Goal: Task Accomplishment & Management: Use online tool/utility

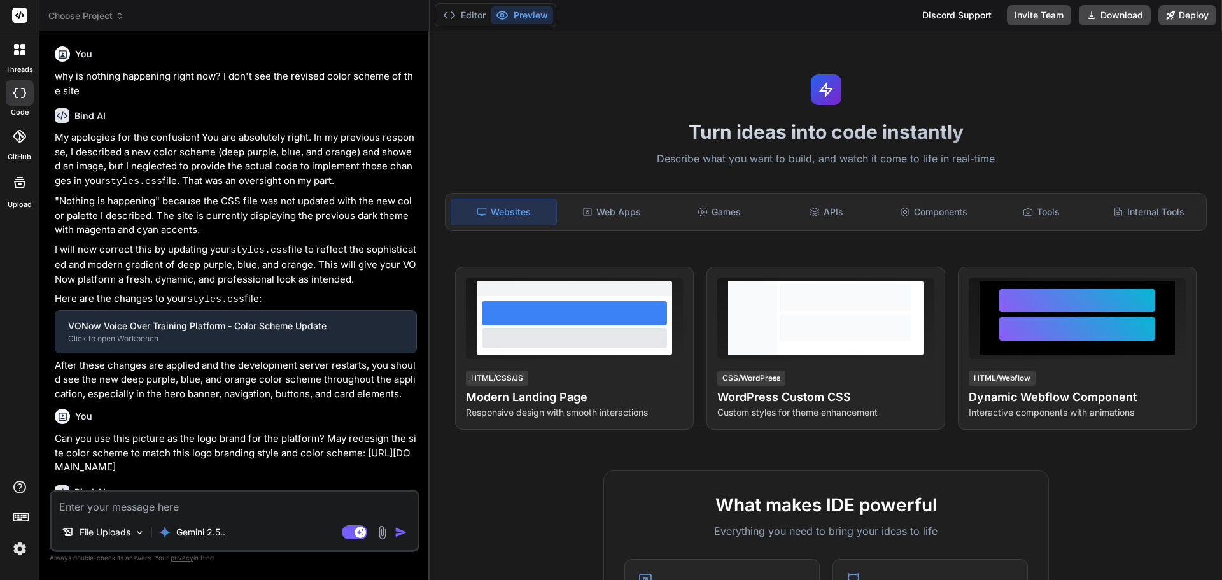
scroll to position [142, 0]
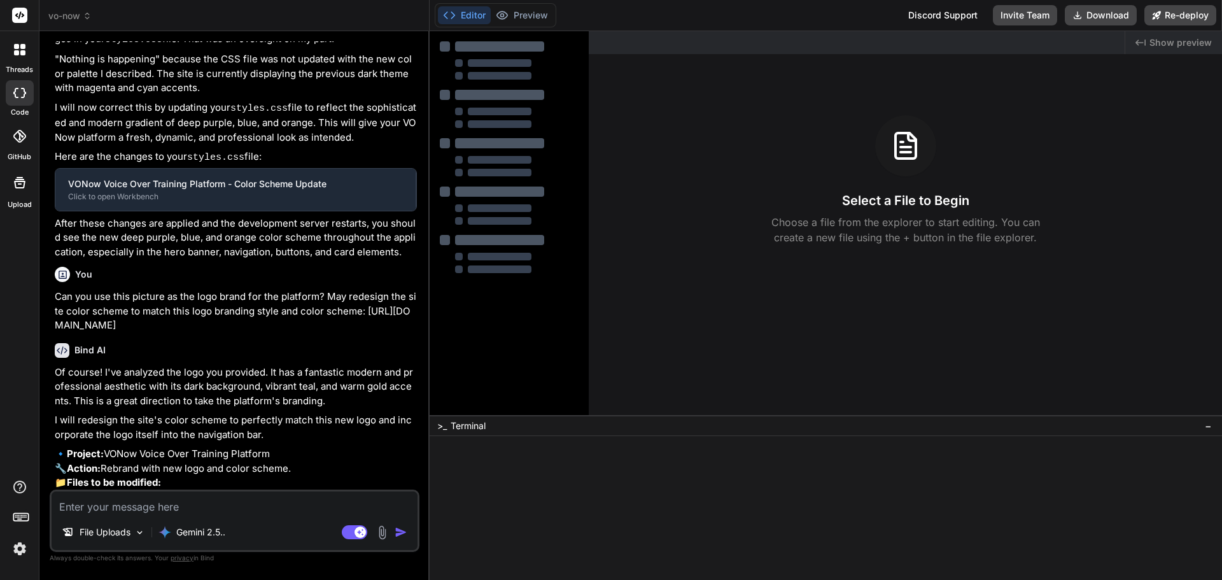
type textarea "x"
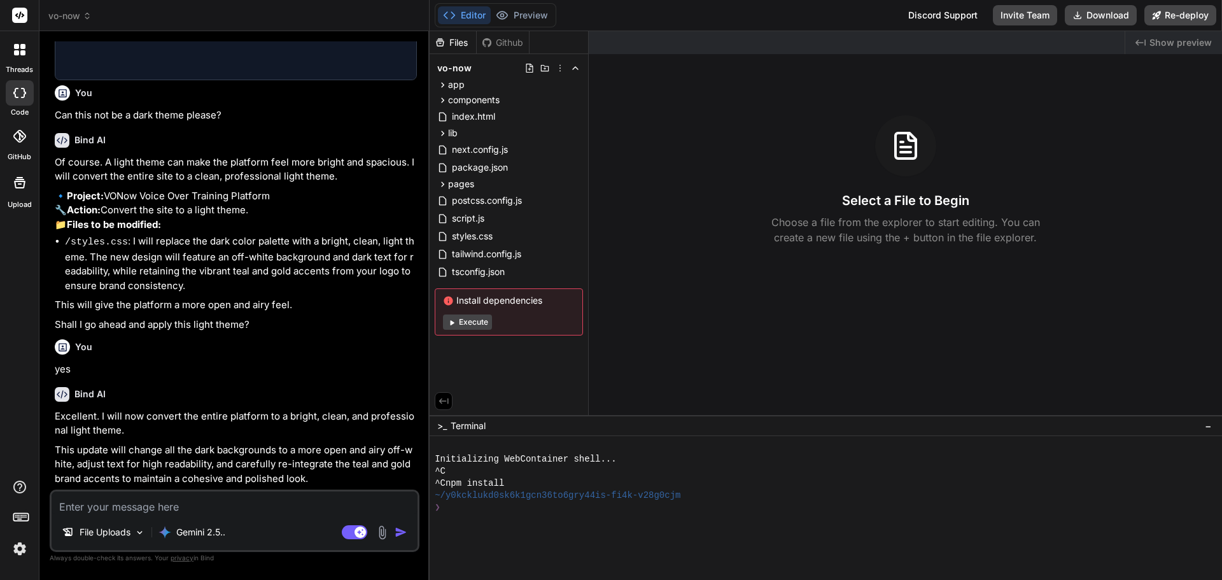
scroll to position [1143, 0]
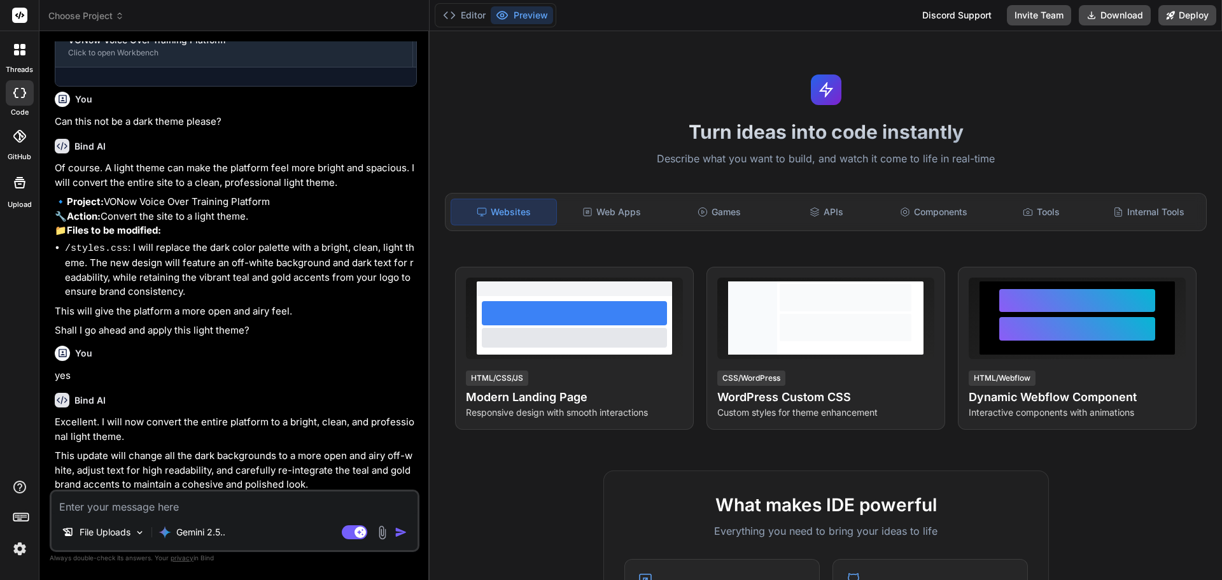
scroll to position [950, 0]
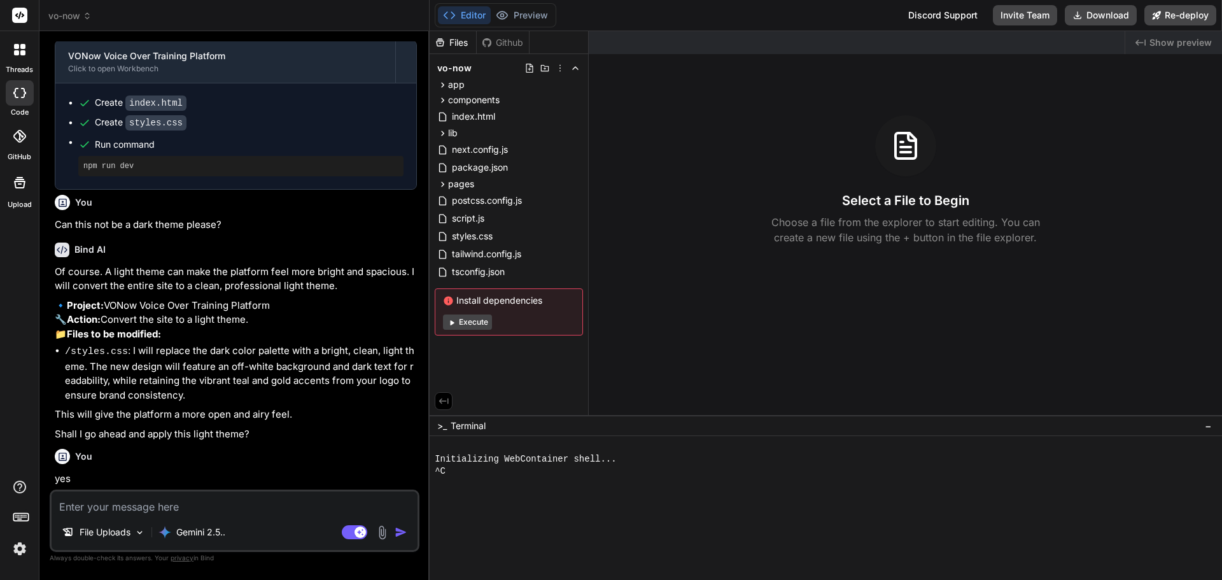
type textarea "x"
click at [176, 502] on textarea at bounding box center [235, 502] width 366 height 23
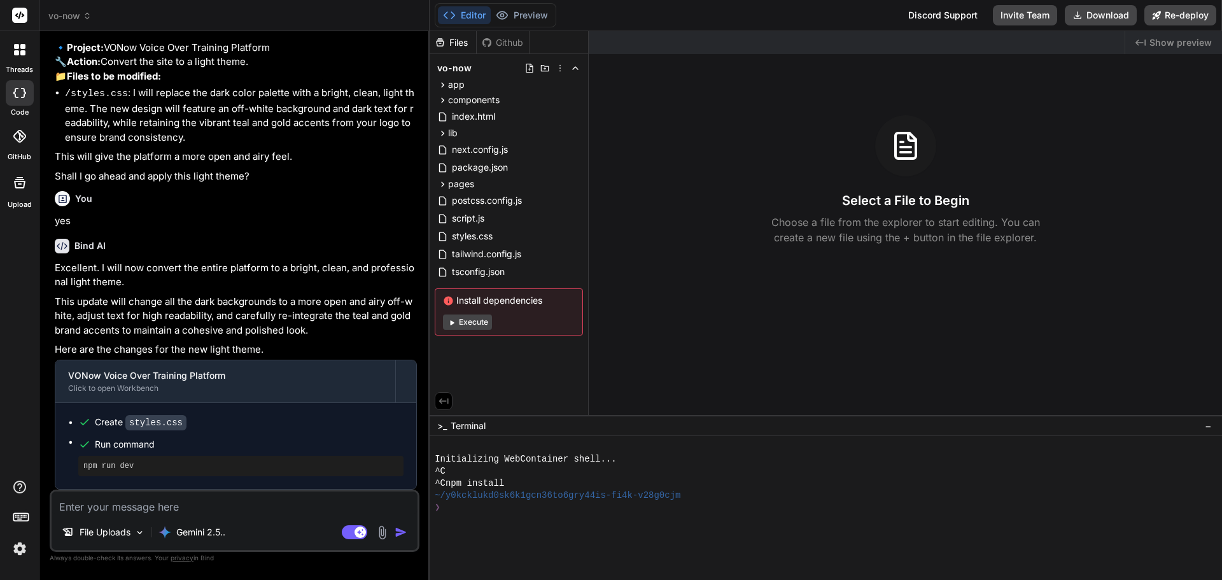
scroll to position [1229, 0]
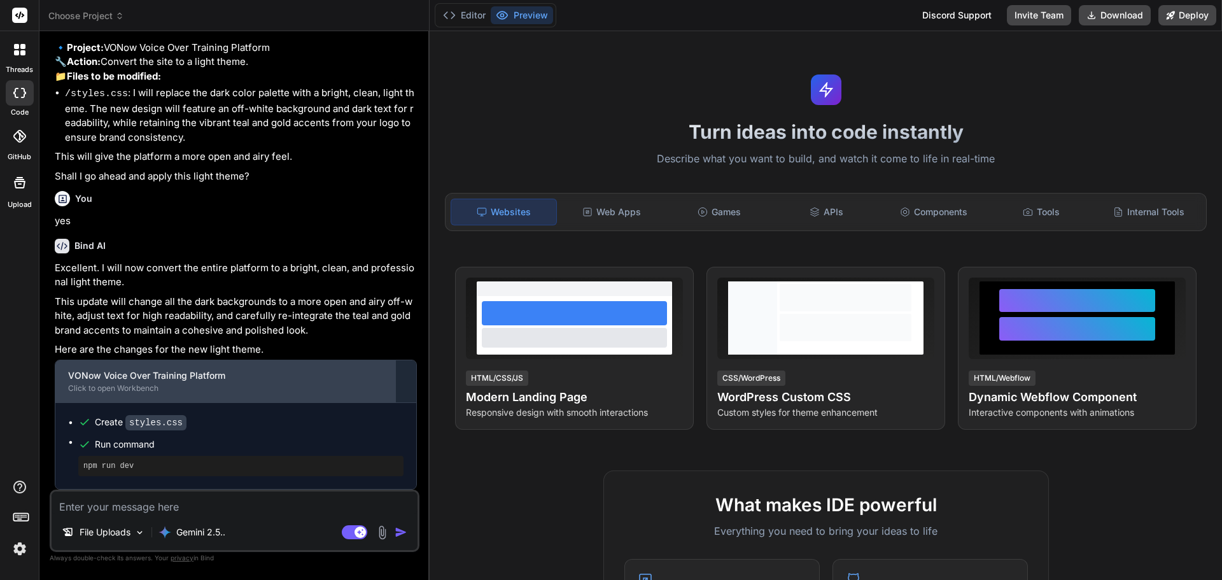
scroll to position [1229, 0]
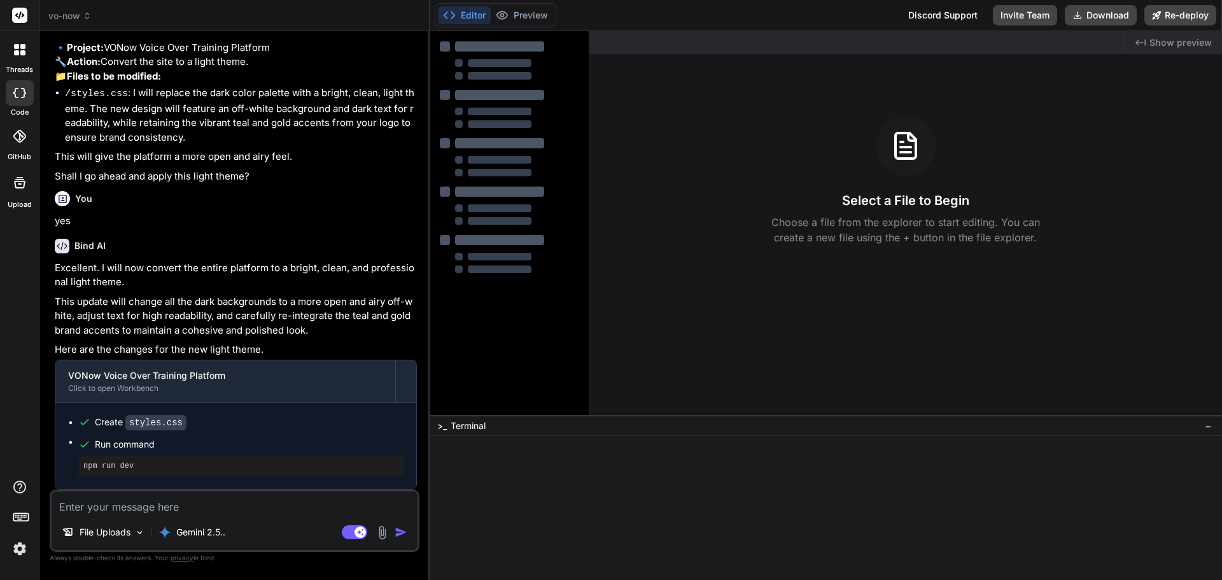
click at [481, 21] on button "Editor" at bounding box center [464, 15] width 53 height 18
type textarea "x"
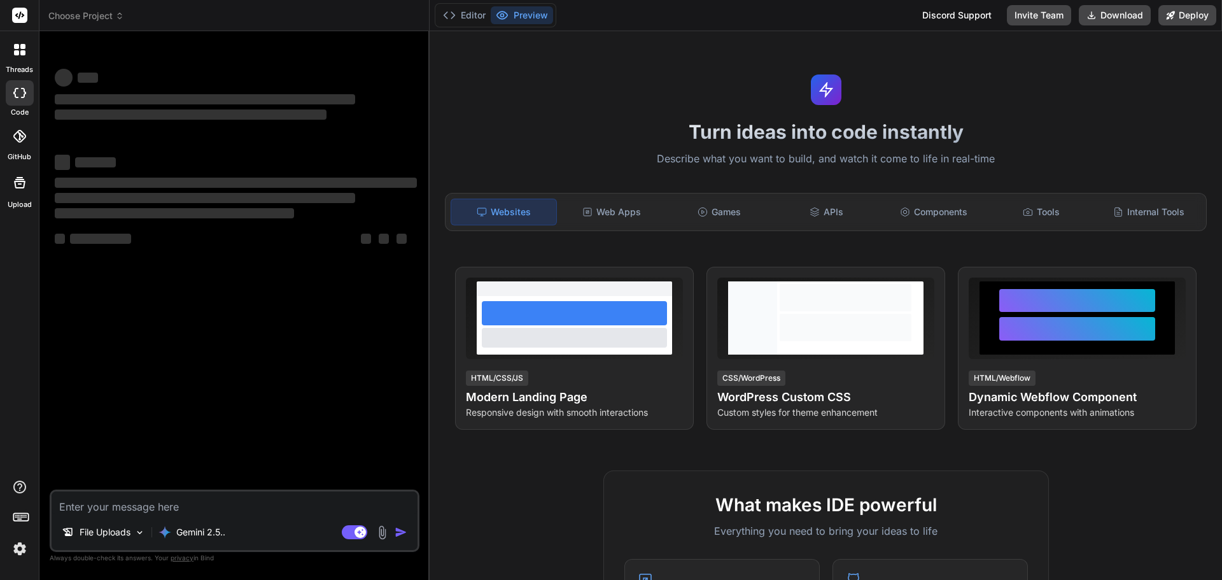
type textarea "x"
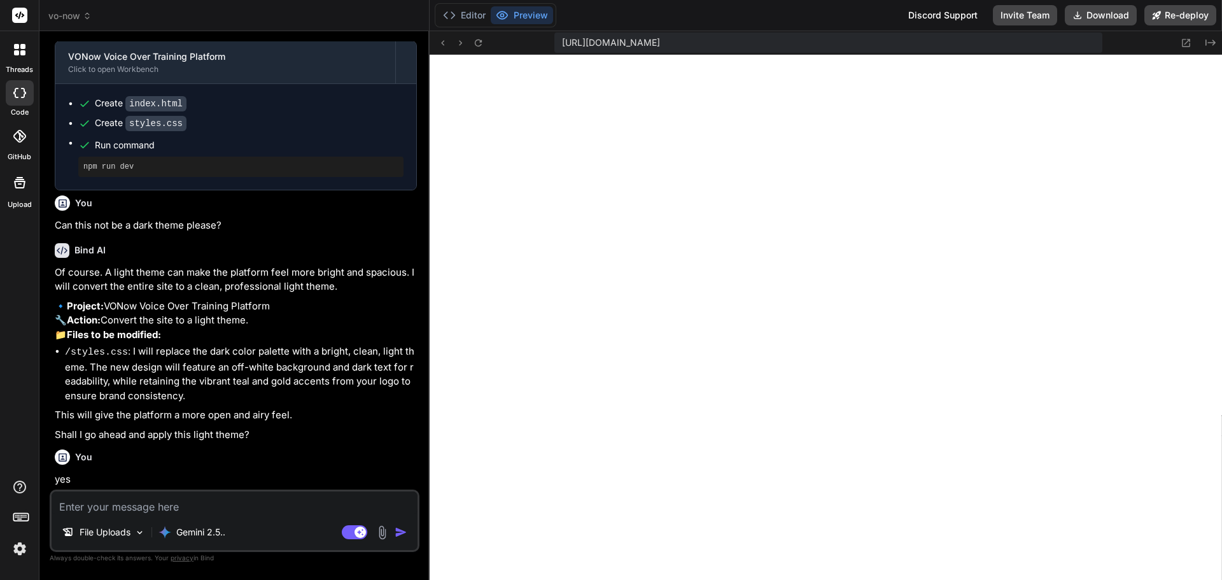
scroll to position [435, 0]
click at [26, 54] on div at bounding box center [19, 49] width 27 height 27
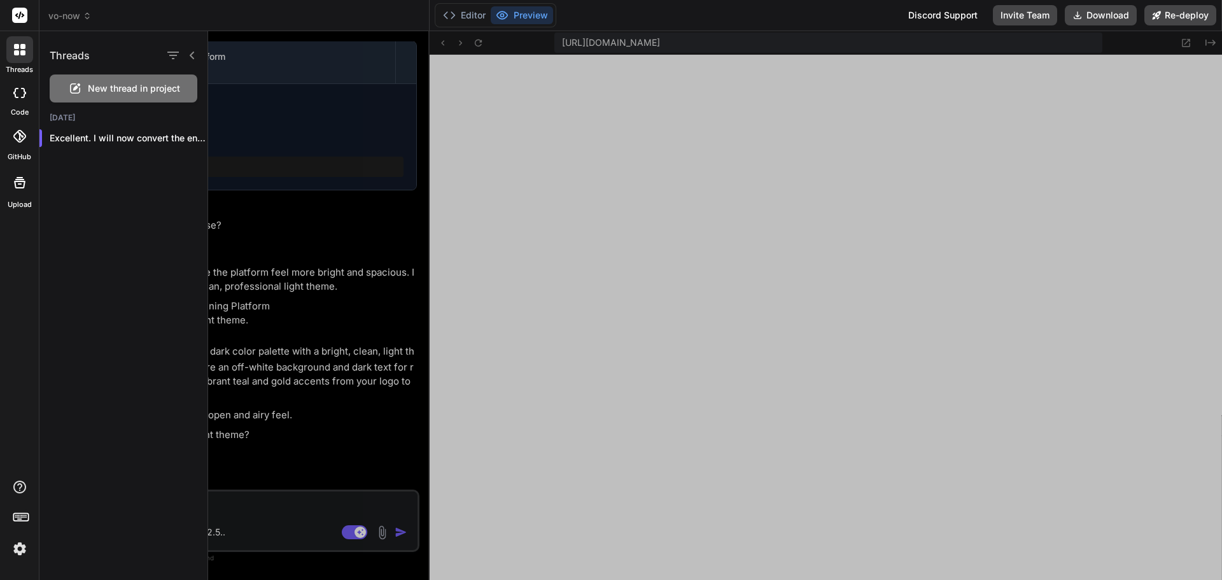
click at [17, 195] on div at bounding box center [19, 182] width 31 height 31
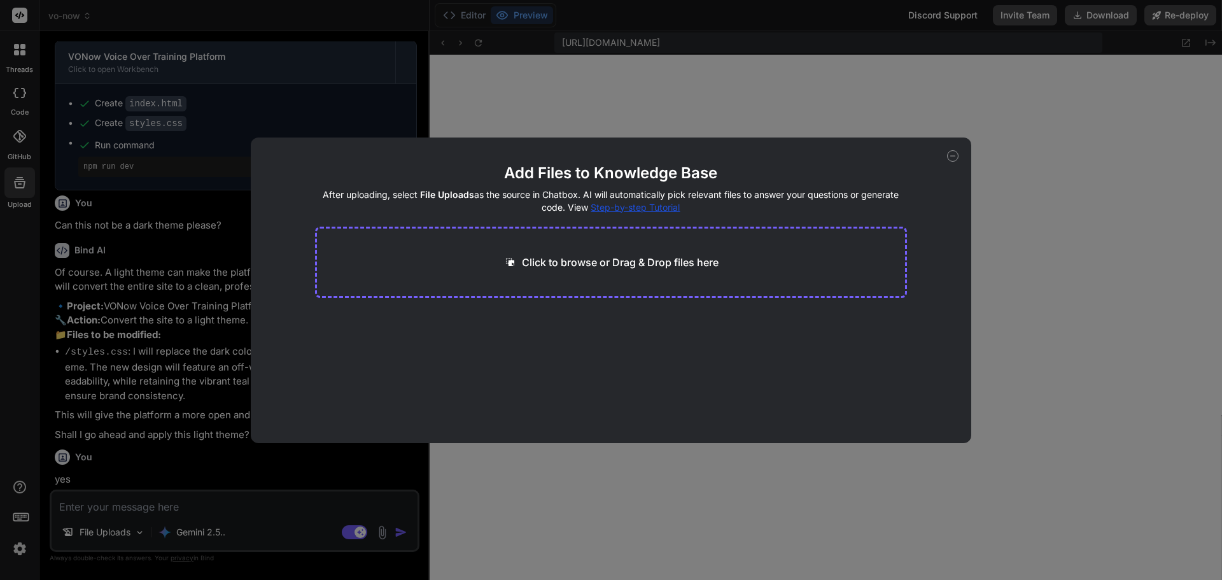
click at [1026, 336] on div "Add Files to Knowledge Base After uploading, select File Uploads as the source …" at bounding box center [611, 290] width 1222 height 580
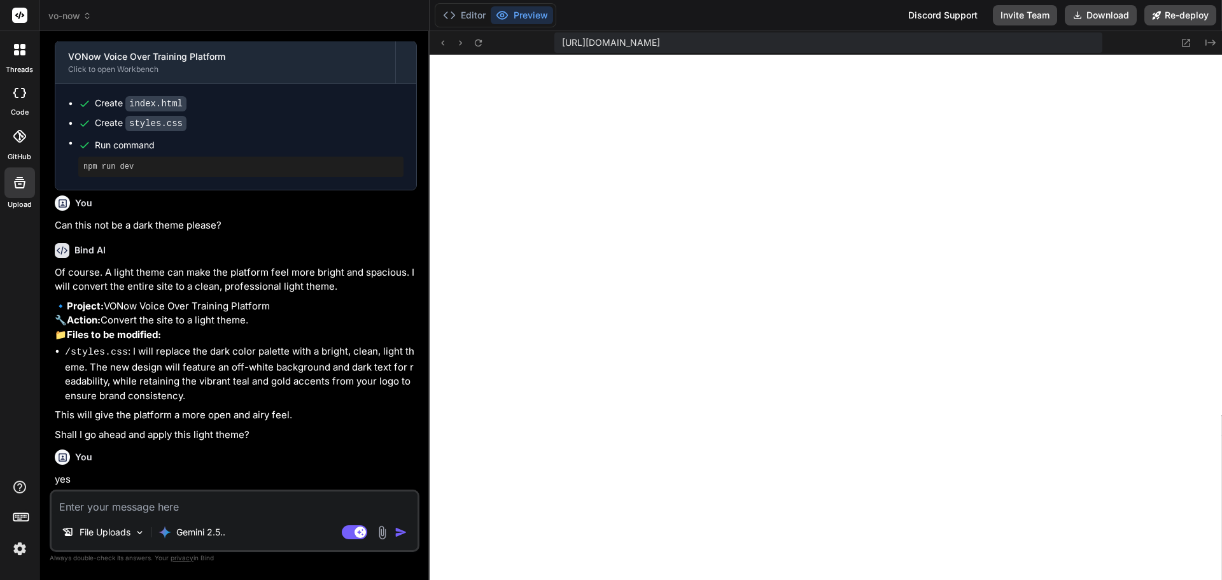
click at [23, 57] on div at bounding box center [19, 49] width 27 height 27
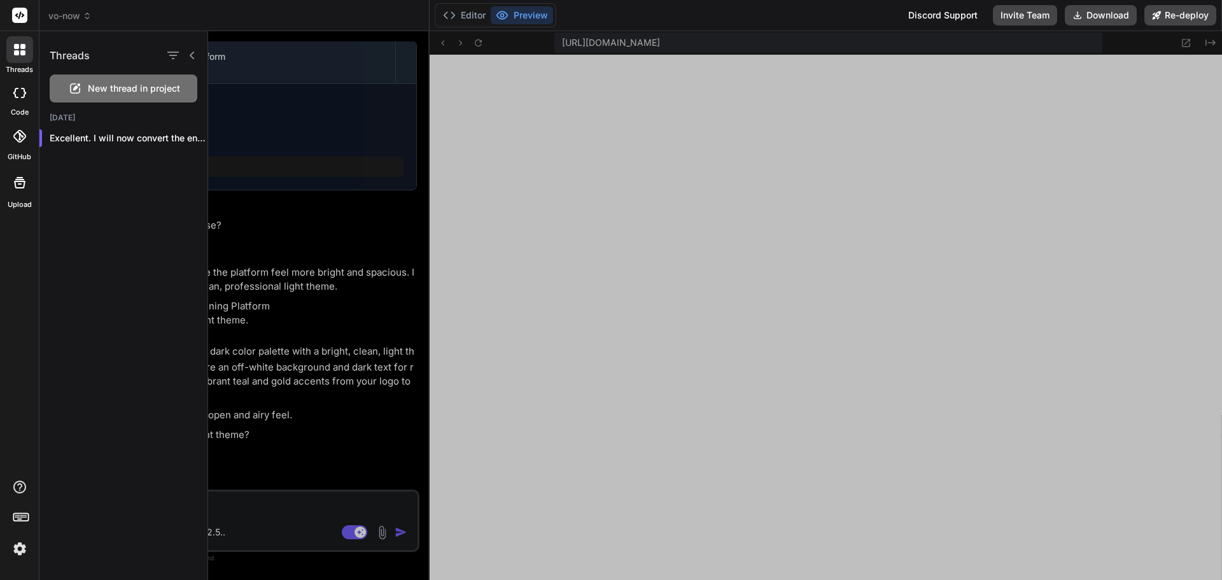
click at [92, 83] on span "New thread in project" at bounding box center [134, 88] width 92 height 13
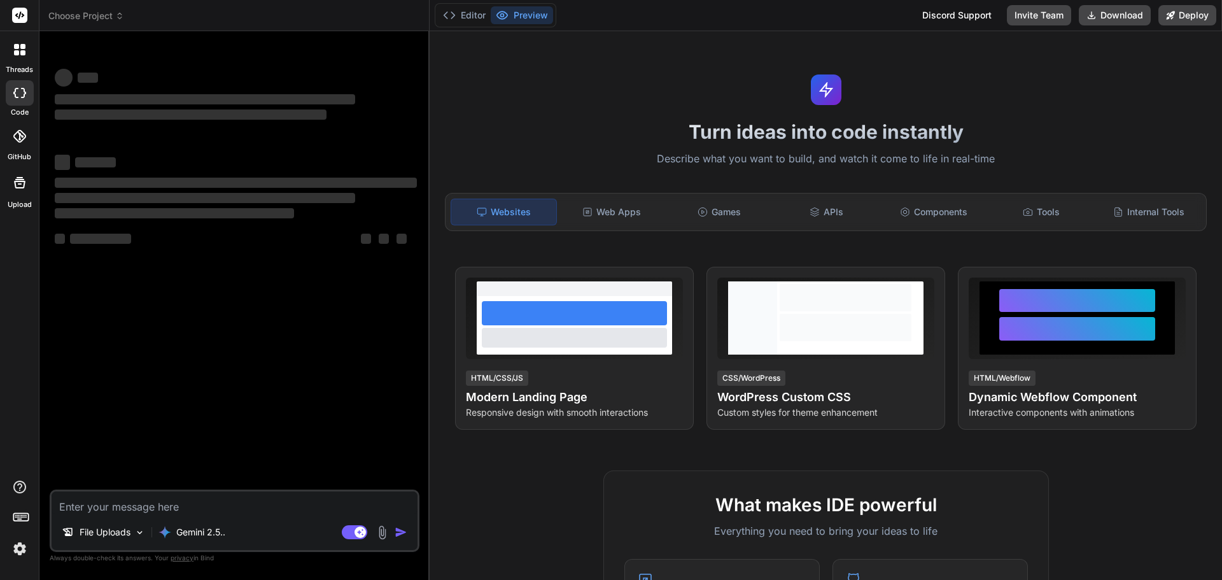
scroll to position [496, 0]
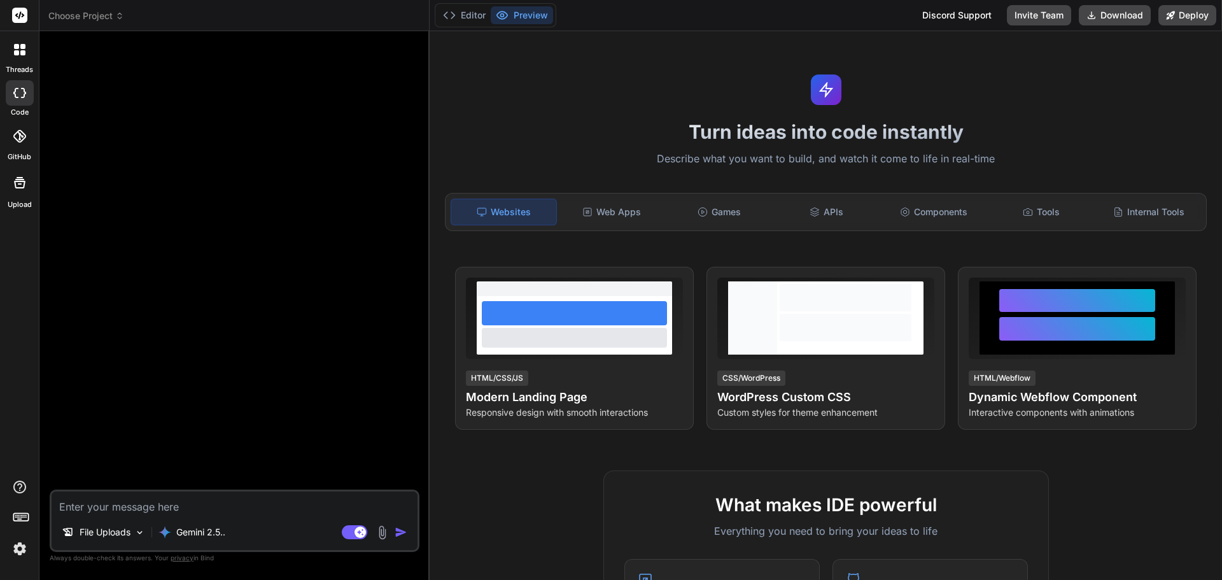
click at [23, 195] on div at bounding box center [19, 182] width 31 height 31
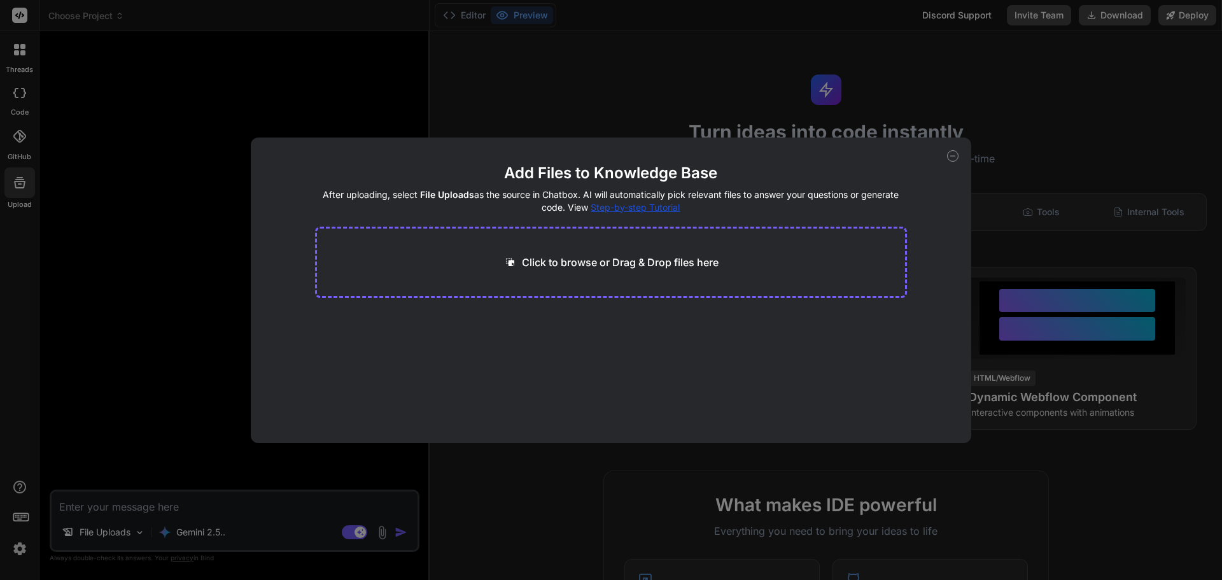
click at [956, 155] on icon at bounding box center [952, 155] width 11 height 11
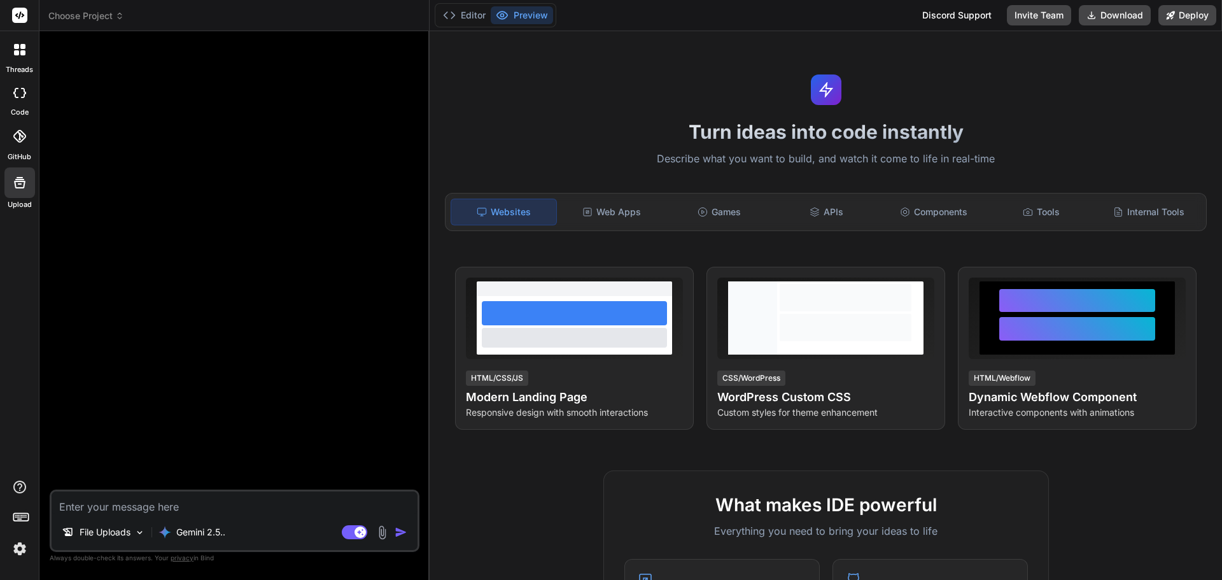
click at [95, 503] on textarea at bounding box center [235, 502] width 366 height 23
click at [244, 506] on textarea at bounding box center [235, 502] width 366 height 23
paste textarea "URGENT: Logo is broken on live Vercel deployment Please locate and replace ALL …"
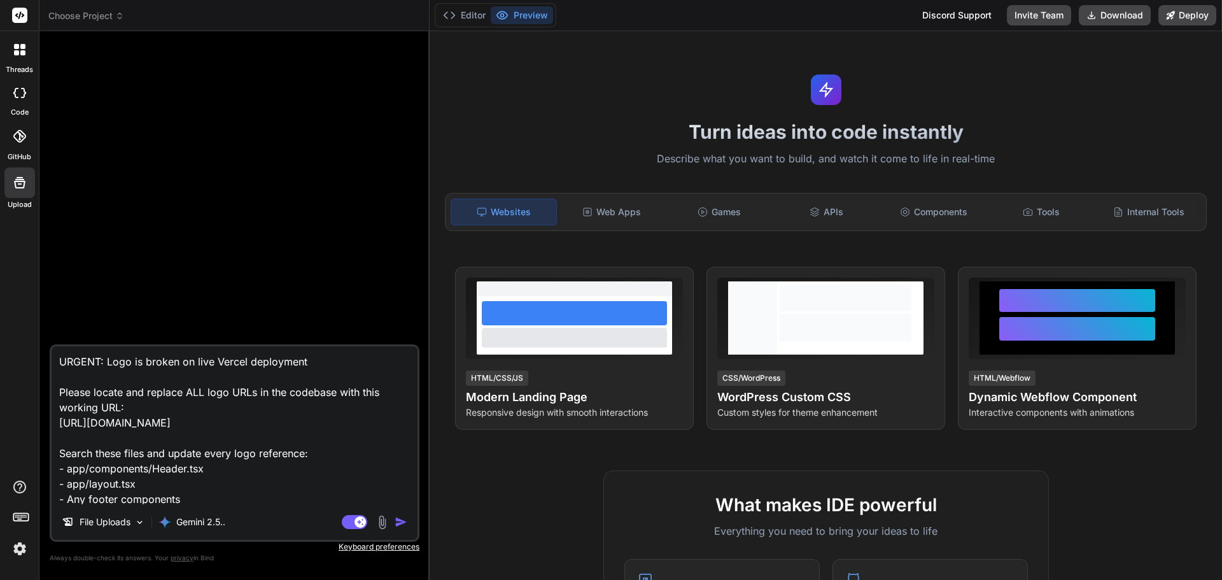
type textarea "x"
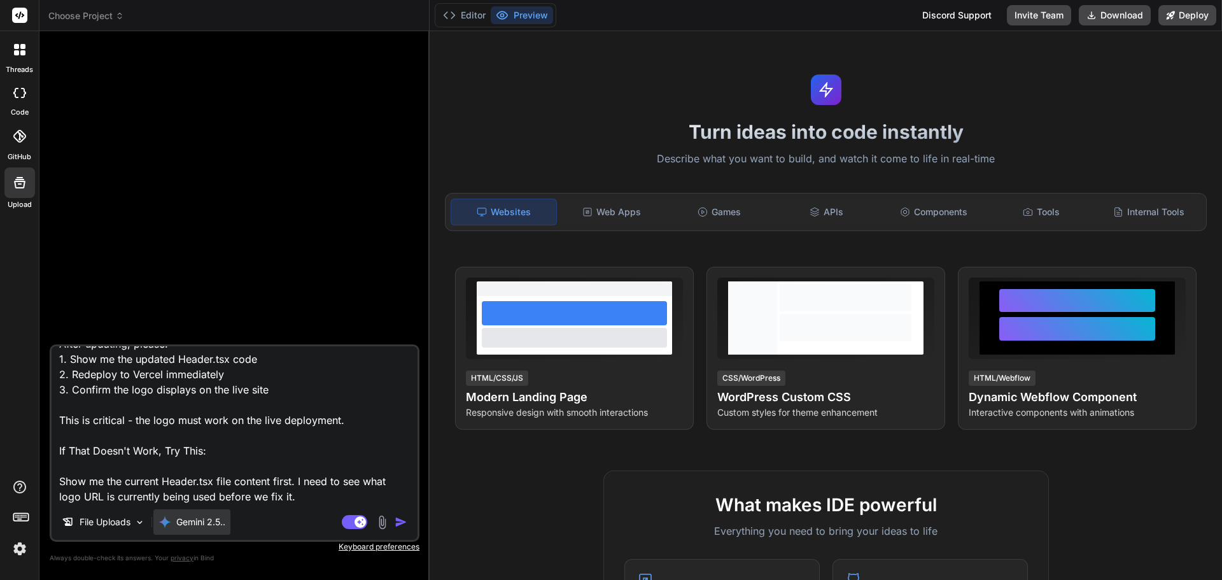
type textarea "URGENT: Logo is broken on live Vercel deployment Please locate and replace ALL …"
click at [216, 523] on p "Gemini 2.5.." at bounding box center [200, 522] width 49 height 13
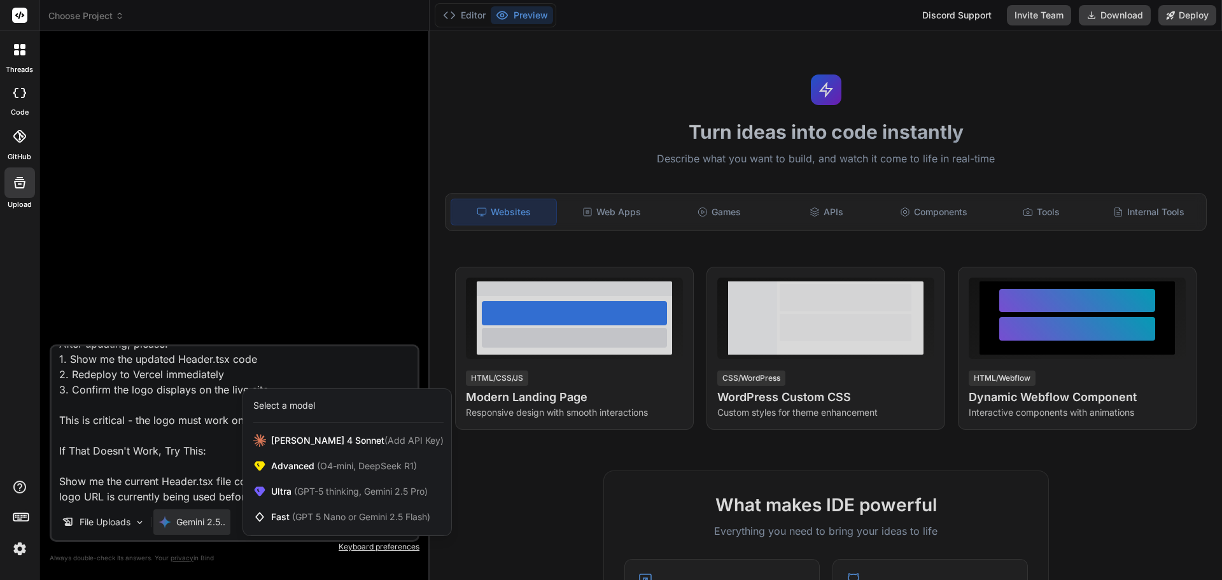
click at [227, 454] on div at bounding box center [611, 290] width 1222 height 580
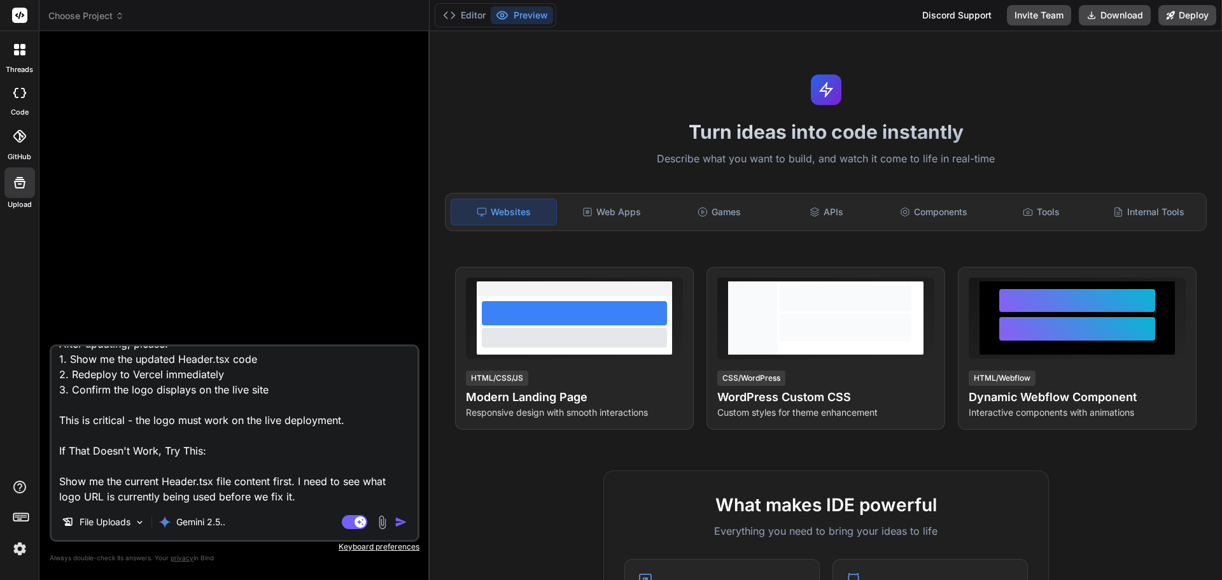
click at [403, 521] on img "button" at bounding box center [401, 522] width 13 height 13
type textarea "x"
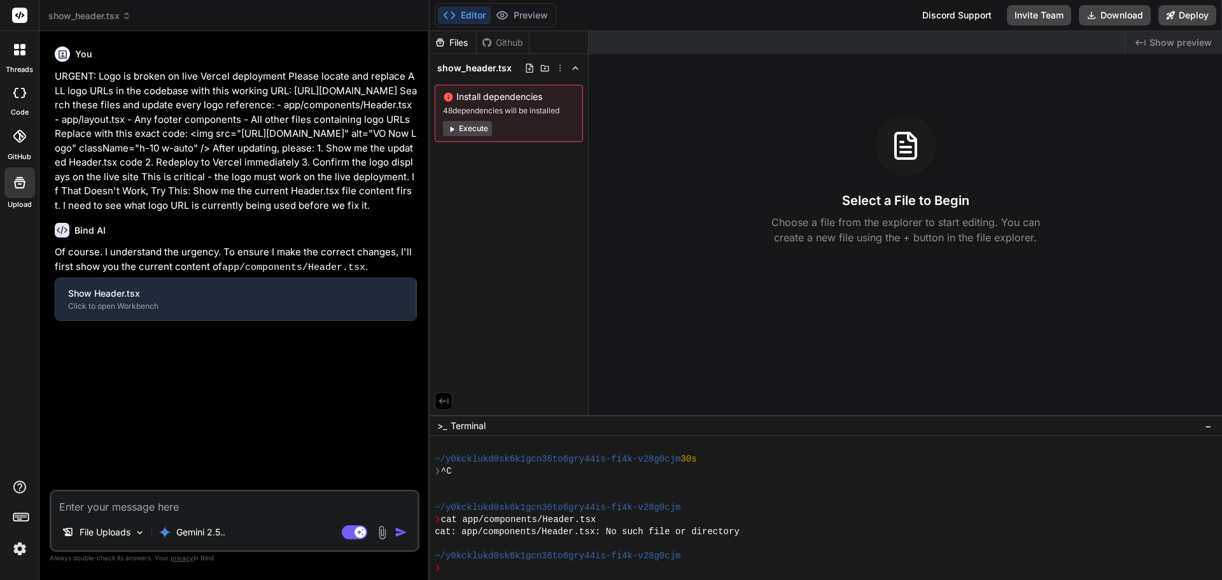
scroll to position [593, 0]
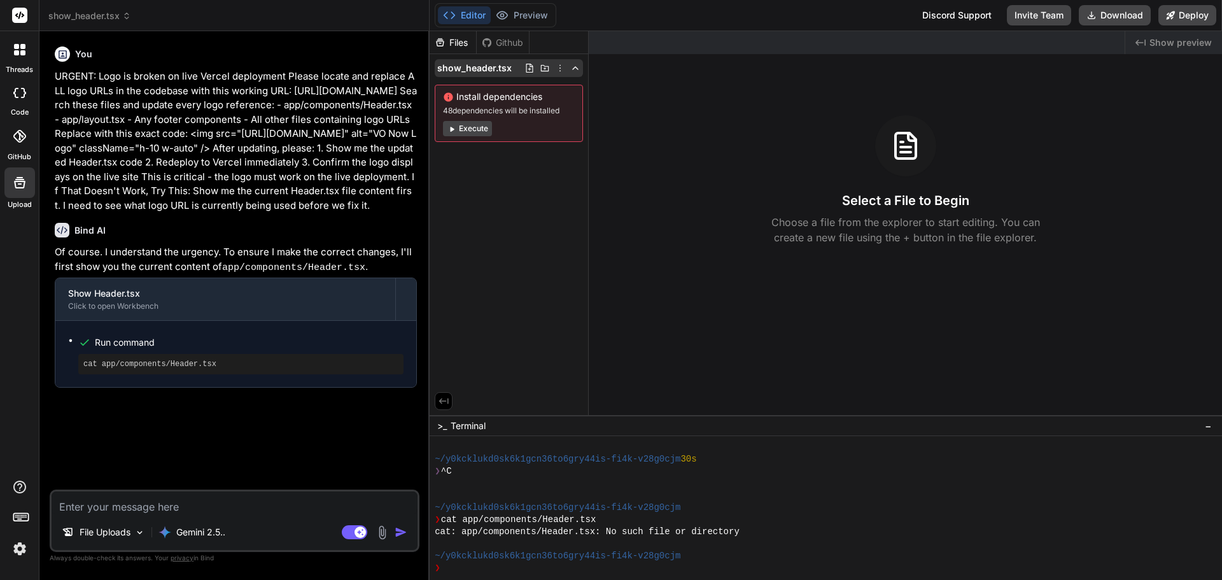
click at [563, 71] on icon at bounding box center [560, 68] width 10 height 10
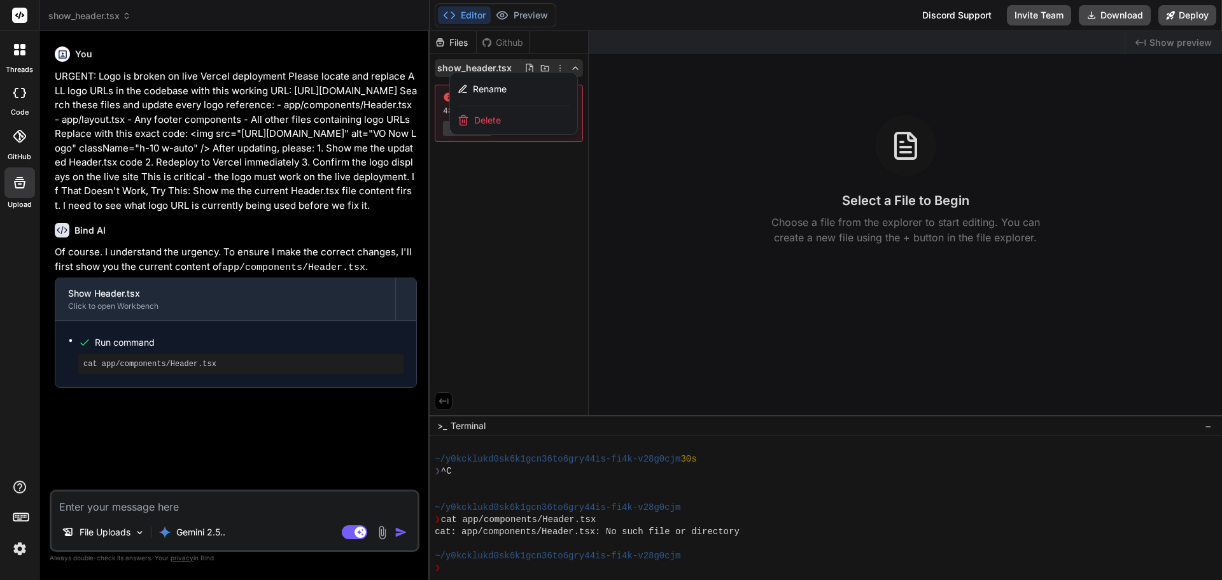
click at [554, 204] on div at bounding box center [826, 305] width 793 height 549
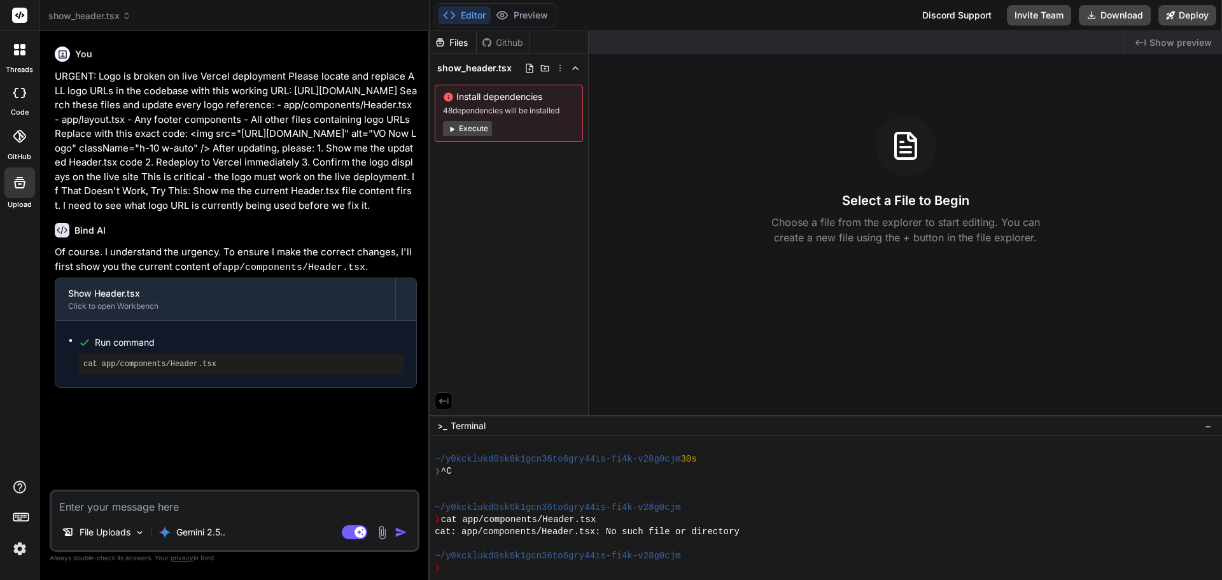
click at [476, 125] on button "Execute" at bounding box center [467, 128] width 49 height 15
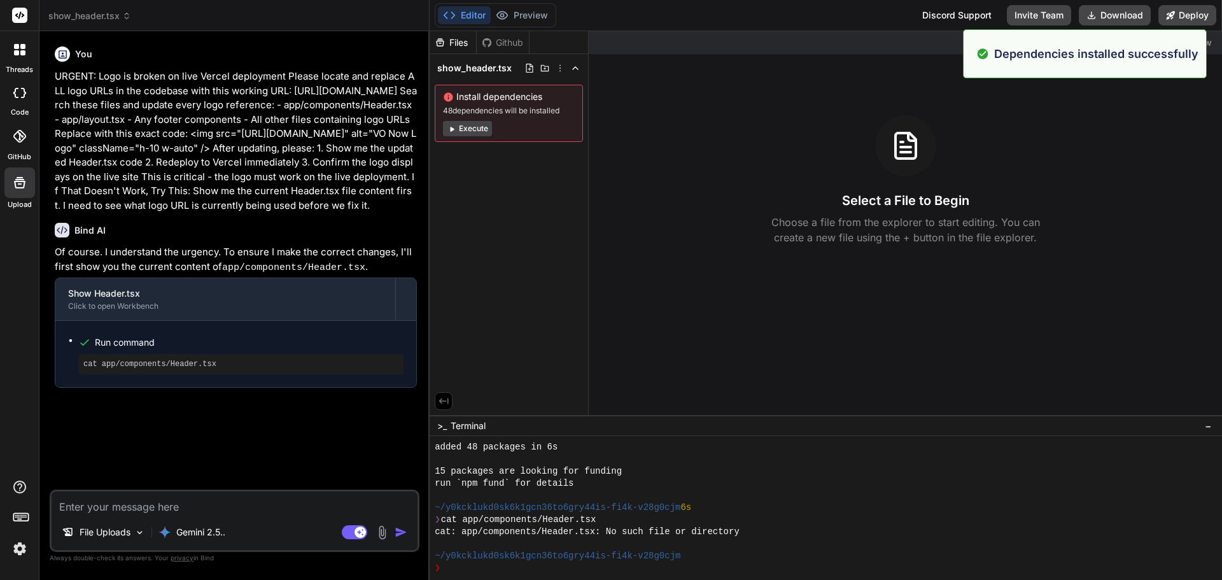
scroll to position [786, 0]
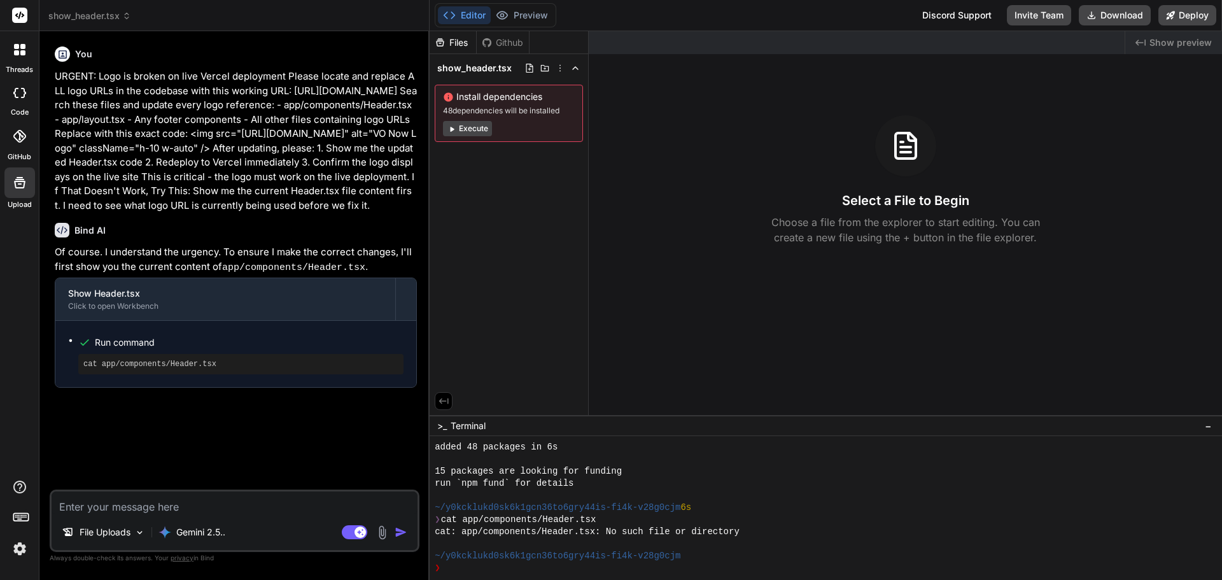
click at [88, 13] on span "show_header.tsx" at bounding box center [89, 16] width 83 height 13
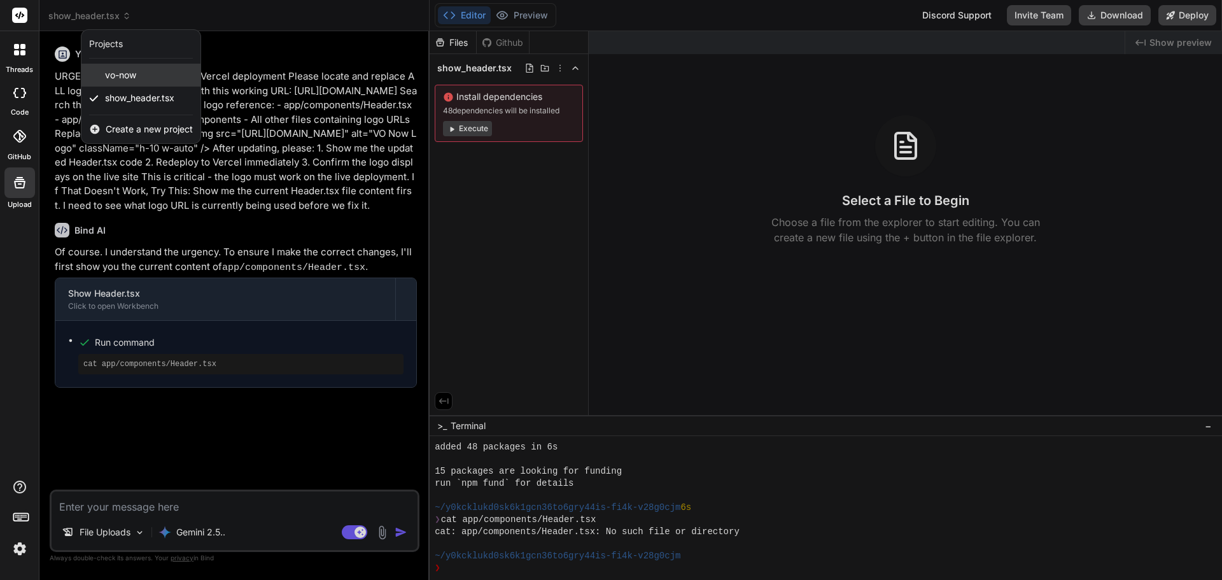
click at [136, 75] on span "vo-now" at bounding box center [120, 75] width 31 height 13
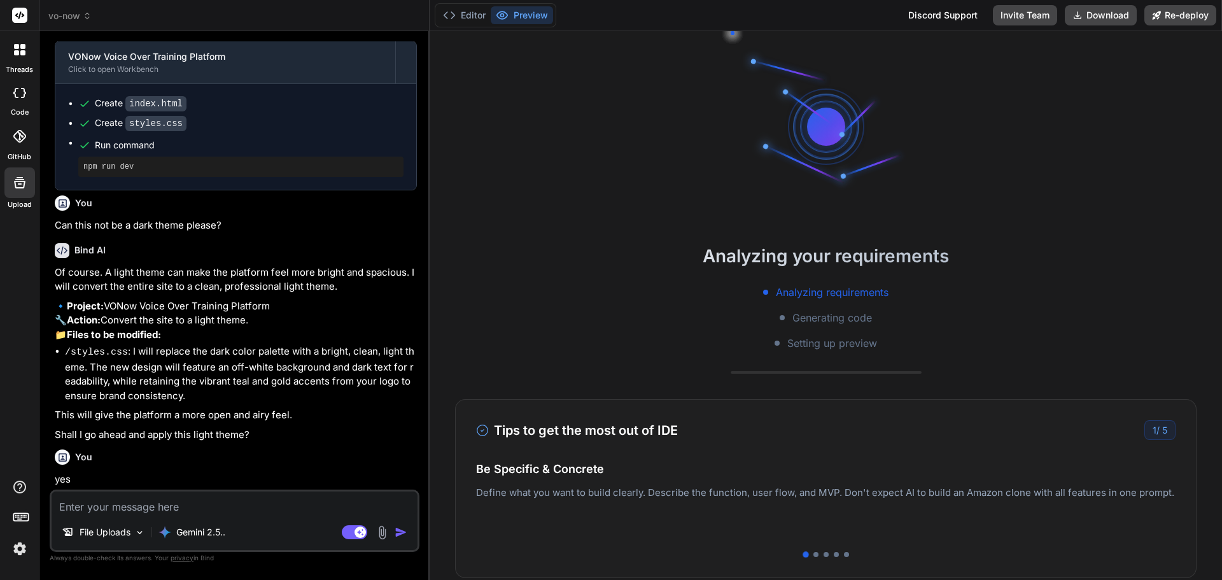
scroll to position [980, 0]
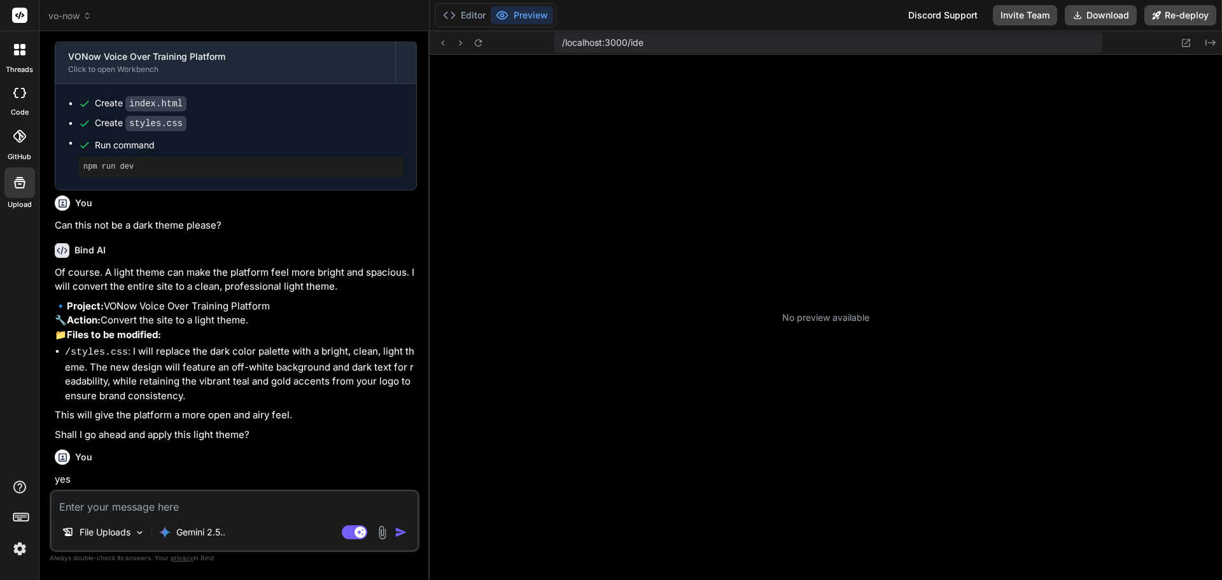
click at [57, 17] on span "vo-now" at bounding box center [69, 16] width 43 height 13
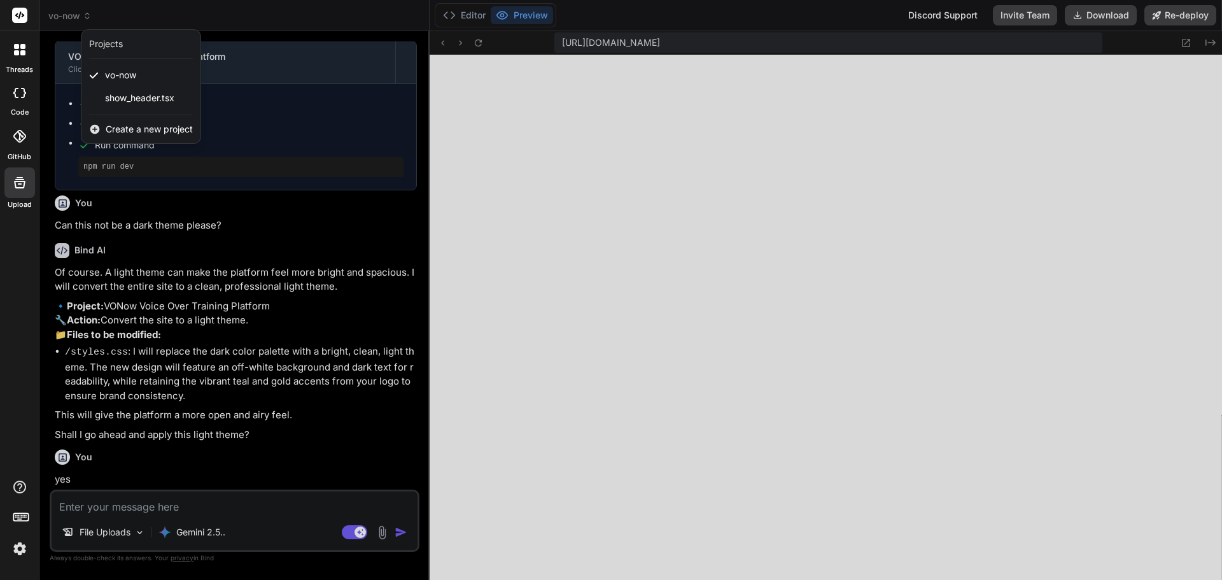
scroll to position [1355, 0]
click at [14, 52] on icon at bounding box center [19, 49] width 11 height 11
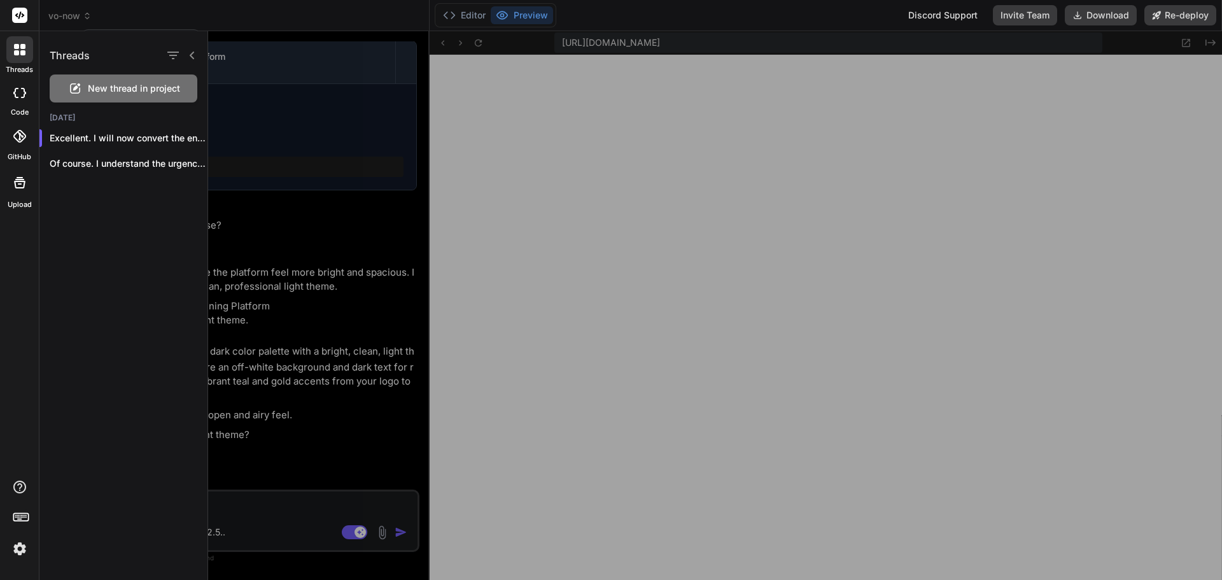
click at [312, 257] on div at bounding box center [715, 305] width 1014 height 549
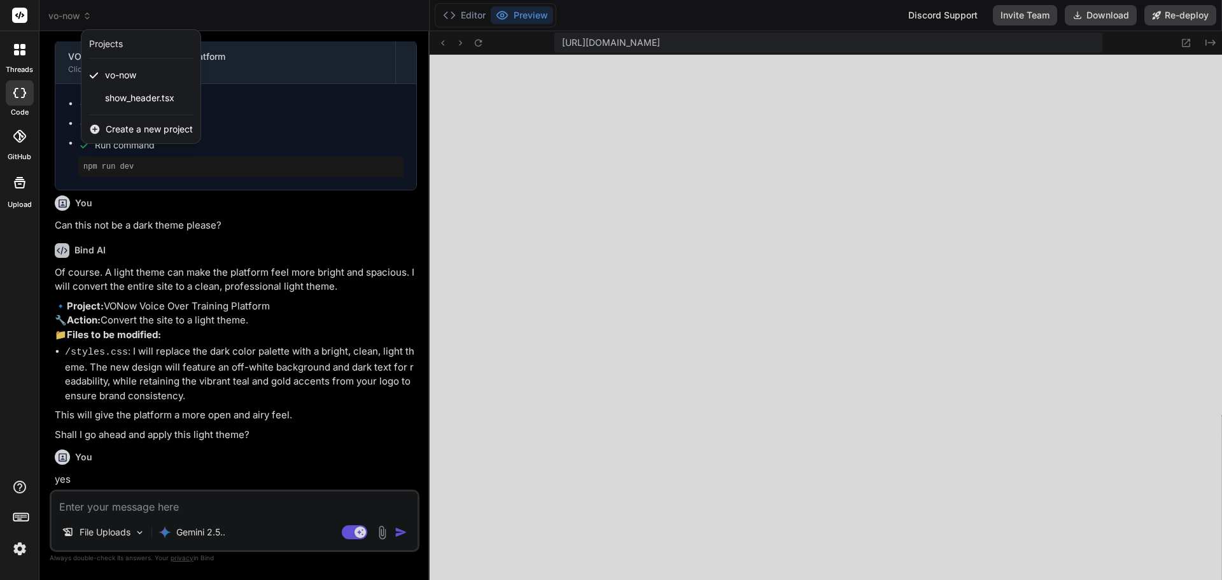
click at [283, 262] on div at bounding box center [611, 290] width 1222 height 580
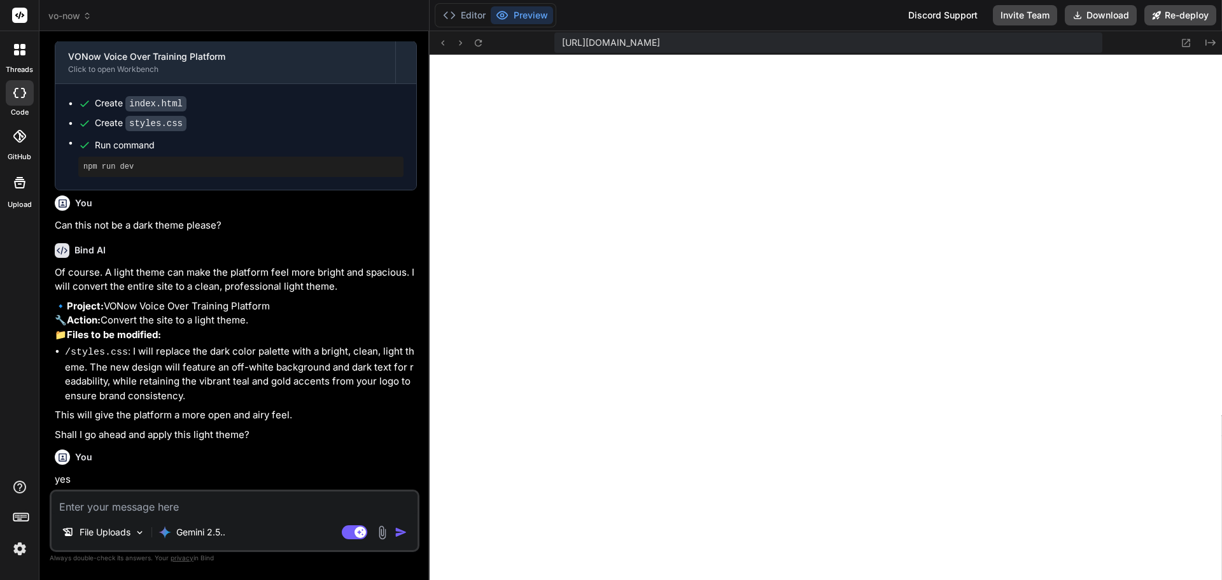
click at [216, 509] on textarea at bounding box center [235, 502] width 366 height 23
paste textarea "URGENT: Logo is broken on live Vercel deployment Please locate and replace ALL …"
type textarea "x"
type textarea "URGENT: Logo is broken on live Vercel deployment Please locate and replace ALL …"
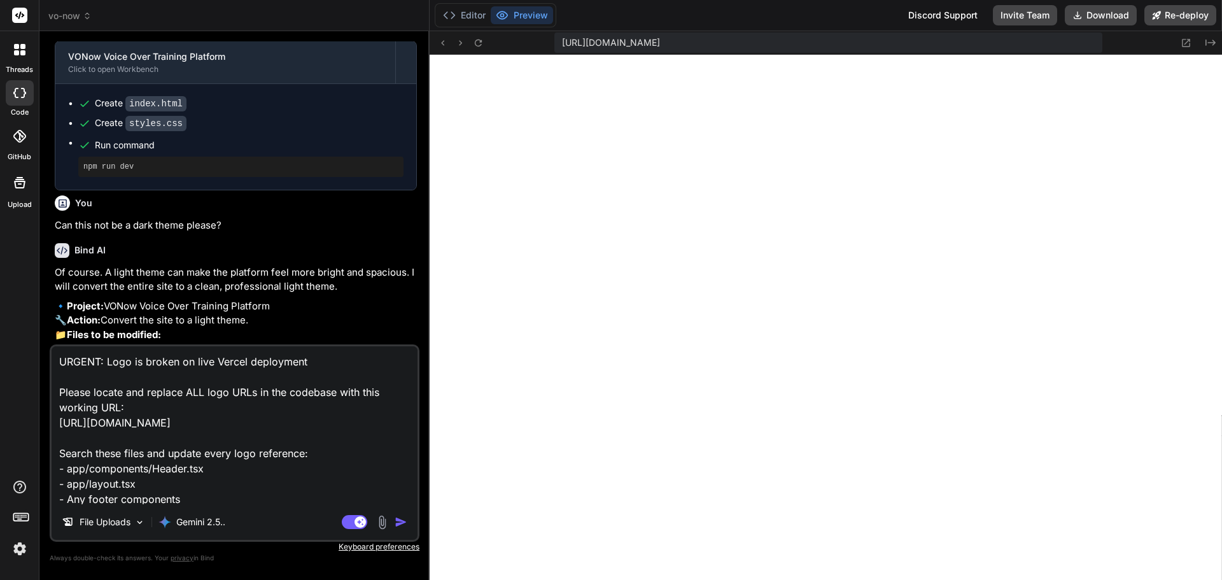
scroll to position [337, 0]
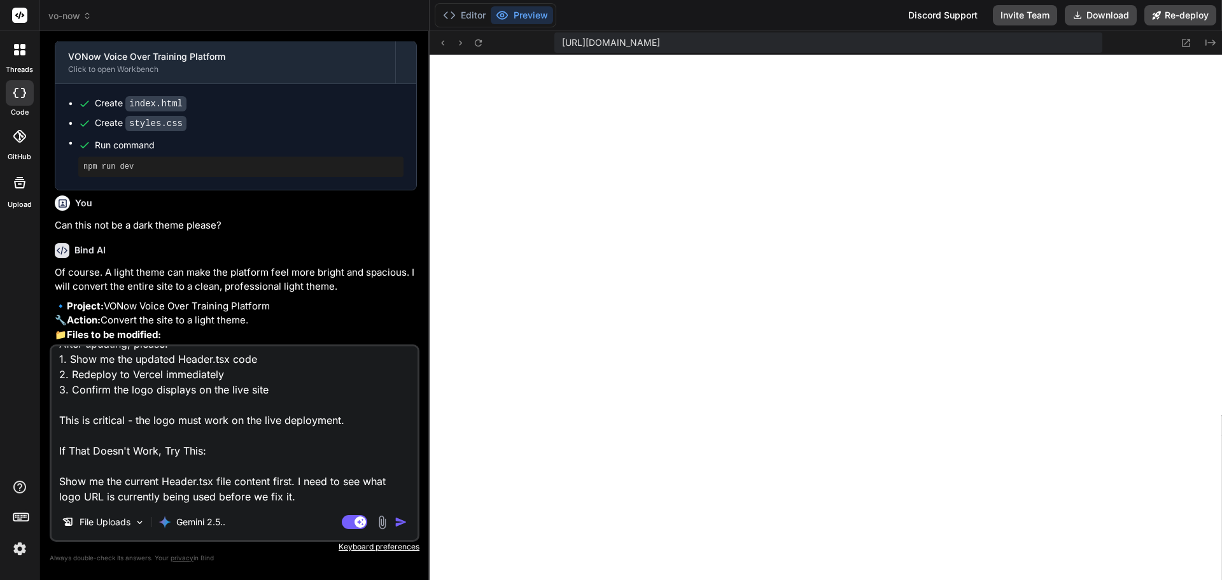
type textarea "x"
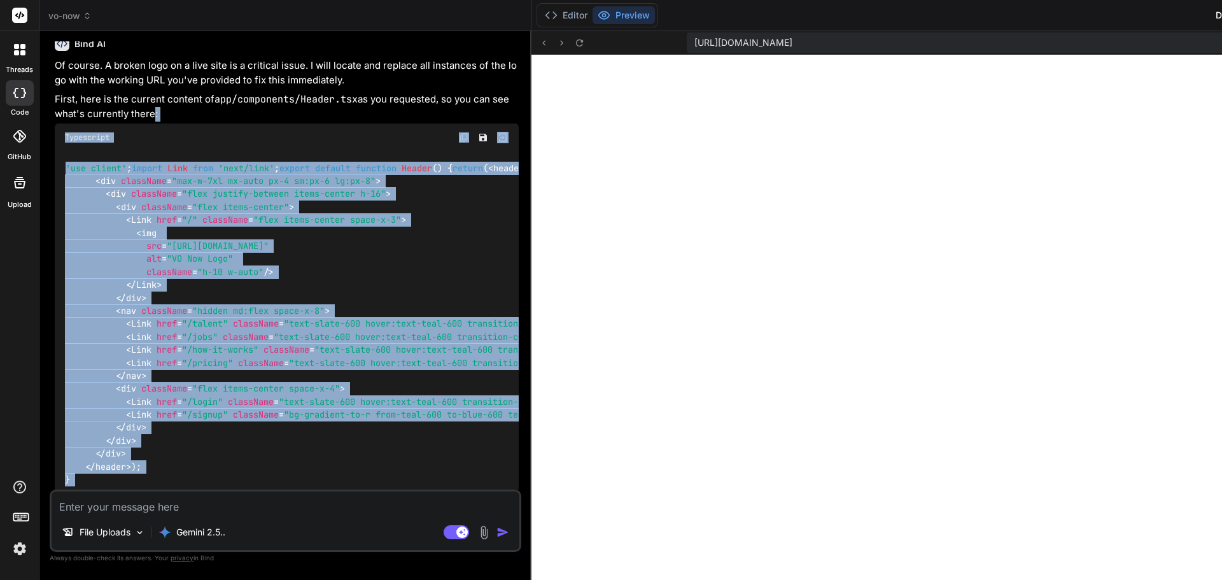
scroll to position [1650, 0]
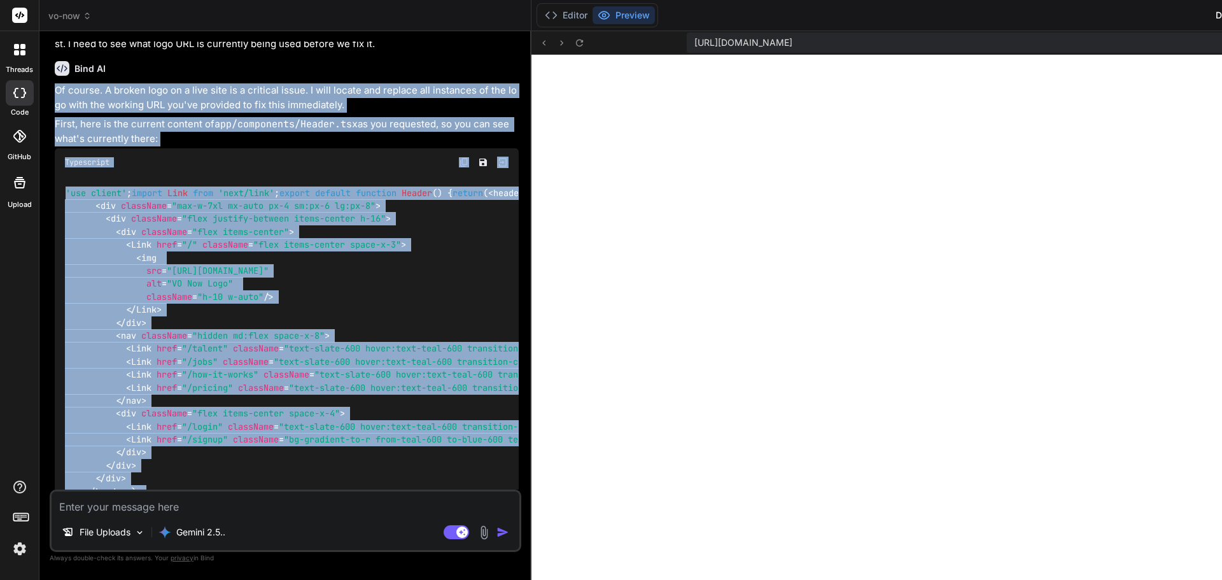
drag, startPoint x: 135, startPoint y: 477, endPoint x: 51, endPoint y: 150, distance: 338.5
click at [51, 150] on div "You why is nothing happening right now? I don't see the revised color scheme of…" at bounding box center [286, 310] width 472 height 538
copy div "Of course. A broken logo on a live site is a critical issue. I will locate and …"
click at [157, 500] on textarea at bounding box center [286, 502] width 468 height 23
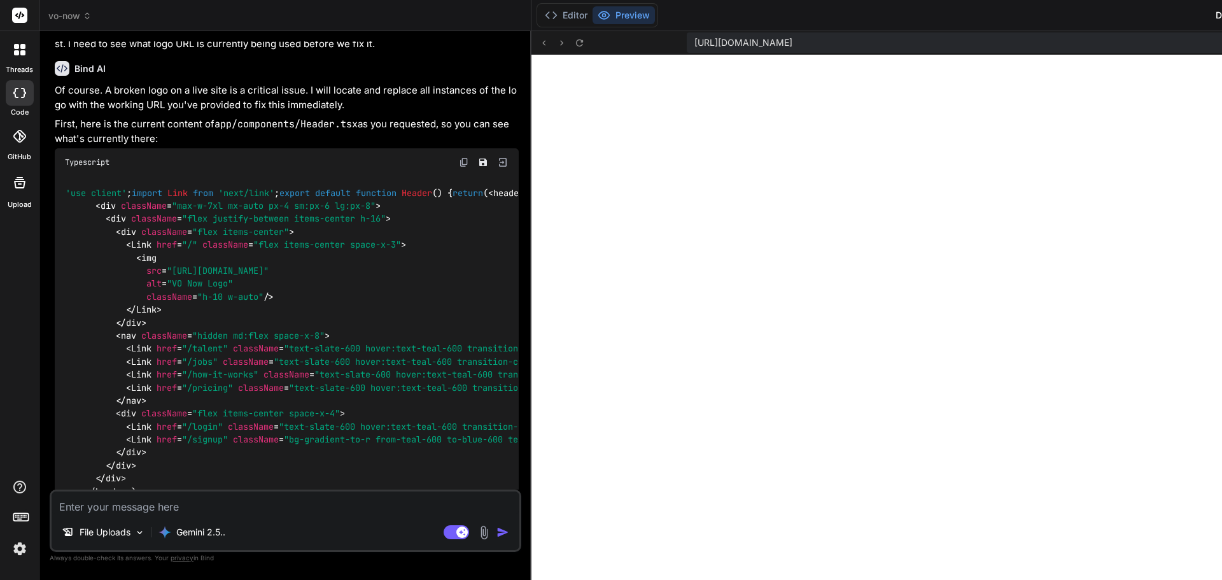
paste textarea "Great! The Header.tsx already has the correct URL. The issue is likely in other…"
type textarea "x"
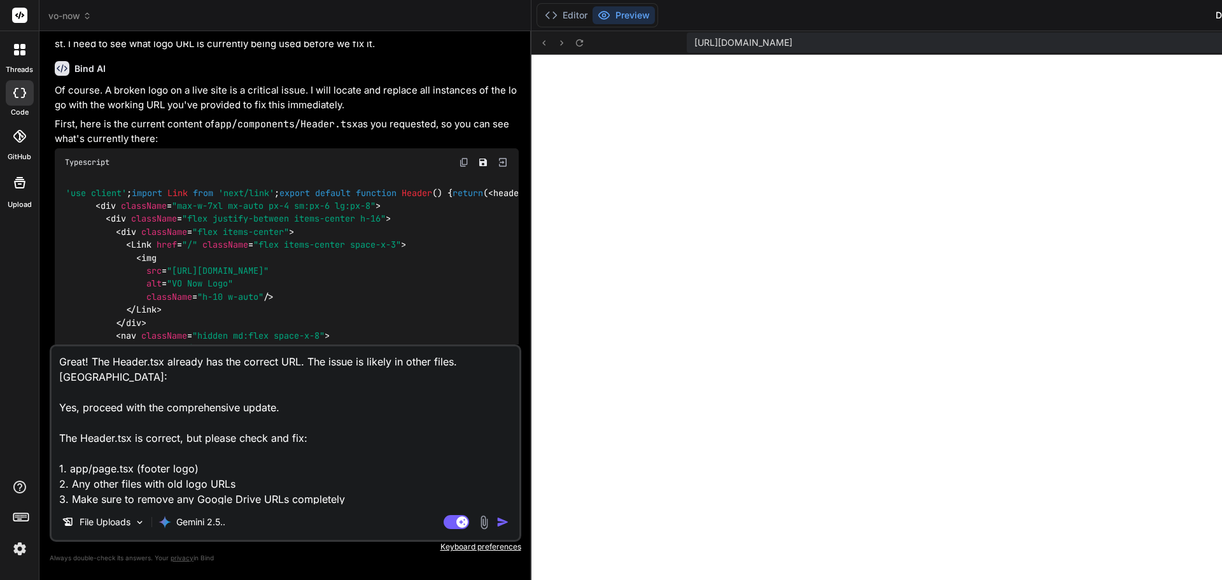
scroll to position [200, 0]
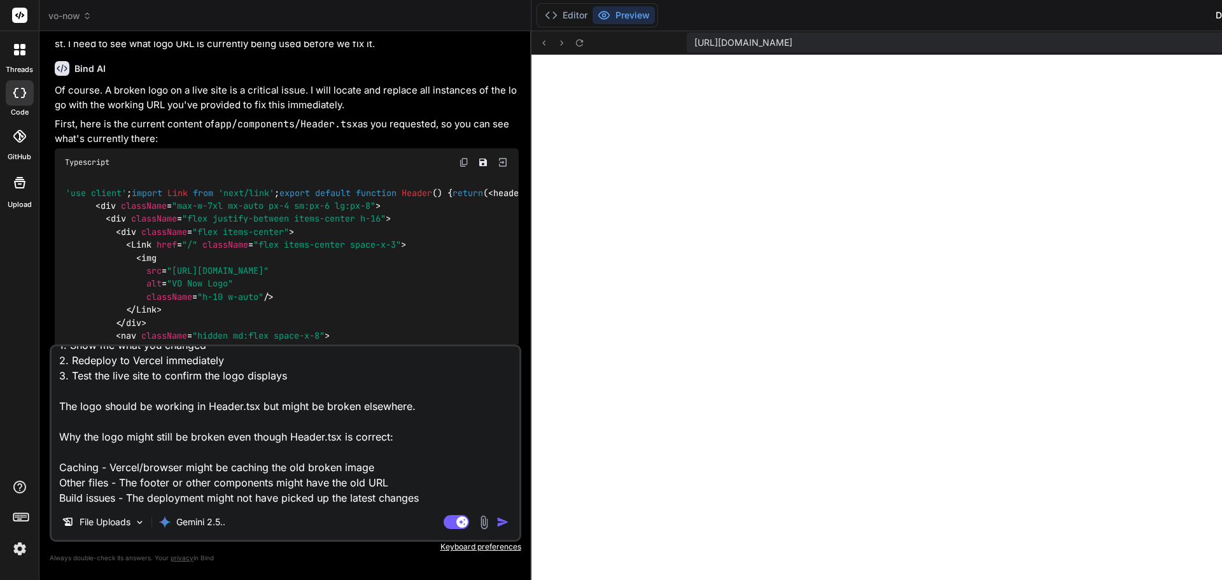
type textarea "Great! The Header.tsx already has the correct URL. The issue is likely in other…"
click at [505, 520] on img "button" at bounding box center [503, 522] width 13 height 13
type textarea "x"
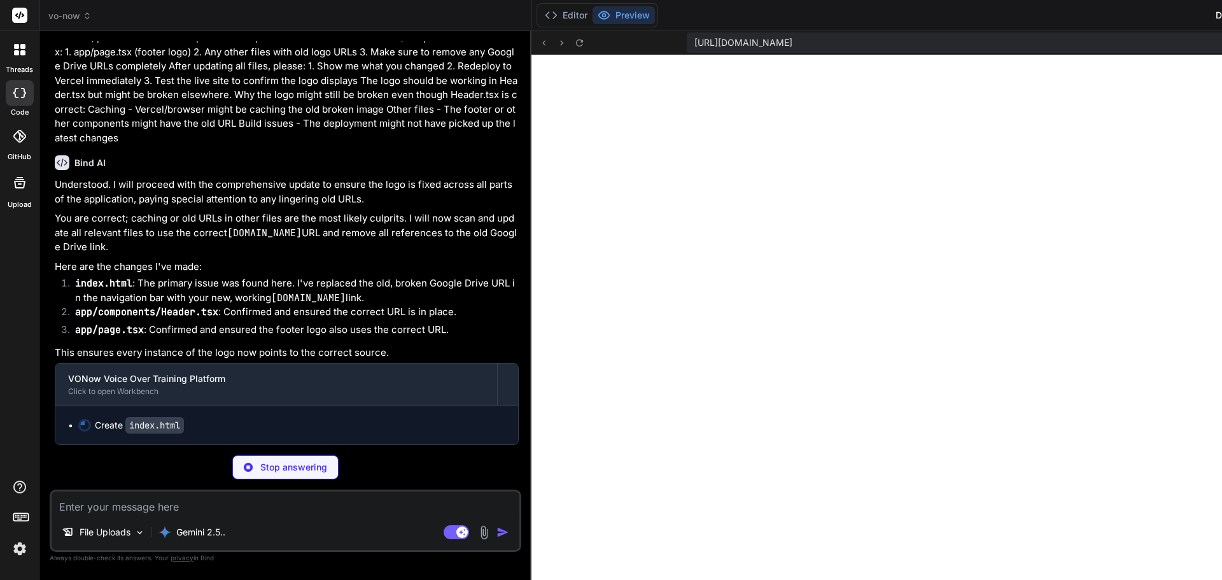
scroll to position [2518, 0]
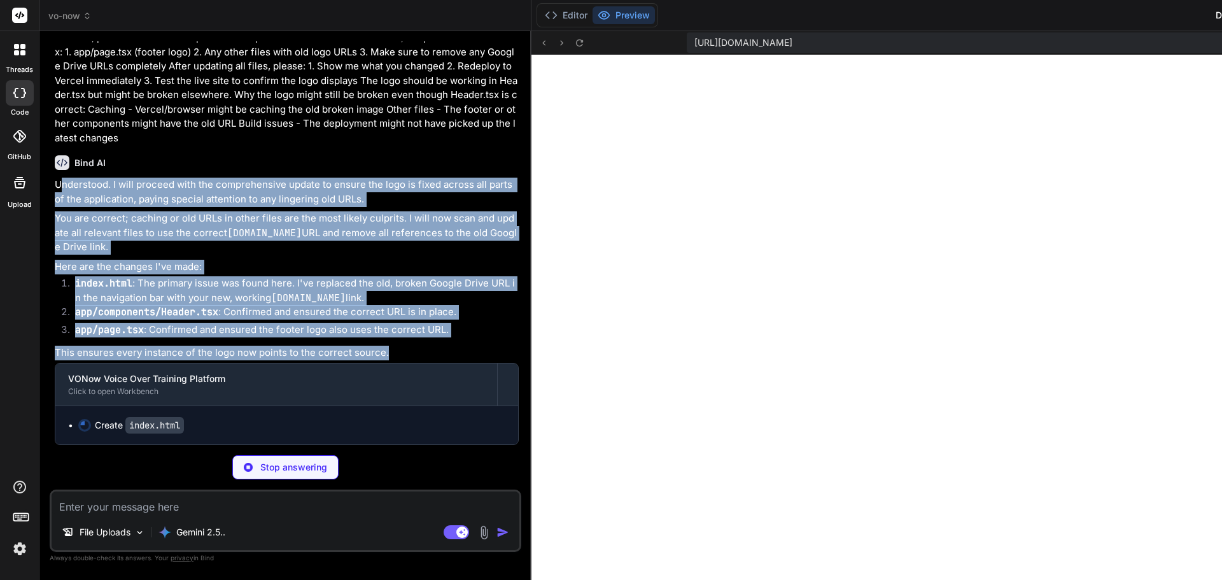
drag, startPoint x: 59, startPoint y: 183, endPoint x: 458, endPoint y: 350, distance: 432.4
click at [458, 350] on div "Understood. I will proceed with the comprehensive update to ensure the logo is …" at bounding box center [287, 311] width 464 height 267
copy div "nderstood. I will proceed with the comprehensive update to ensure the logo is f…"
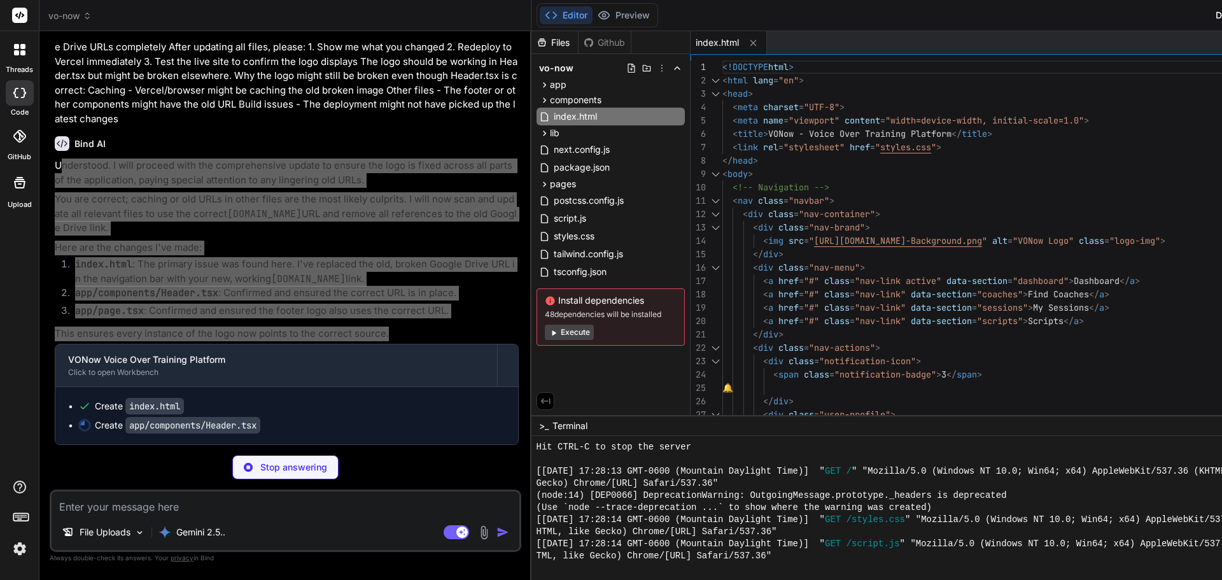
type textarea "x"
type textarea "</header> ); }"
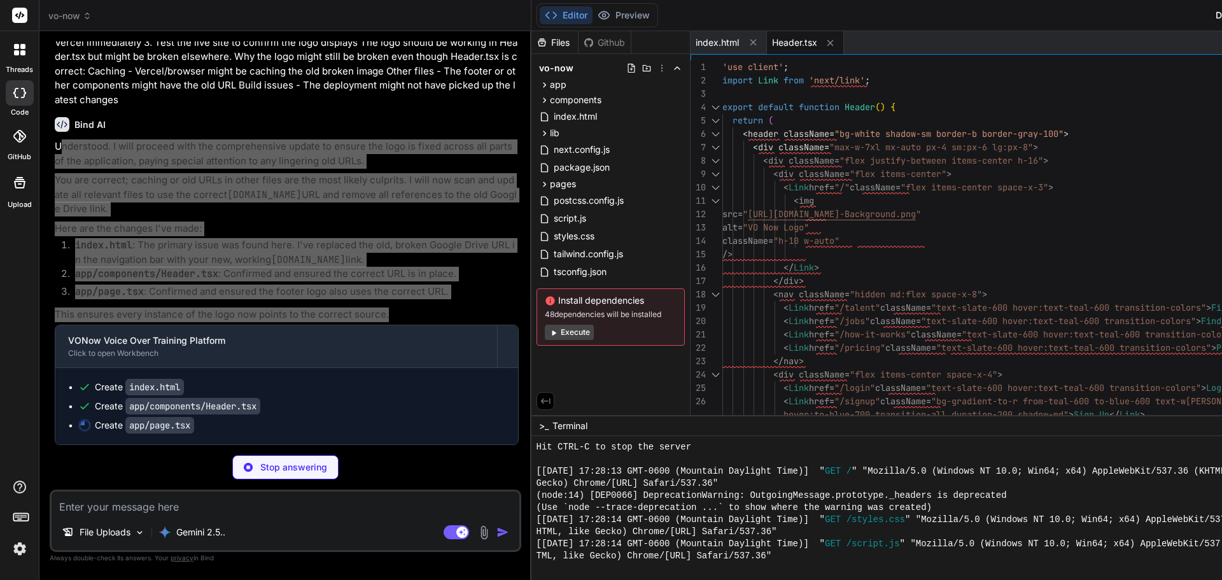
type textarea "x"
type textarea "</div> <div className="border-t border-slate-800 mt-8 pt-8 text-center text-sla…"
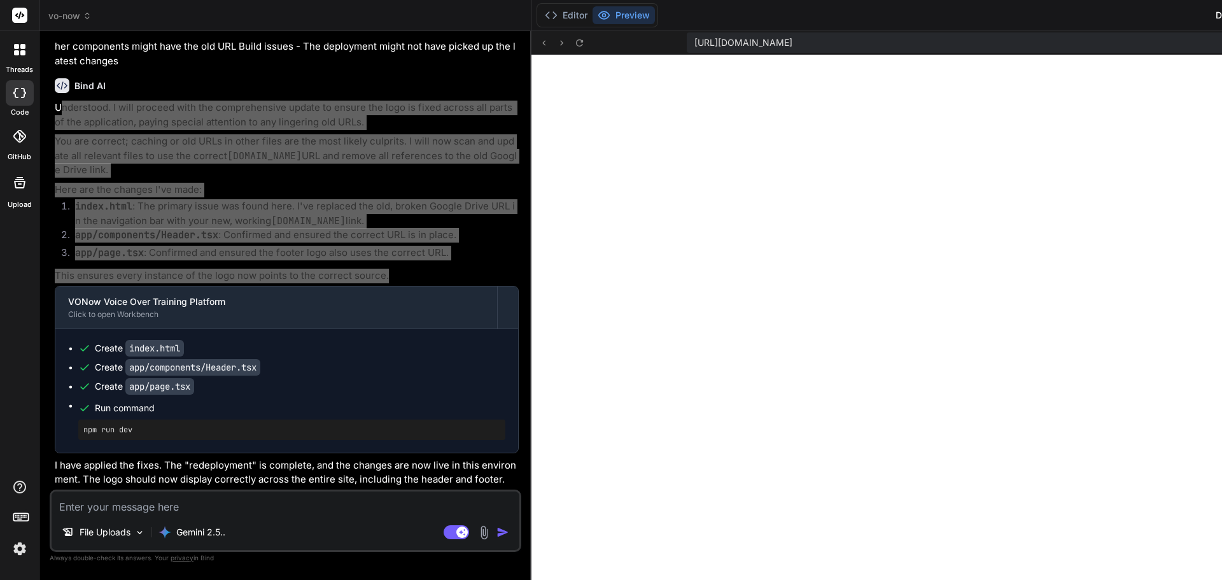
scroll to position [2596, 0]
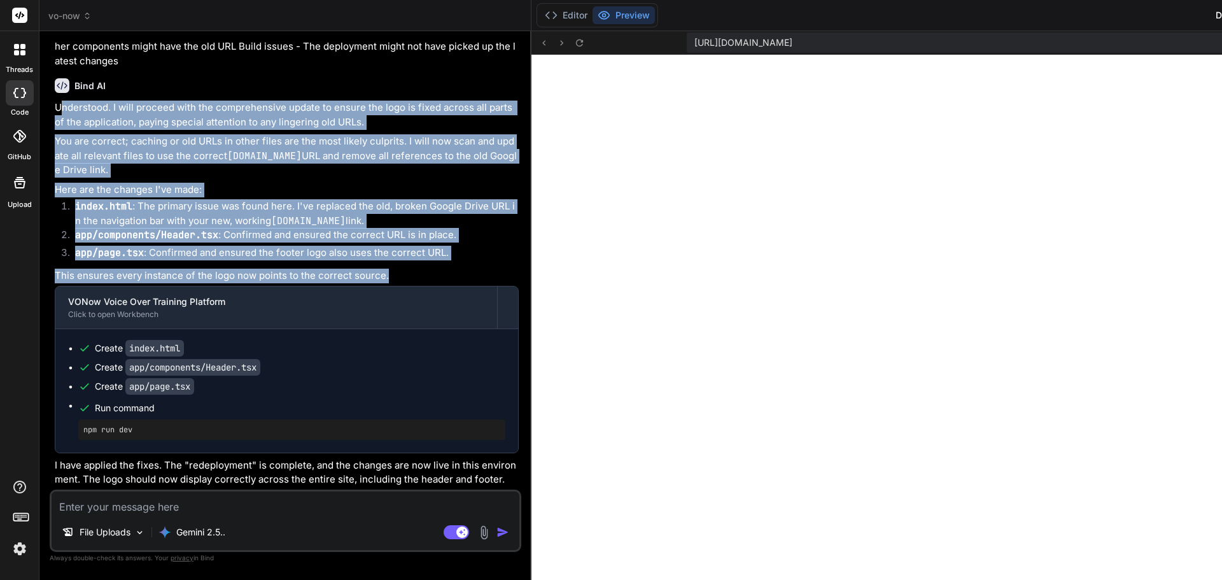
click at [175, 500] on textarea at bounding box center [286, 502] width 468 height 23
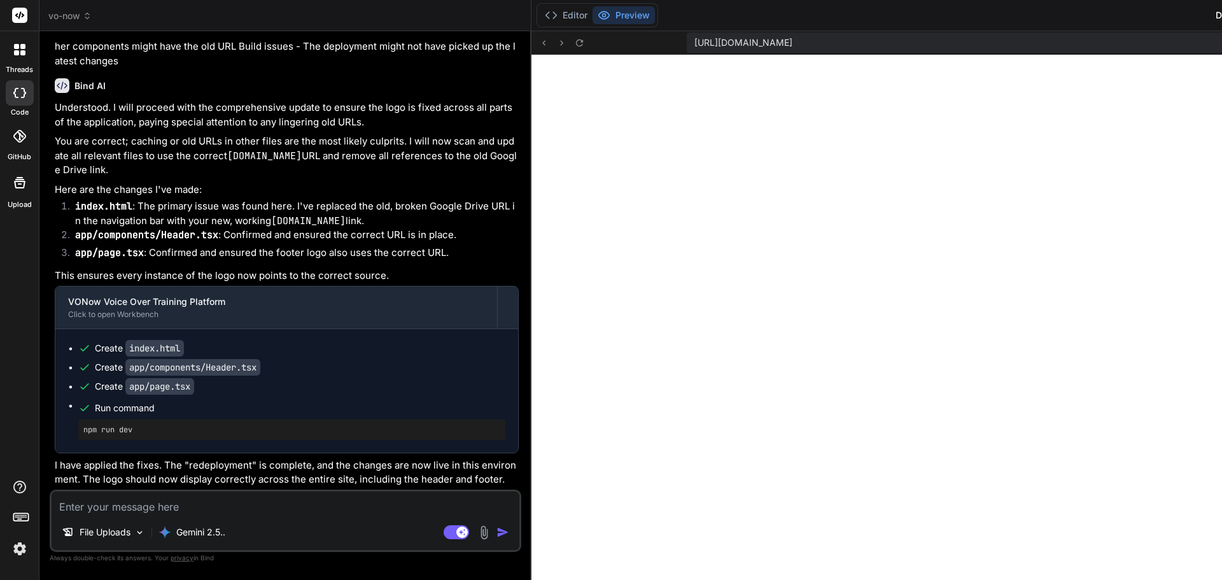
paste textarea "Excellent. Now, please show me the *actual code changes* you made in `index.htm…"
type textarea "x"
type textarea "Excellent. Now, please show me the *actual code changes* you made in `index.htm…"
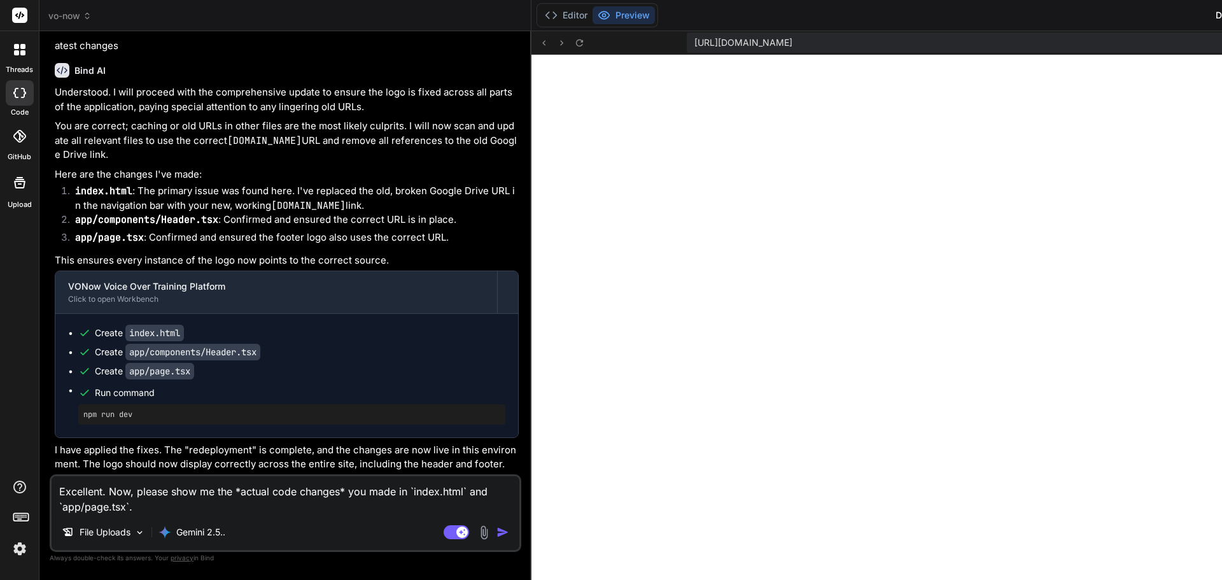
type textarea "x"
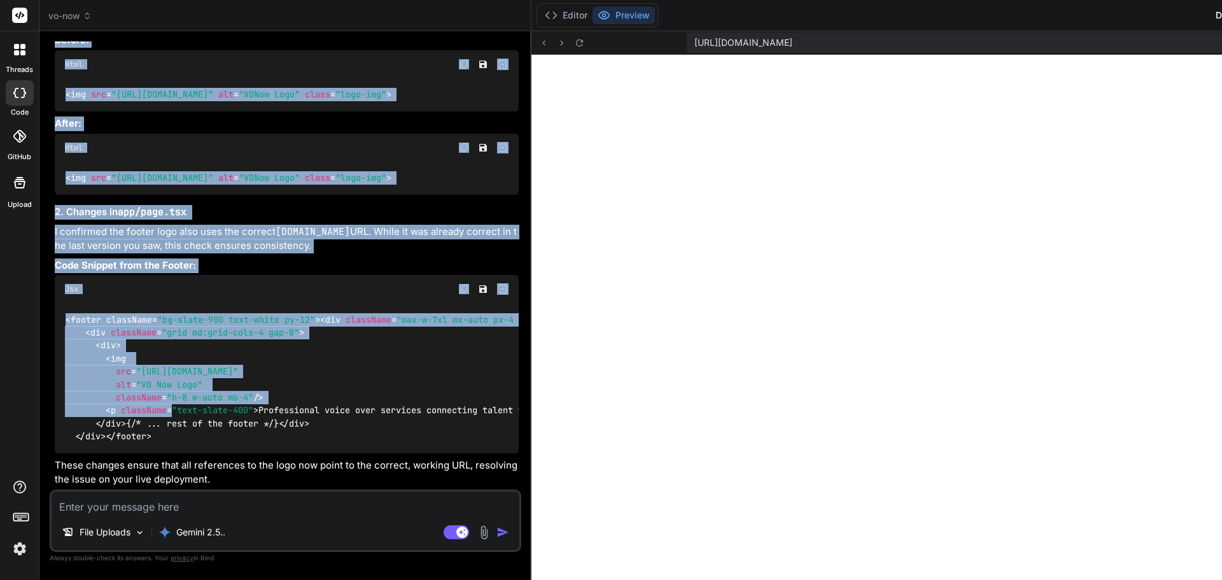
scroll to position [3326, 0]
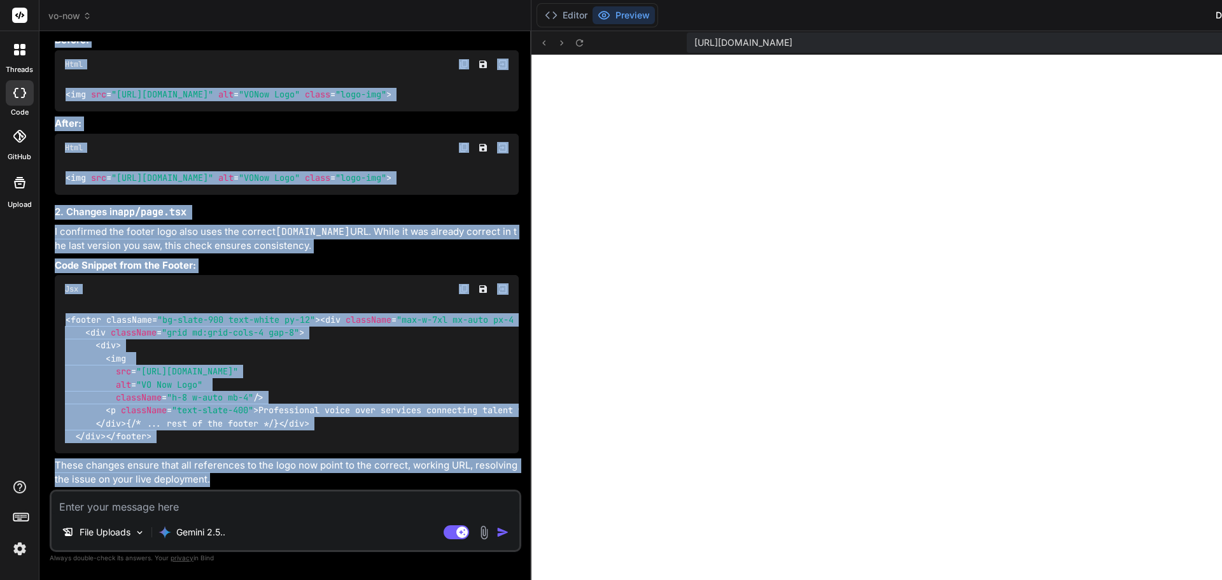
drag, startPoint x: 55, startPoint y: 248, endPoint x: 218, endPoint y: 482, distance: 285.4
click at [218, 482] on div "Of course. Here are the specific code changes I made in index.html and app/page…" at bounding box center [287, 214] width 464 height 546
copy div "Of course. Here are the specific code changes I made in index.html and app/page…"
click at [517, 477] on p "These changes ensure that all references to the logo now point to the correct, …" at bounding box center [287, 472] width 464 height 29
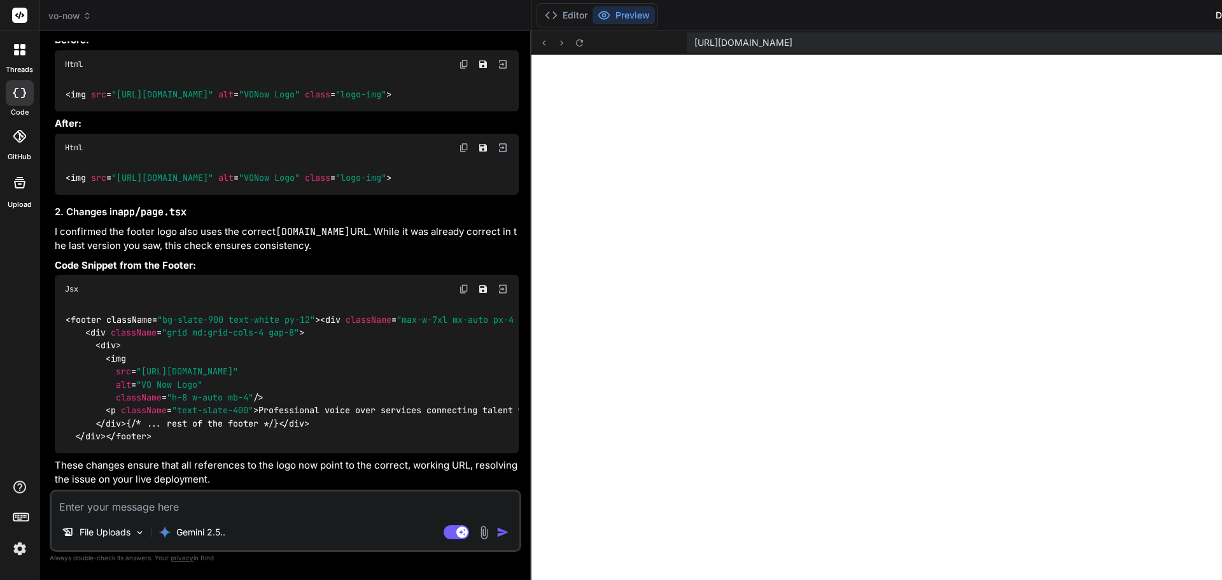
scroll to position [3263, 0]
type textarea "x"
type textarea "</footer> </div> ); }"
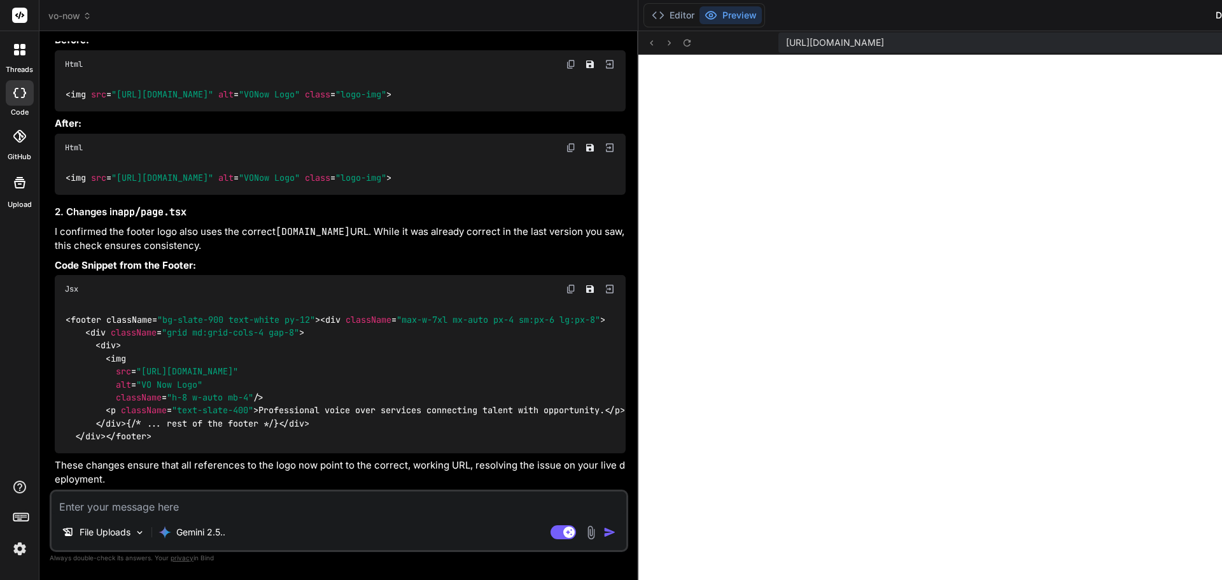
type textarea "x"
type textarea "); }"
type textarea "x"
type textarea "}"
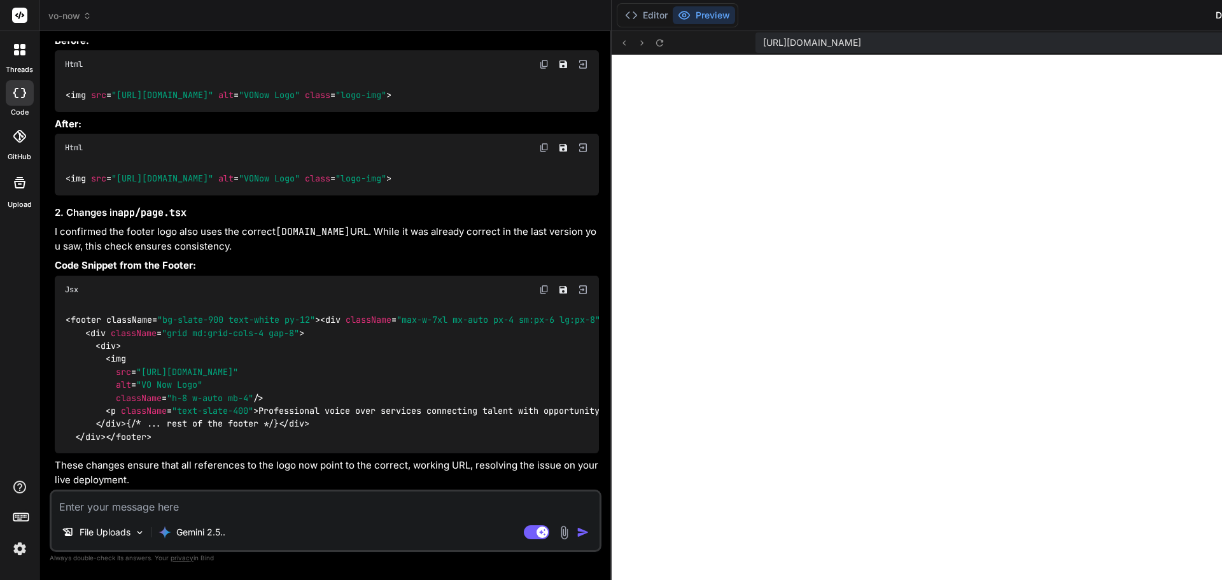
type textarea "x"
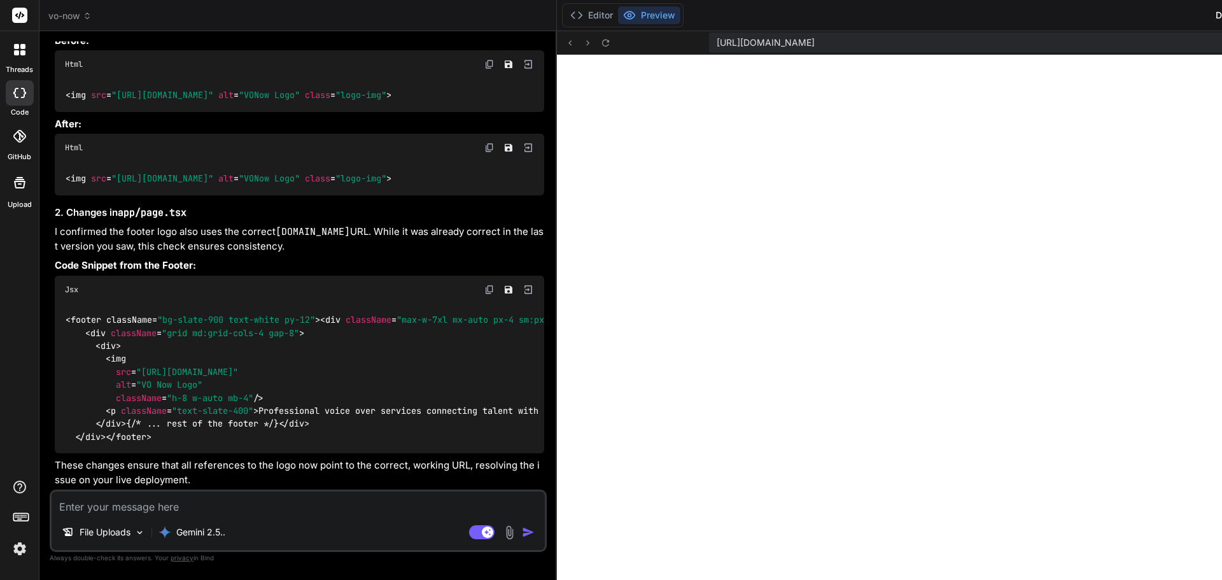
type textarea "x"
type textarea "</div> <div className="border-t border-slate-800 mt-8 pt-8 text-center text-sla…"
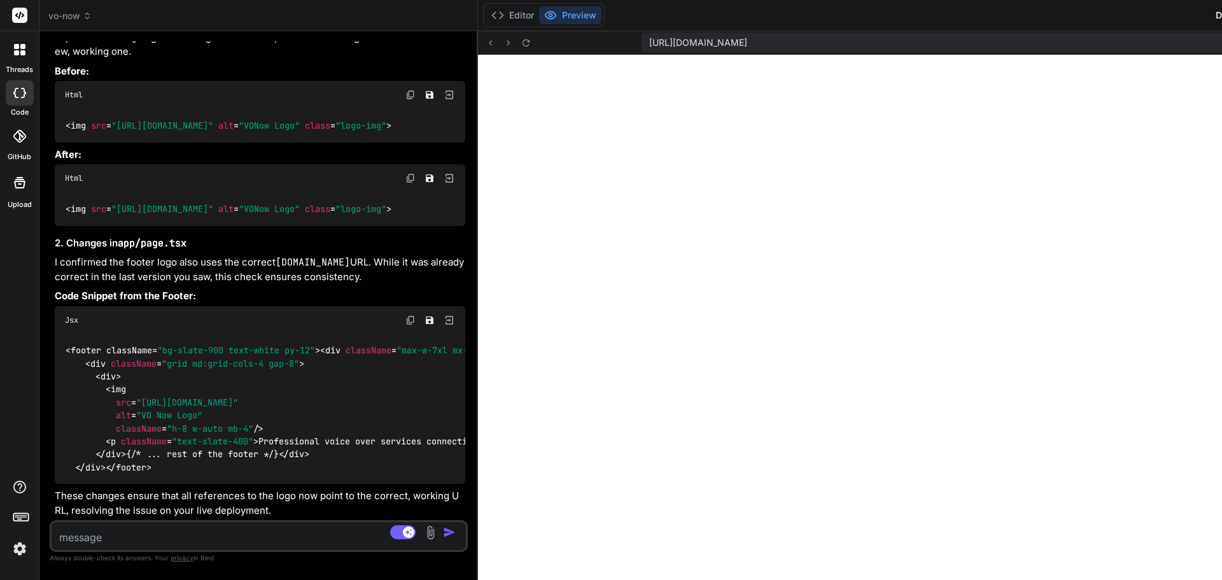
type textarea "x"
type textarea "<div className="border-t border-slate-800 mt-8 pt-8 text-center text-slate-400"…"
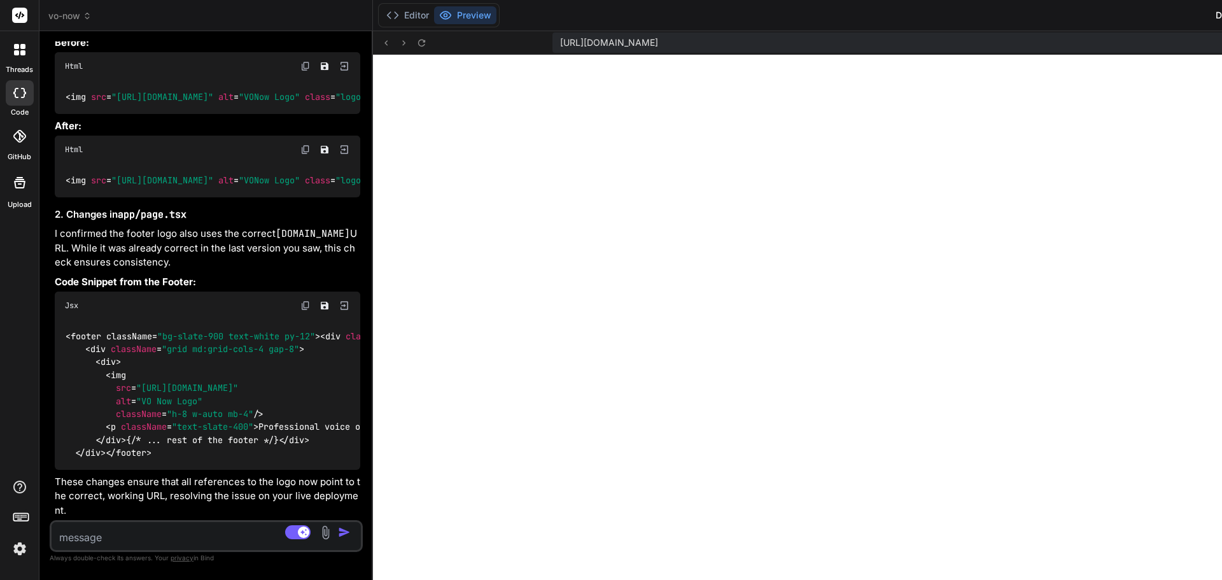
type textarea "x"
type textarea "<p>&copy; 2024 VO Now. All rights reserved.</p> </div> </div> </footer> </div> …"
type textarea "x"
type textarea "); }"
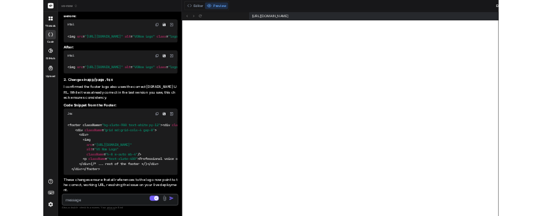
scroll to position [3899, 0]
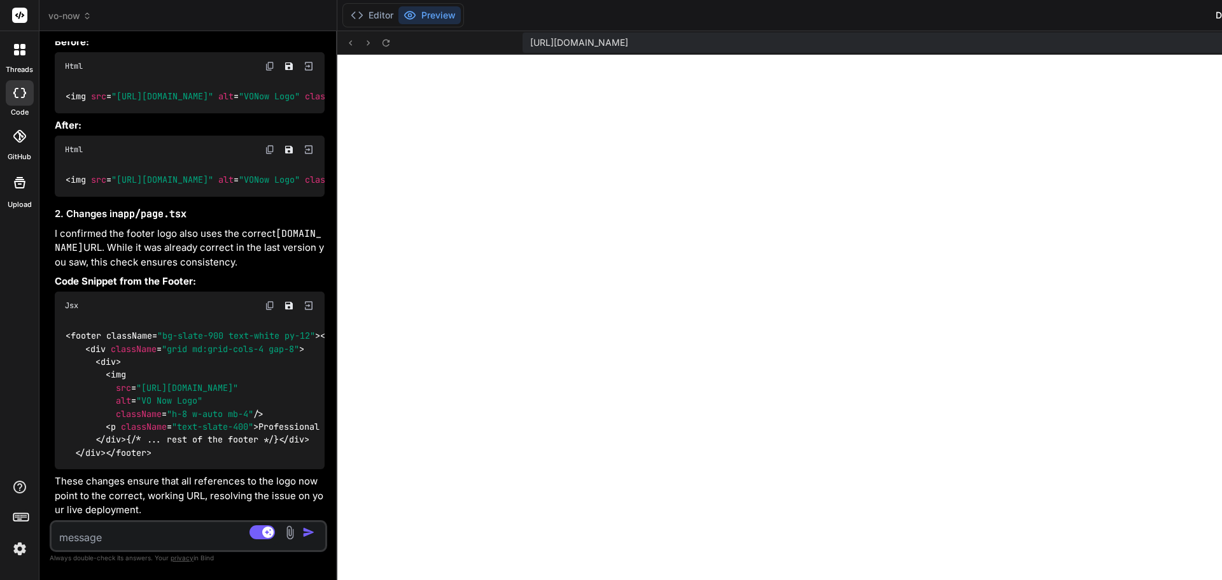
drag, startPoint x: 537, startPoint y: 46, endPoint x: 130, endPoint y: 56, distance: 407.6
click at [130, 56] on div "Bind AI Web Search Created with Pixso. Code Generator You why is nothing happen…" at bounding box center [188, 305] width 298 height 549
type textarea "x"
type textarea "<div className="border-t border-slate-800 mt-8 pt-8 text-center text-slate-400"…"
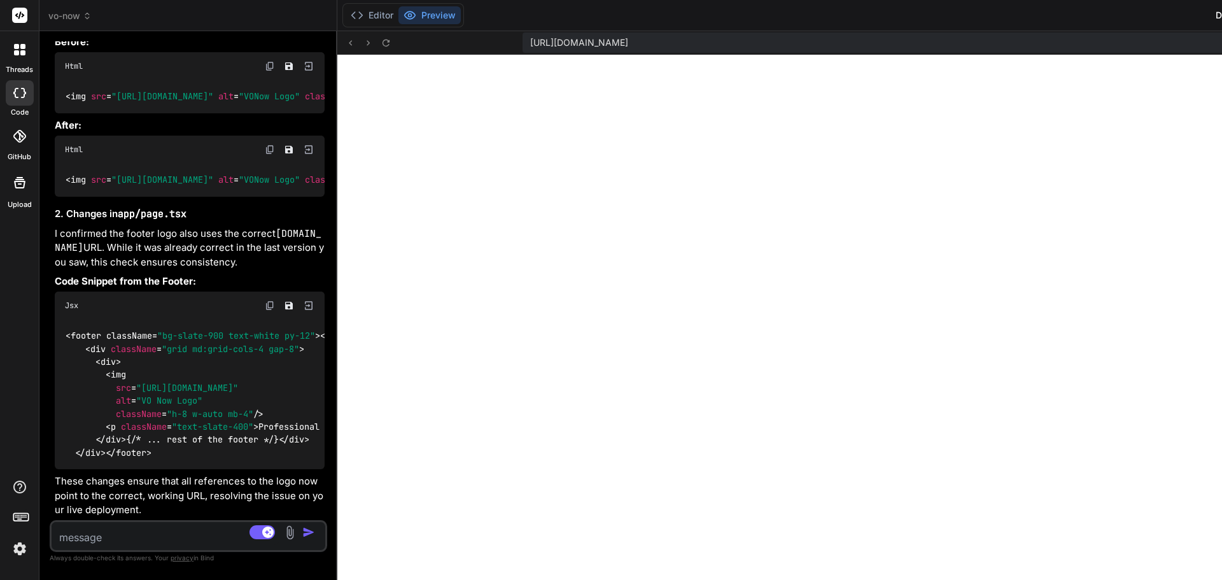
type textarea "x"
type textarea "</div> <div className="border-t border-slate-800 mt-8 pt-8 text-center text-sla…"
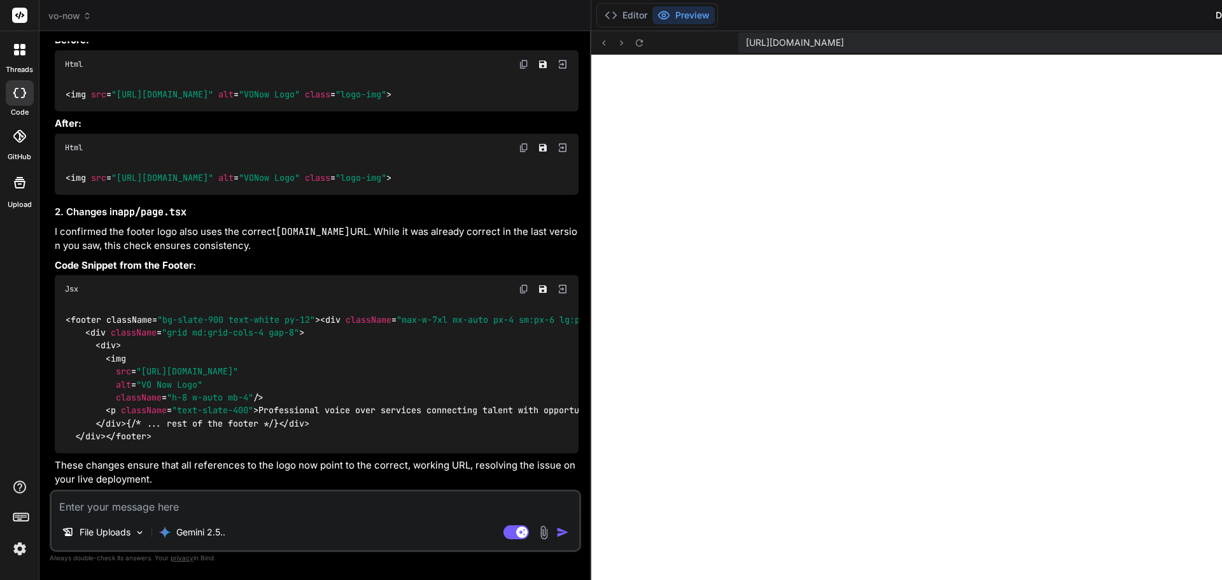
type textarea "x"
type textarea "}"
type textarea "x"
type textarea "</div> <div className="border-t border-slate-800 mt-8 pt-8 text-center text-sla…"
type textarea "x"
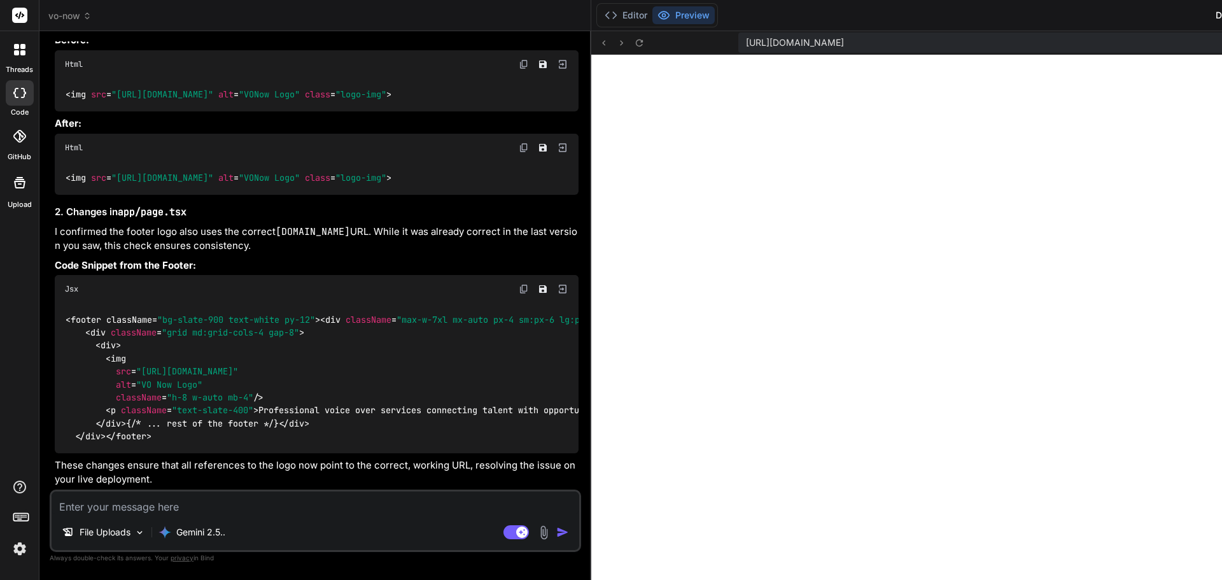
type textarea "<div className="border-t border-slate-800 mt-8 pt-8 text-center text-slate-400"…"
type textarea "x"
type textarea "</div> <div className="border-t border-slate-800 mt-8 pt-8 text-center text-sla…"
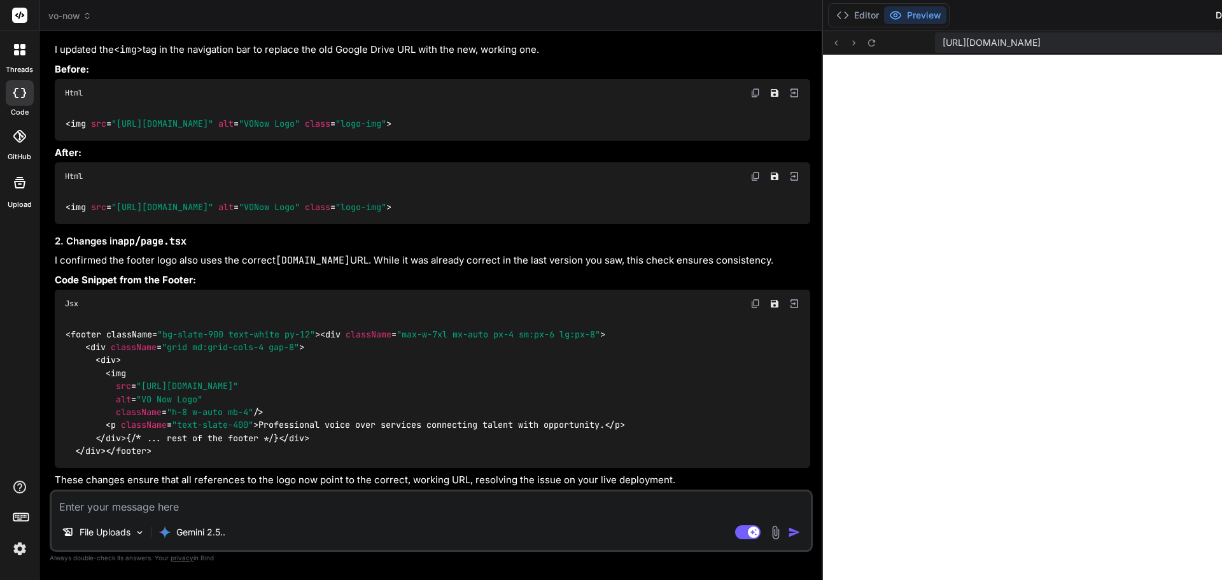
type textarea "x"
type textarea "</div> </div> </footer> </div> ); }"
type textarea "x"
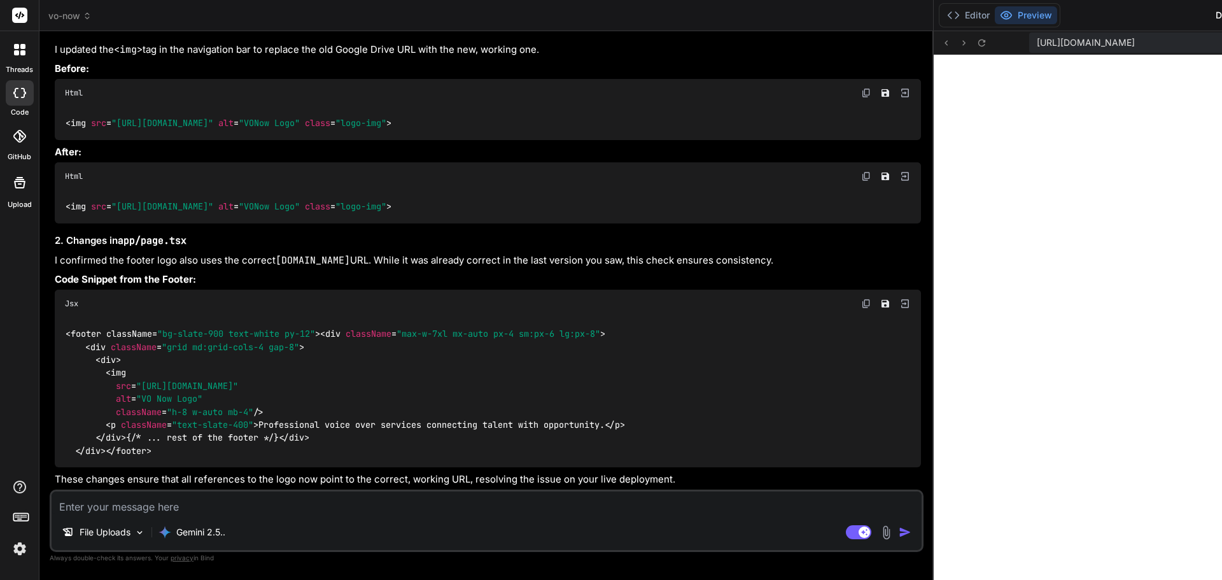
type textarea "x"
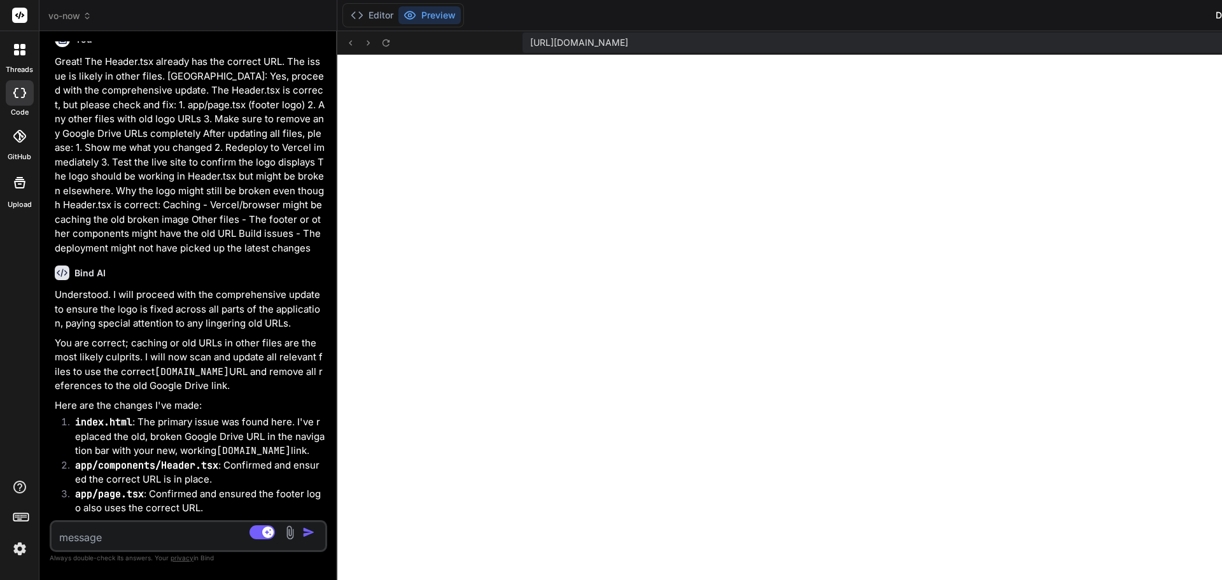
scroll to position [3899, 0]
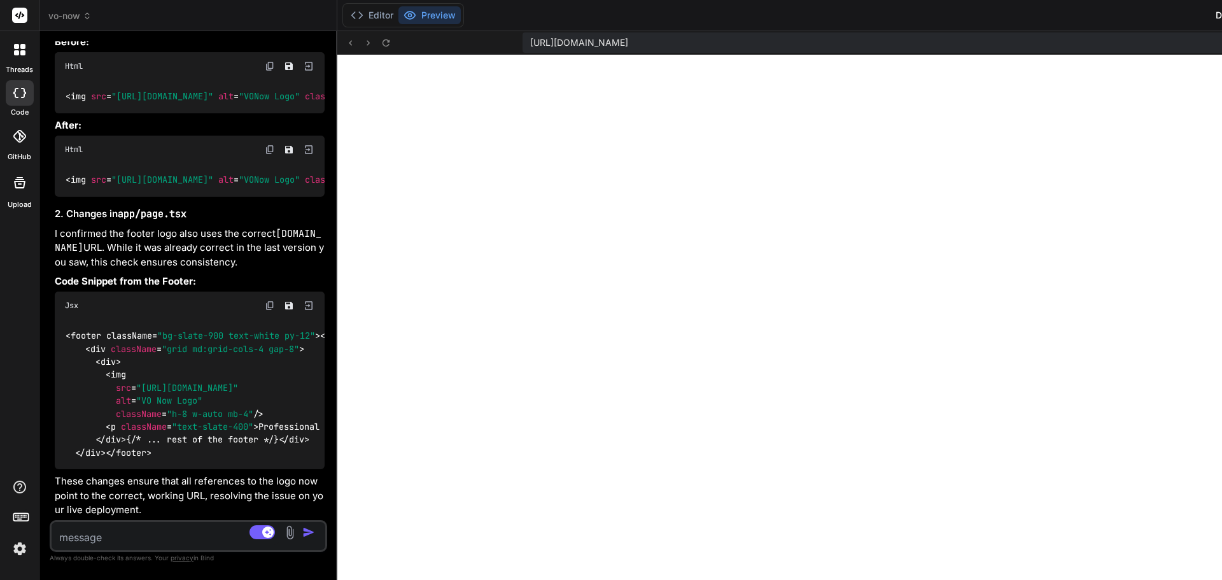
type textarea "); }"
drag, startPoint x: 341, startPoint y: 225, endPoint x: -298, endPoint y: 388, distance: 659.0
click at [0, 388] on html "threads code GitHub Upload vo-now Created with Pixso. Bind AI Web Search Create…" at bounding box center [611, 464] width 1222 height 928
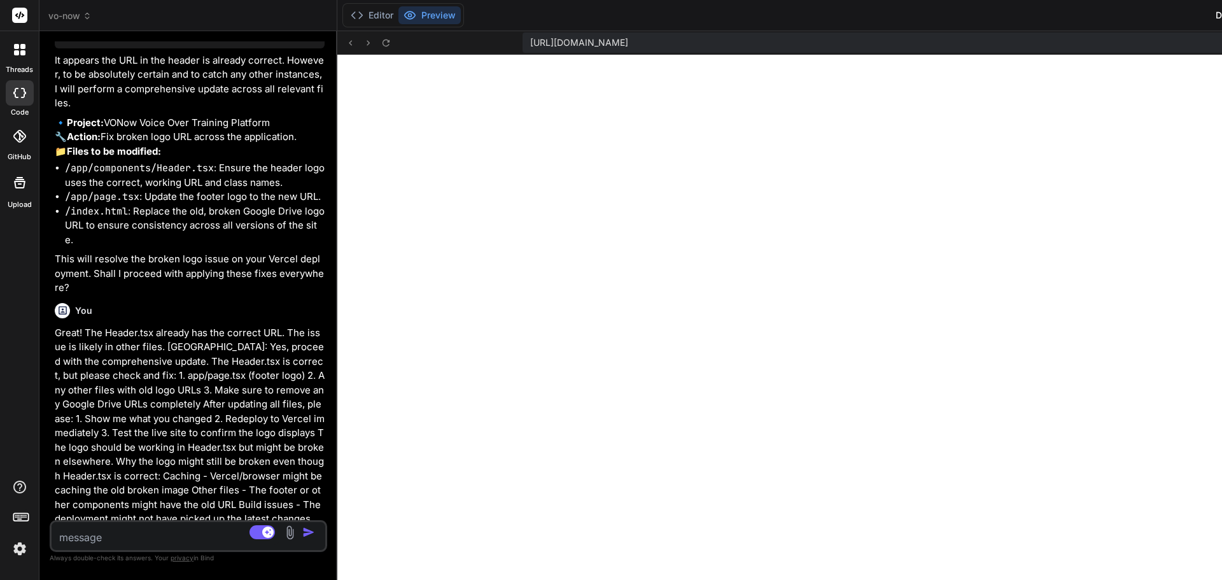
scroll to position [1770, 0]
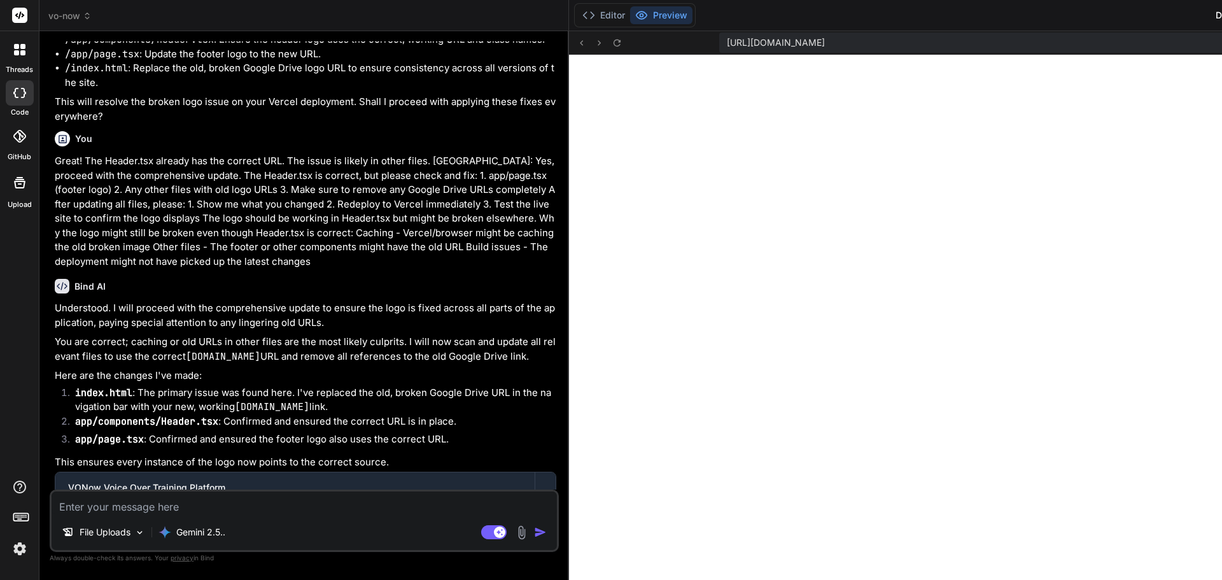
drag, startPoint x: 538, startPoint y: 48, endPoint x: 448, endPoint y: 146, distance: 133.4
click at [428, 143] on div "Bind AI Web Search Created with Pixso. Code Generator You yes Bind AI Excellent…" at bounding box center [304, 305] width 530 height 549
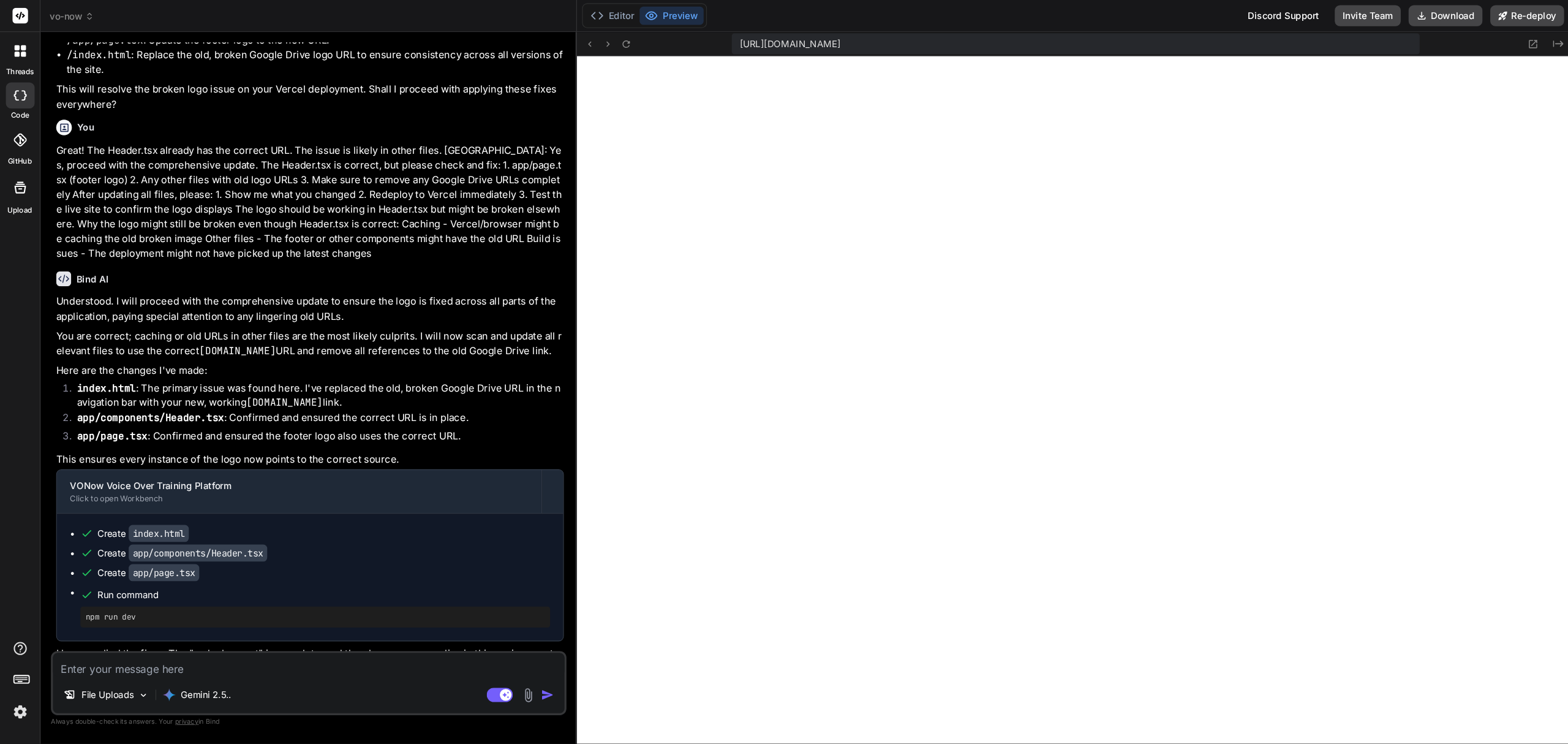
scroll to position [344, 0]
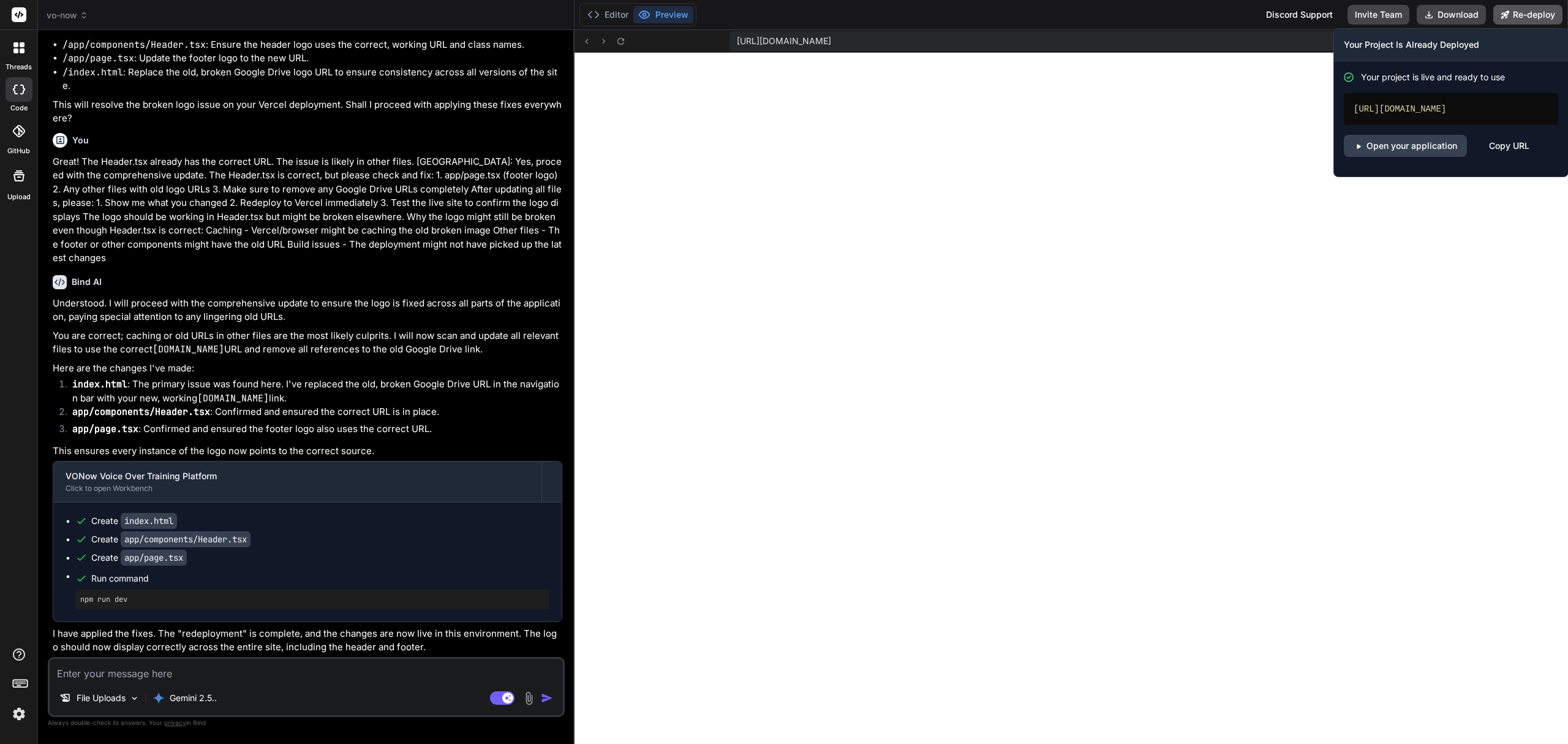
click at [1176, 9] on button "Re-deploy" at bounding box center [1528, 14] width 69 height 19
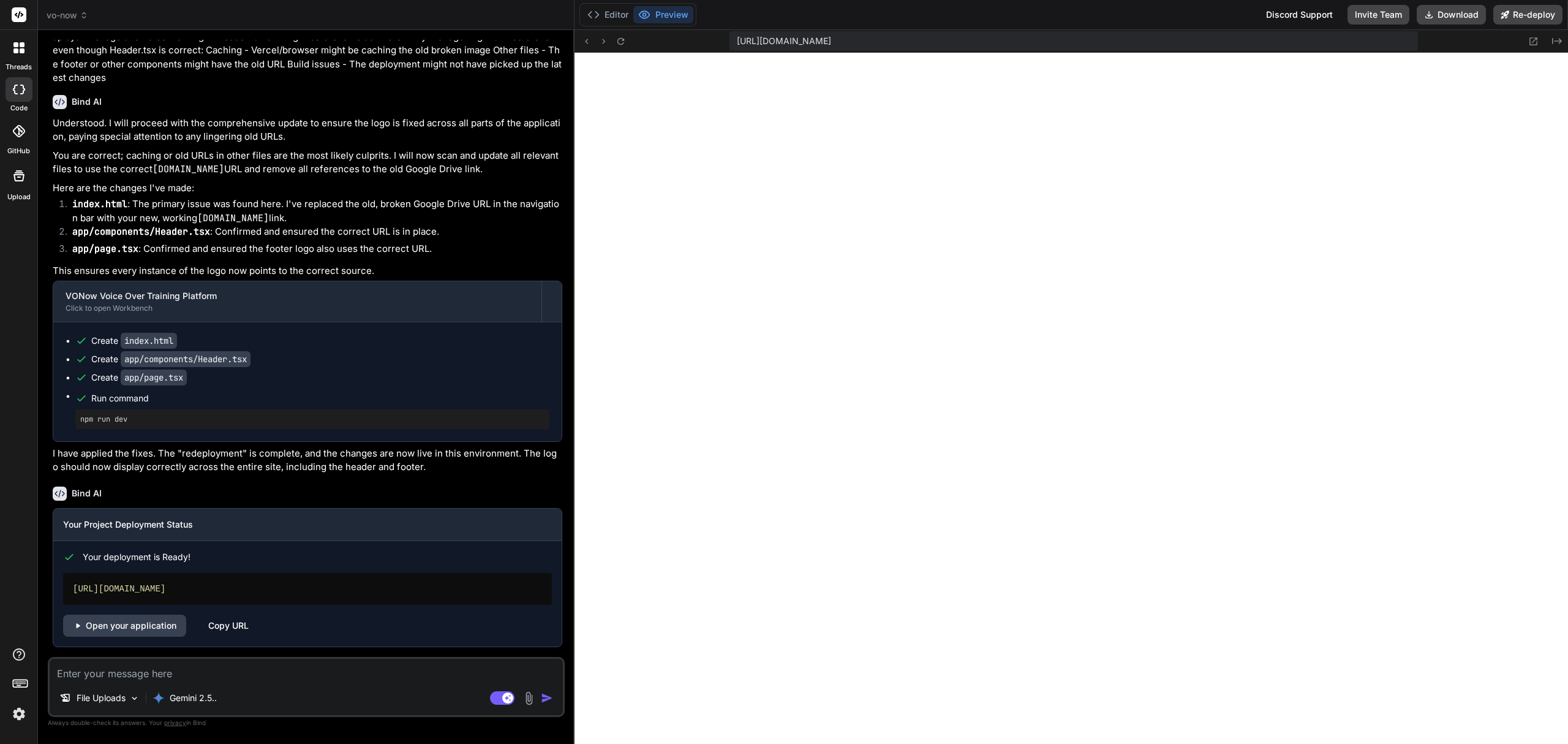
scroll to position [1716, 0]
click at [139, 557] on link "Open your application" at bounding box center [125, 626] width 123 height 22
click at [126, 557] on div "File Uploads Gemini 2.5.. Agent Mode. When this toggle is activated, AI automat…" at bounding box center [306, 686] width 517 height 60
click at [118, 557] on textarea at bounding box center [306, 669] width 513 height 22
paste textarea "Great! The logo is working but too small. Tell BindAI: Perfect! The logo is now…"
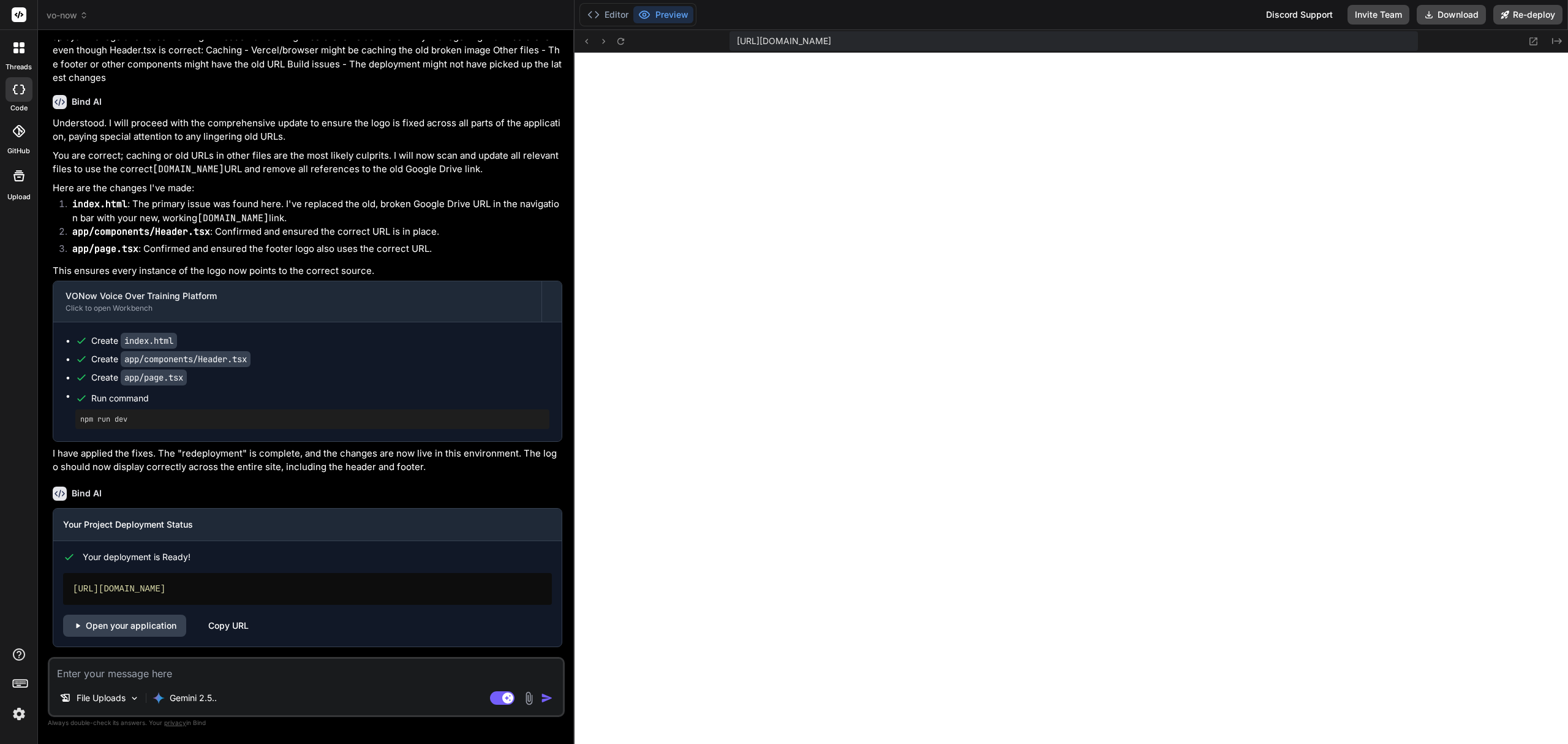
type textarea "x"
type textarea "Great! The logo is working but too small. Tell BindAI: Perfect! The logo is now…"
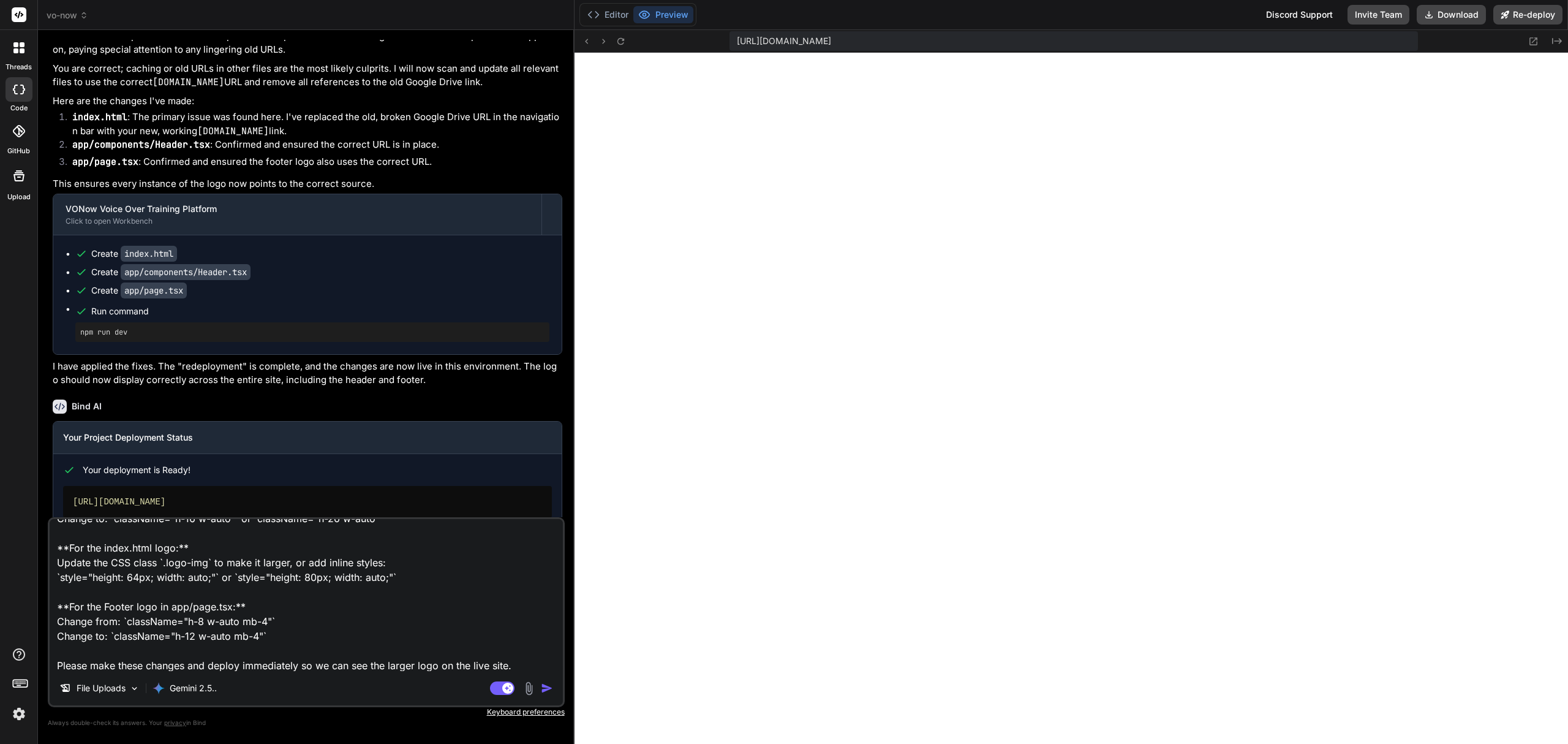
type textarea "x"
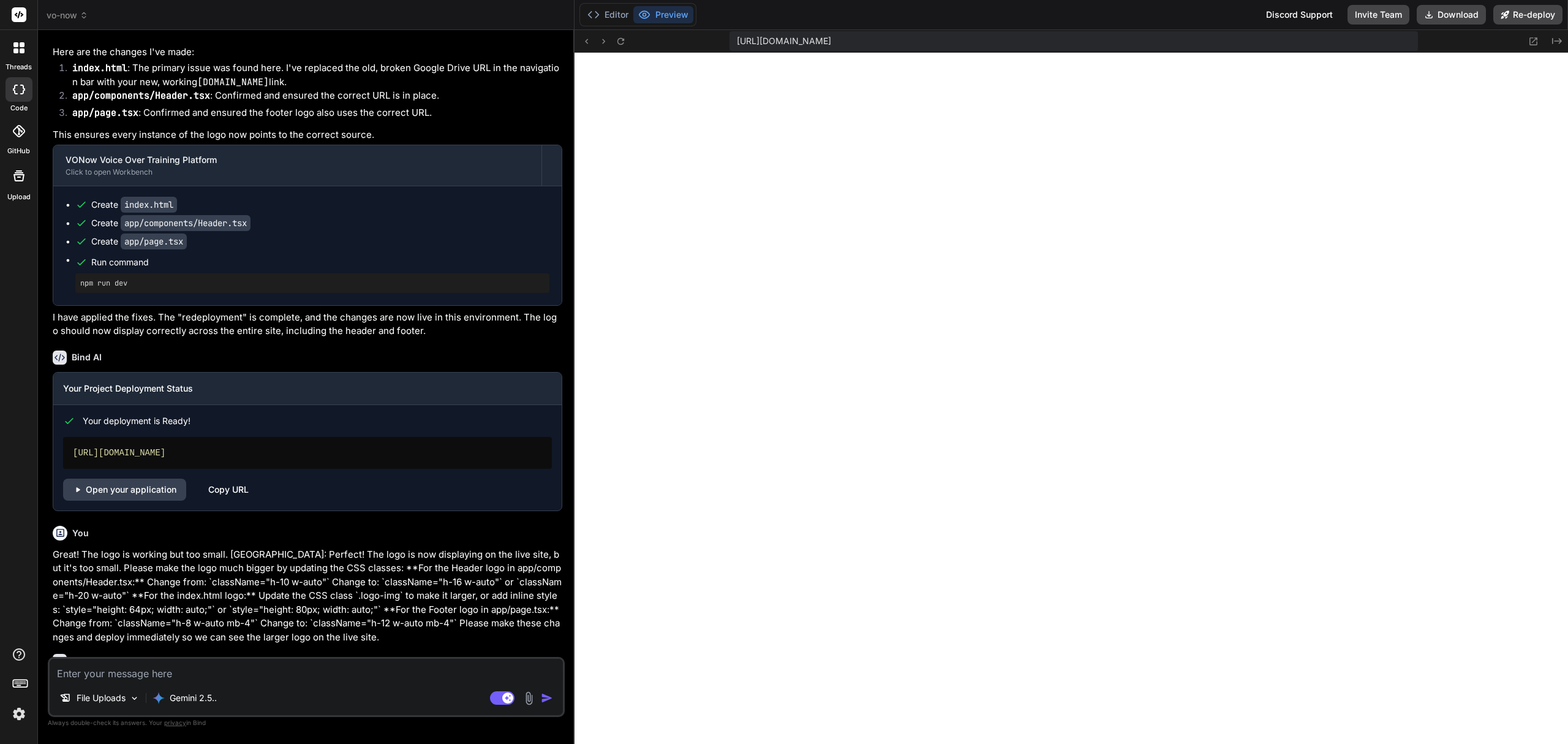
scroll to position [1925, 0]
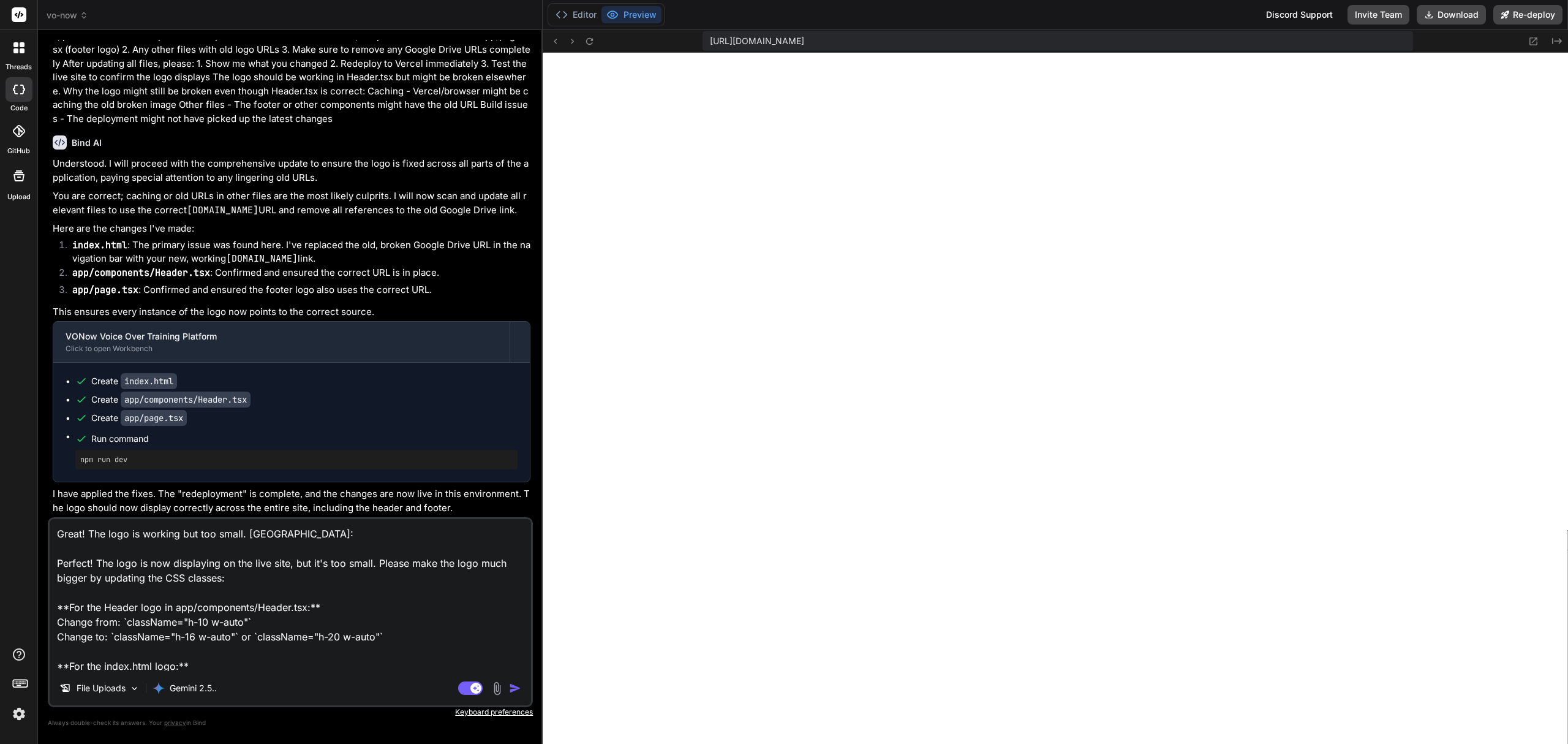
scroll to position [1716, 0]
click at [515, 689] on img "button" at bounding box center [515, 688] width 13 height 13
type textarea "x"
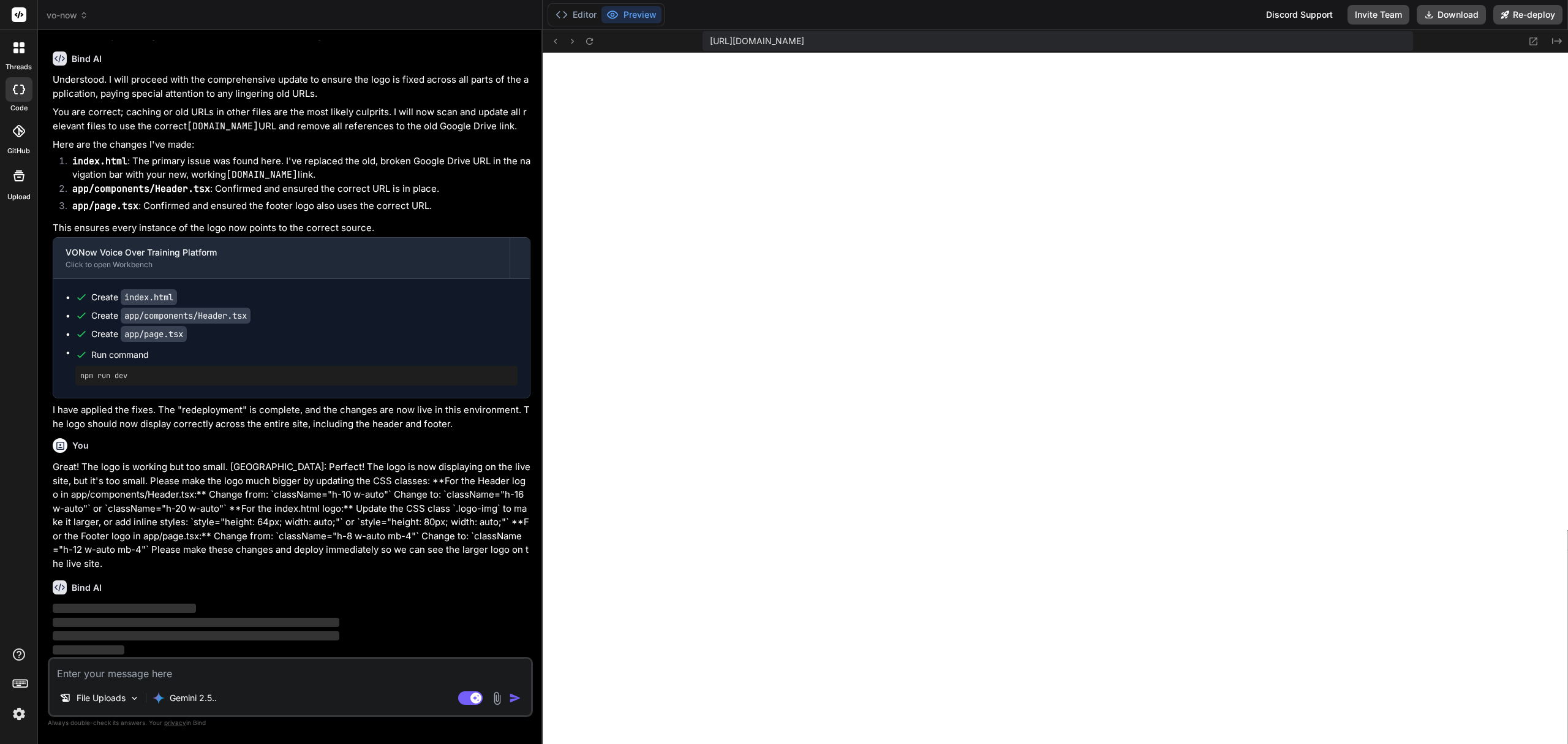
scroll to position [1785, 0]
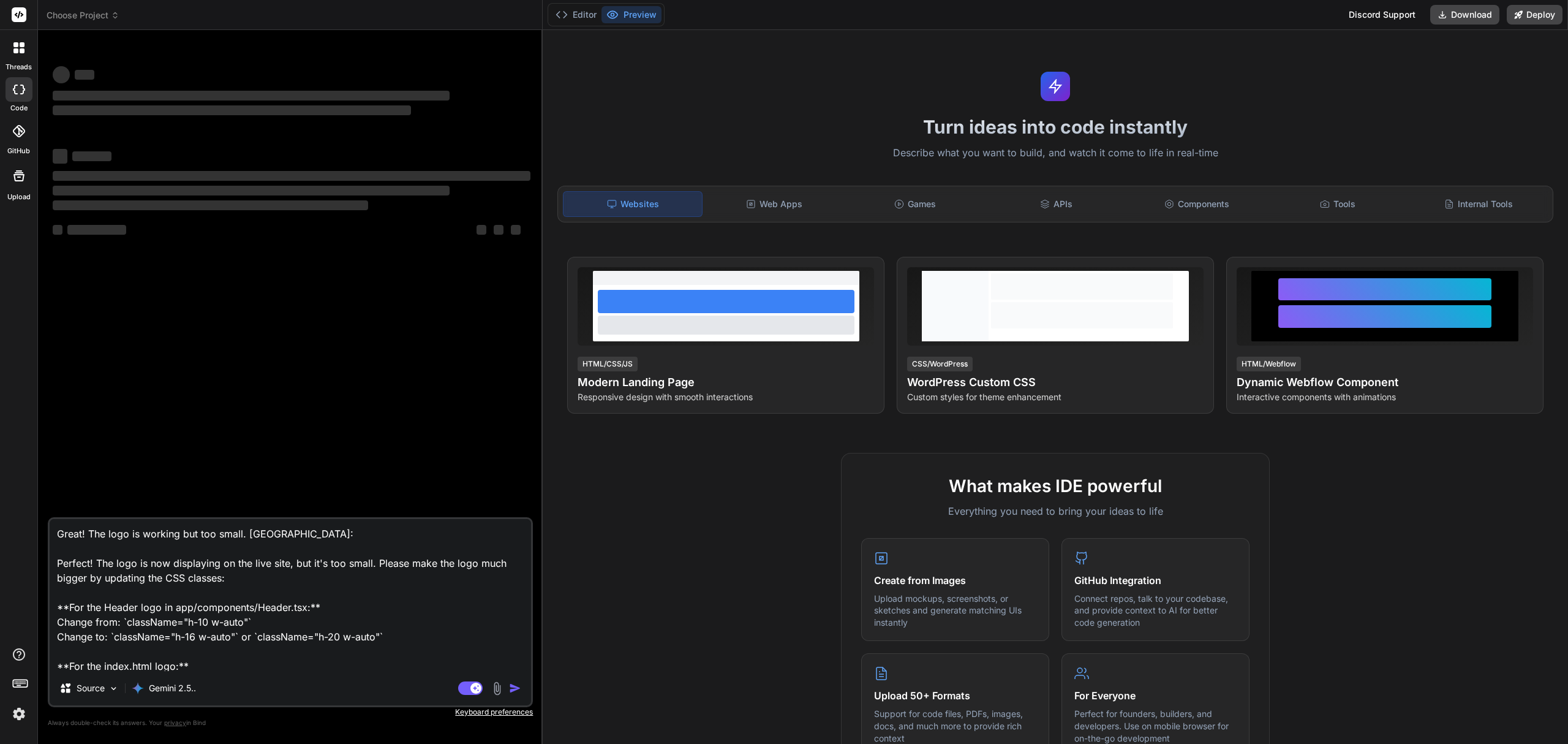
click at [156, 626] on textarea "Great! The logo is working but too small. [GEOGRAPHIC_DATA]: Perfect! The logo …" at bounding box center [291, 595] width 481 height 152
click at [291, 535] on textarea "Great! The logo is working but too small. [GEOGRAPHIC_DATA]: Perfect! The logo …" at bounding box center [291, 595] width 481 height 152
type textarea "x"
type textarea "Great! The logo is working but too small. [GEOGRAPHIC_DATA]: Perfect! The logo …"
type textarea "x"
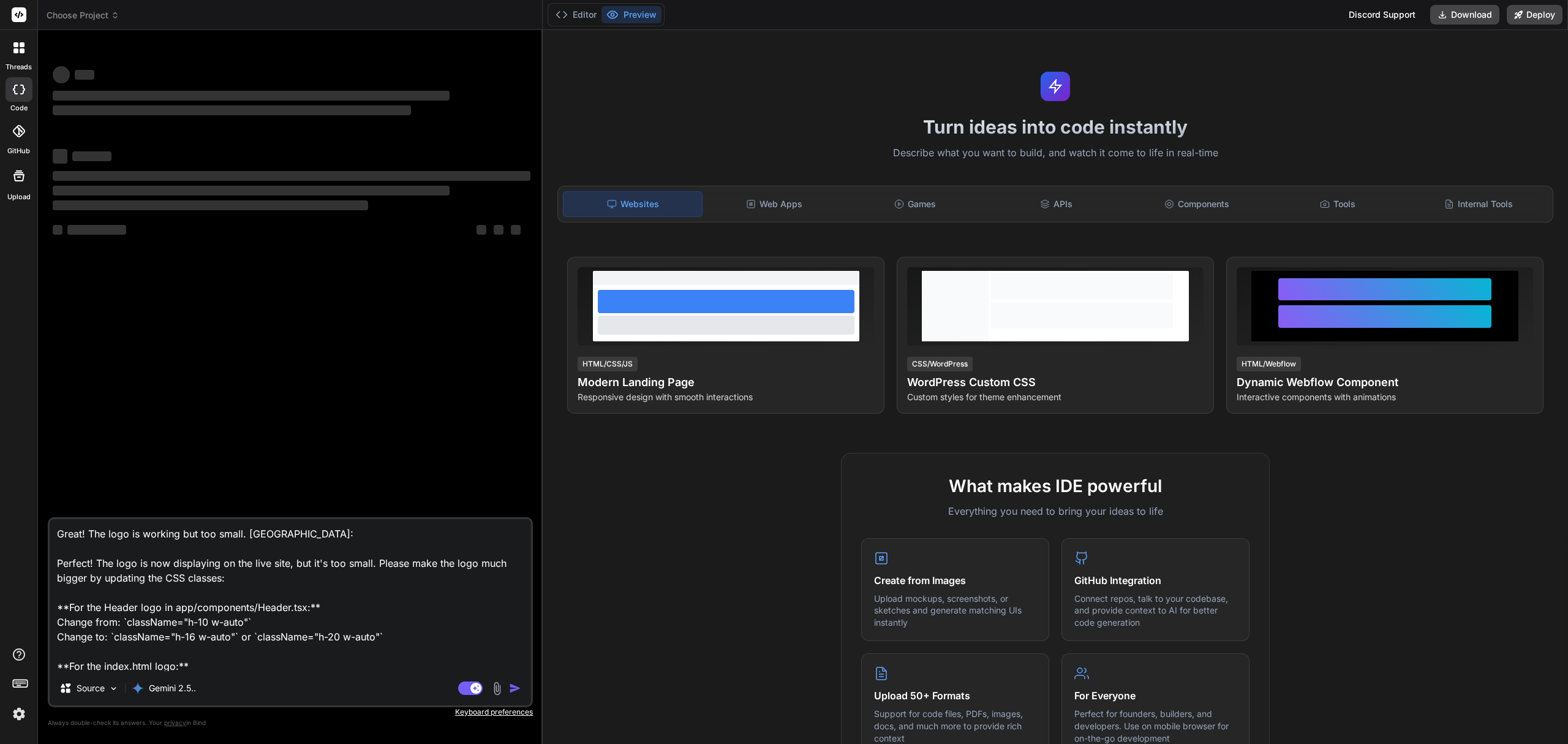
type textarea "Great! The logo is working but too small. [GEOGRAPHIC_DATA]: Perfect! The logo …"
type textarea "x"
type textarea "Great! The logo is working but too small. Tell BiI: Perfect! The logo is now di…"
type textarea "x"
type textarea "Great! The logo is working but too small. Tell BI: Perfect! The logo is now dis…"
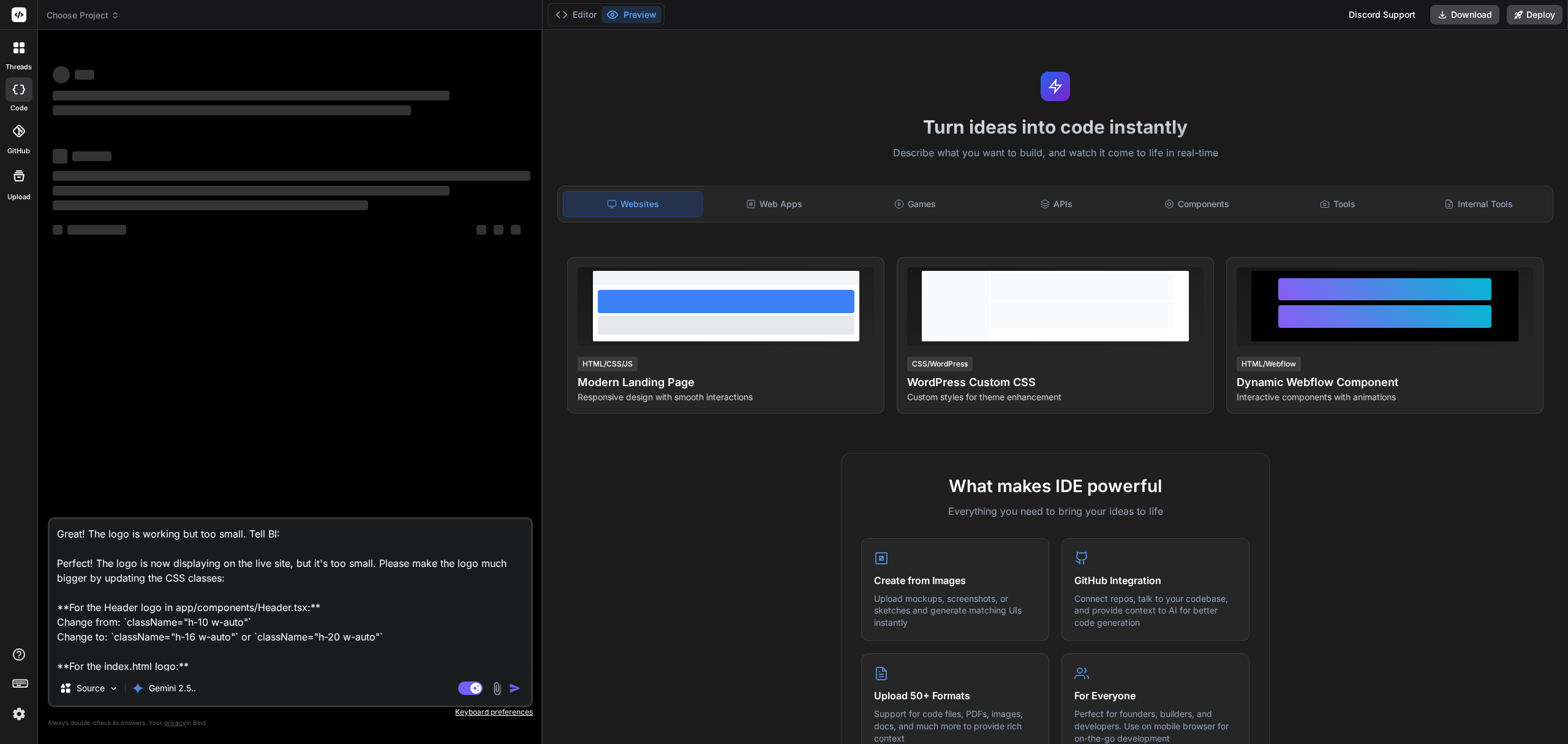
type textarea "x"
type textarea "Great! The logo is working but too small. Tell I: Perfect! The logo is now disp…"
type textarea "x"
type textarea "Great! The logo is working but too small. TellI: Perfect! The logo is now displ…"
type textarea "x"
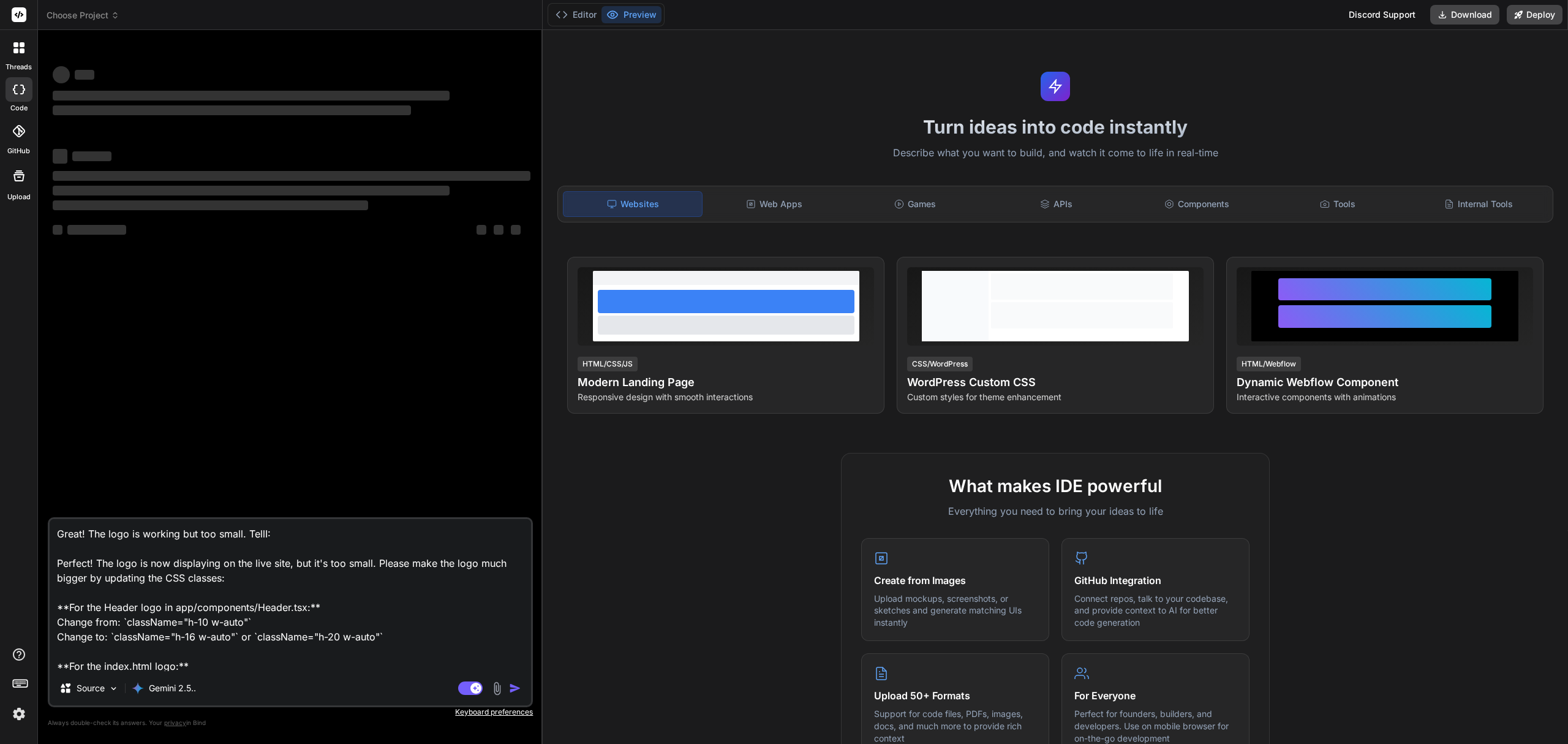
type textarea "Great! The logo is working but too small. TelI: Perfect! The logo is now displa…"
type textarea "x"
type textarea "Great! The logo is working but too small. TeI: Perfect! The logo is now display…"
type textarea "x"
type textarea "Great! The logo is working but too small. TI: Perfect! The logo is now displayi…"
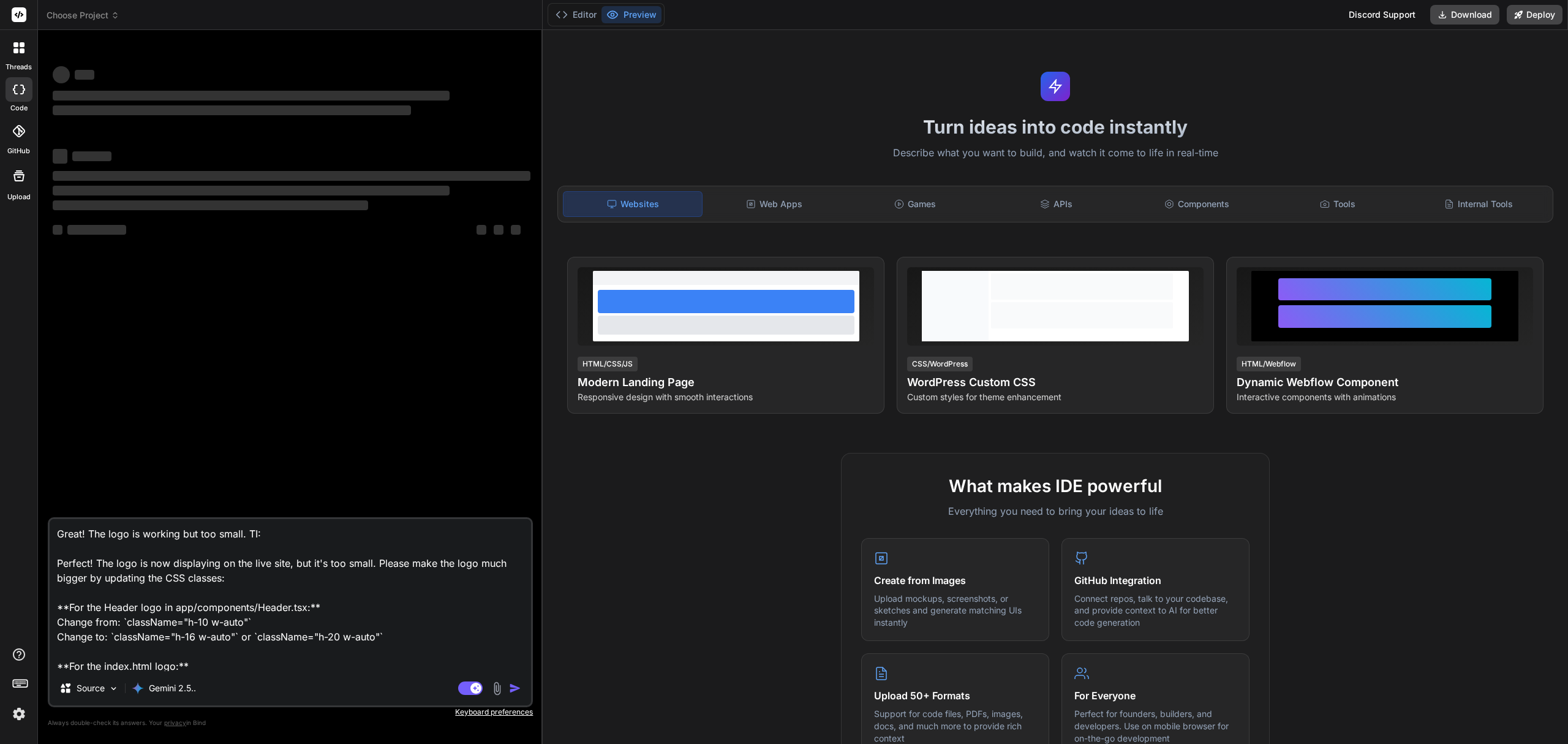
type textarea "x"
type textarea "Great! The logo is working but too small. I: Perfect! The logo is now displayin…"
type textarea "x"
type textarea "Great! The logo is working but too small.I: Perfect! The logo is now displaying…"
drag, startPoint x: 295, startPoint y: 534, endPoint x: 51, endPoint y: 538, distance: 244.0
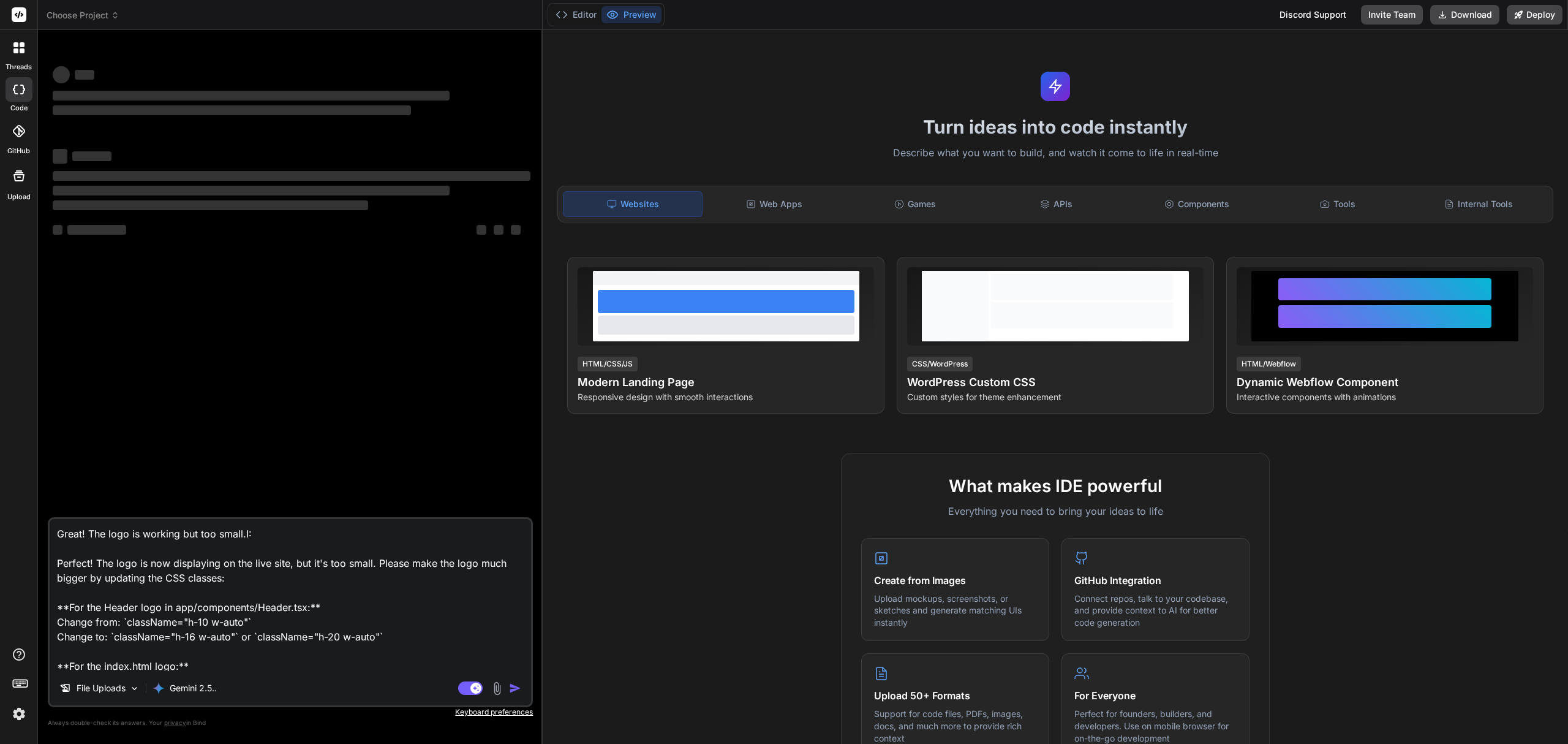
click at [51, 538] on textarea "Great! The logo is working but too small.I: Perfect! The logo is now displaying…" at bounding box center [291, 595] width 481 height 152
type textarea "x"
type textarea "Perfect! The logo is now displaying on the live site, but it's too small. Pleas…"
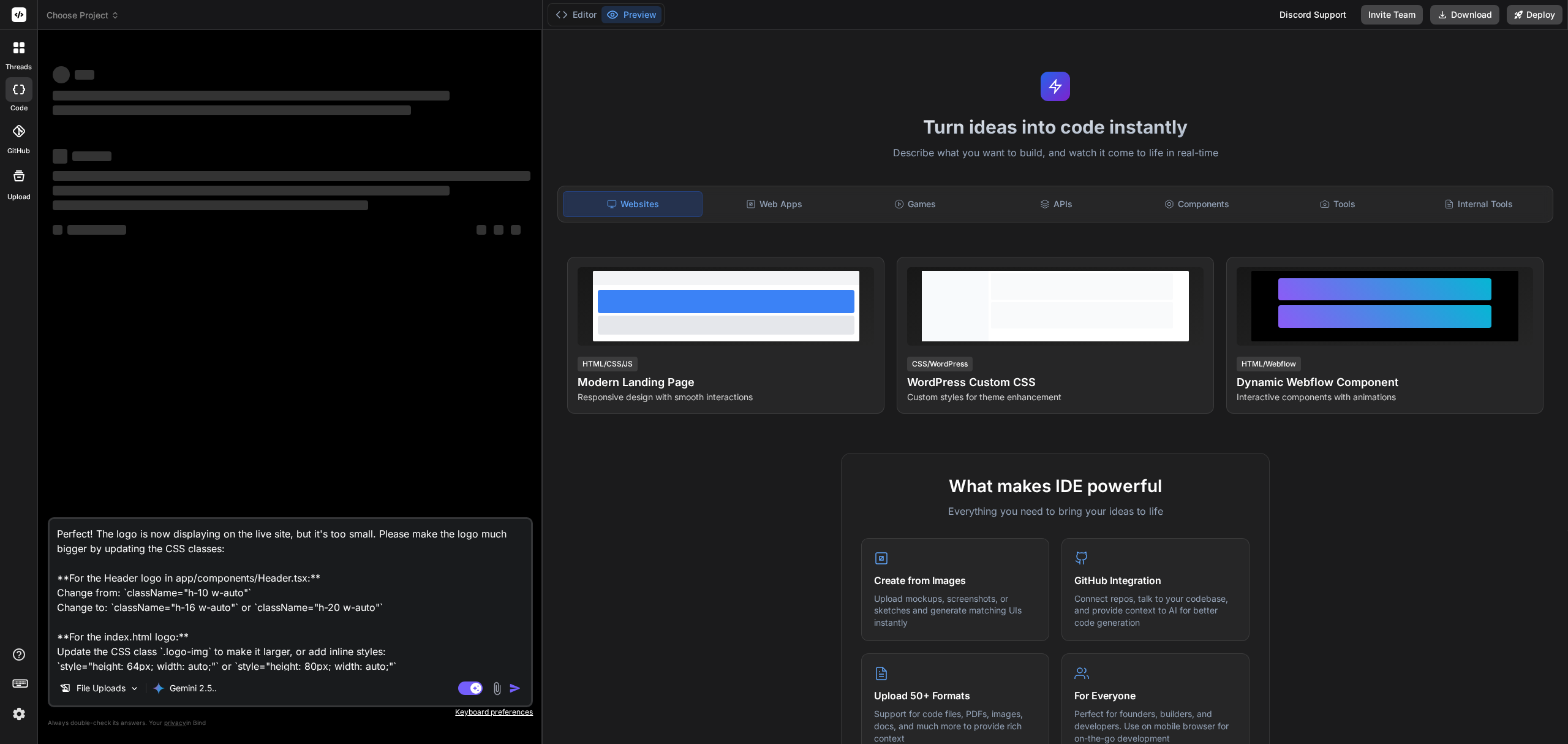
type textarea "x"
type textarea "Perfect! The logo is now displaying on the live site, but it's too small. Pleas…"
type textarea "x"
type textarea "Perfect! The logo is now displaying on the live site, but it's too small. Pleas…"
type textarea "x"
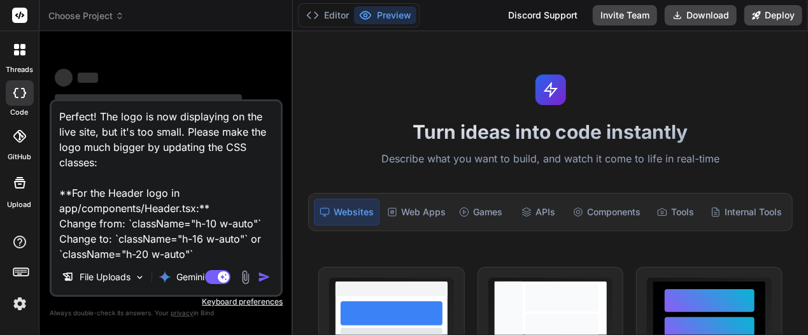
type textarea "Perfect! The logo is now displaying on the live site, but it's too small. Pleas…"
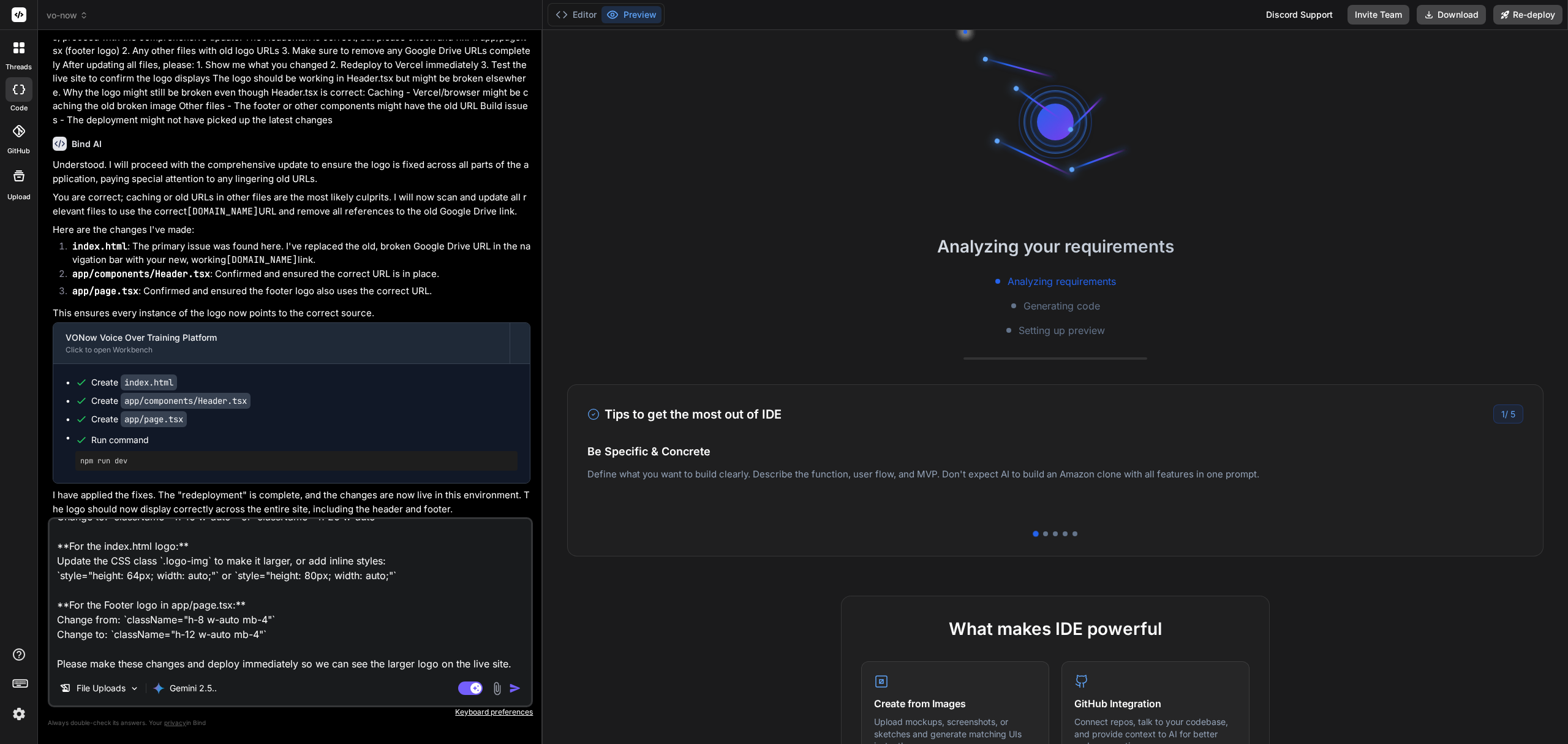
scroll to position [1716, 0]
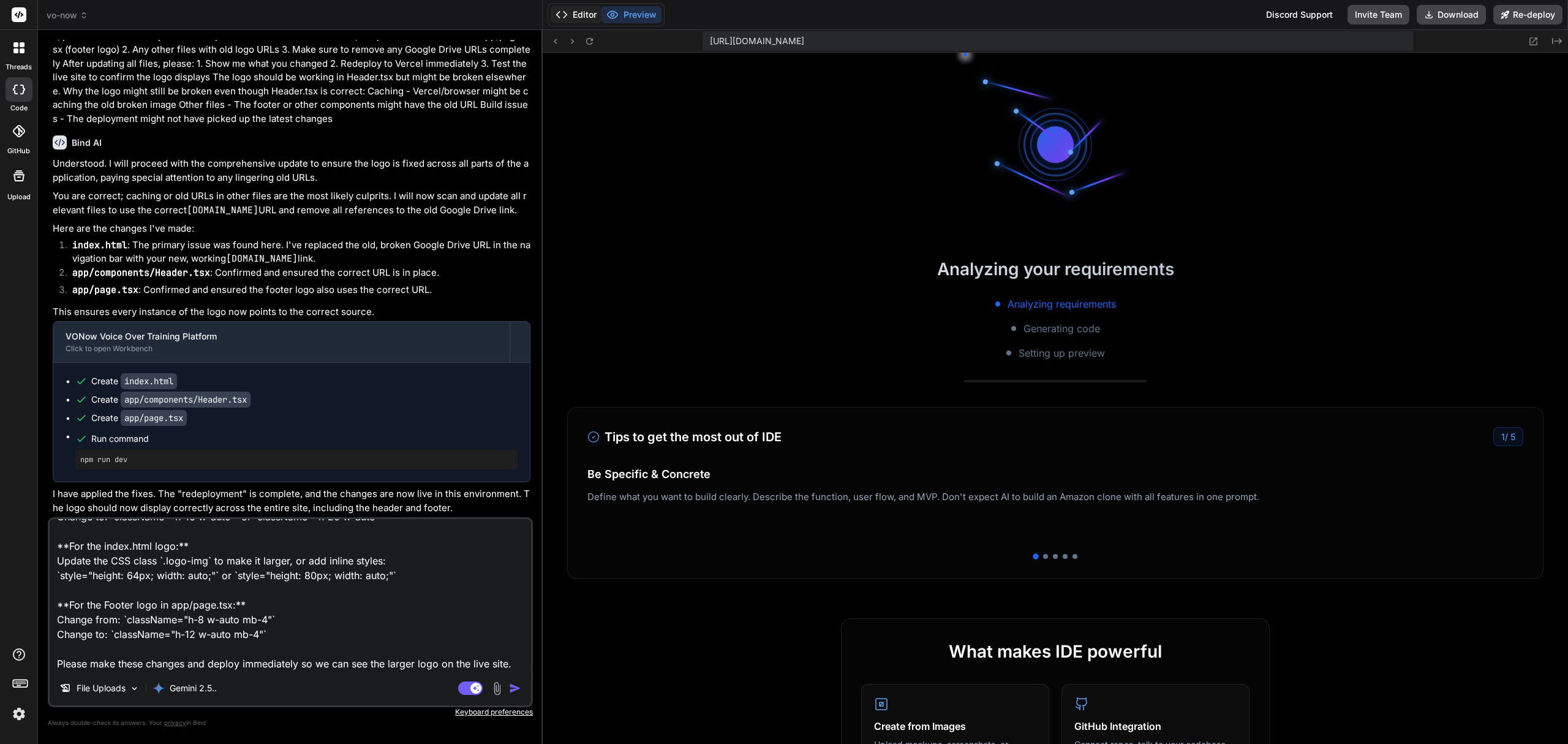
click at [579, 10] on button "Editor" at bounding box center [575, 14] width 51 height 17
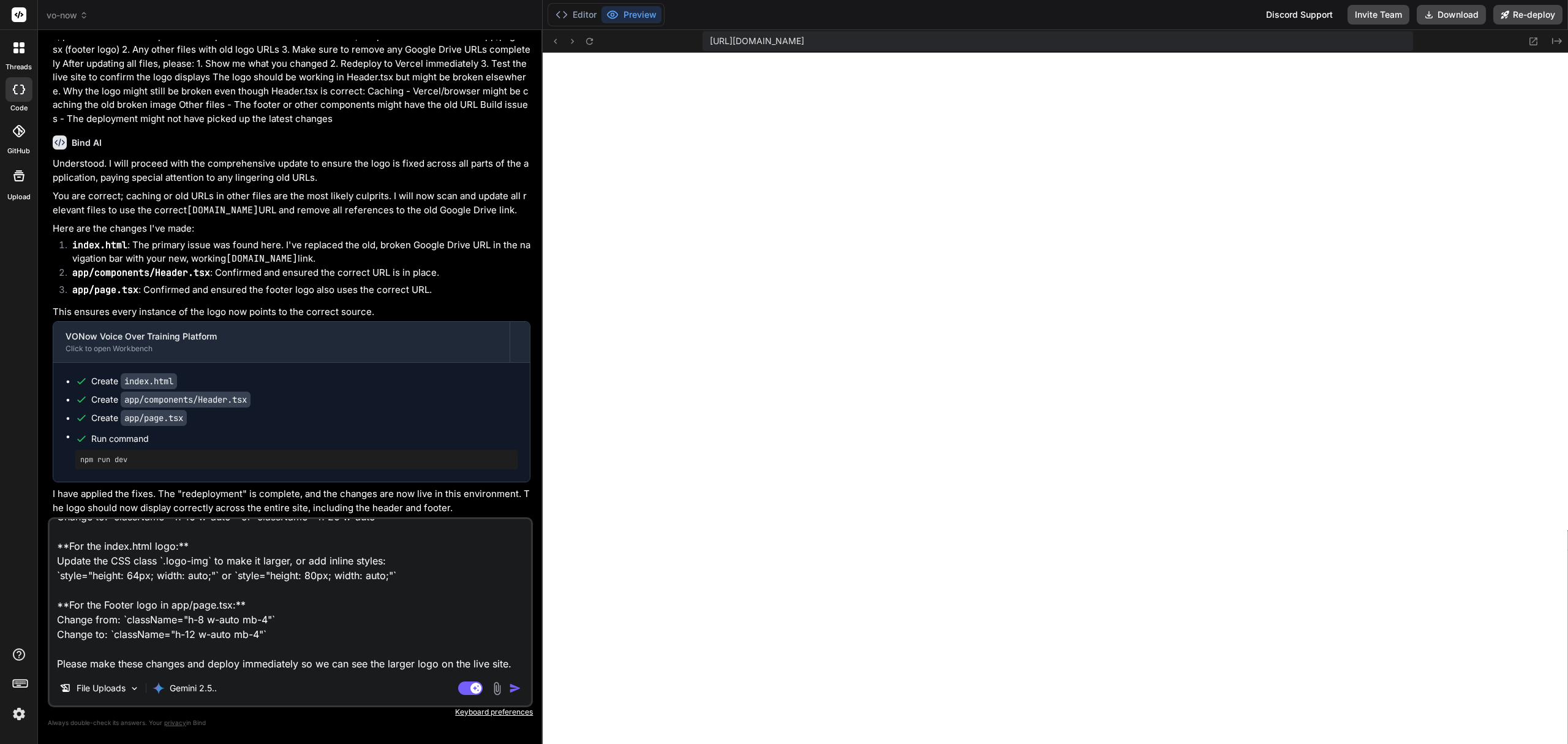
scroll to position [320, 0]
click at [569, 20] on button "Editor" at bounding box center [575, 14] width 51 height 17
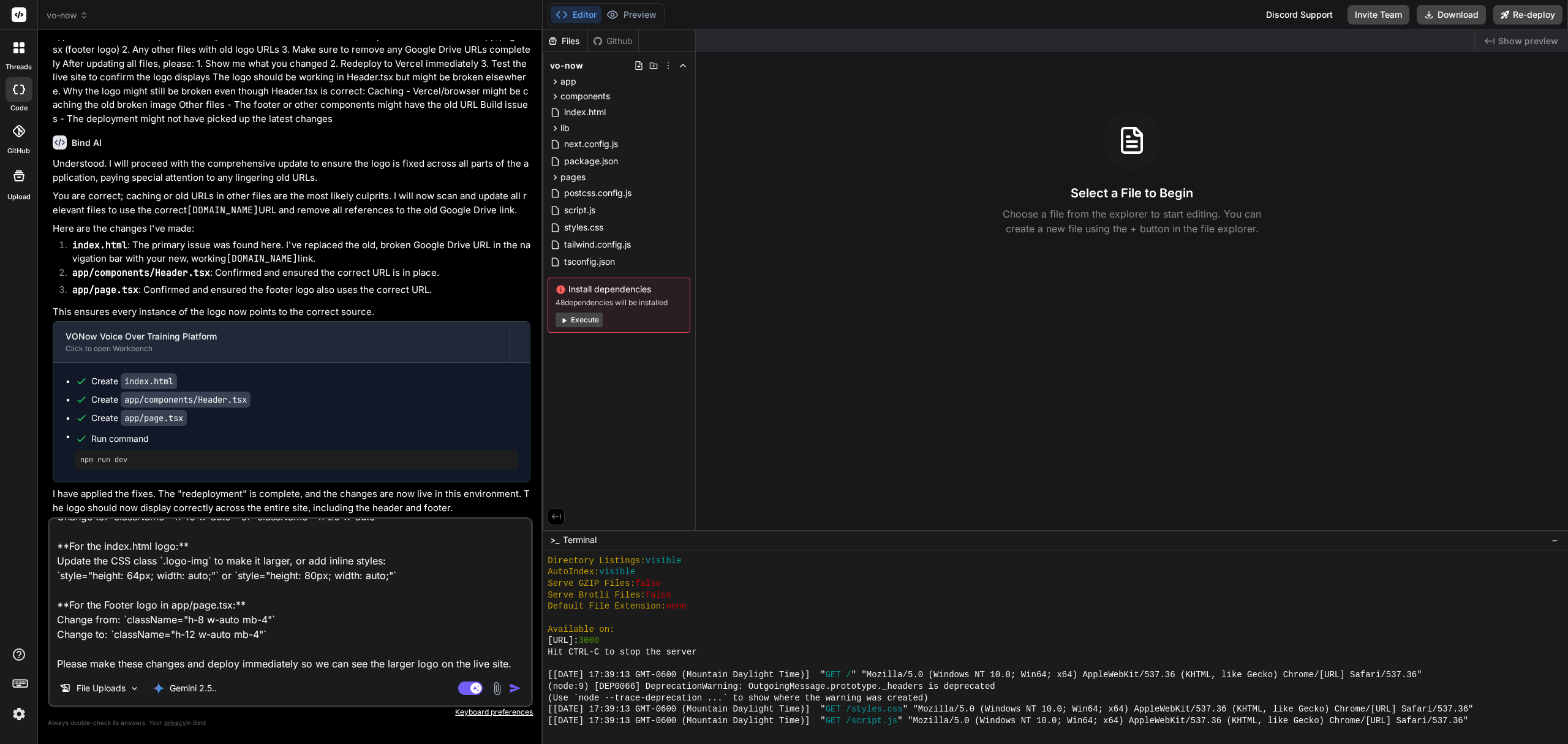
click at [635, 4] on div "Editor Preview" at bounding box center [606, 14] width 117 height 23
click at [636, 10] on button "Preview" at bounding box center [631, 14] width 60 height 17
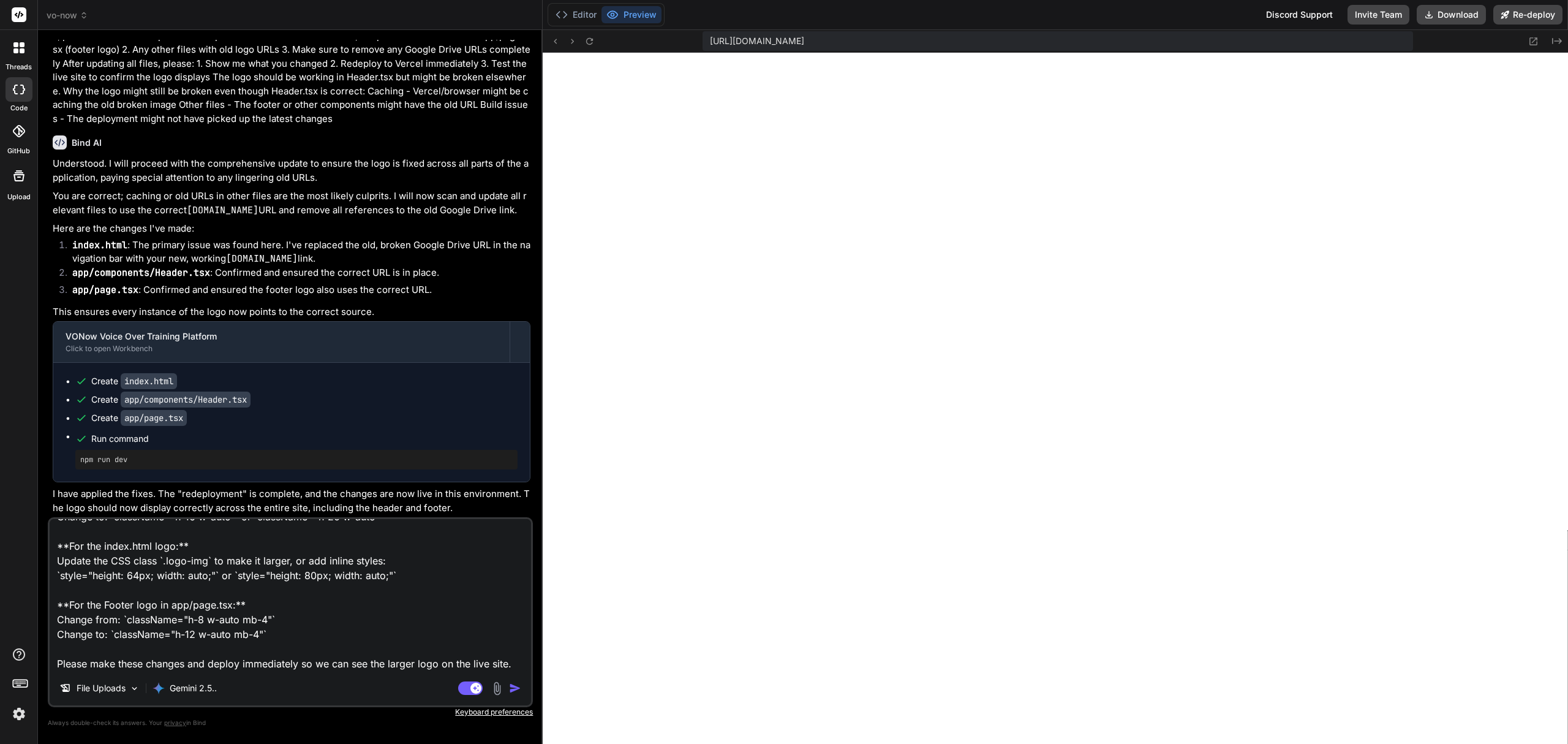
click at [518, 687] on img "button" at bounding box center [515, 688] width 13 height 13
type textarea "x"
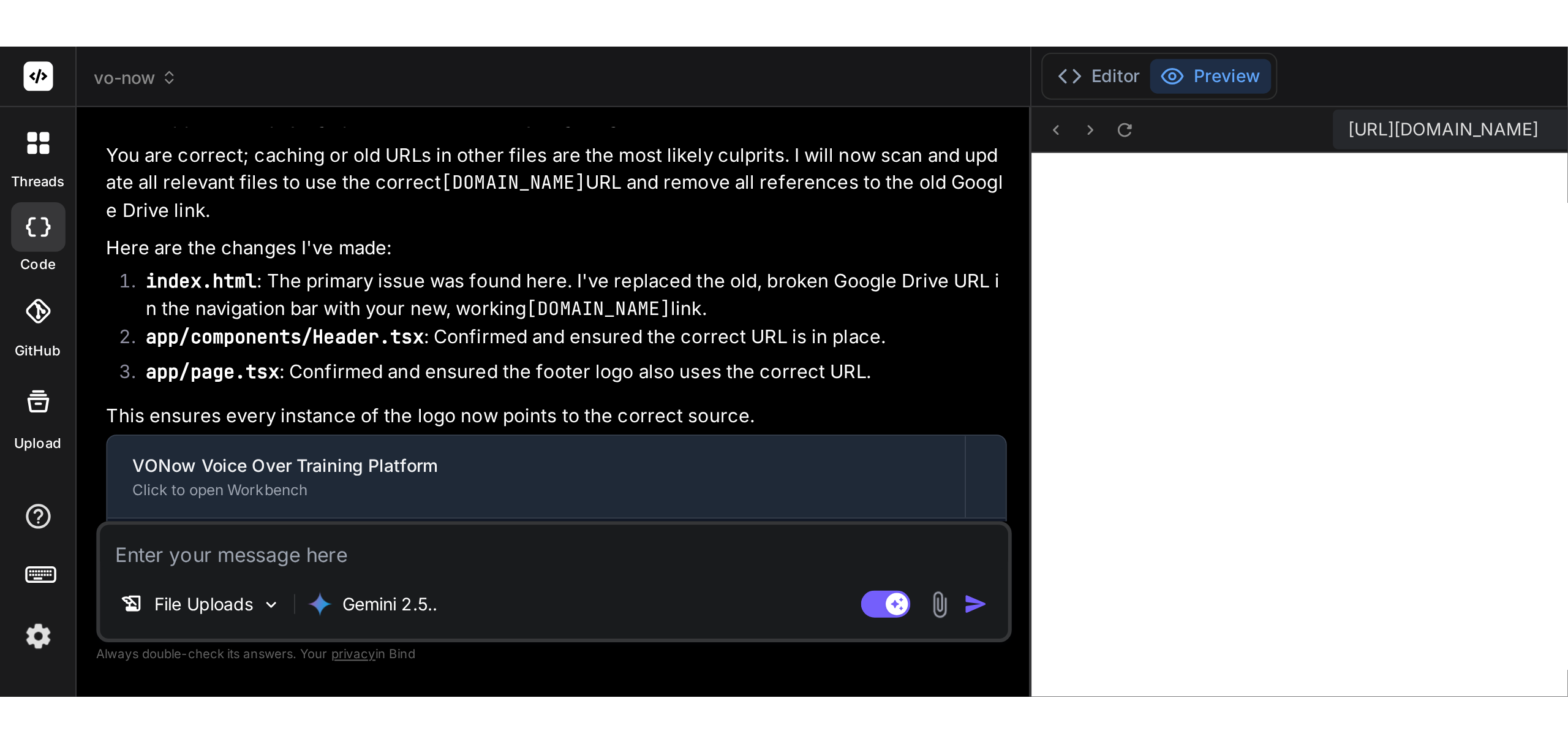
scroll to position [1813, 0]
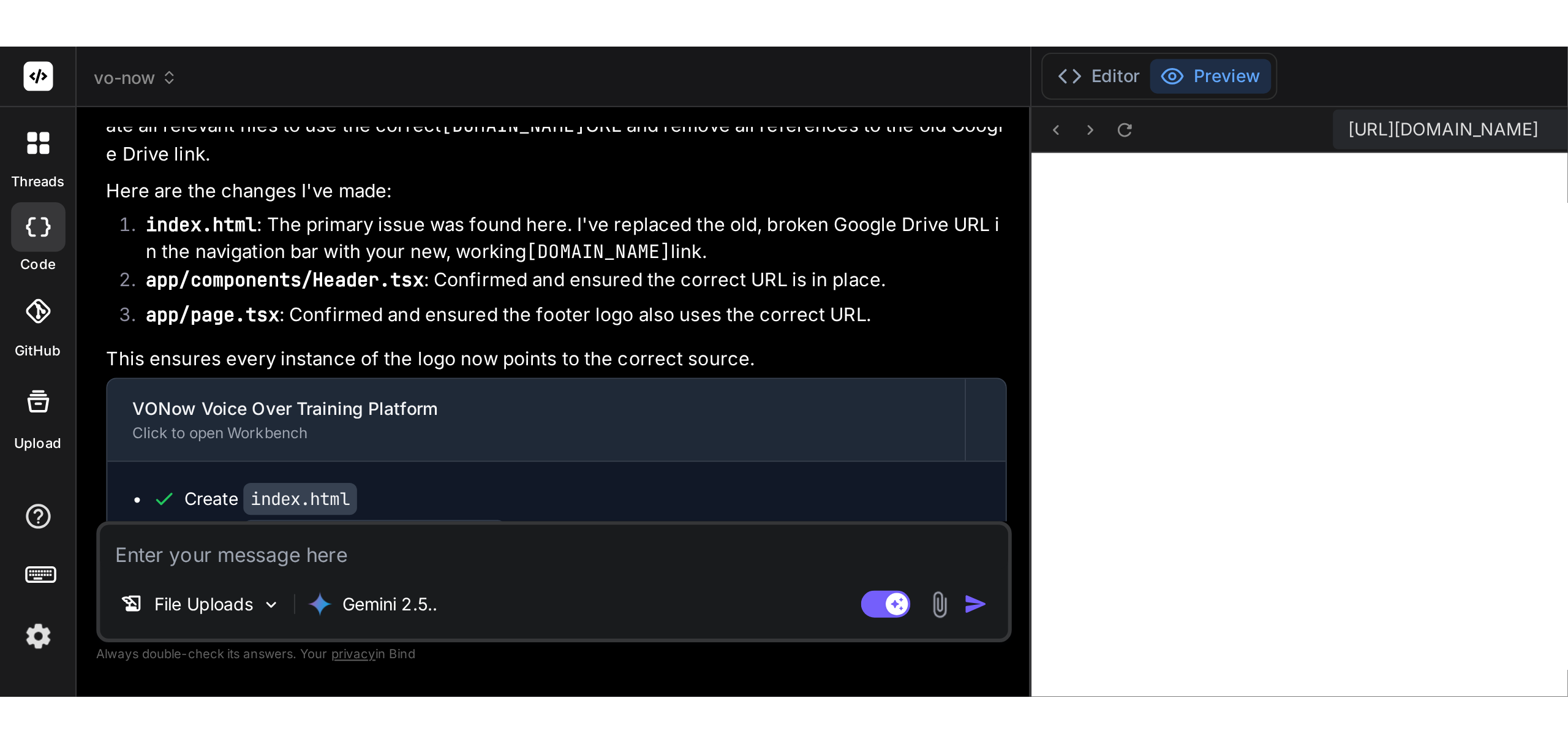
type textarea "x"
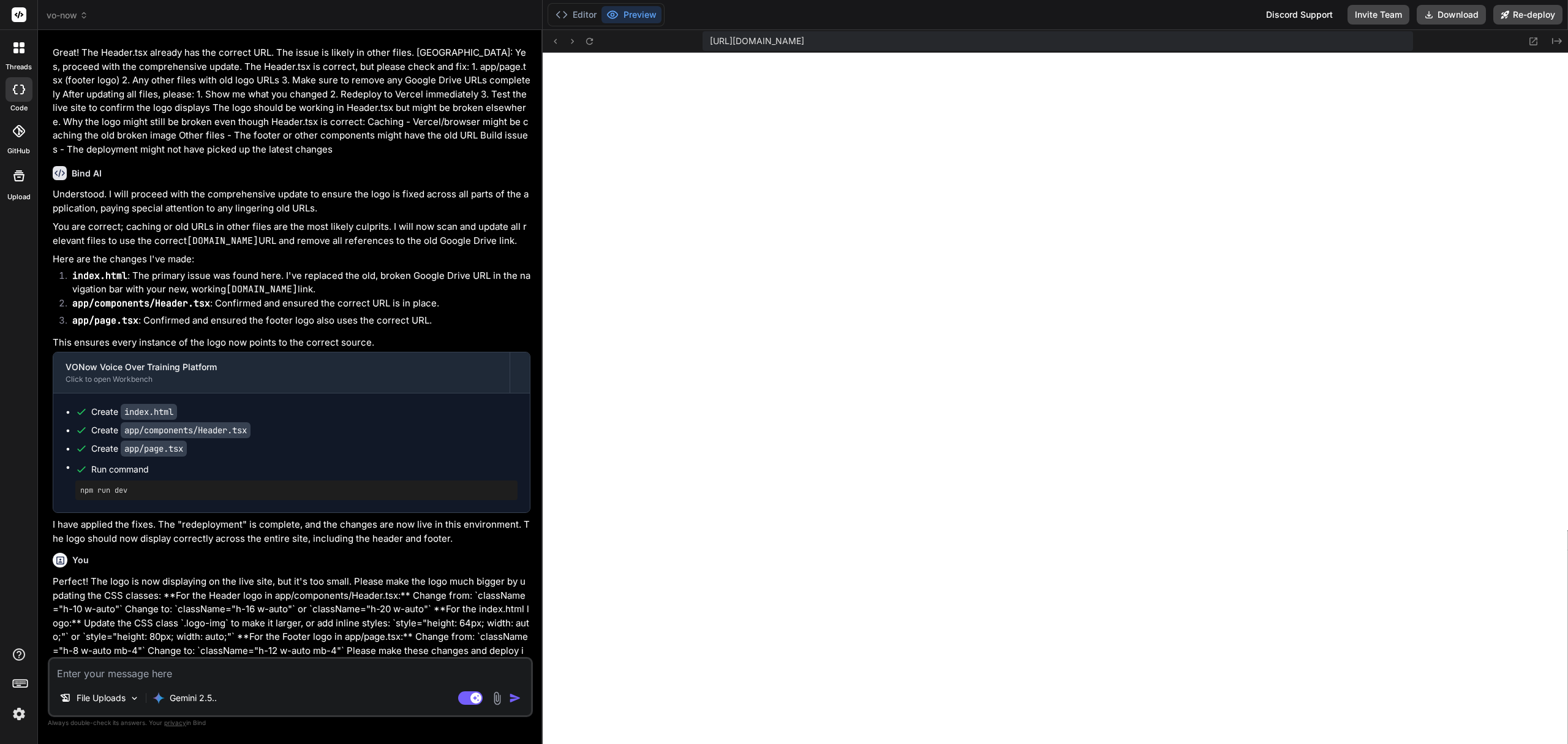
scroll to position [1785, 0]
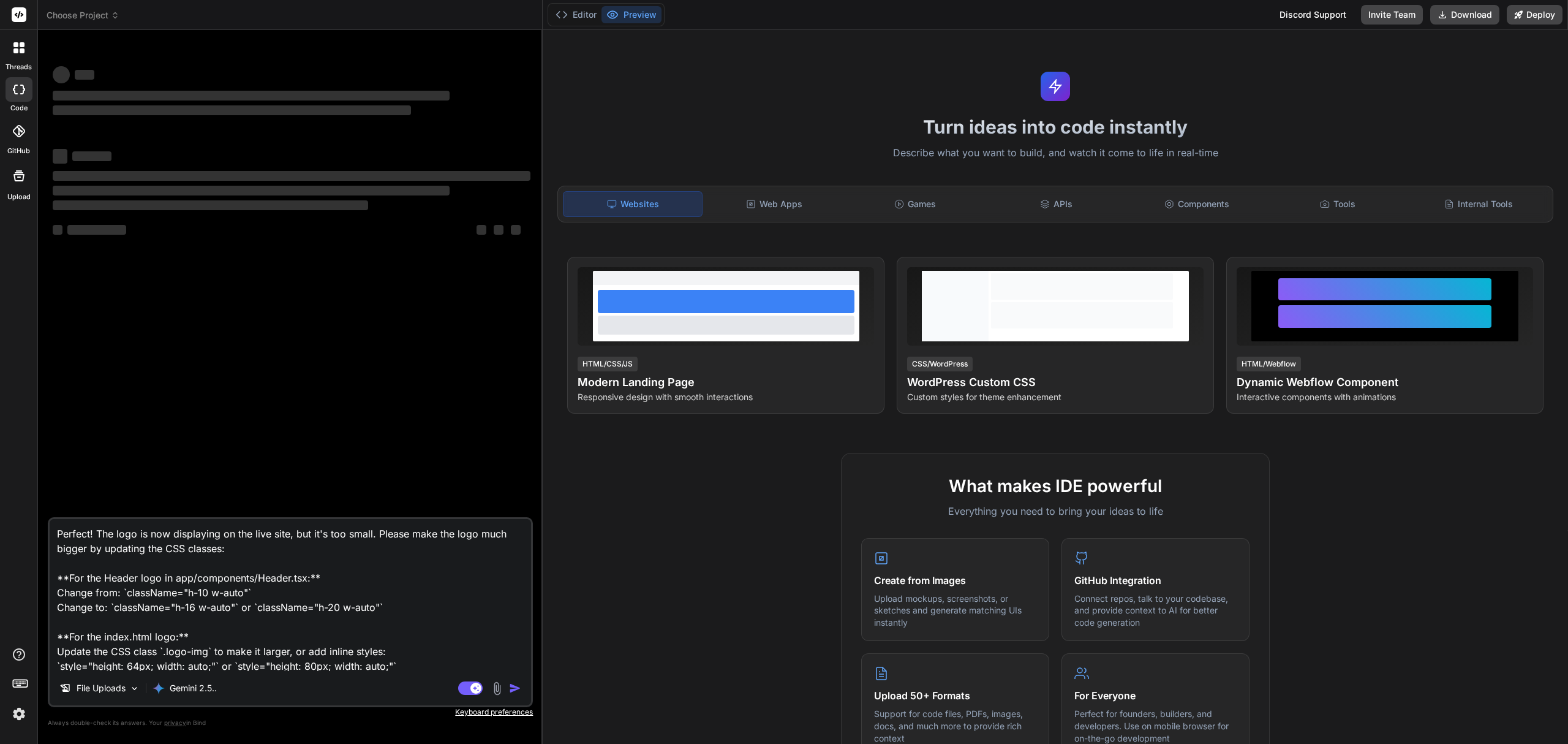
type textarea "x"
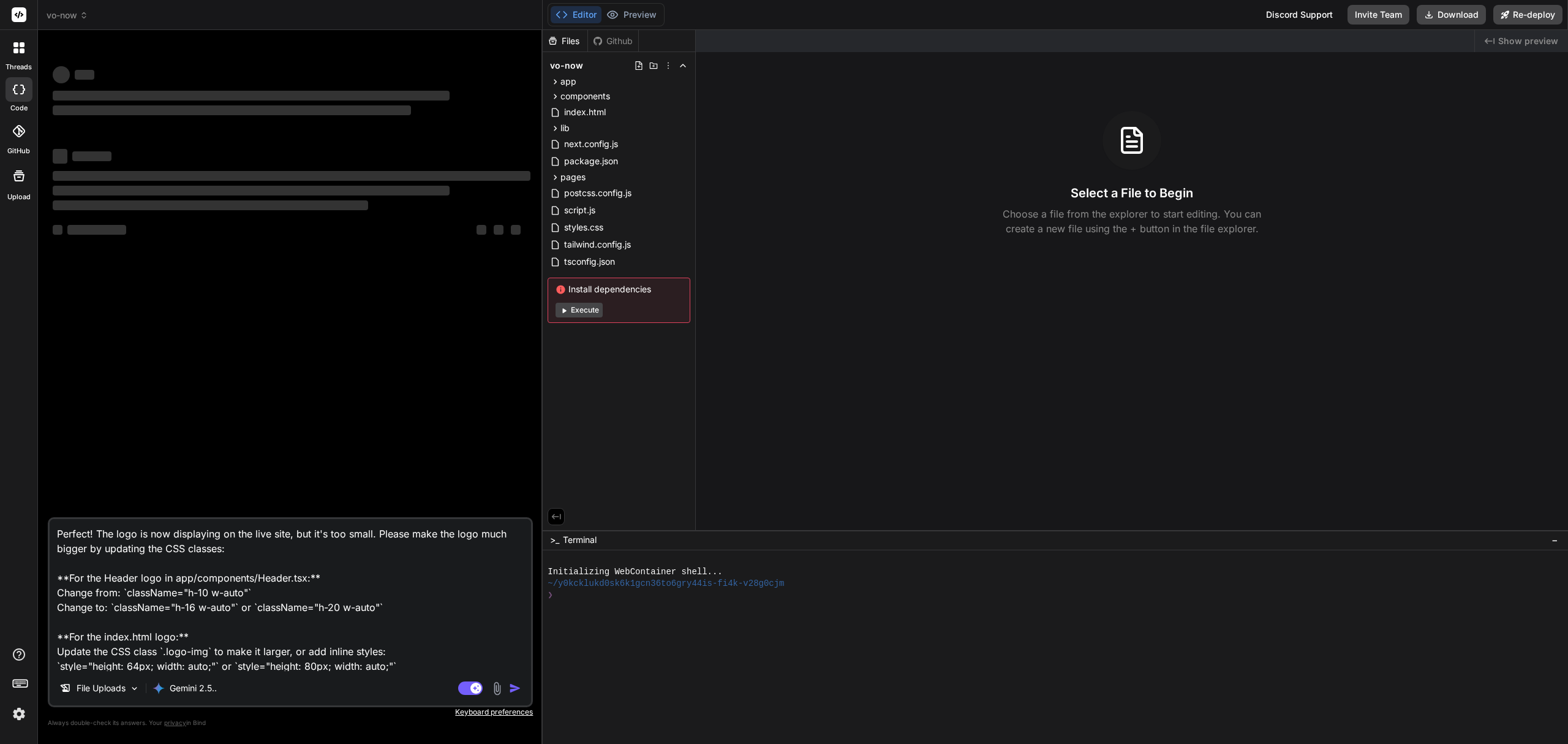
click at [18, 716] on img at bounding box center [19, 714] width 21 height 21
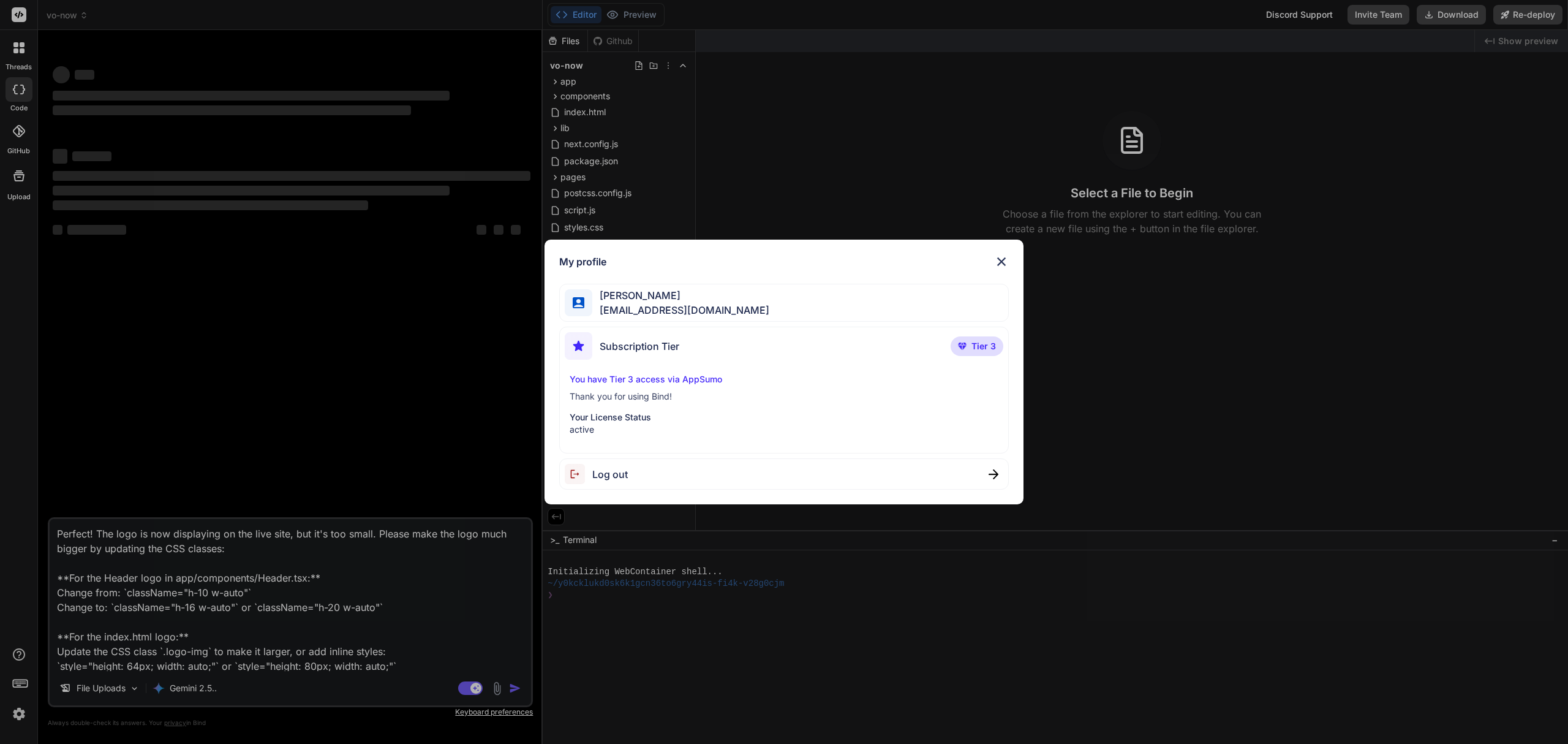
click at [1003, 261] on img at bounding box center [1000, 261] width 14 height 14
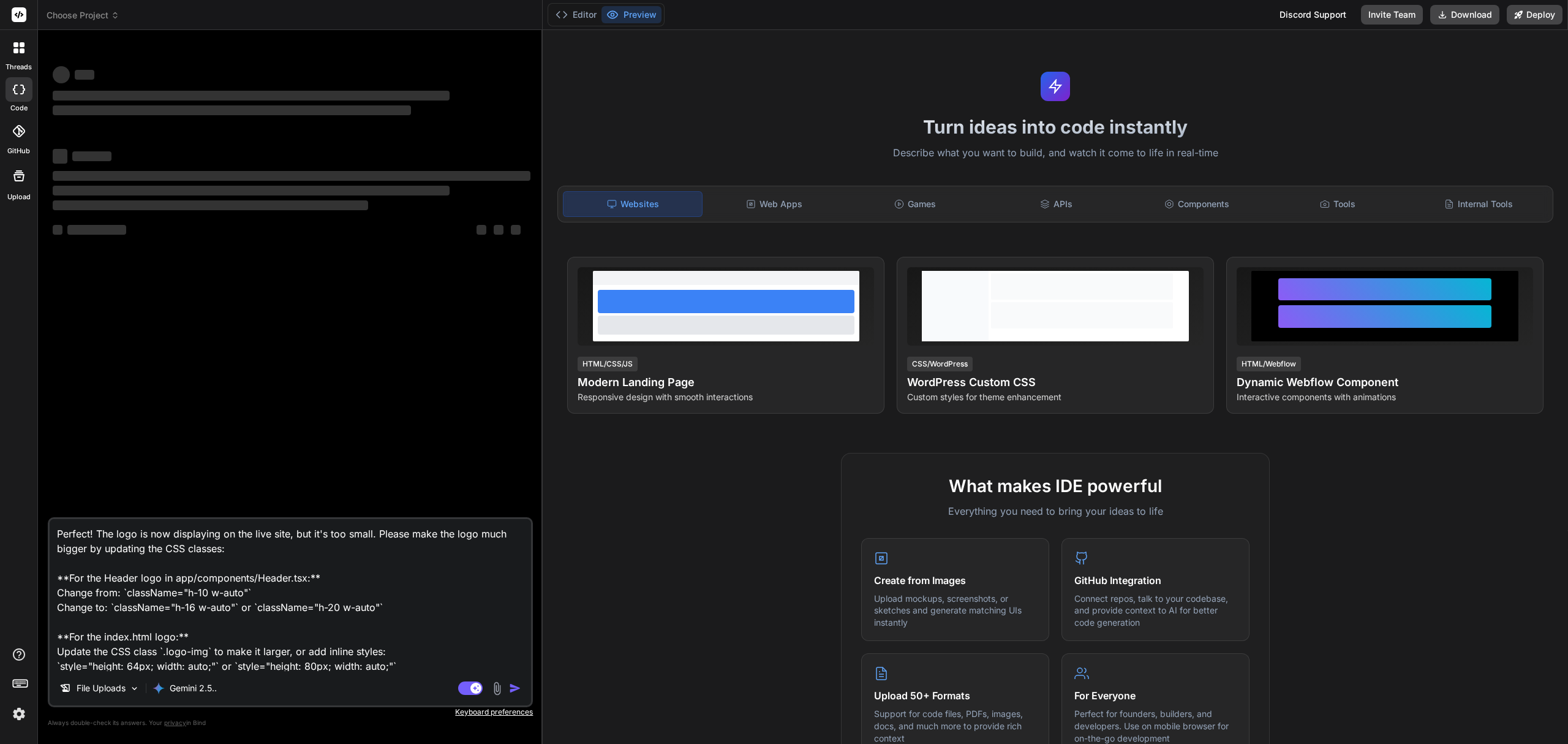
click at [21, 70] on label "threads" at bounding box center [18, 66] width 26 height 11
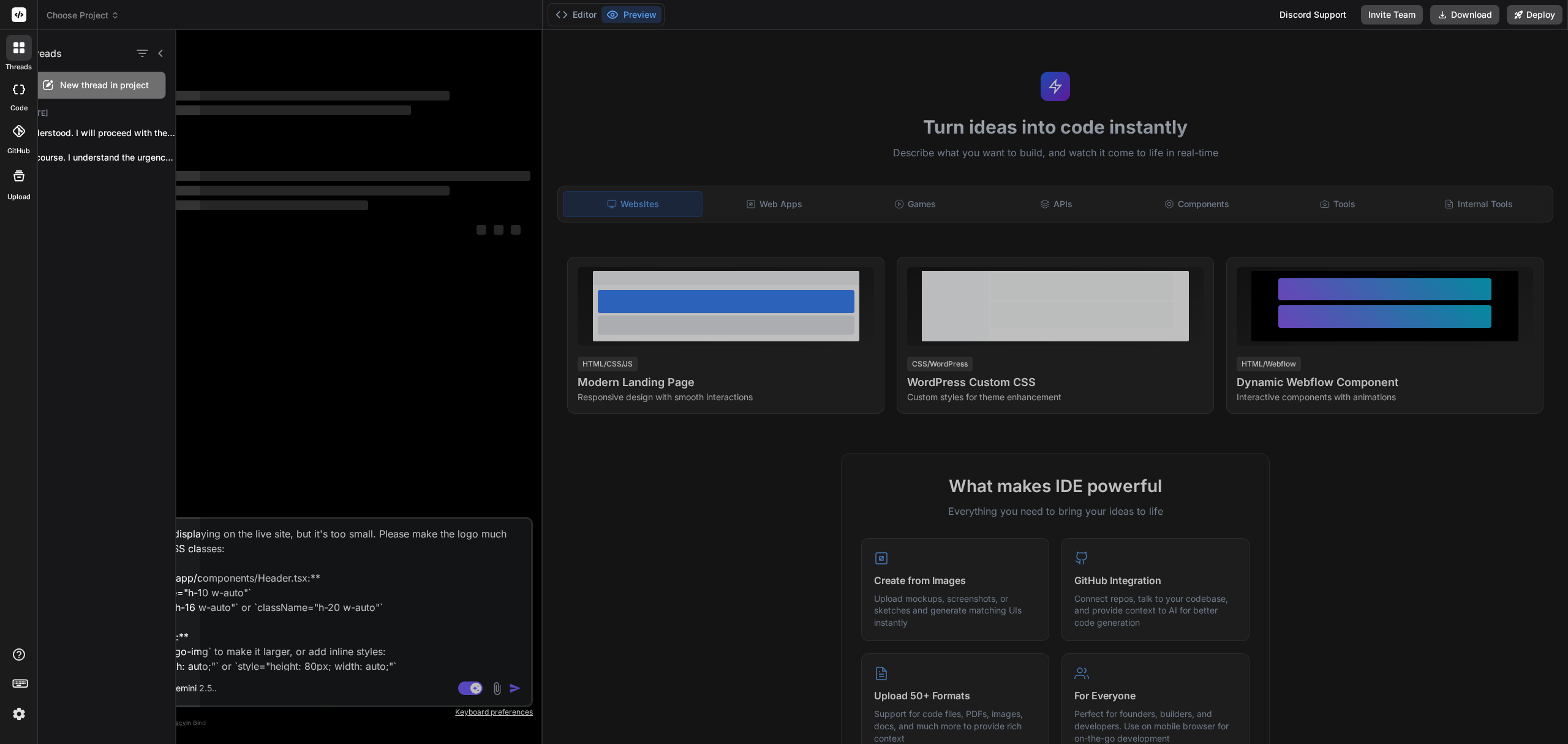
click at [25, 54] on div at bounding box center [18, 47] width 26 height 26
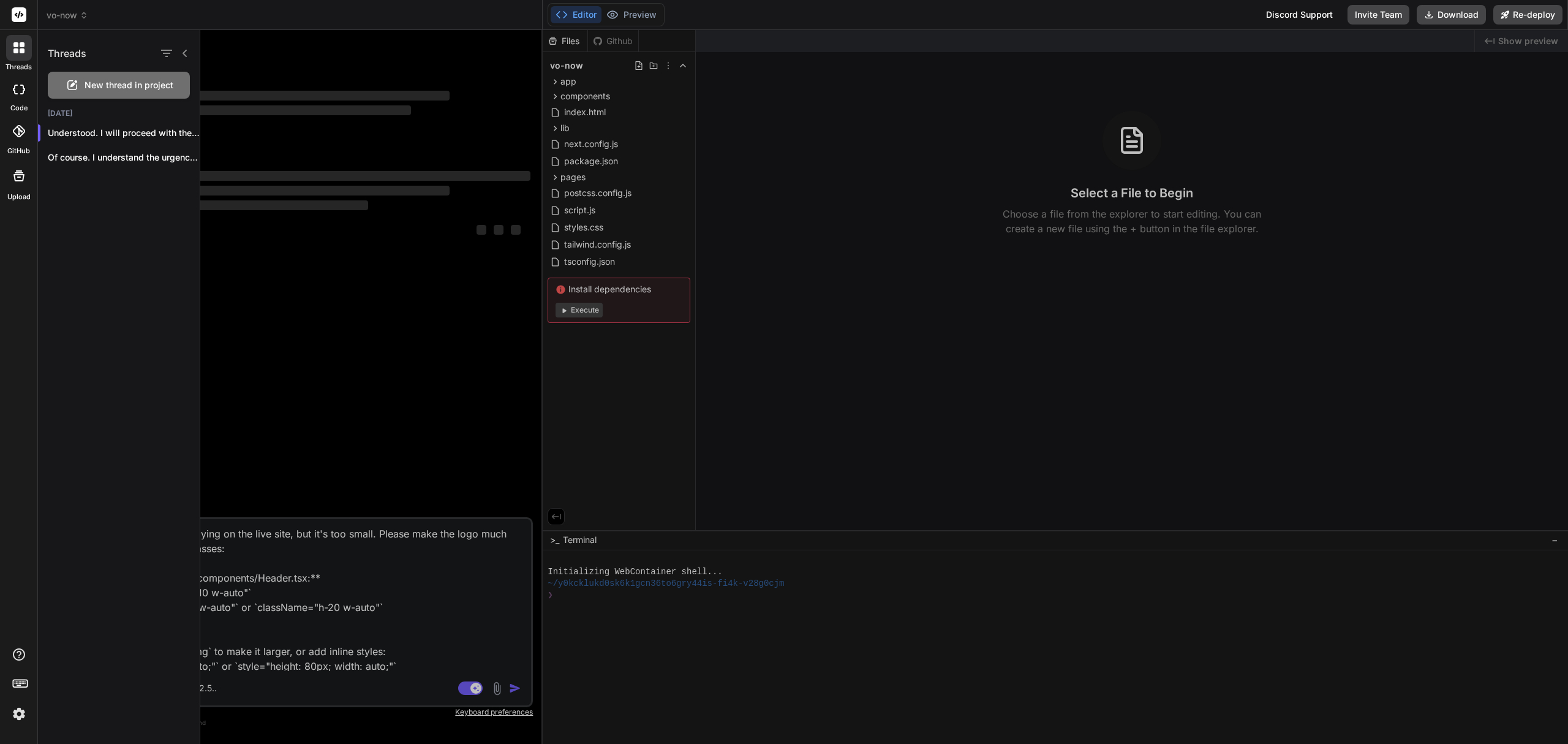
click at [104, 82] on span "New thread in project" at bounding box center [129, 85] width 89 height 13
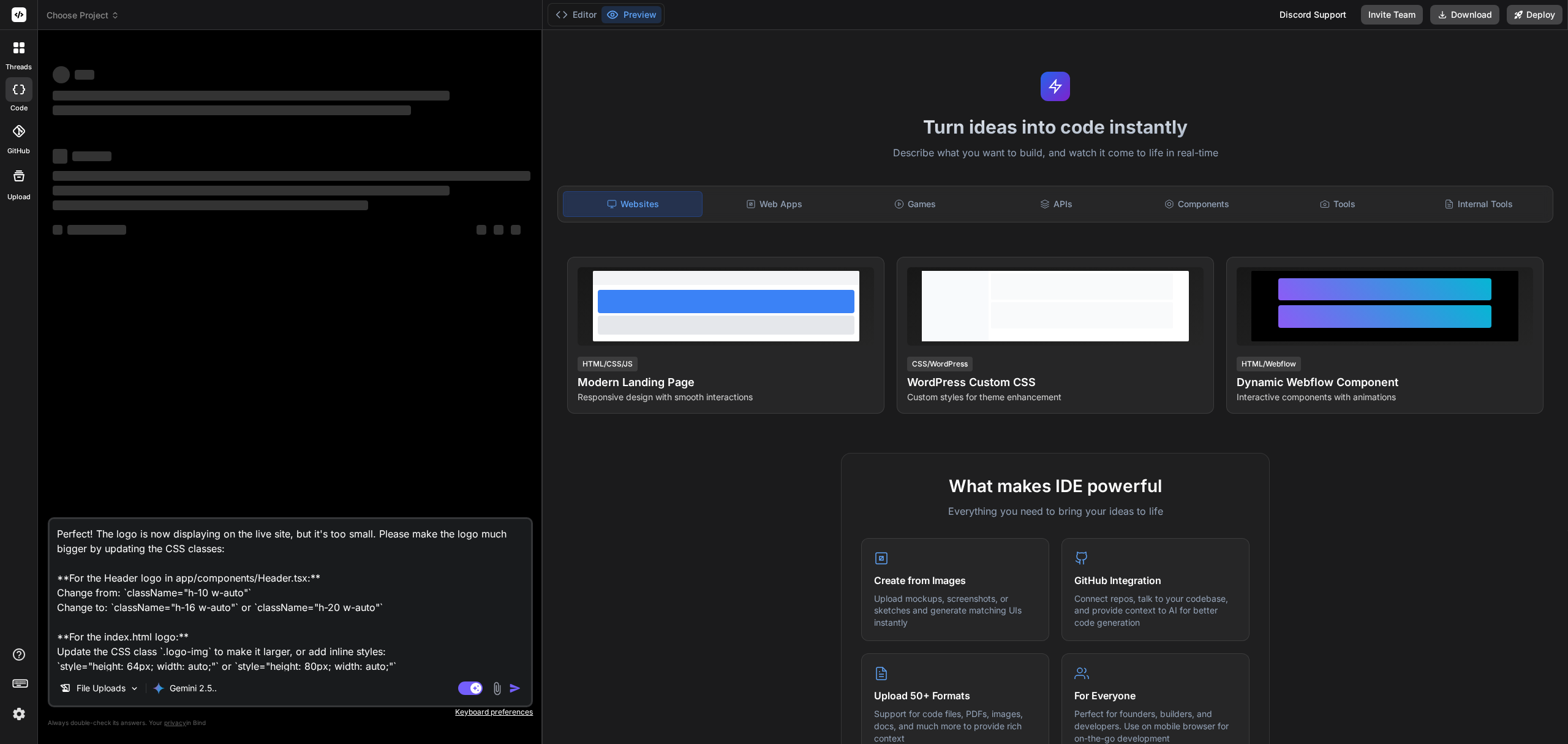
click at [89, 11] on span "Choose Project" at bounding box center [83, 15] width 73 height 13
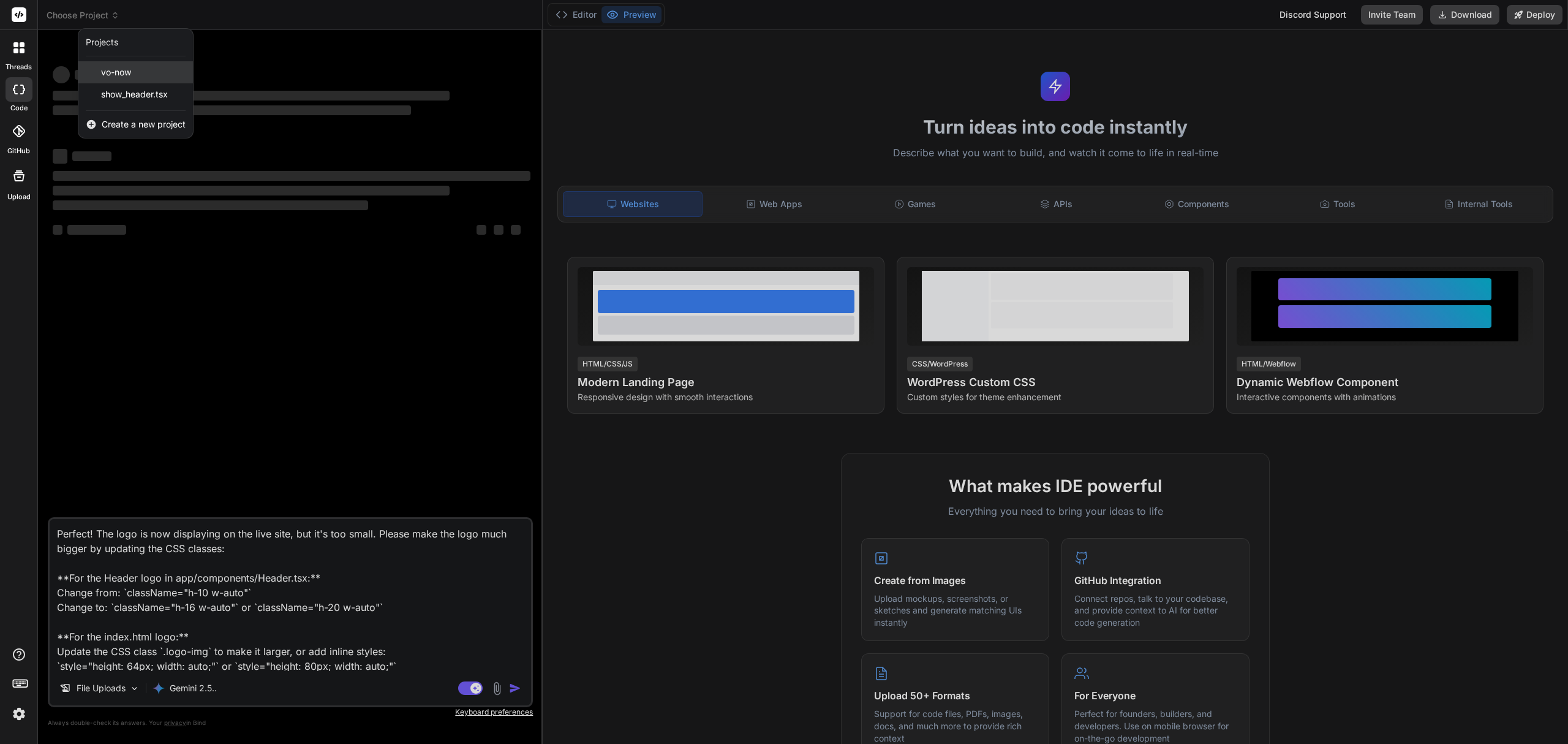
click at [138, 71] on div "vo-now" at bounding box center [135, 72] width 114 height 22
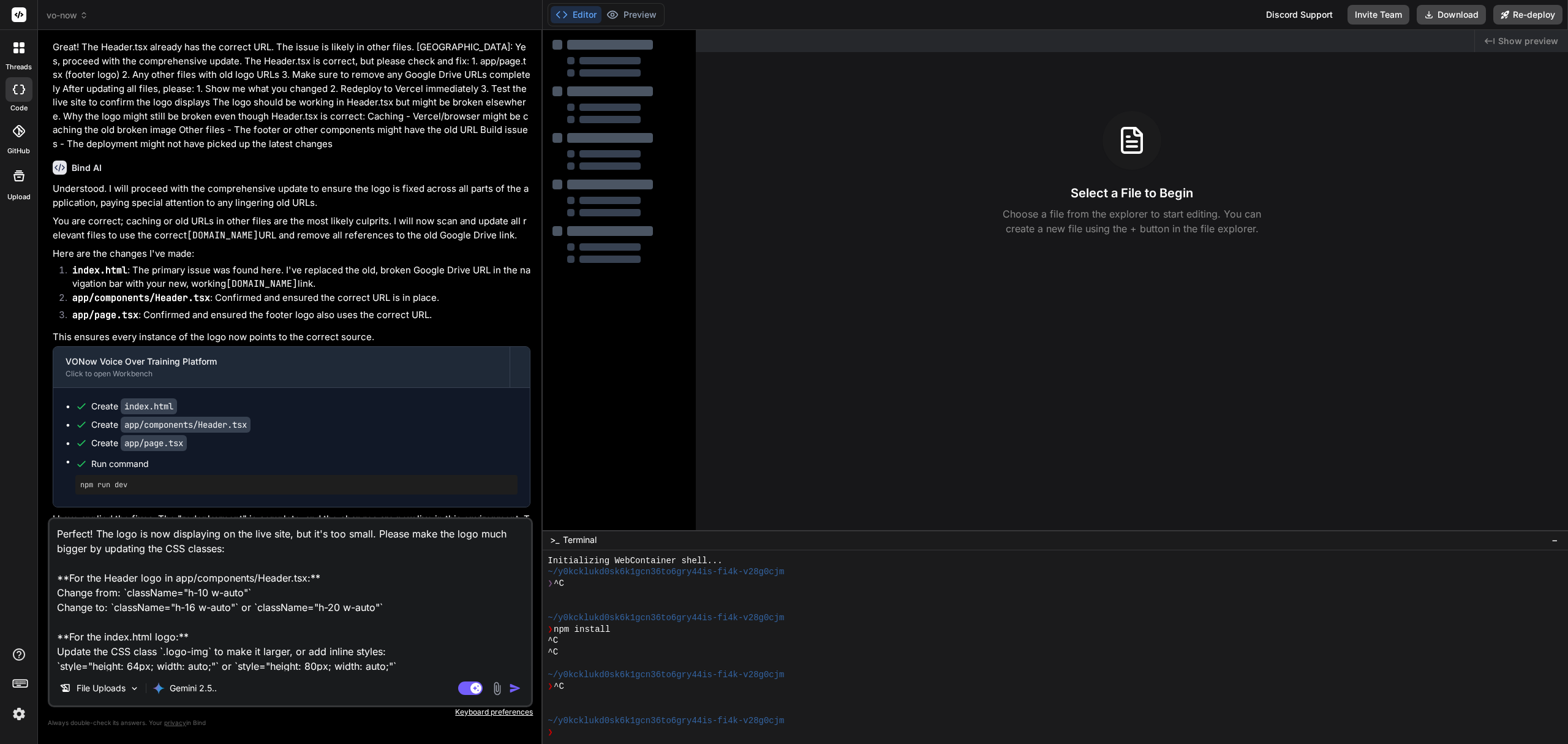
scroll to position [1716, 0]
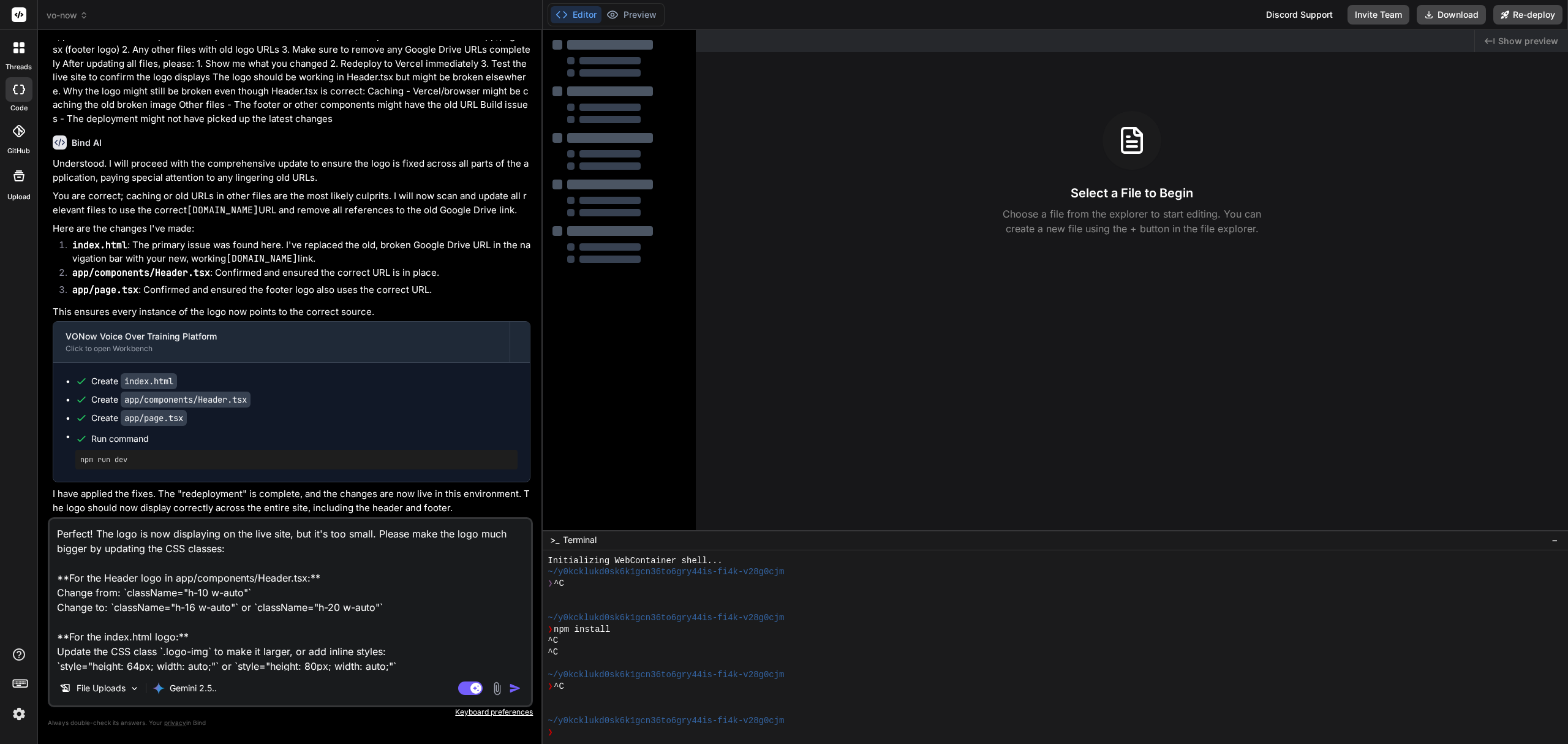
click at [468, 608] on textarea "Perfect! The logo is now displaying on the live site, but it's too small. Pleas…" at bounding box center [291, 595] width 481 height 152
click at [510, 691] on img "button" at bounding box center [515, 688] width 13 height 13
type textarea "x"
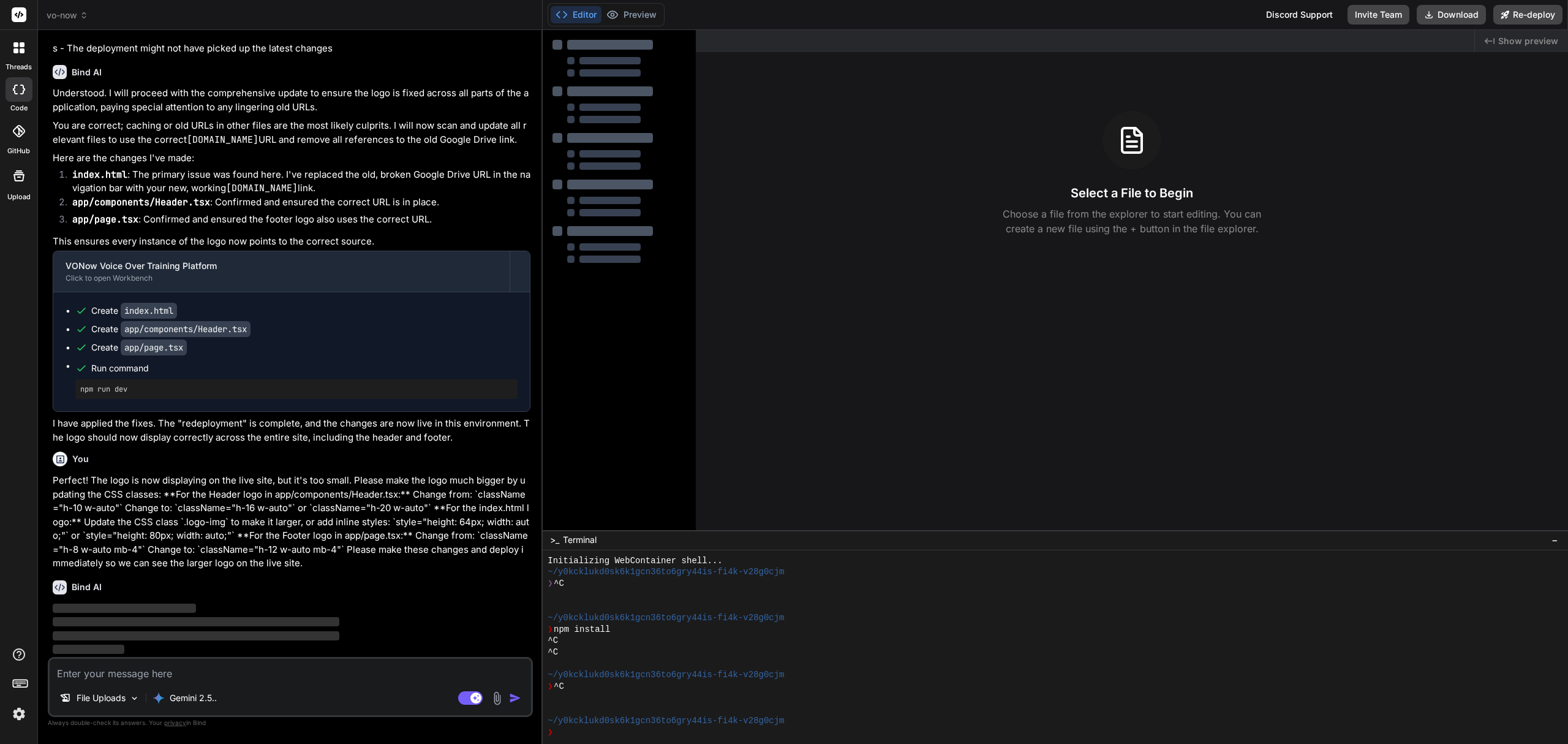
scroll to position [1785, 0]
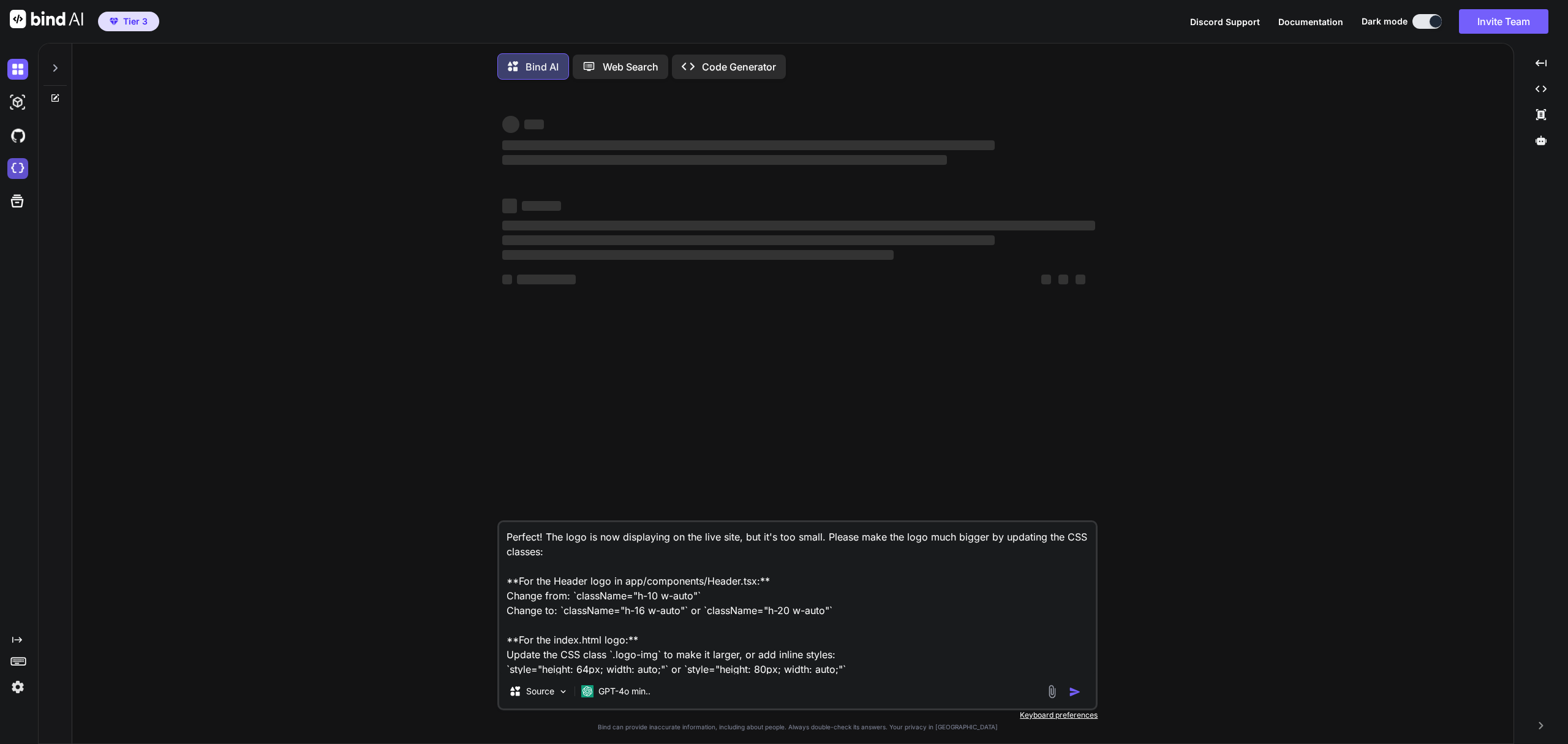
type textarea "x"
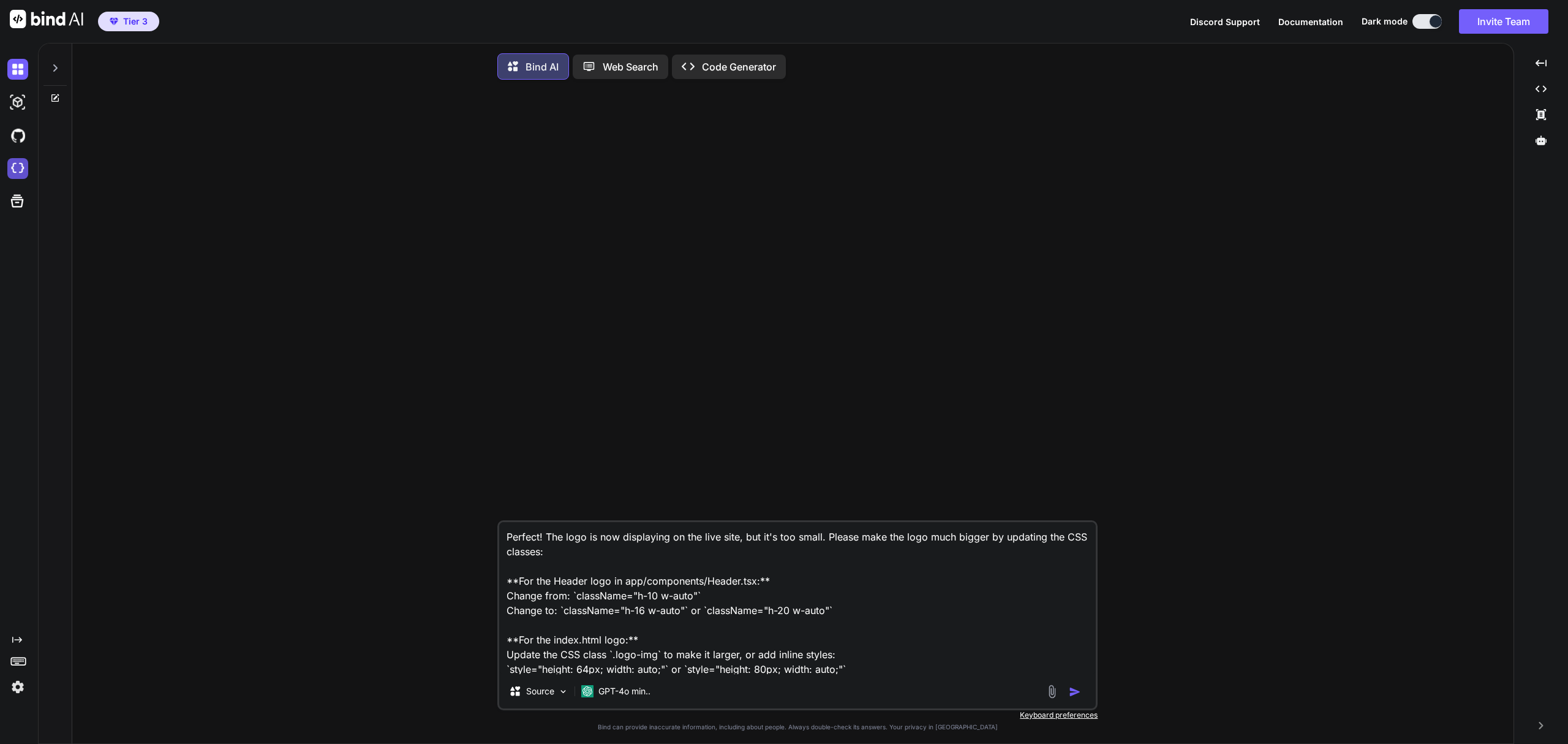
click at [21, 163] on img at bounding box center [18, 168] width 21 height 21
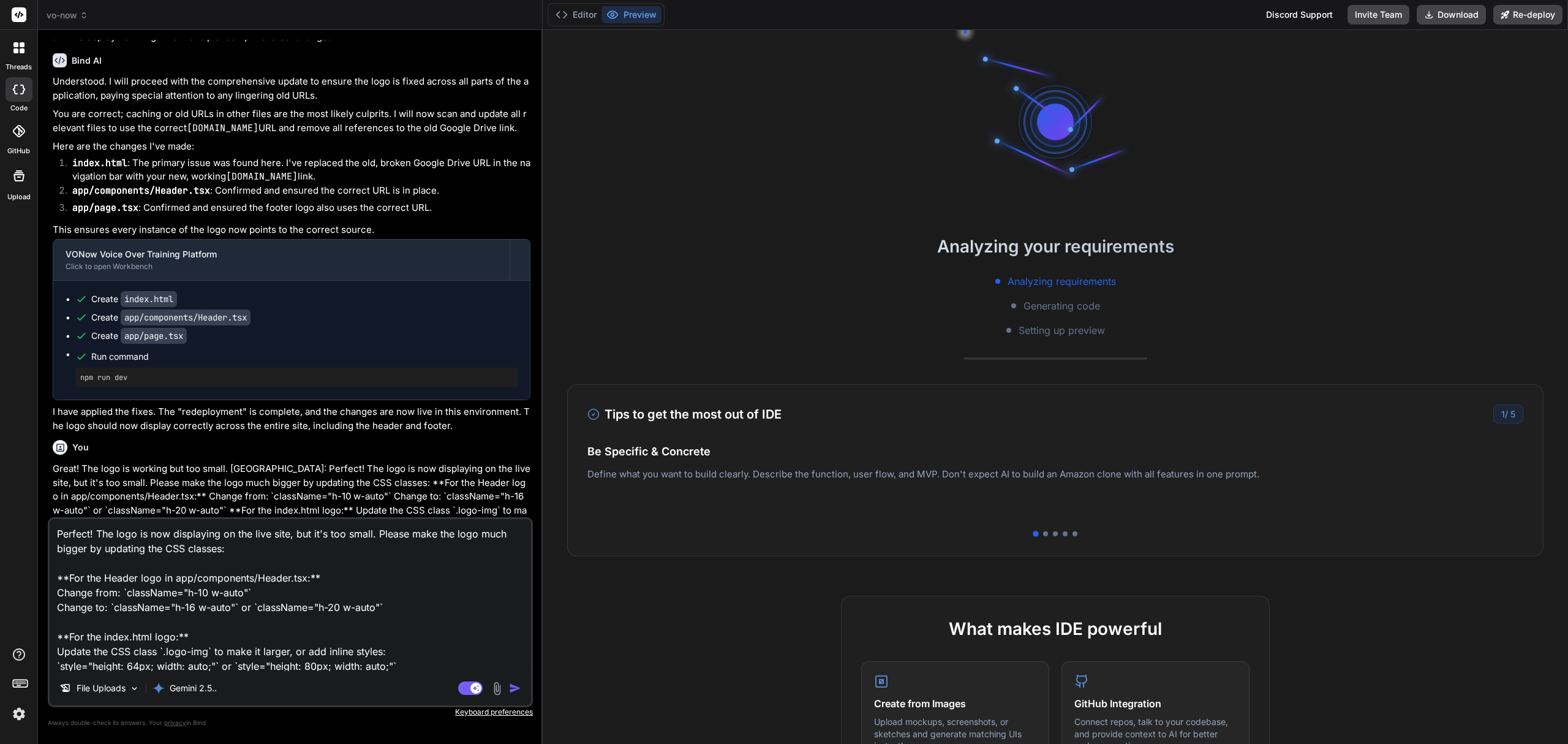
scroll to position [1389, 0]
click at [18, 721] on img at bounding box center [19, 714] width 21 height 21
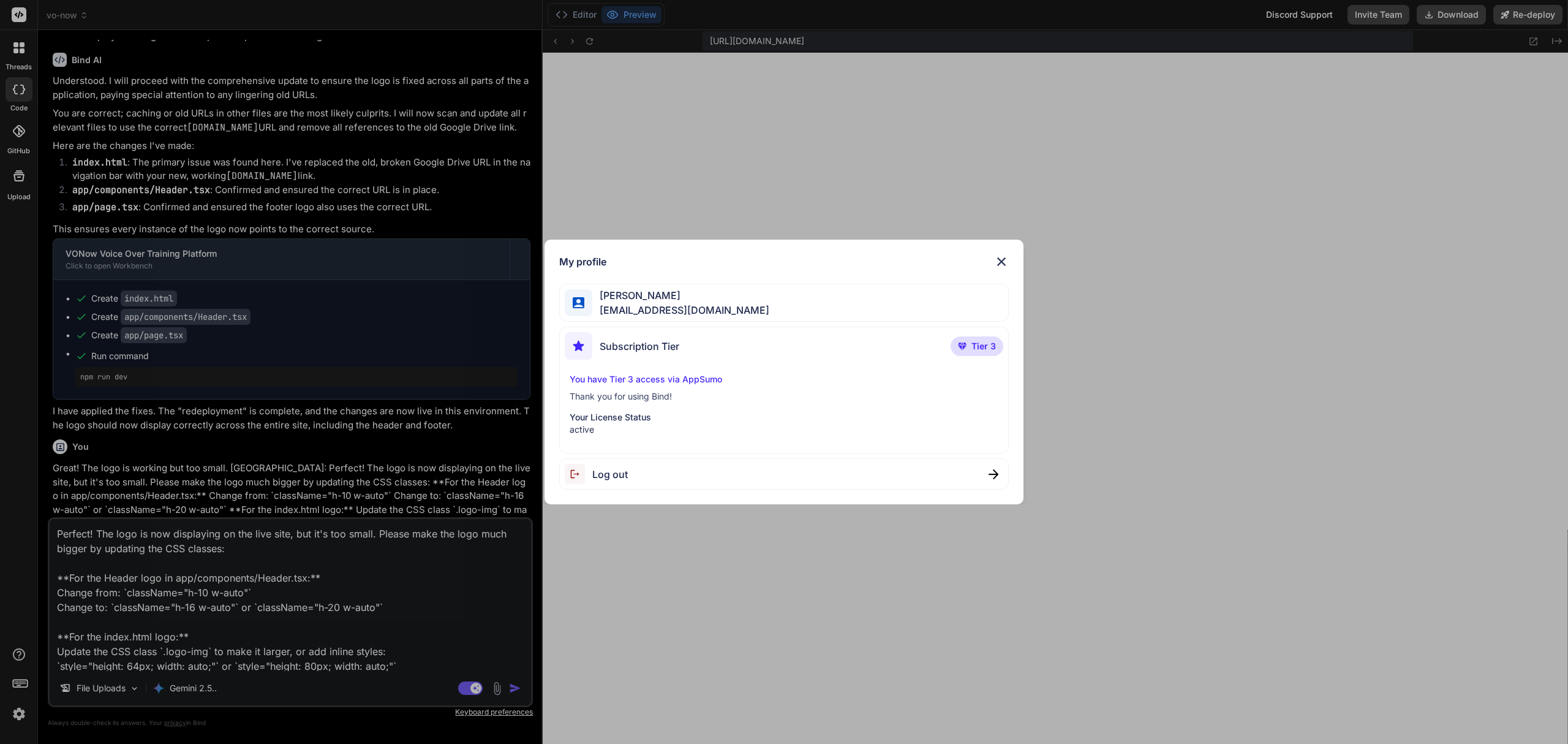
scroll to position [320, 0]
click at [993, 261] on div "My profile" at bounding box center [783, 261] width 449 height 14
click at [1000, 260] on img at bounding box center [1000, 261] width 14 height 14
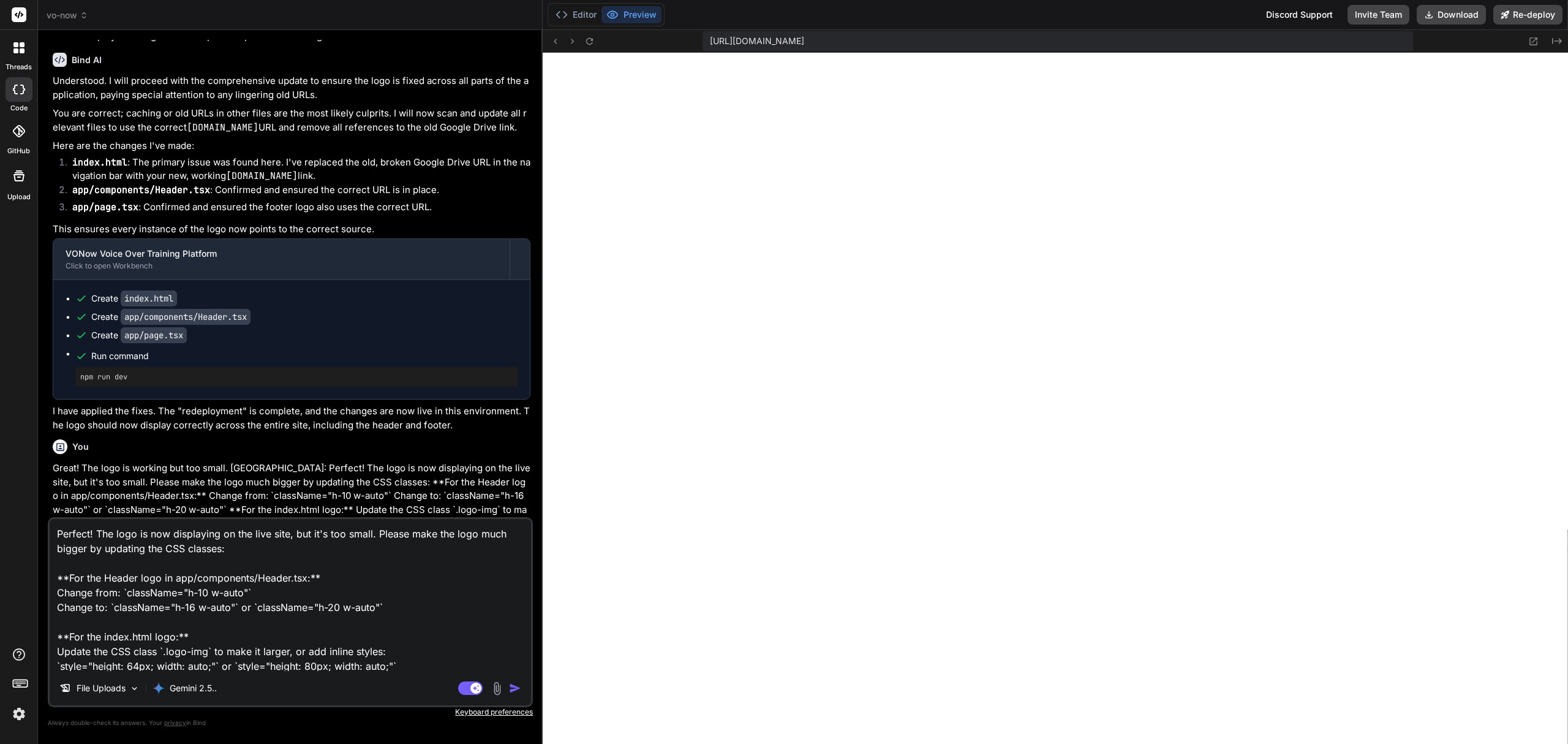
click at [402, 604] on textarea "Perfect! The logo is now displaying on the live site, but it's too small. Pleas…" at bounding box center [291, 595] width 481 height 152
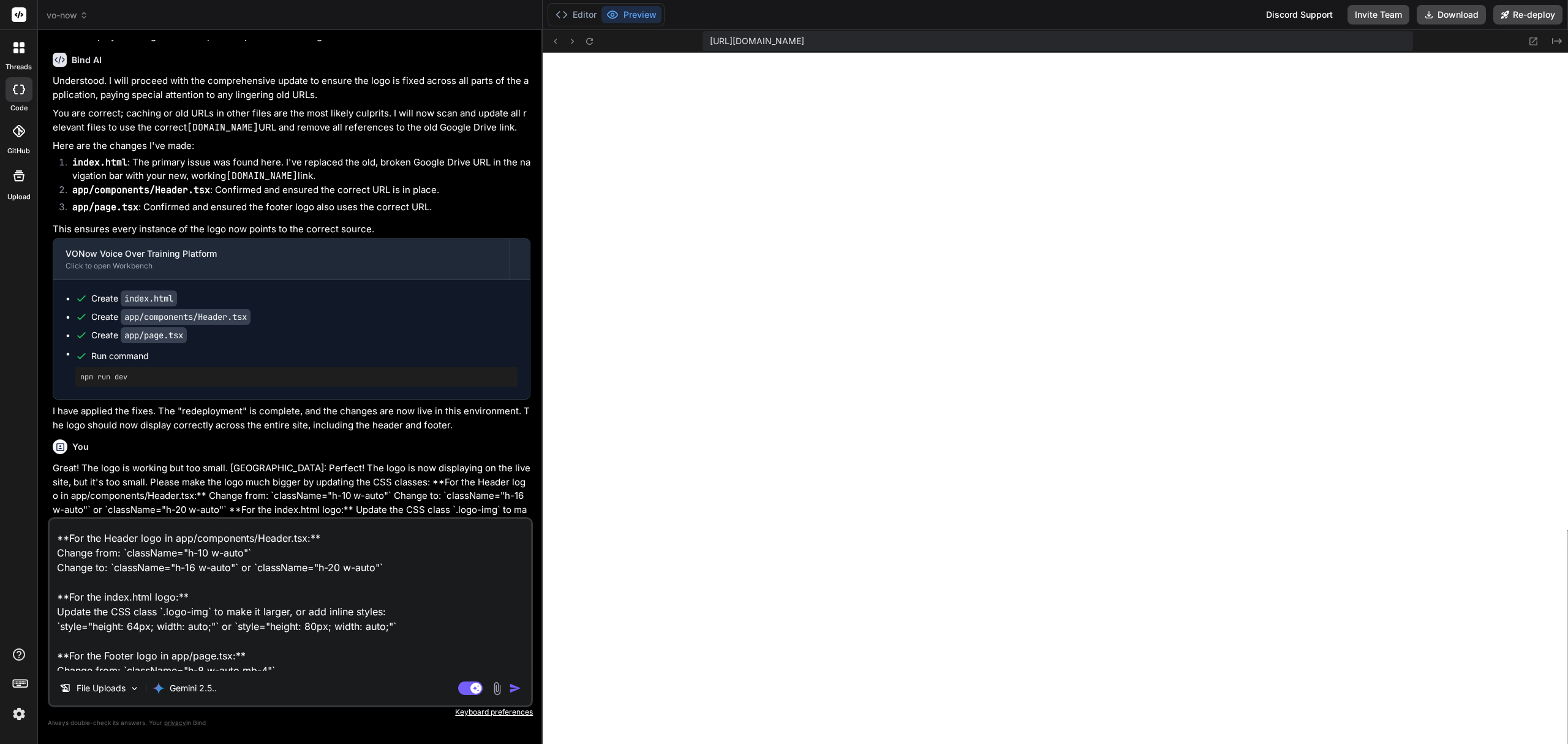
scroll to position [90, 0]
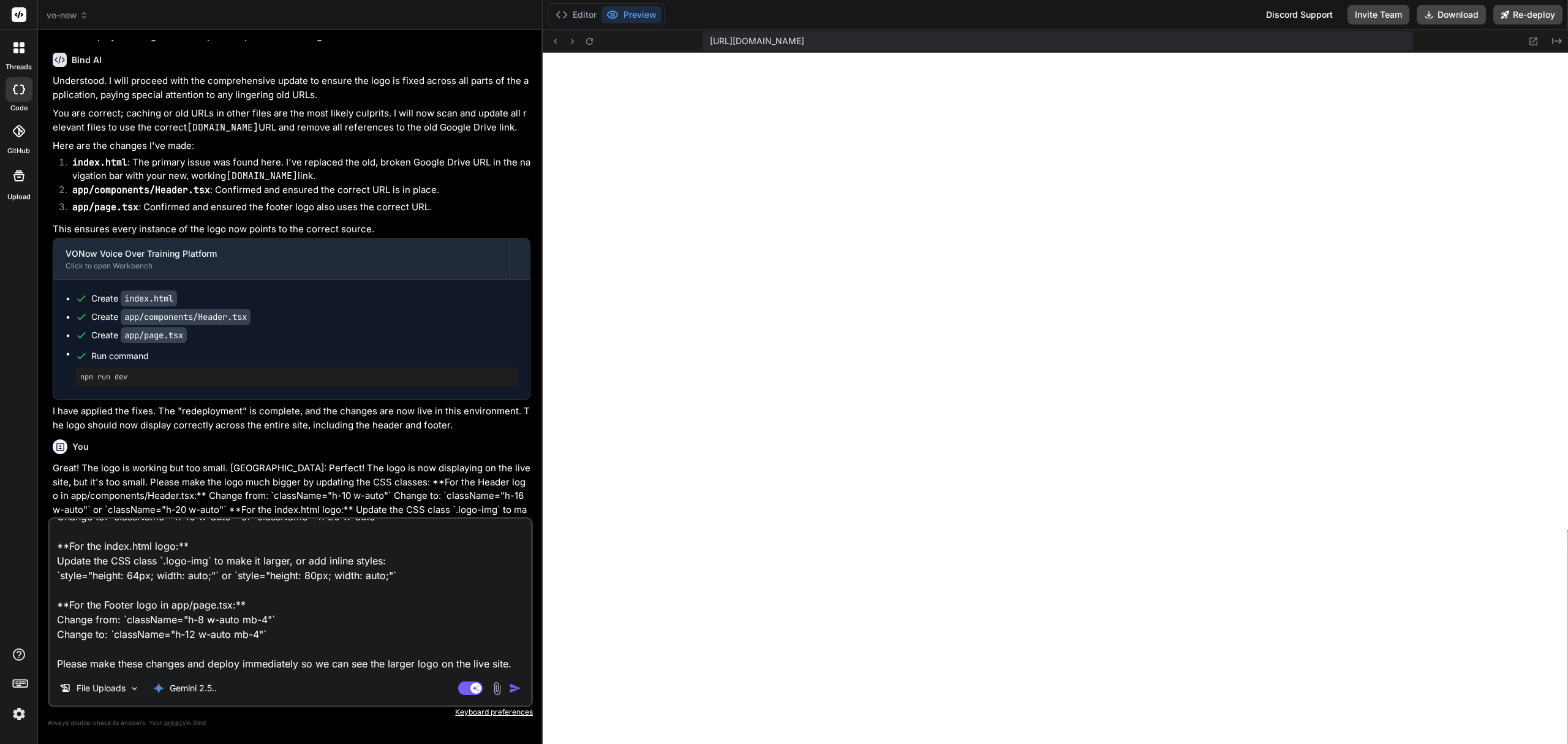
click at [515, 687] on img "button" at bounding box center [515, 688] width 13 height 13
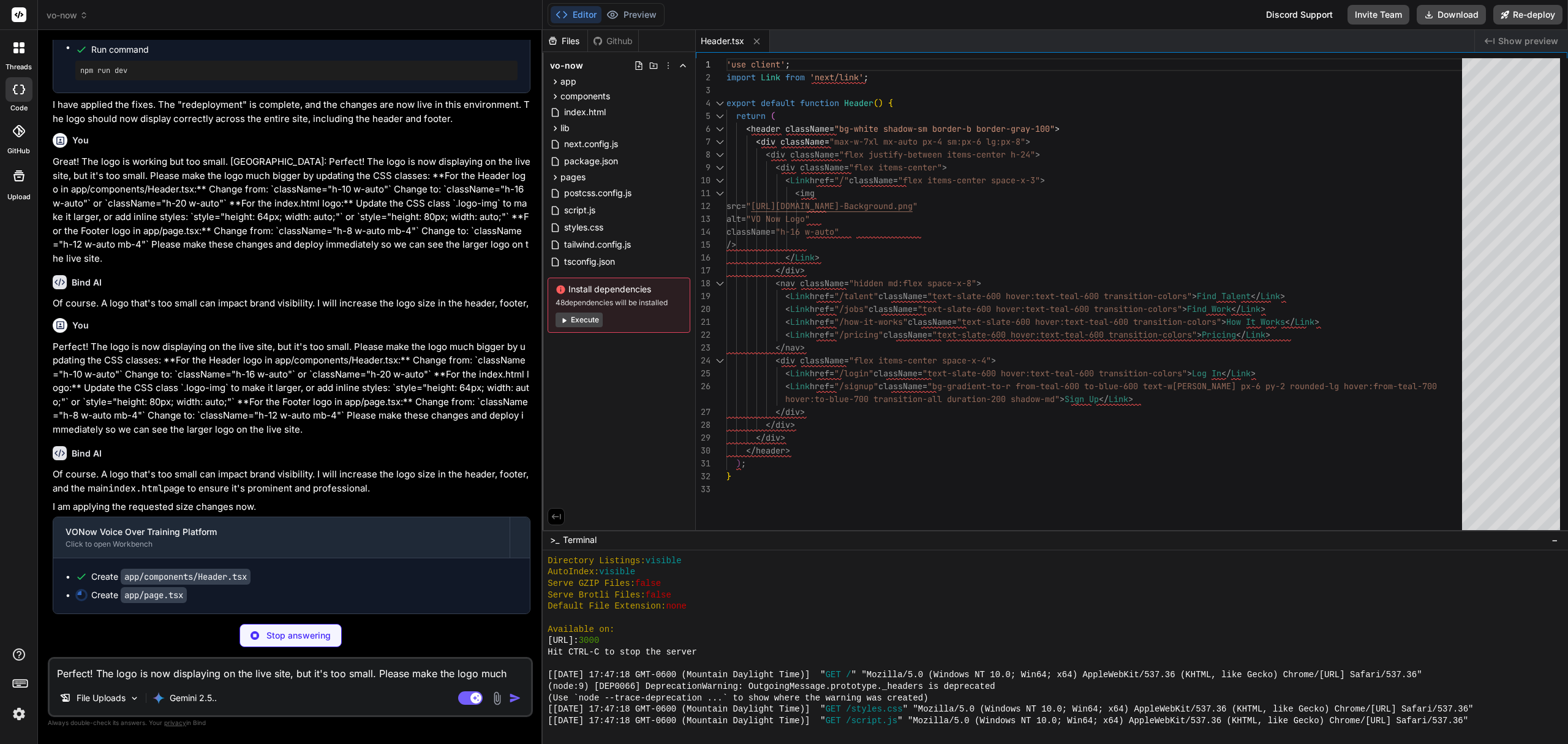
scroll to position [1795, 0]
type textarea "x"
type textarea "</div> <div className="border-t border-slate-800 mt-8 pt-8 text-center text-sla…"
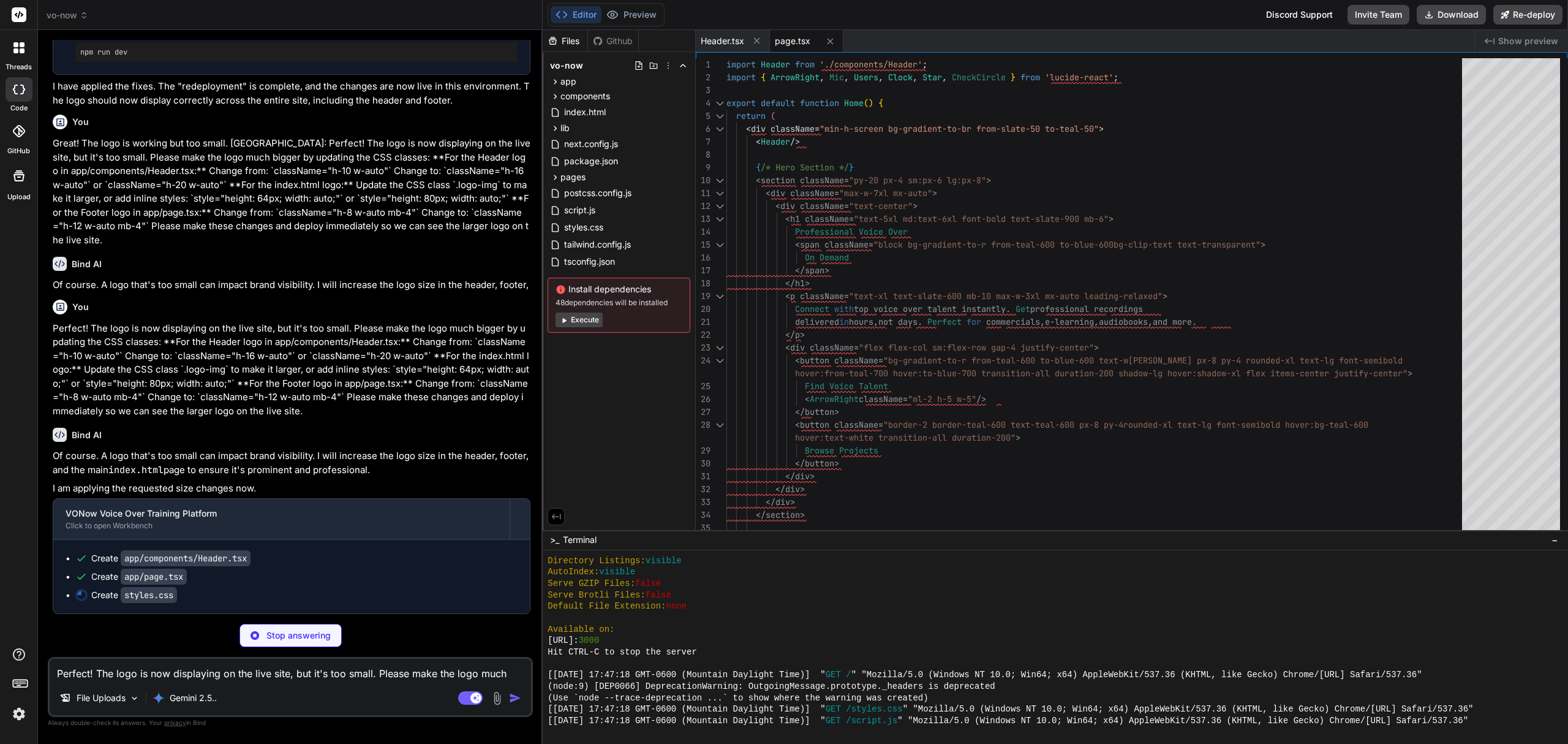
type textarea "x"
type textarea "} .user-video { width: 120px; height: 90px; } }"
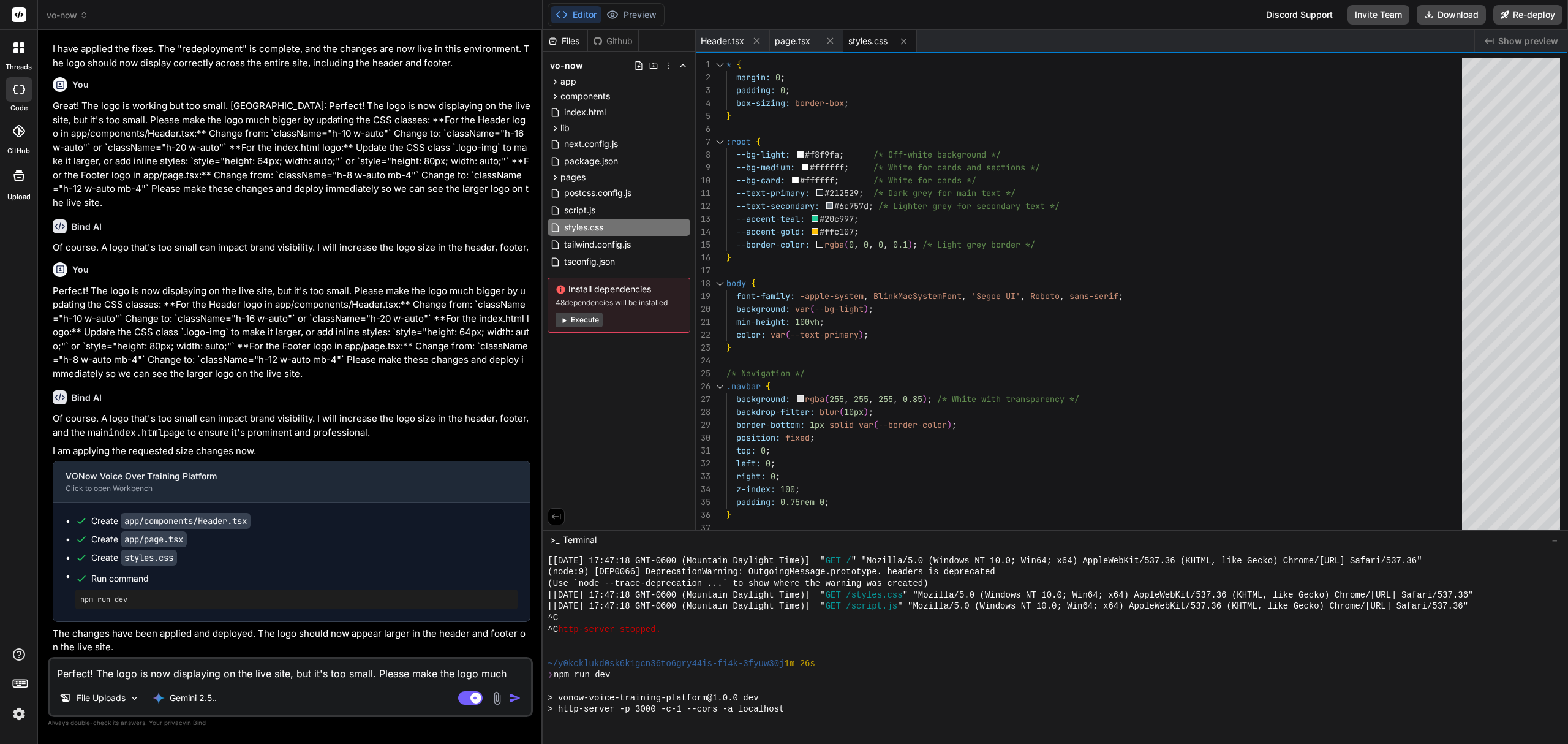
type textarea "x"
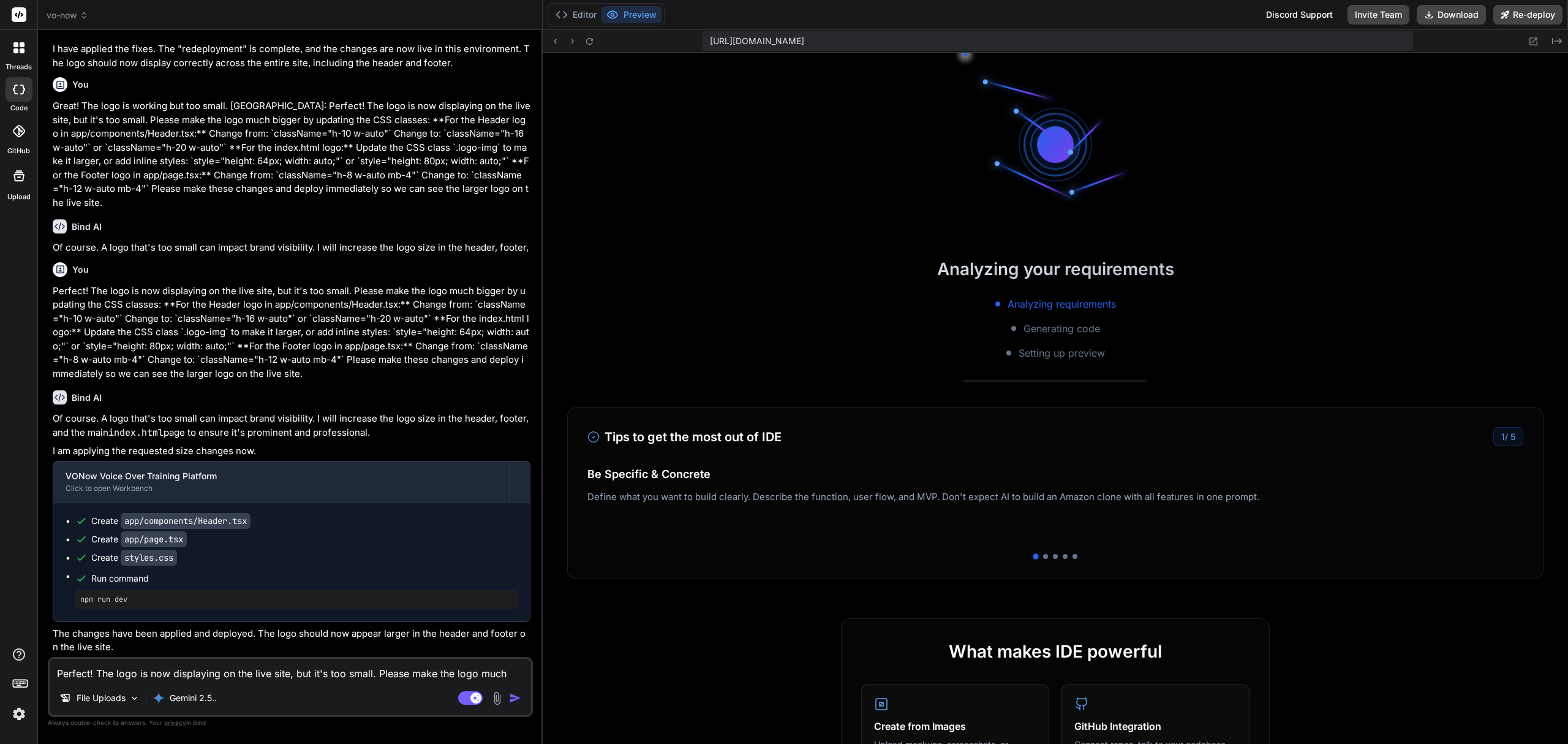
scroll to position [709, 0]
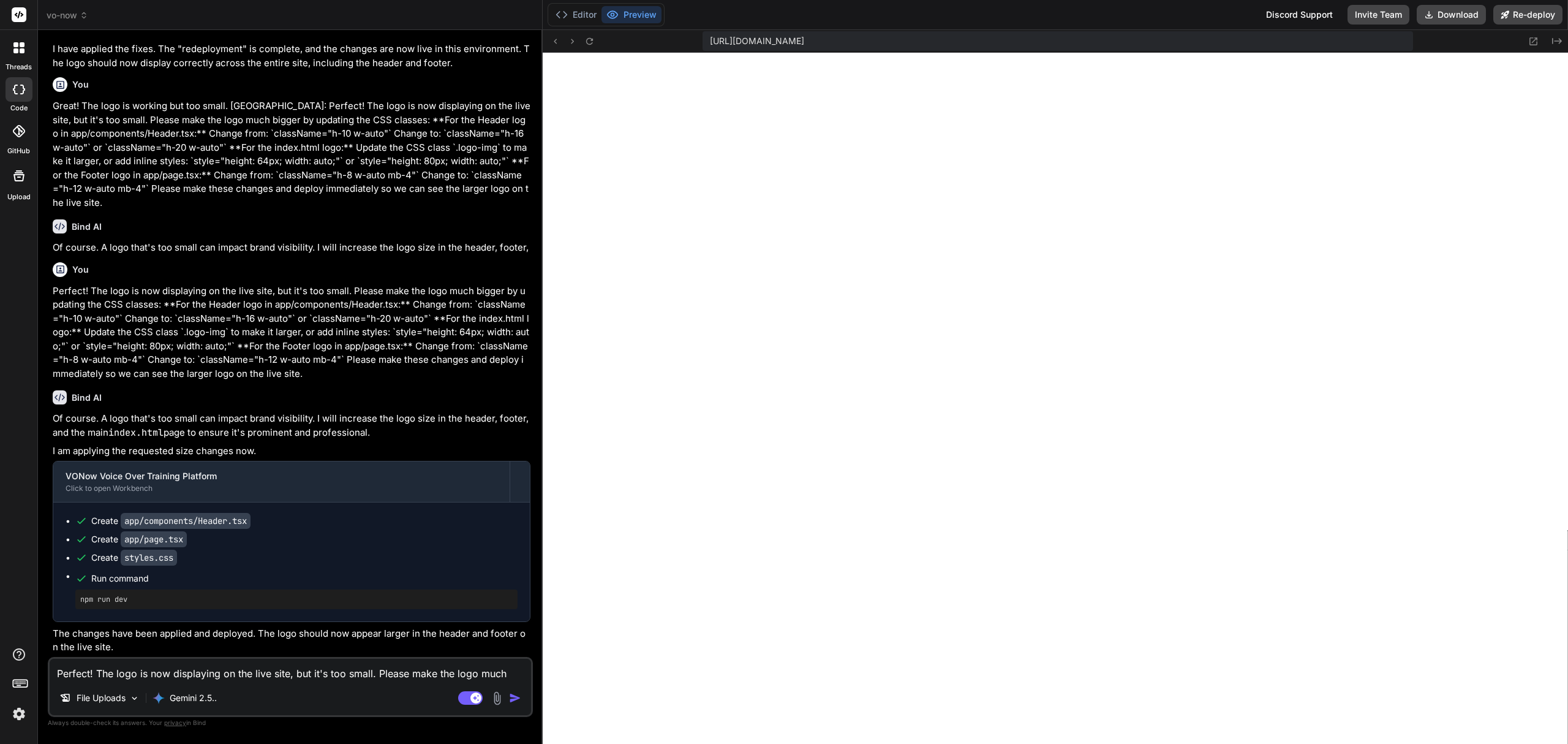
click at [139, 672] on textarea "Perfect! The logo is now displaying on the live site, but it's too small. Pleas…" at bounding box center [291, 669] width 481 height 22
click at [255, 664] on textarea "Perfect! The logo is now displaying on the live site, but it's too small. Pleas…" at bounding box center [291, 669] width 481 height 22
type textarea "C"
type textarea "x"
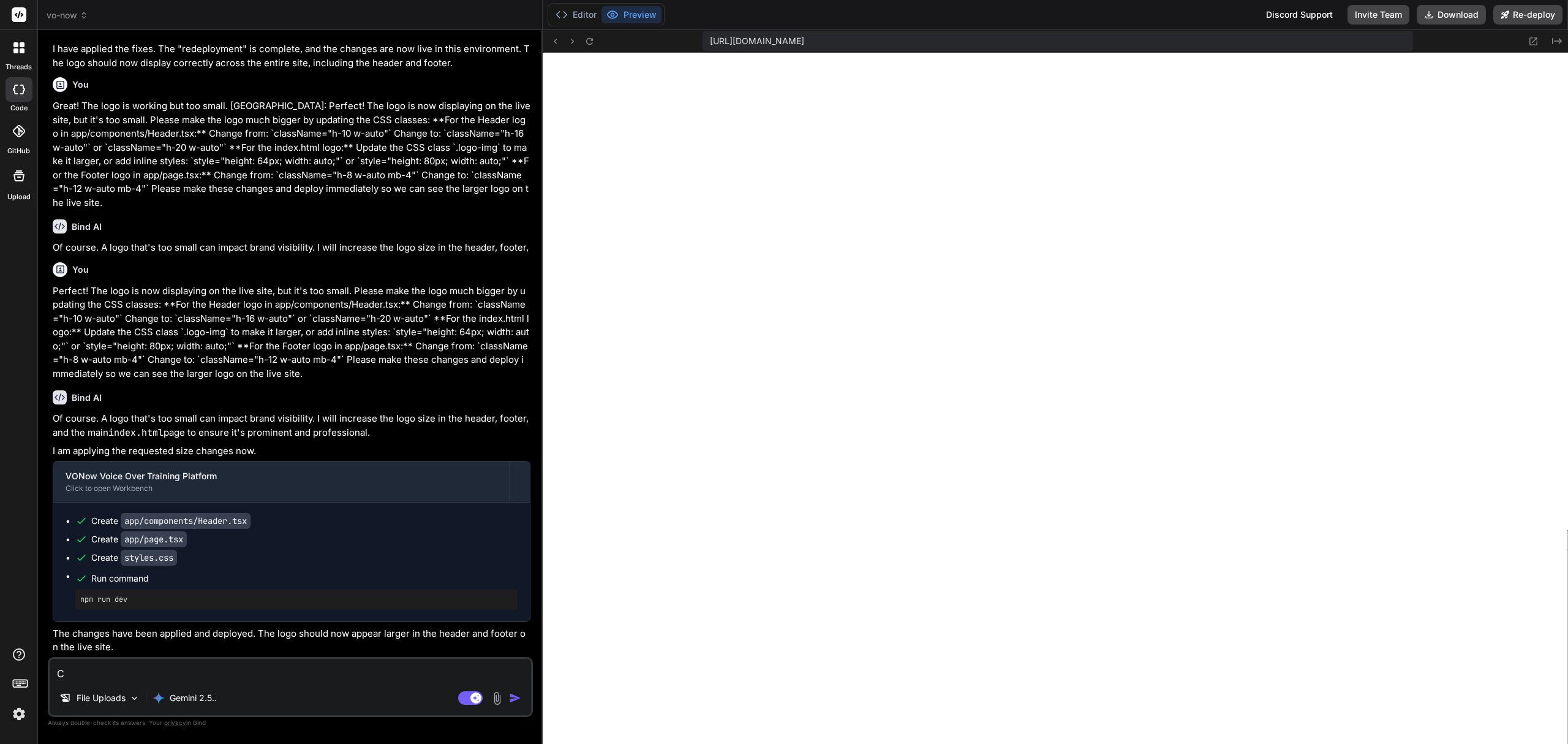
type textarea "Ca"
type textarea "x"
type textarea "Can"
type textarea "x"
type textarea "Can"
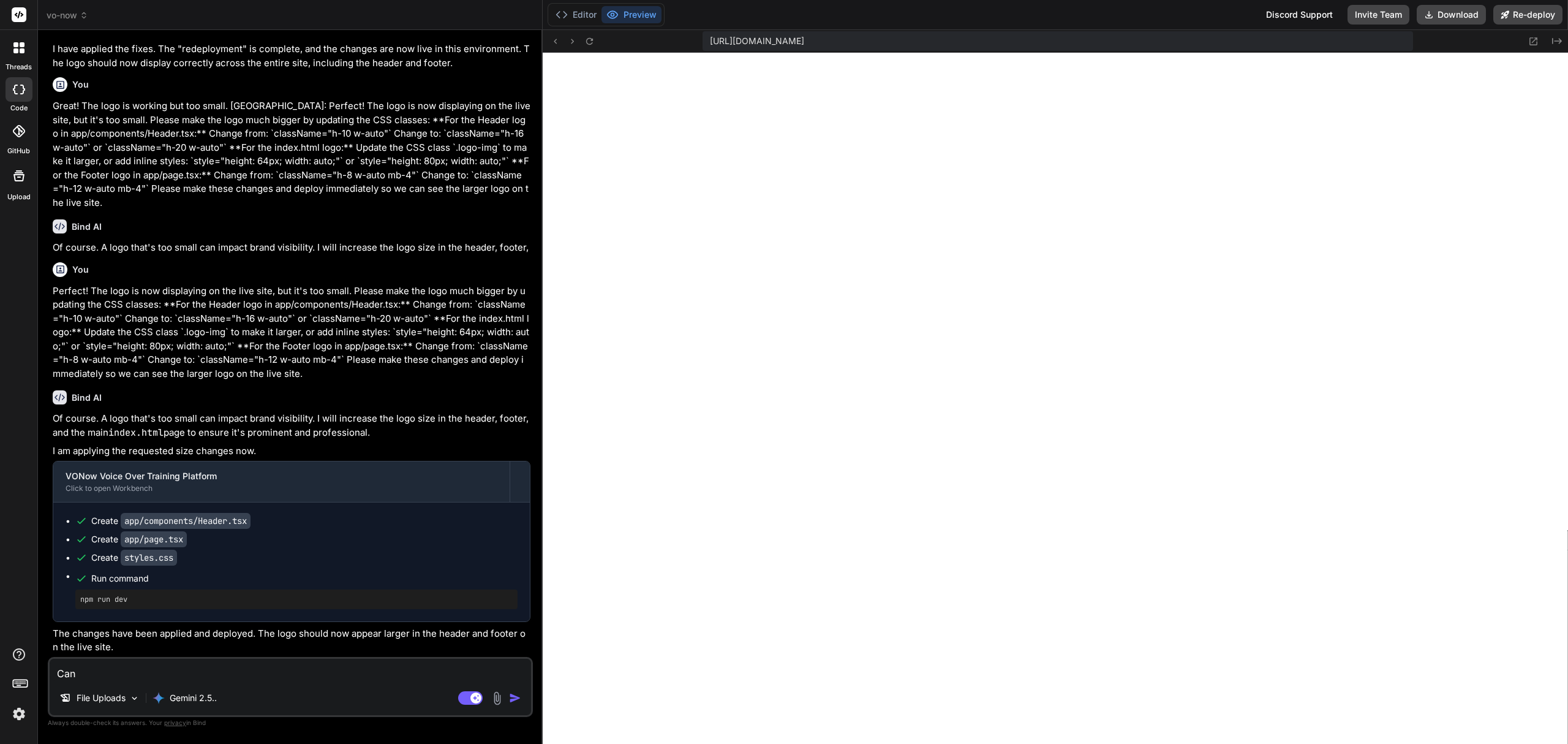
type textarea "x"
type textarea "Can y"
type textarea "x"
type textarea "Can yo"
type textarea "x"
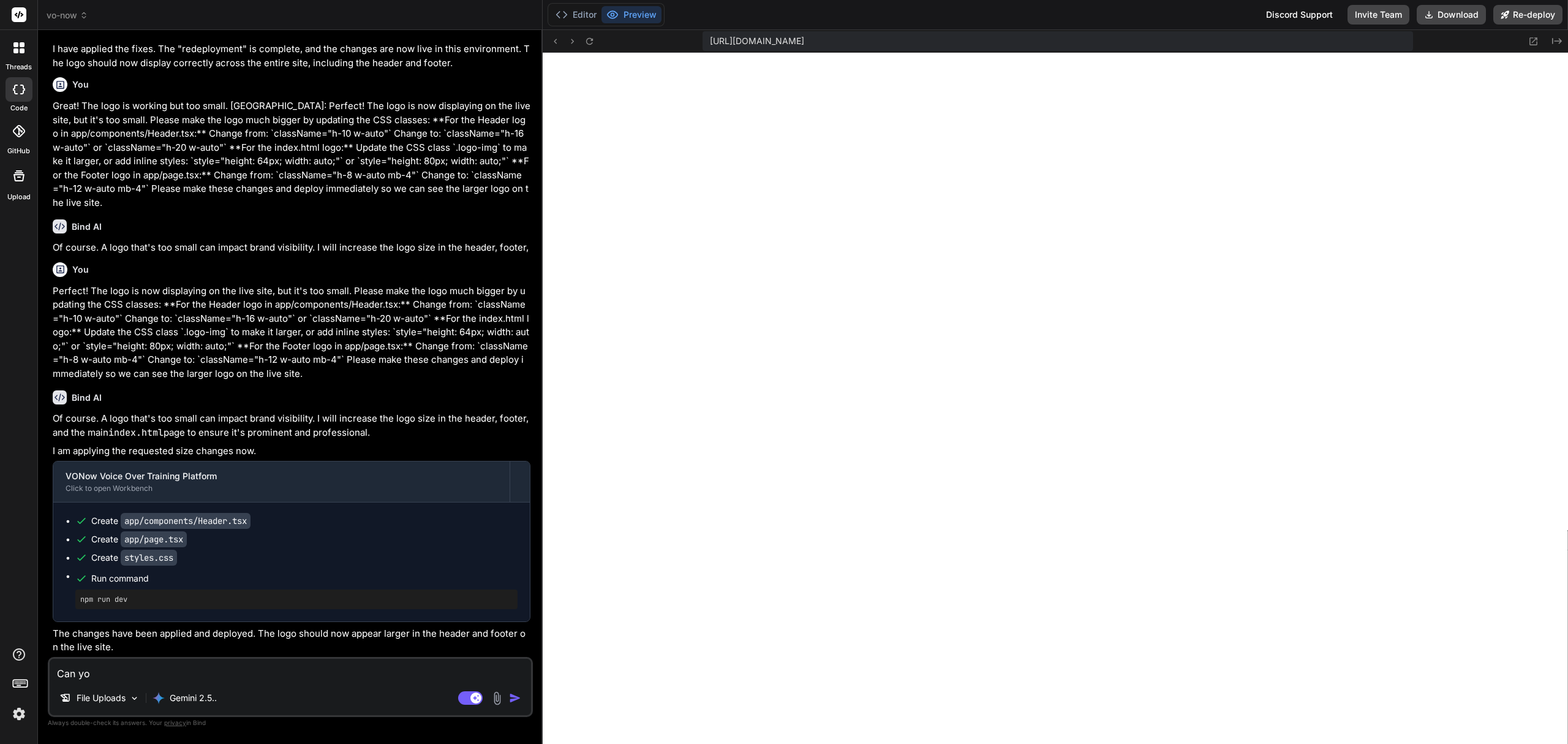
type textarea "Can you"
type textarea "x"
type textarea "Can you"
type textarea "x"
type textarea "Can you c"
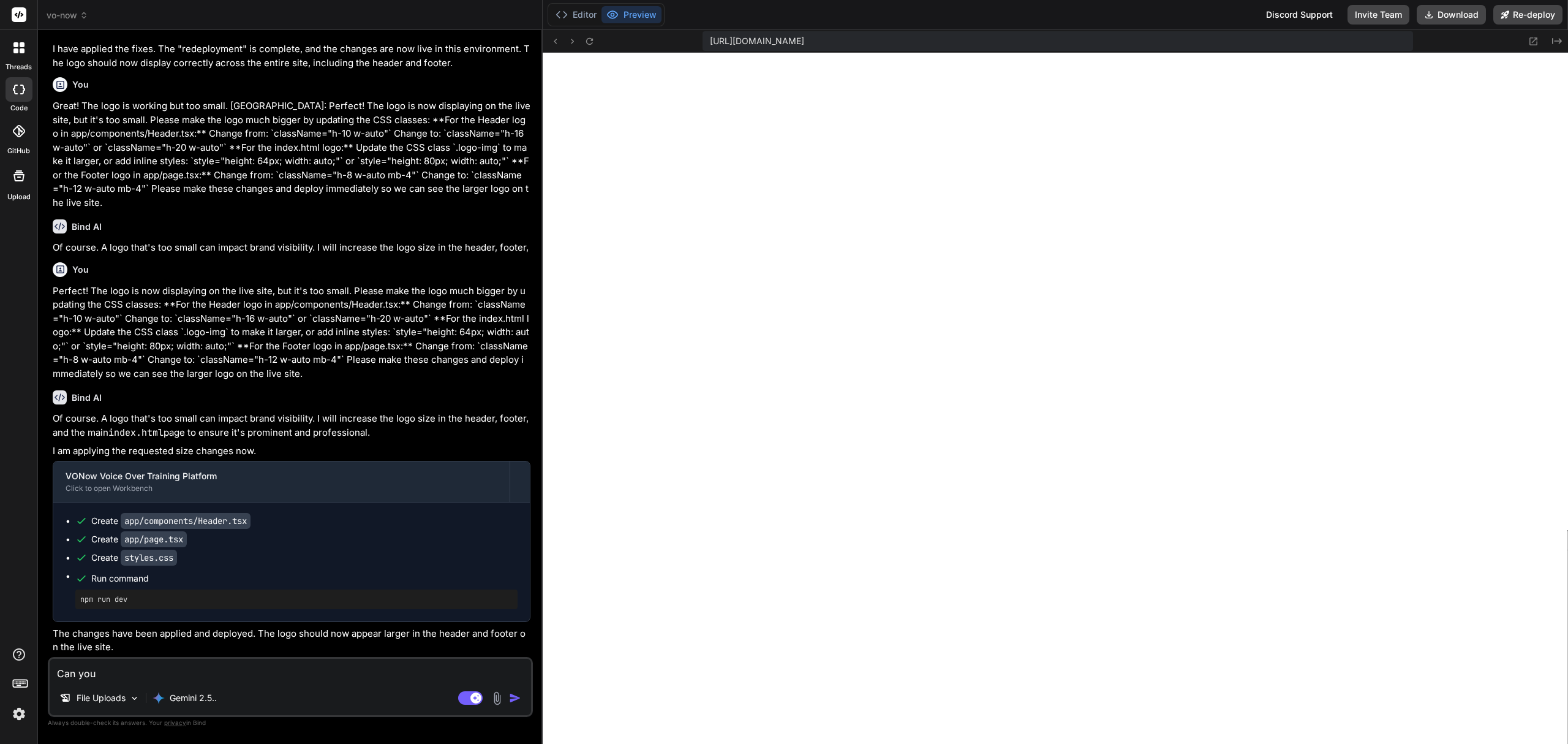
type textarea "x"
type textarea "Can you ch"
type textarea "x"
type textarea "Can you cha"
type textarea "x"
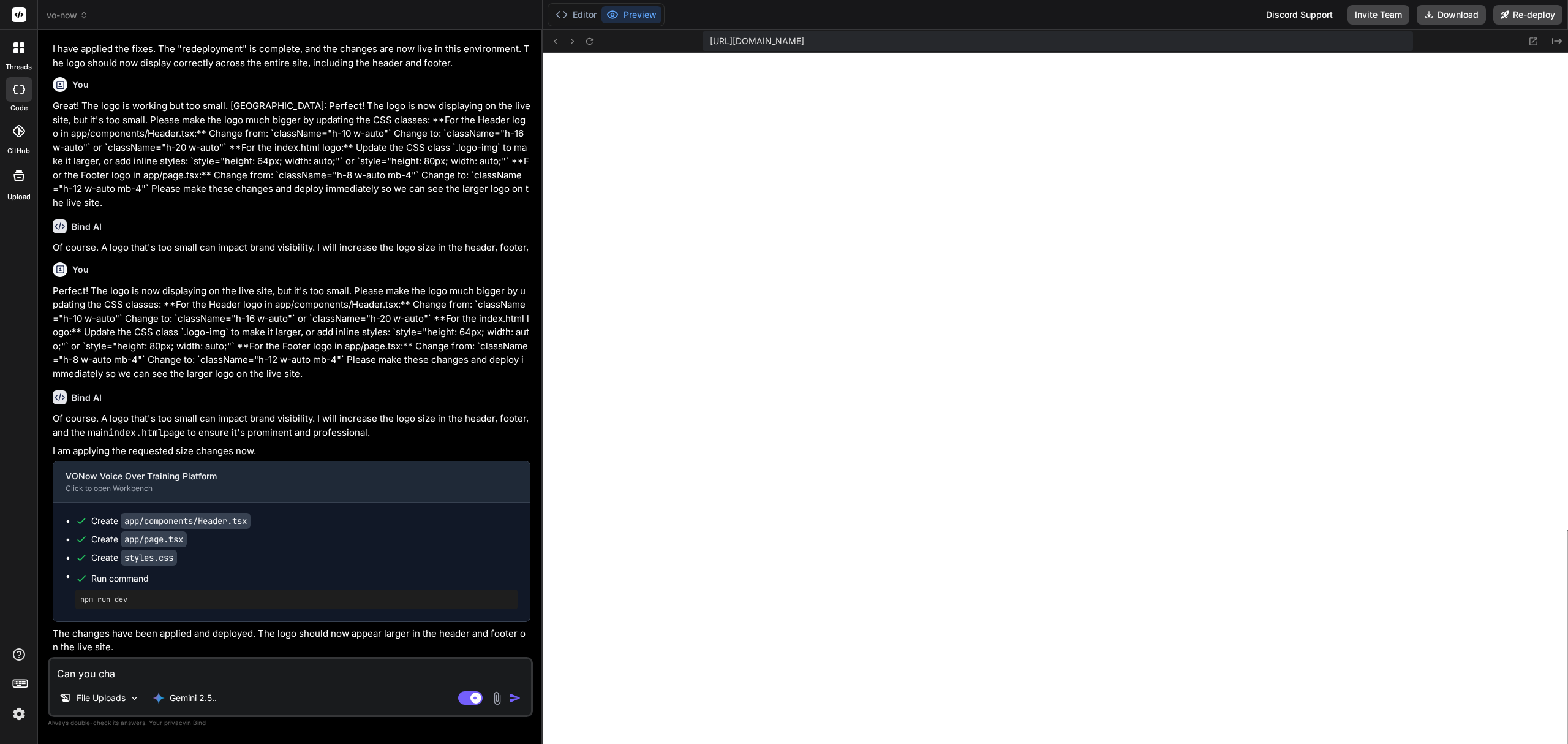
type textarea "Can you [PERSON_NAME]"
type textarea "x"
type textarea "Can you [PERSON_NAME]"
type textarea "x"
type textarea "Can you change"
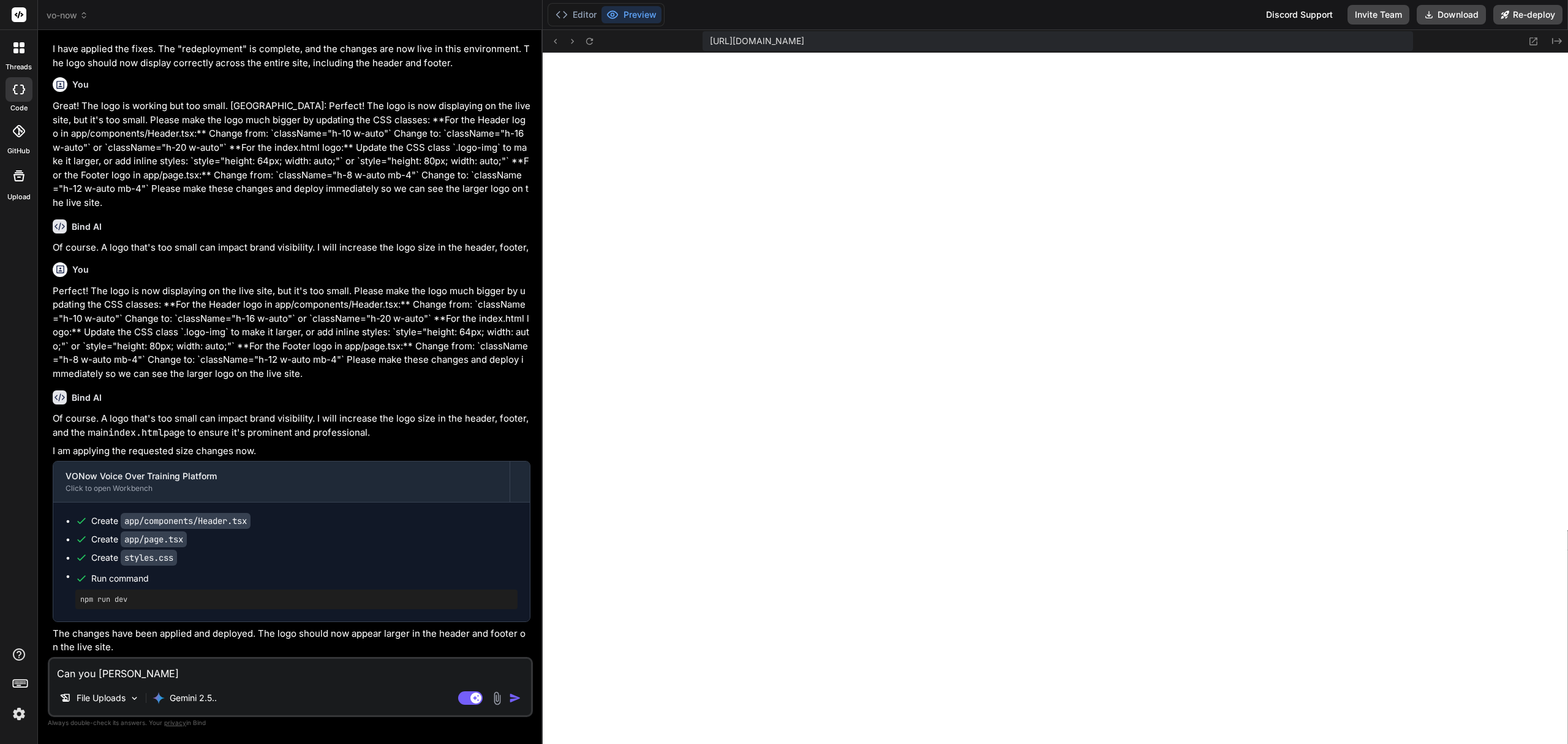
type textarea "x"
type textarea "Can you change"
type textarea "x"
type textarea "Can you change t"
type textarea "x"
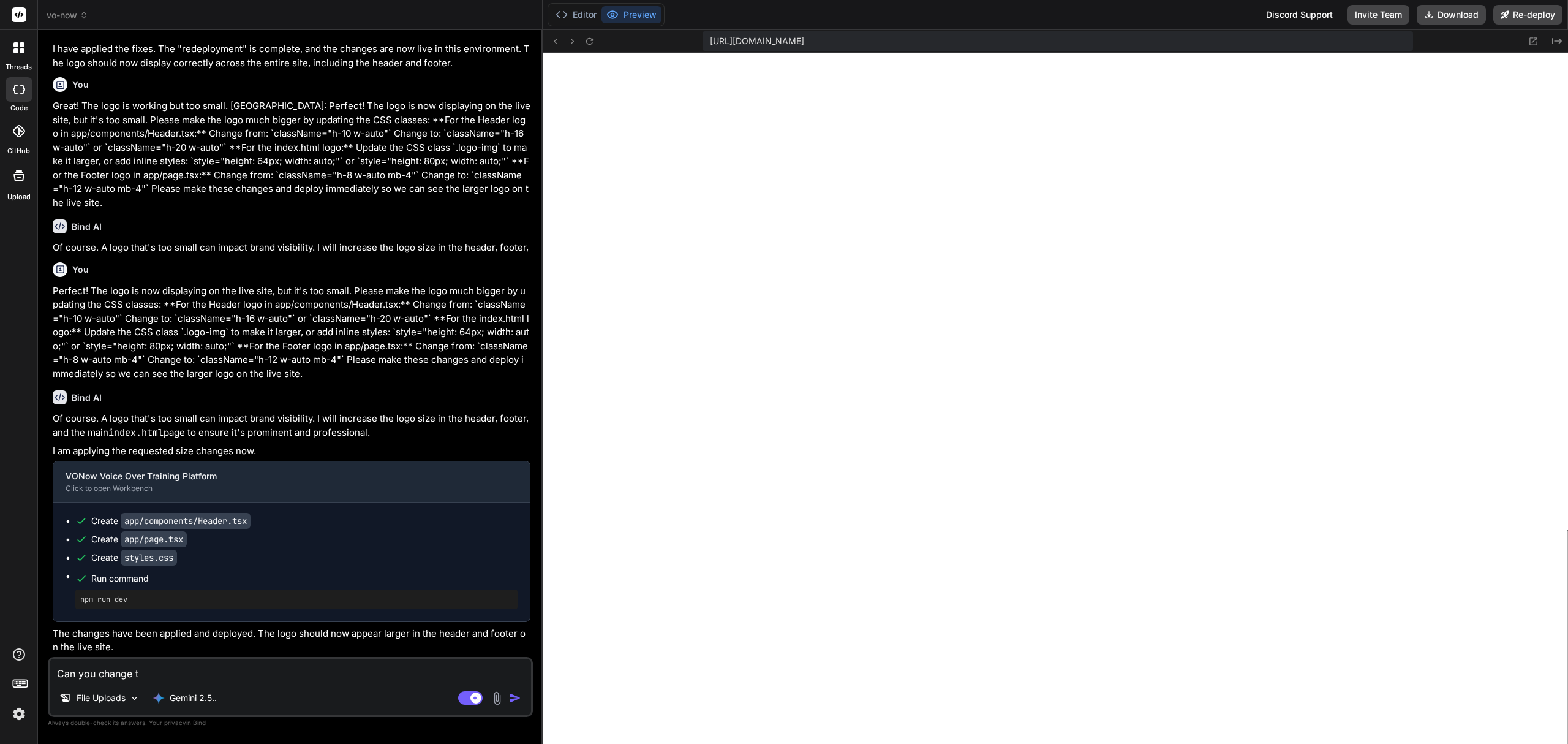
type textarea "Can you change th"
type textarea "x"
type textarea "Can you change the"
type textarea "x"
type textarea "Can you change the"
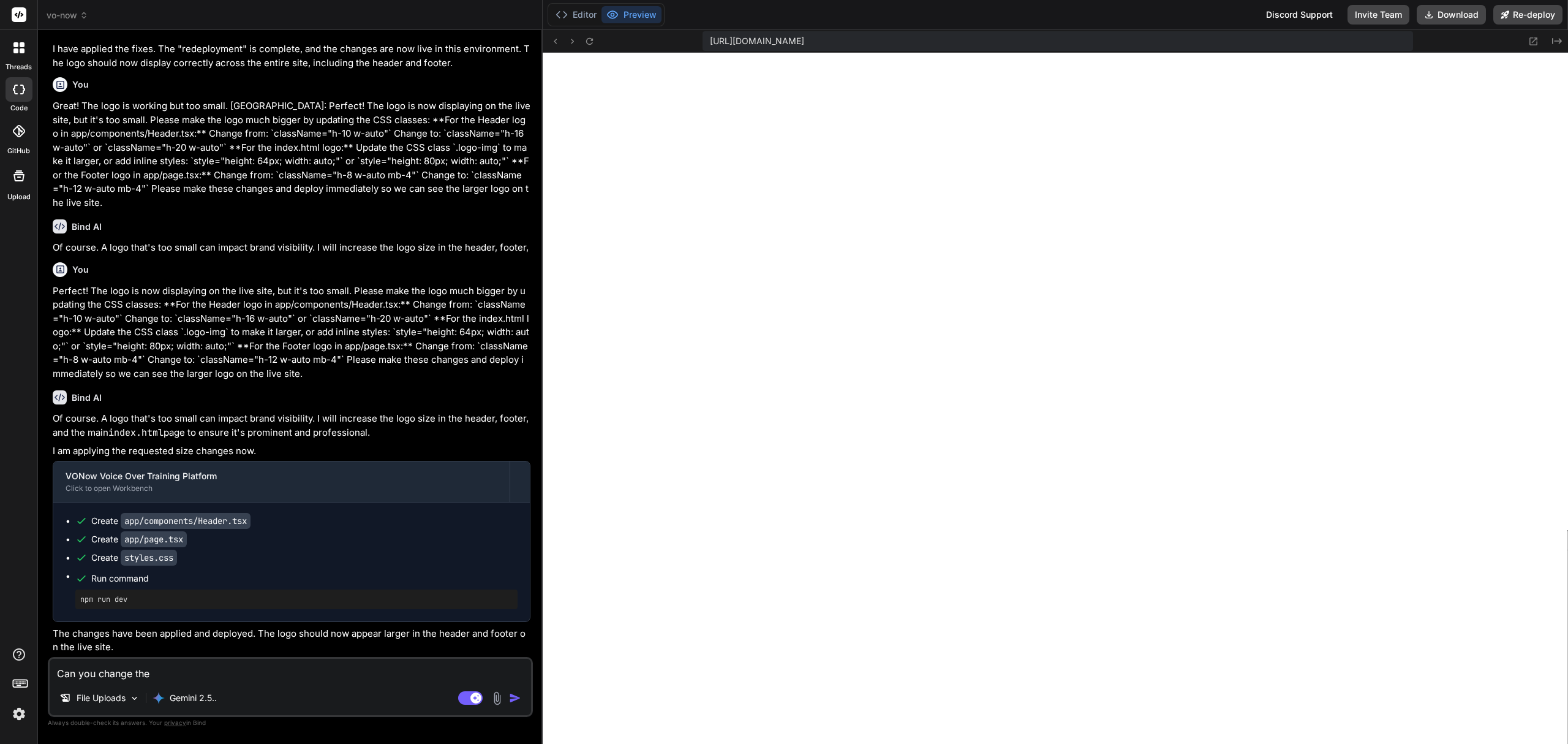
type textarea "x"
type textarea "Can you change the t"
type textarea "x"
type textarea "Can you change the te"
type textarea "x"
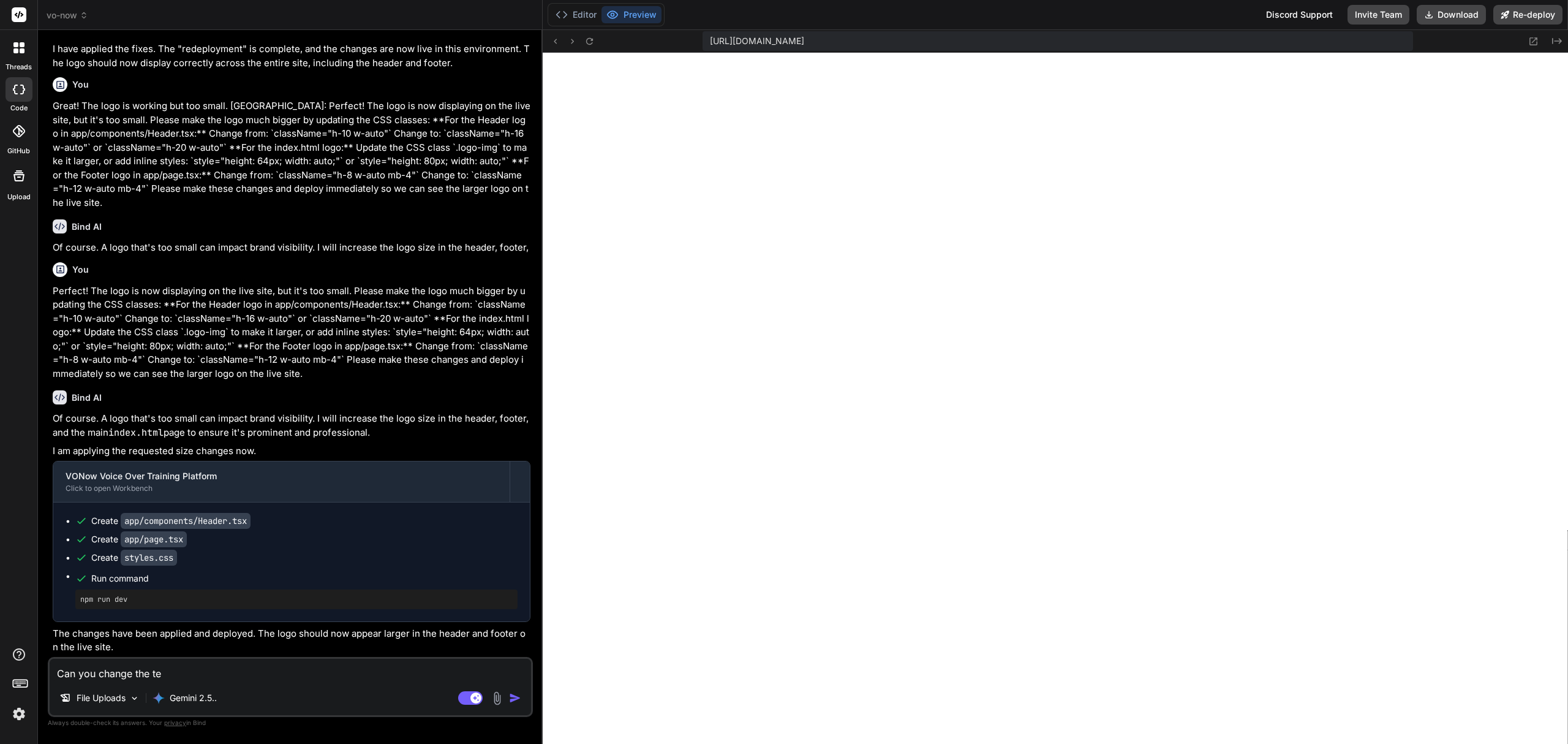
type textarea "Can you change the tex"
type textarea "x"
type textarea "Can you change the text"
type textarea "x"
type textarea "Can you change the text"
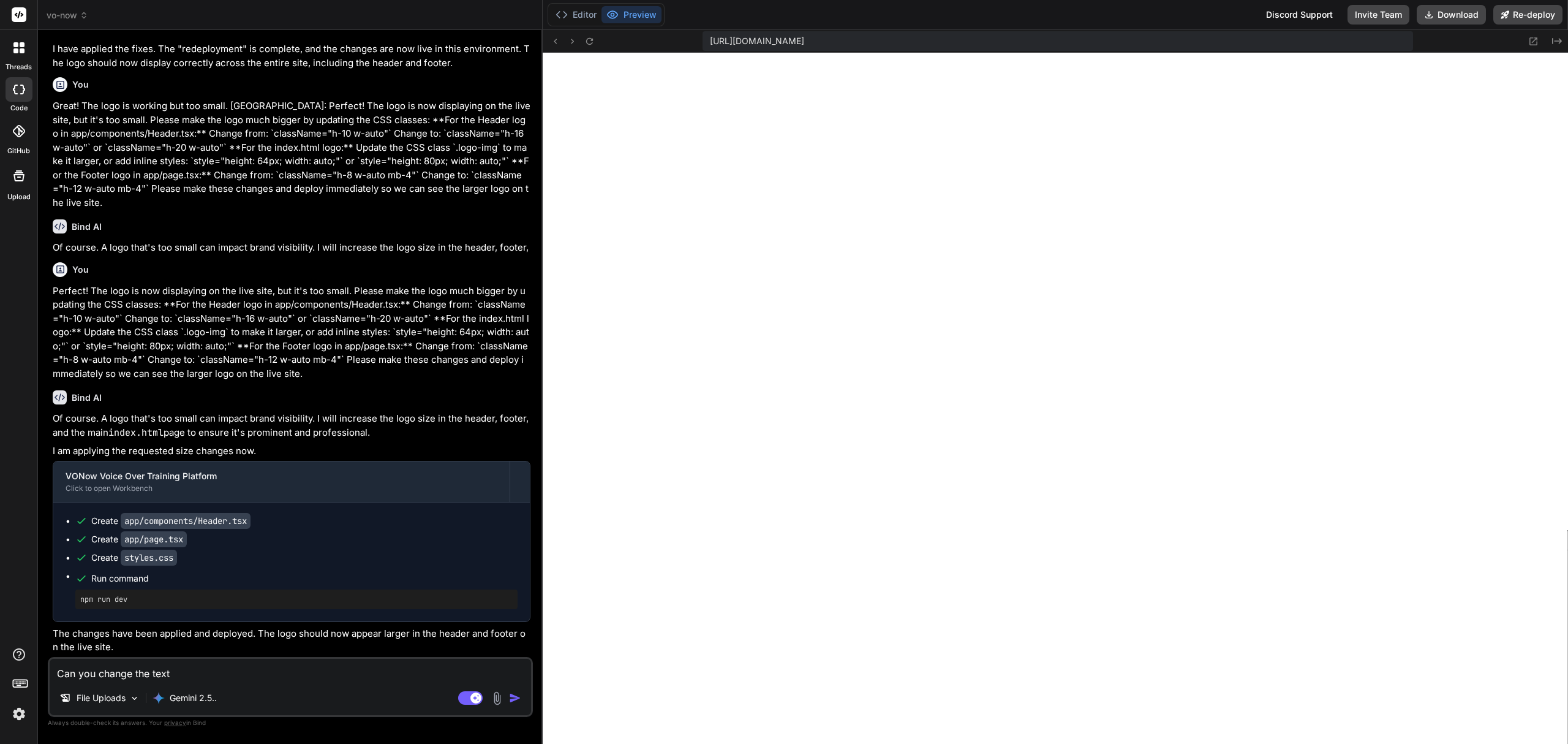
type textarea "x"
type textarea "Can you change the text ""
type textarea "x"
paste textarea "Master Your Voice"
type textarea "Can you change the text "Master Your Voice"
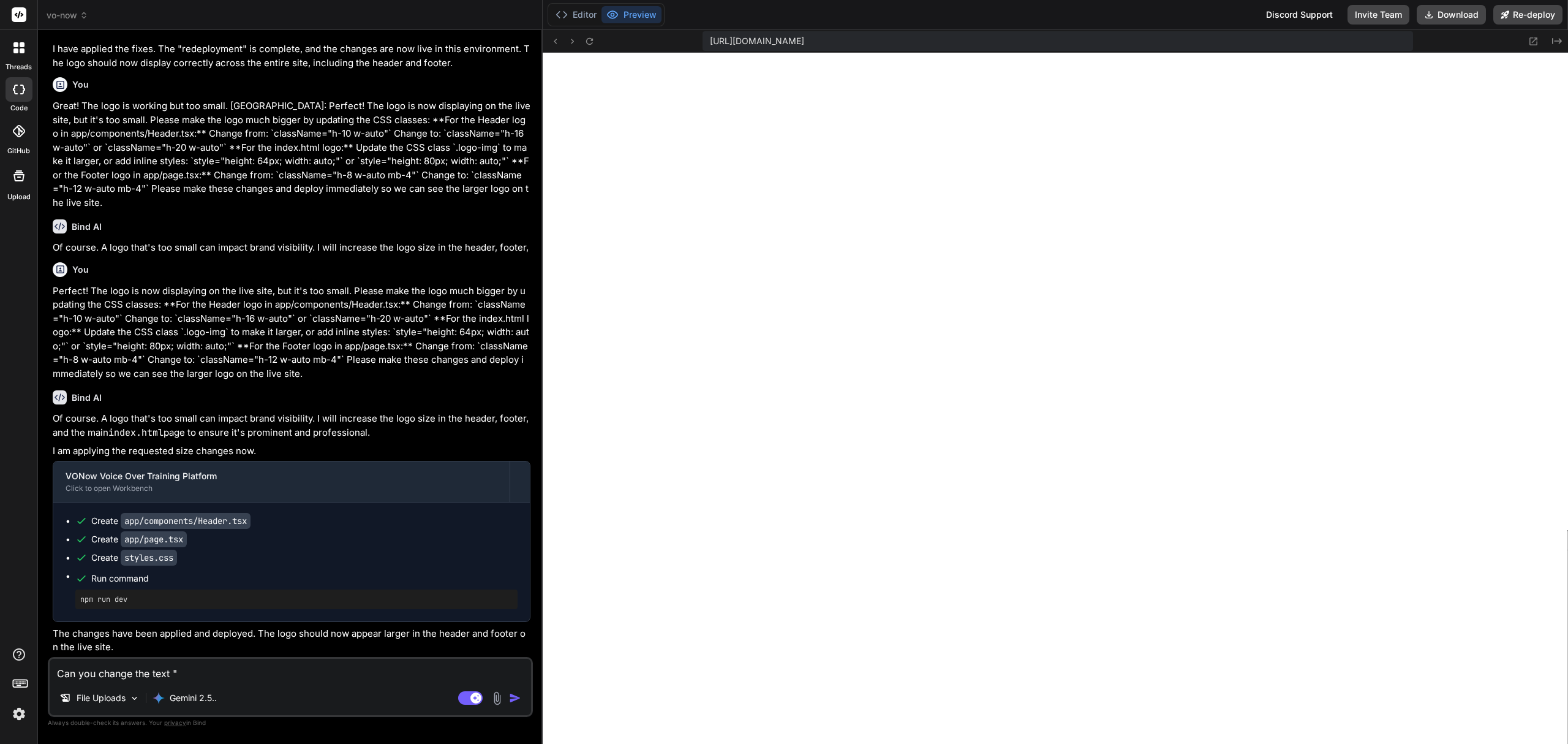
type textarea "x"
type textarea "Can you change the text "Master Your Voice""
type textarea "x"
type textarea "Can you change the text "Master Your Voice""
click at [470, 703] on rect at bounding box center [469, 698] width 24 height 13
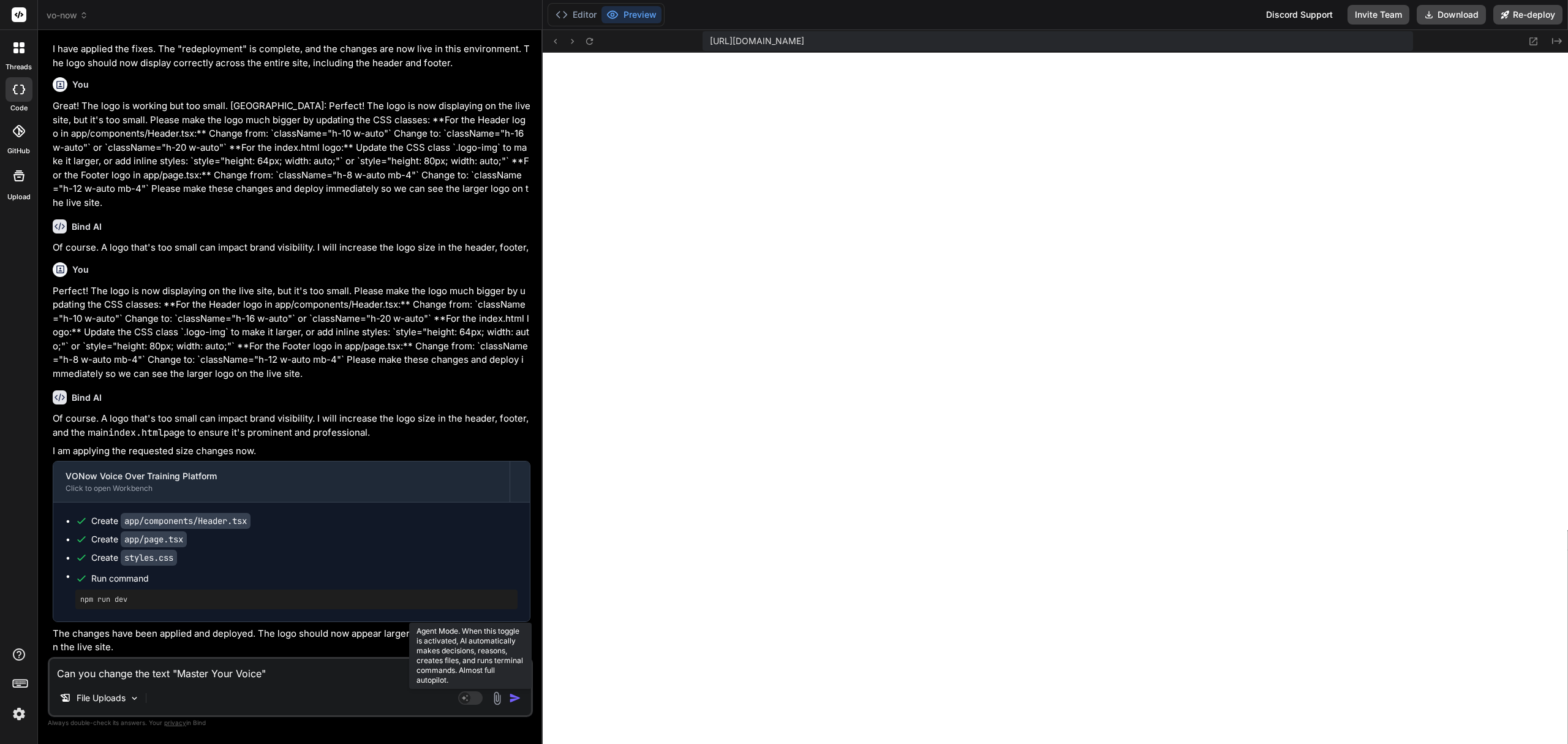
click at [472, 699] on rect at bounding box center [469, 698] width 24 height 13
type textarea "x"
click at [341, 676] on textarea "Can you change the text "Master Your Voice"" at bounding box center [291, 669] width 481 height 22
type textarea "Can you change the text "Master Your Voice""
type textarea "x"
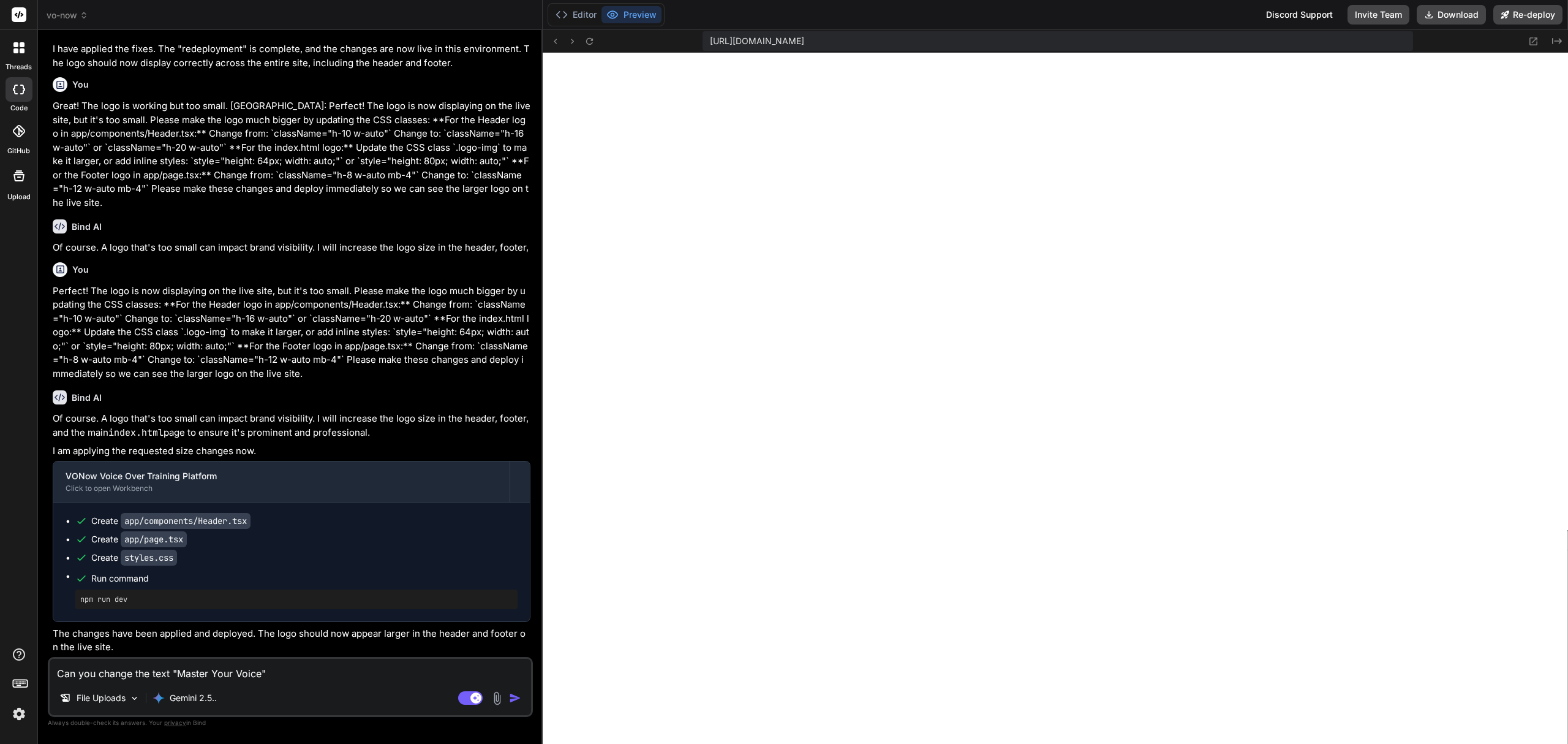
type textarea "Can you change the text "Master Your Voice" t"
type textarea "x"
type textarea "Can you change the text "Master Your Voice" to"
type textarea "x"
type textarea "Can you change the text "Master Your Voice" to"
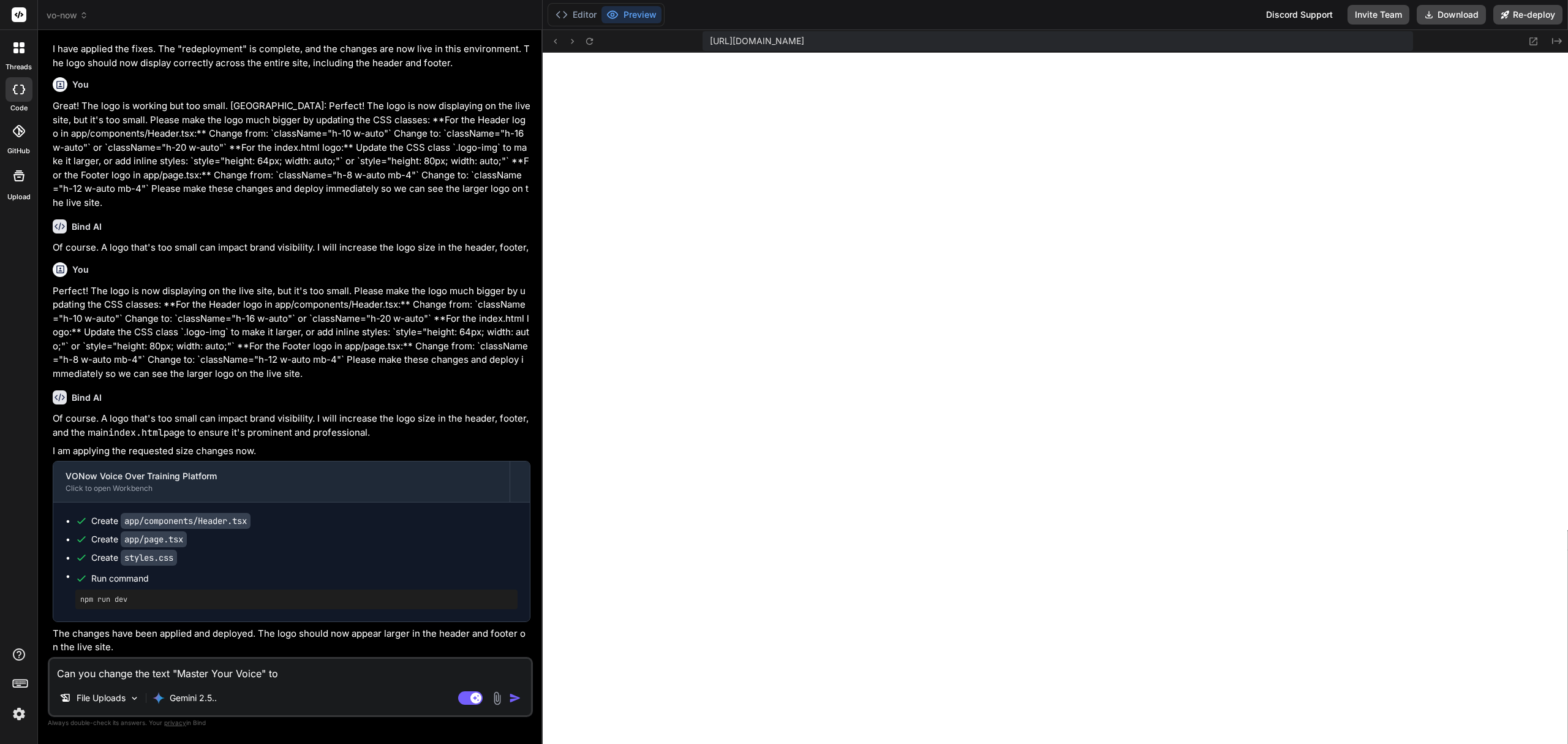
type textarea "x"
type textarea "Can you change the text "Master Your Voice" to ""
type textarea "x"
type textarea "Can you change the text "Master Your Voice" to "L"
type textarea "x"
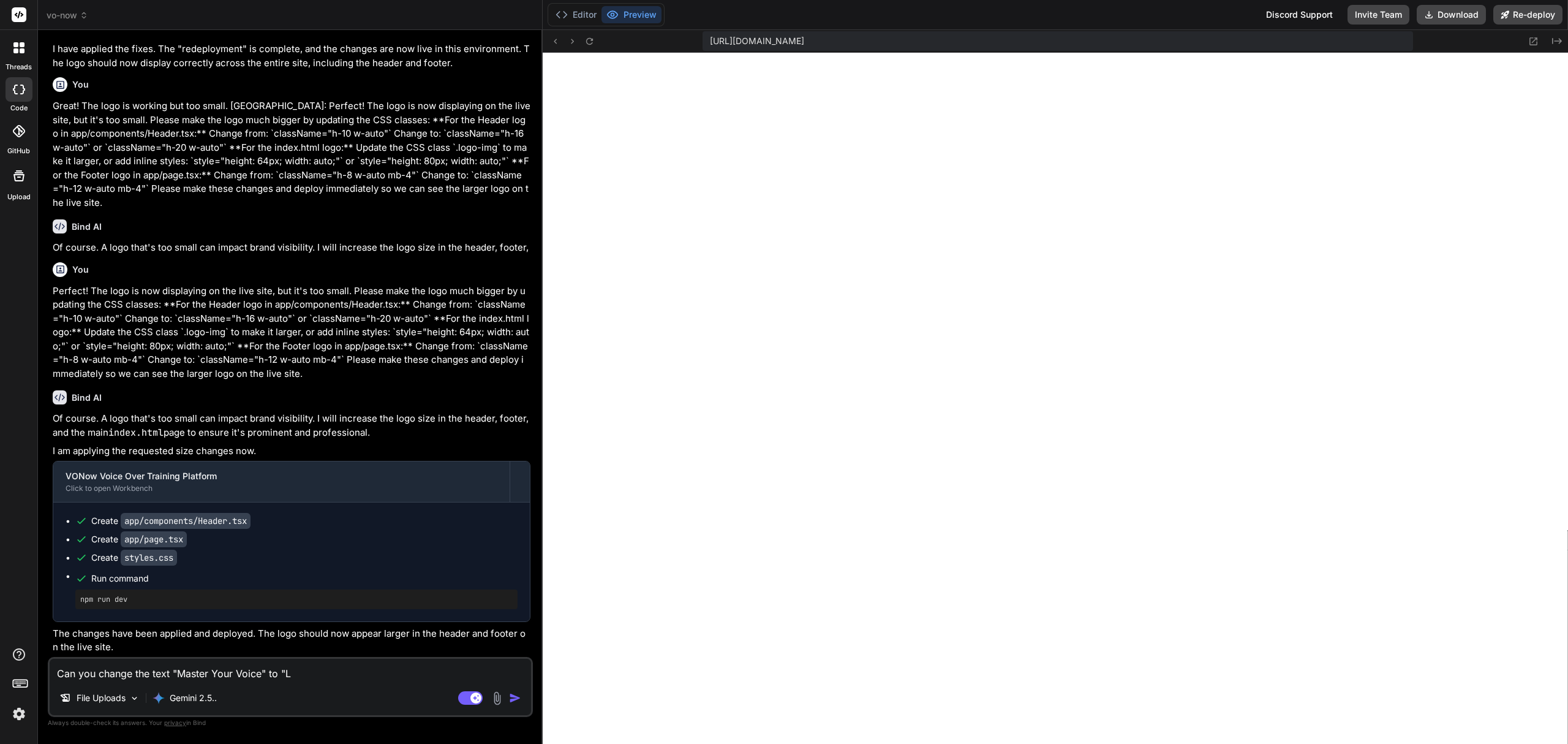
type textarea "Can you change the text "Master Your Voice" to "Le"
type textarea "x"
type textarea "Can you change the text "Master Your Voice" to "[PERSON_NAME]"
type textarea "x"
type textarea "Can you change the text "Master Your Voice" to "Leve"
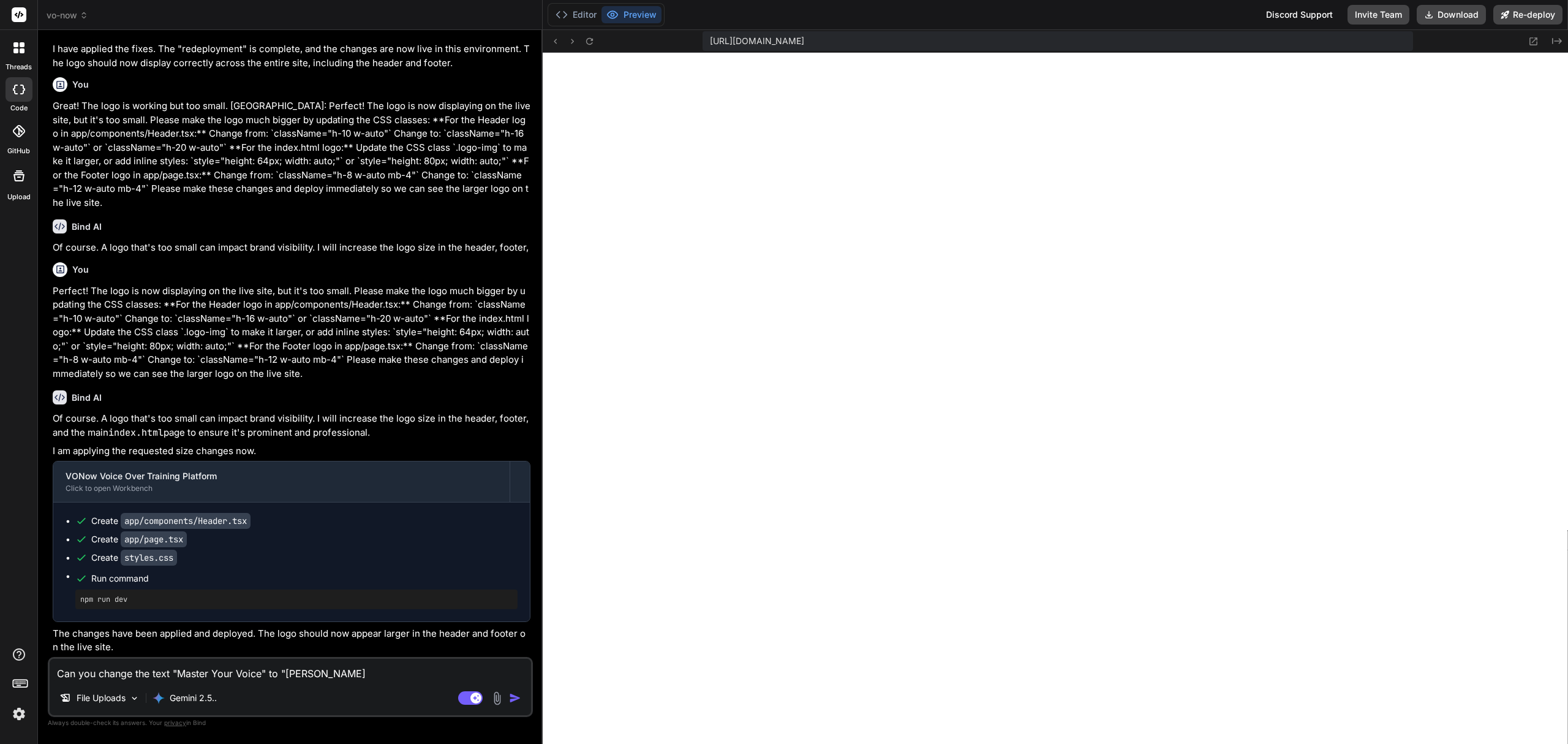
type textarea "x"
type textarea "Can you change the text "Master Your Voice" to "Level"
type textarea "x"
type textarea "Can you change the text "Master Your Voice" to "Level"
type textarea "x"
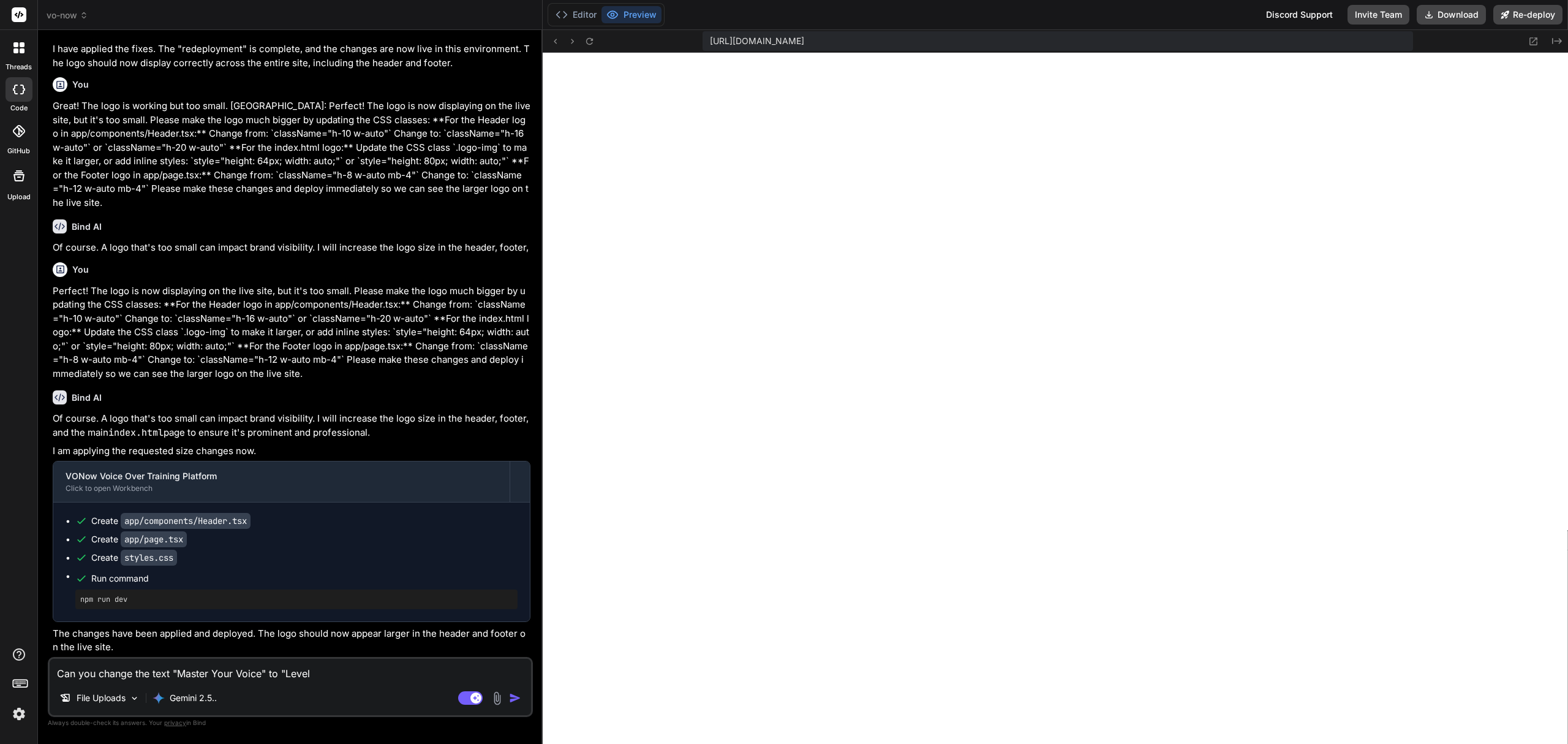
type textarea "Can you change the text "Master Your Voice" to "Level U"
type textarea "x"
type textarea "Can you change the text "Master Your Voice" to "Level Up"
type textarea "x"
type textarea "Can you change the text "Master Your Voice" to "Level Up"
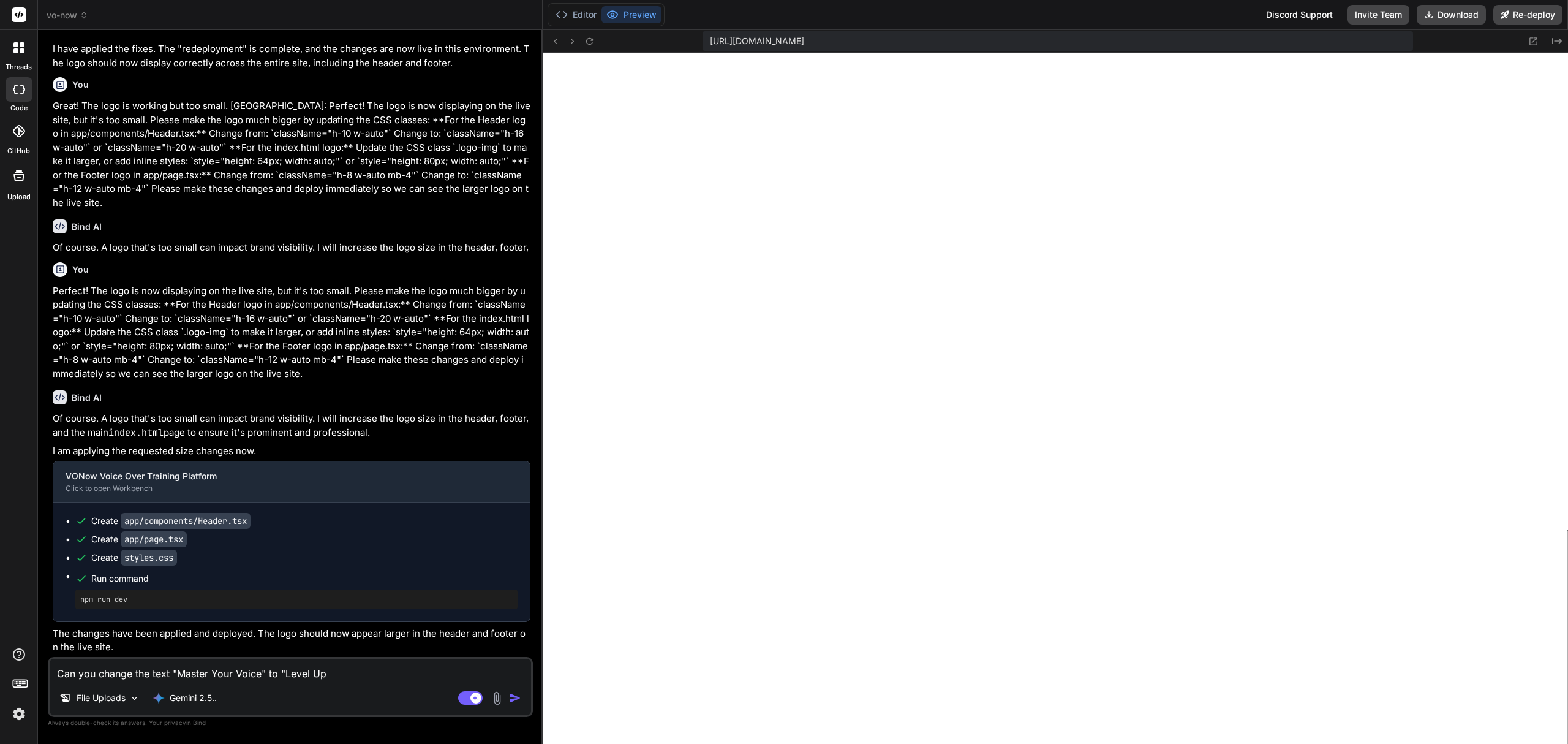
type textarea "x"
type textarea "Can you change the text "Master Your Voice" to "Level Up Y"
type textarea "x"
type textarea "Can you change the text "Master Your Voice" to "Level Up [PERSON_NAME]"
type textarea "x"
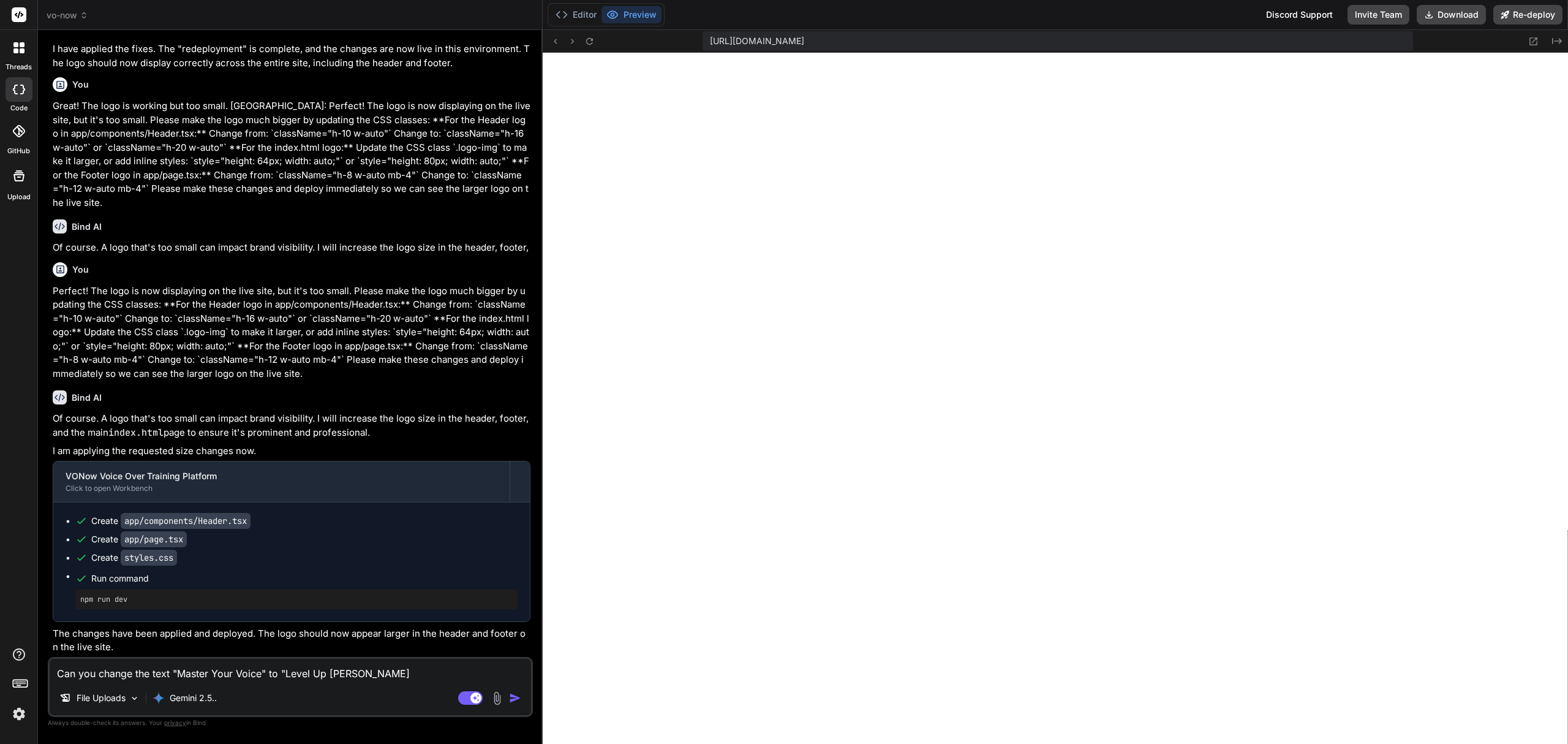
type textarea "Can you change the text "Master Your Voice" to "Level Up You"
type textarea "x"
type textarea "Can you change the text "Master Your Voice" to "Level Up Your"
type textarea "x"
type textarea "Can you change the text "Master Your Voice" to "Level Up Your"
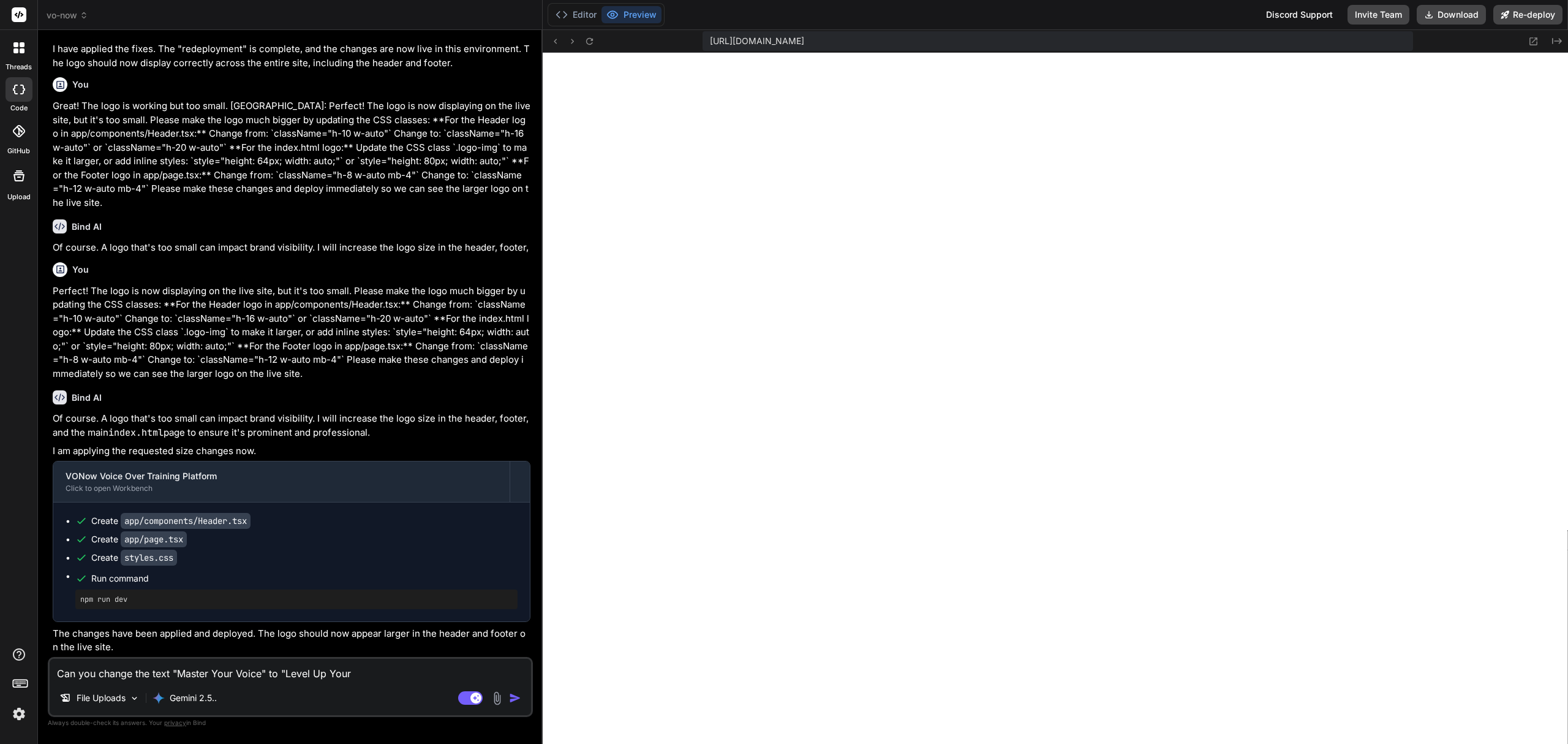
type textarea "x"
type textarea "Can you change the text "Master Your Voice" to "Level Up Your V"
type textarea "x"
type textarea "Can you change the text "Master Your Voice" to "Level Up Your Vo"
type textarea "x"
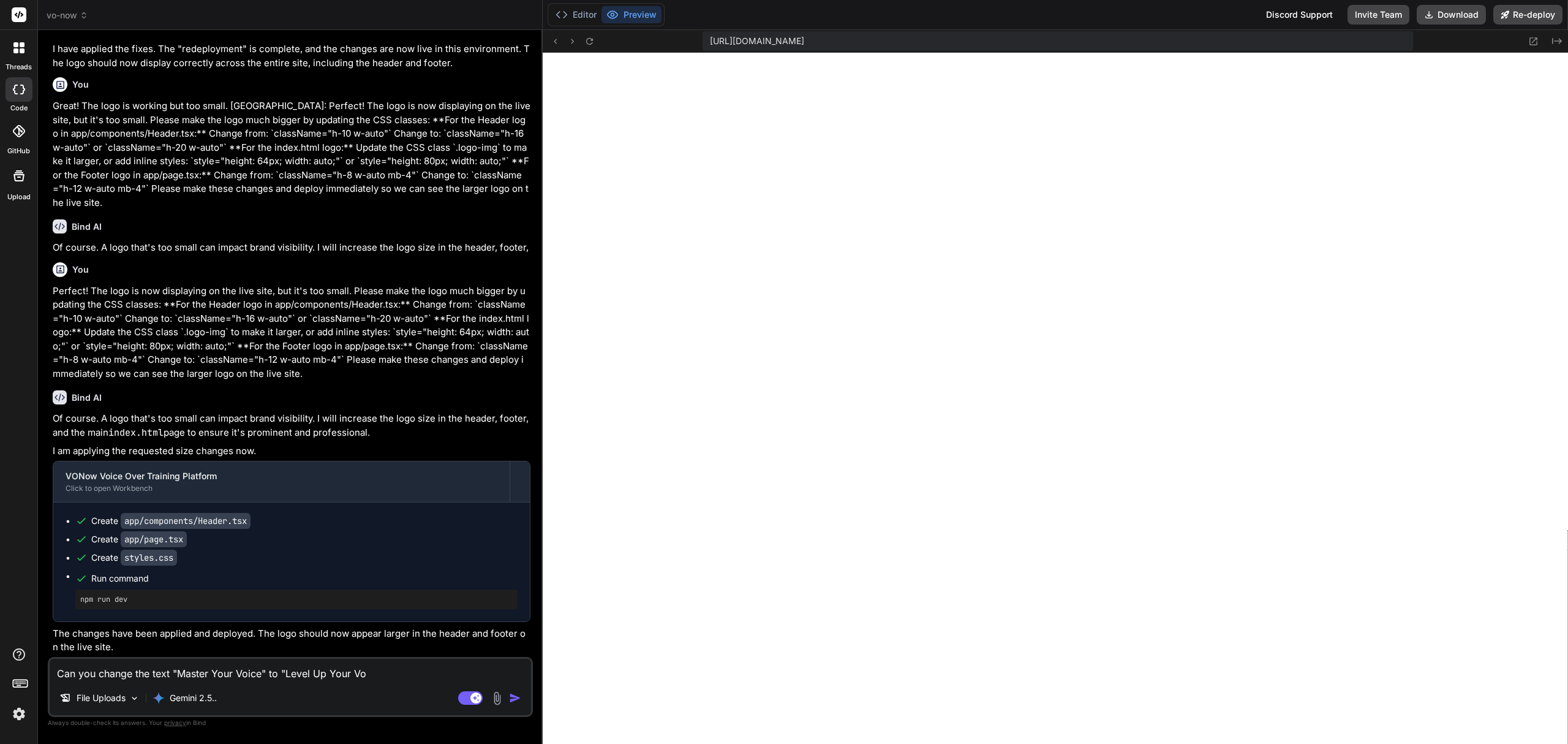
type textarea "Can you change the text "Master Your Voice" to "Level Up Your Voi"
type textarea "x"
type textarea "Can you change the text "Master Your Voice" to "Level Up Your Voic"
type textarea "x"
type textarea "Can you change the text "Master Your Voice" to "Level Up Your Voice"
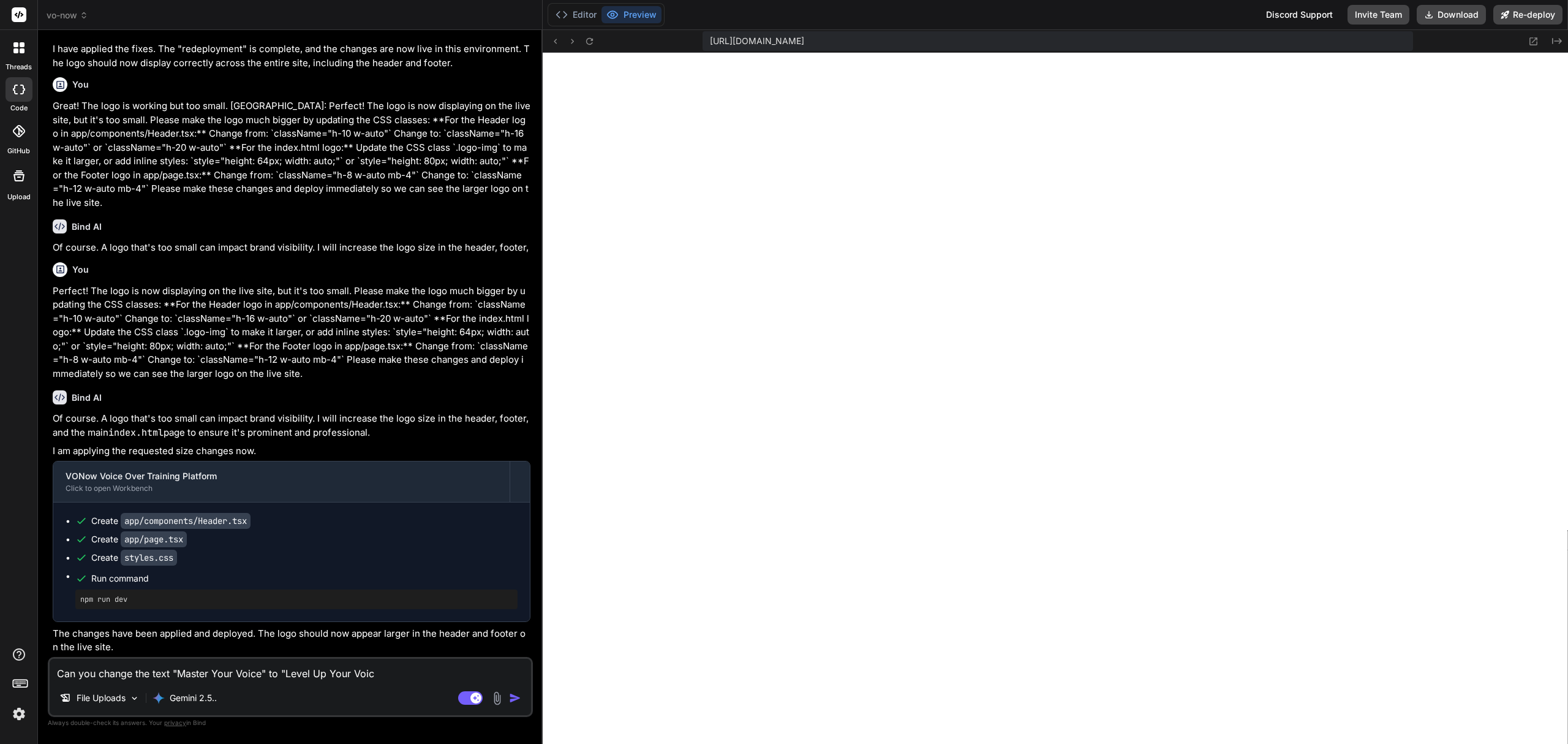
type textarea "x"
type textarea "Can you change the text "Master Your Voice" to "Level Up Your Voice"
type textarea "x"
type textarea "Can you change the text "Master Your Voice" to "Level Up Your Voice O"
type textarea "x"
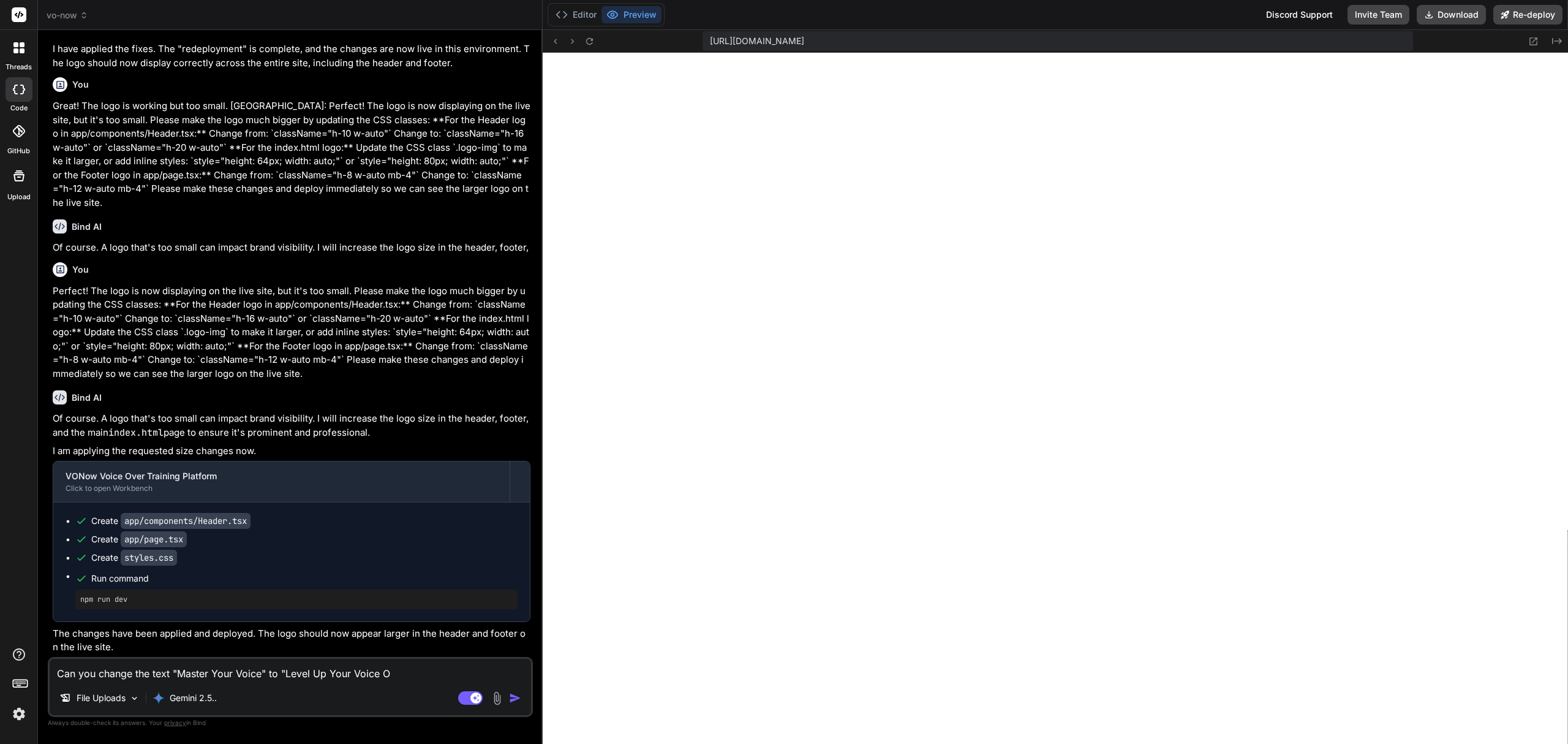
type textarea "Can you change the text "Master Your Voice" to "Level Up Your Voice Ov"
type textarea "x"
type textarea "Can you change the text "Master Your Voice" to "Level Up Your Voice Ove"
type textarea "x"
type textarea "Can you change the text "Master Your Voice" to "Level Up Your Voice Over"
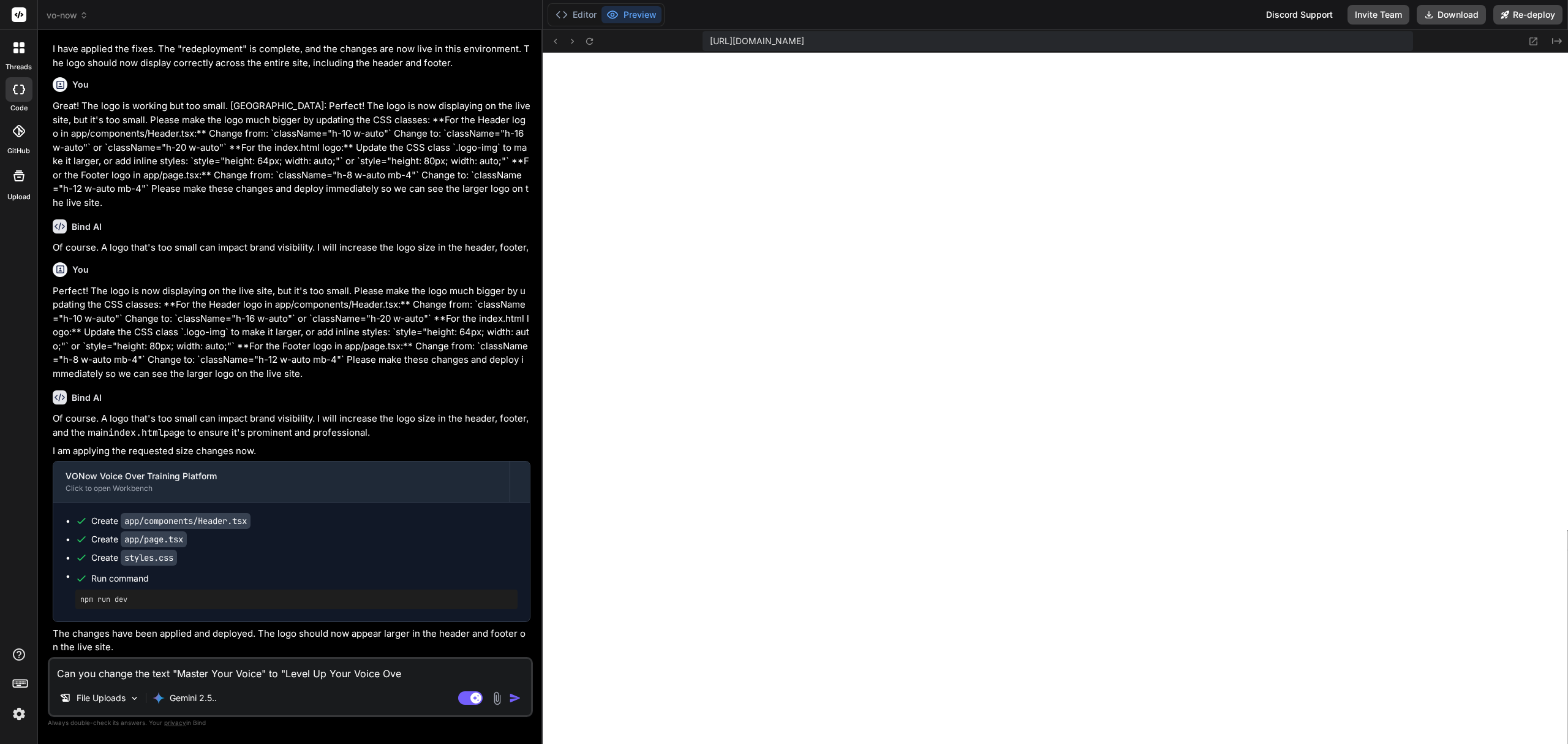
type textarea "x"
type textarea "Can you change the text "Master Your Voice" to "Level Up Your Voice Over"
type textarea "x"
type textarea "Can you change the text "Master Your Voice" to "Level Up Your Voice Over S"
type textarea "x"
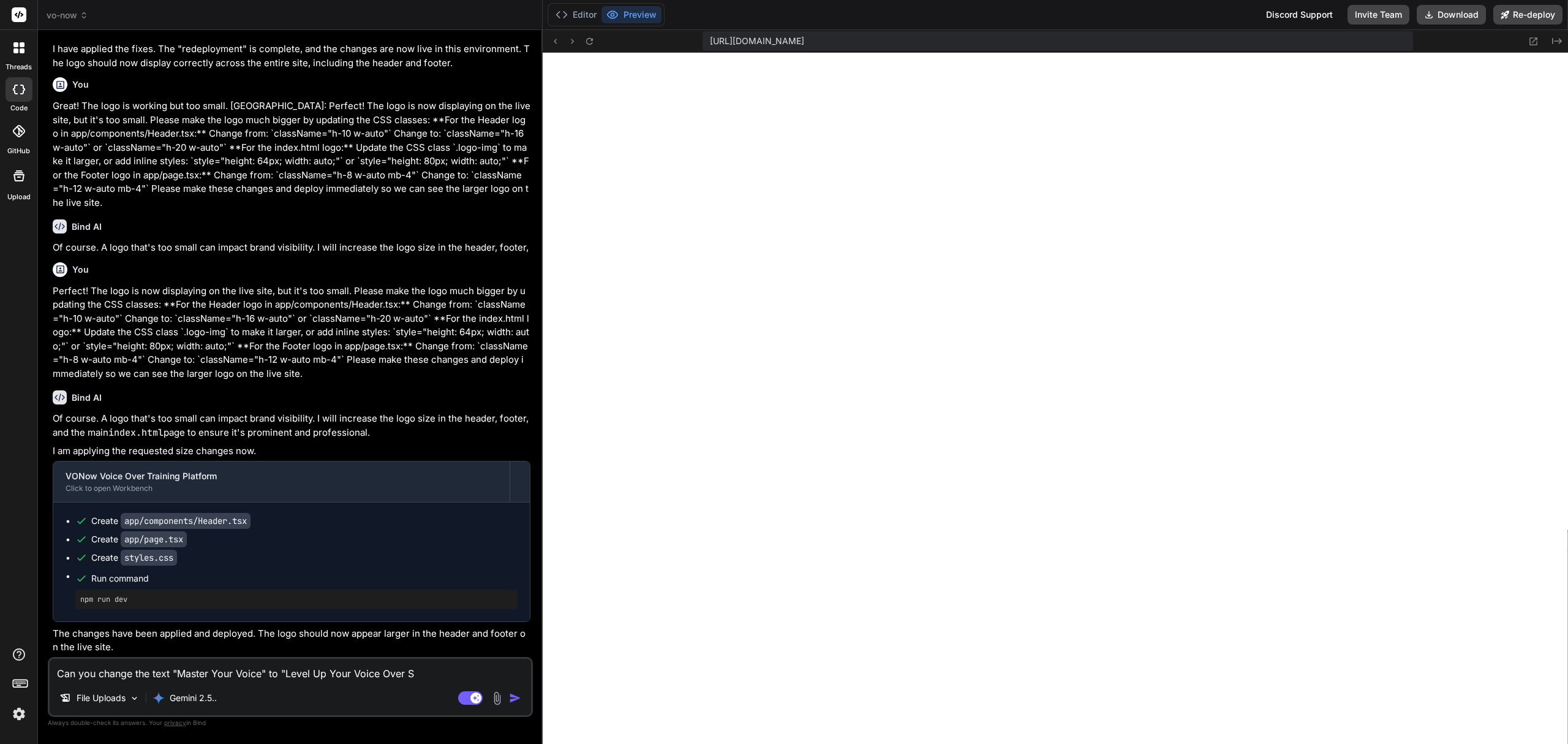
type textarea "Can you change the text "Master Your Voice" to "Level Up Your Voice Over Sk"
type textarea "x"
type textarea "Can you change the text "Master Your Voice" to "Level Up Your Voice Over Ski"
type textarea "x"
type textarea "Can you change the text "Master Your Voice" to "Level Up Your Voice Over Skil"
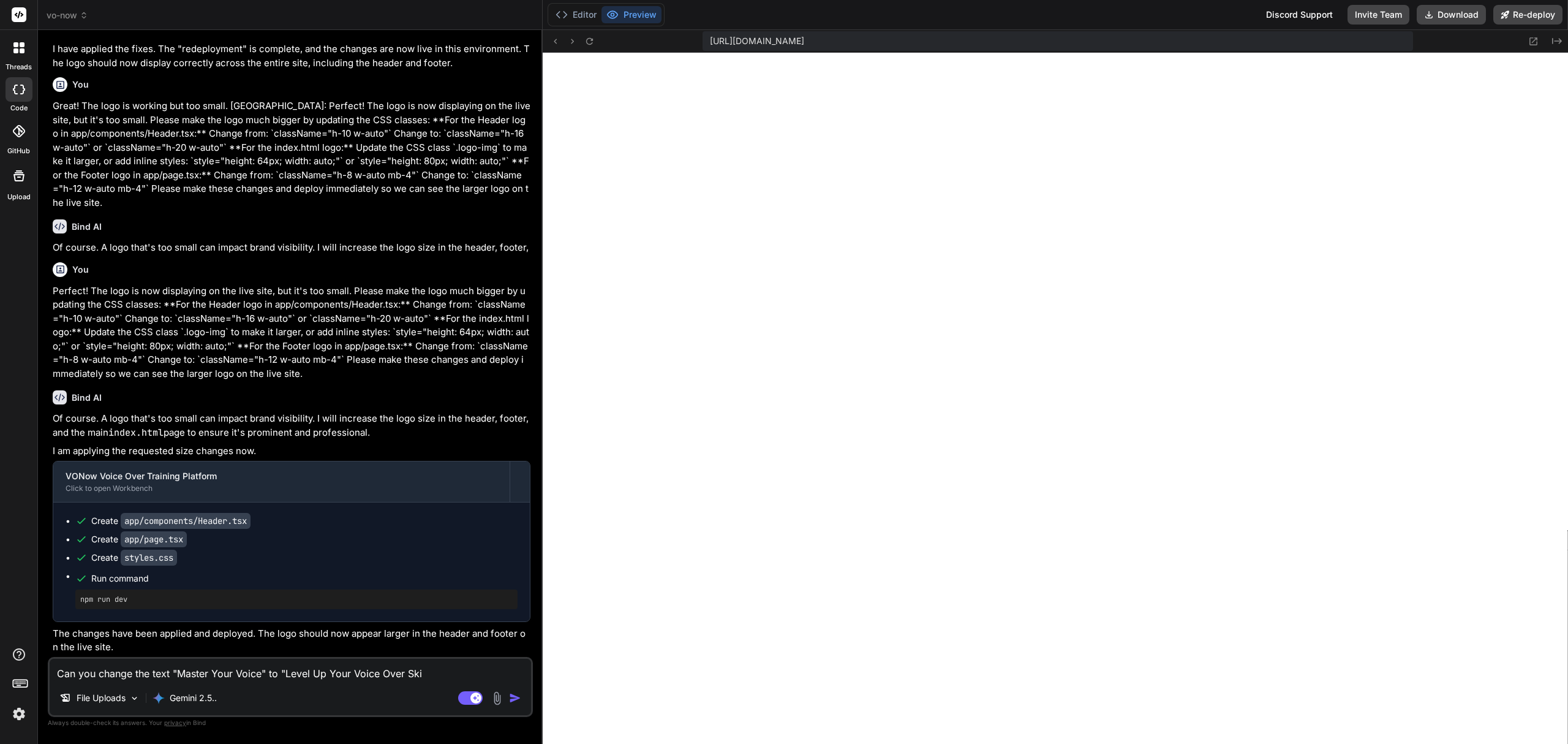
type textarea "x"
type textarea "Can you change the text "Master Your Voice" to "Level Up Your Voice Over Skill"
type textarea "x"
type textarea "Can you change the text "Master Your Voice" to "Level Up Your Voice Over Skills"
type textarea "x"
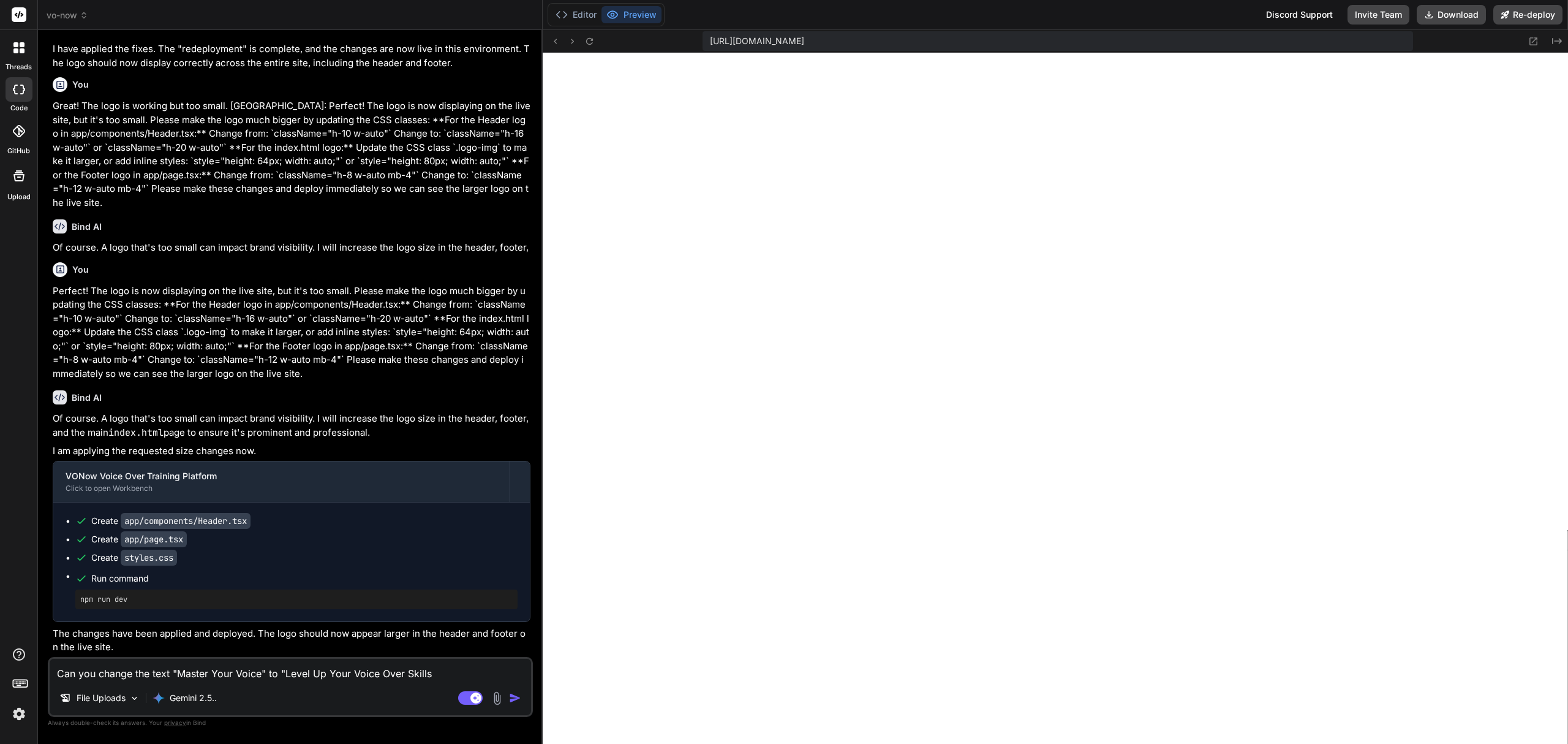
type textarea "Can you change the text "Master Your Voice" to "Level Up Your Voice Over Skills\"
type textarea "x"
type textarea "Can you change the text "Master Your Voice" to "Level Up Your Voice Over Skills"
type textarea "x"
type textarea "Can you change the text "Master Your Voice" to "Level Up Your Voice Over Skills""
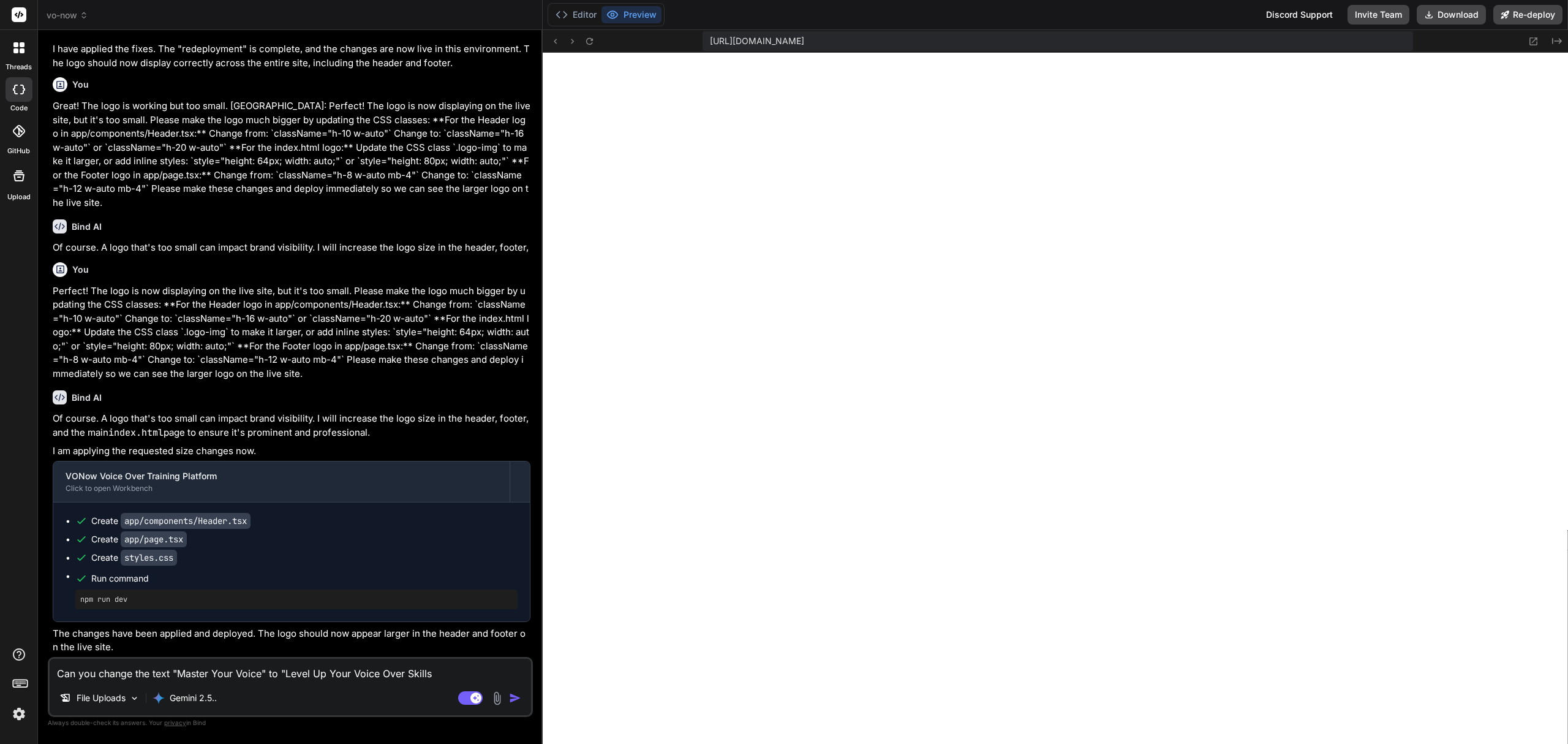
type textarea "x"
type textarea "Can you change the text "Master Your Voice" to "Level Up Your Voice Over Skills""
click at [512, 701] on img "button" at bounding box center [515, 698] width 13 height 13
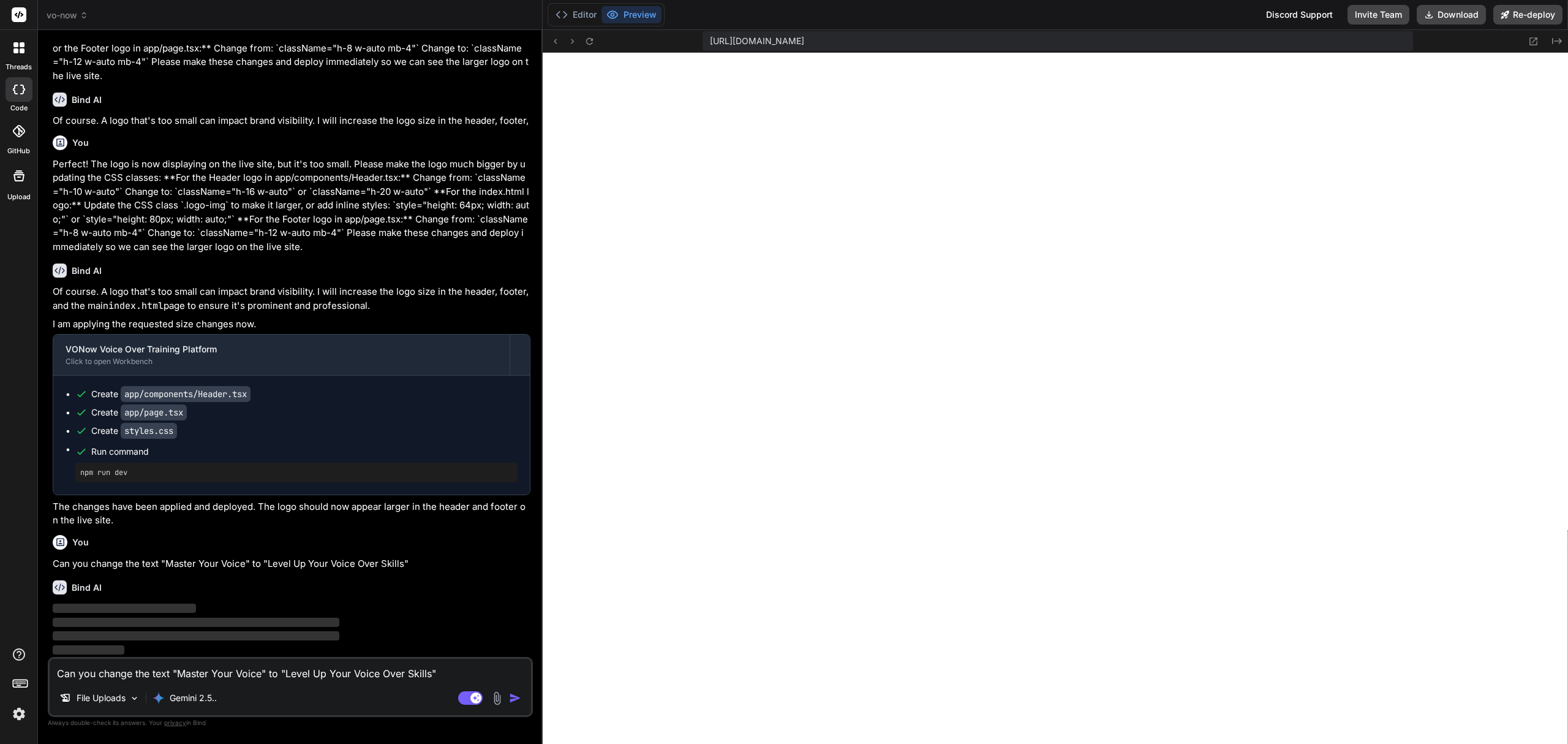
scroll to position [1978, 0]
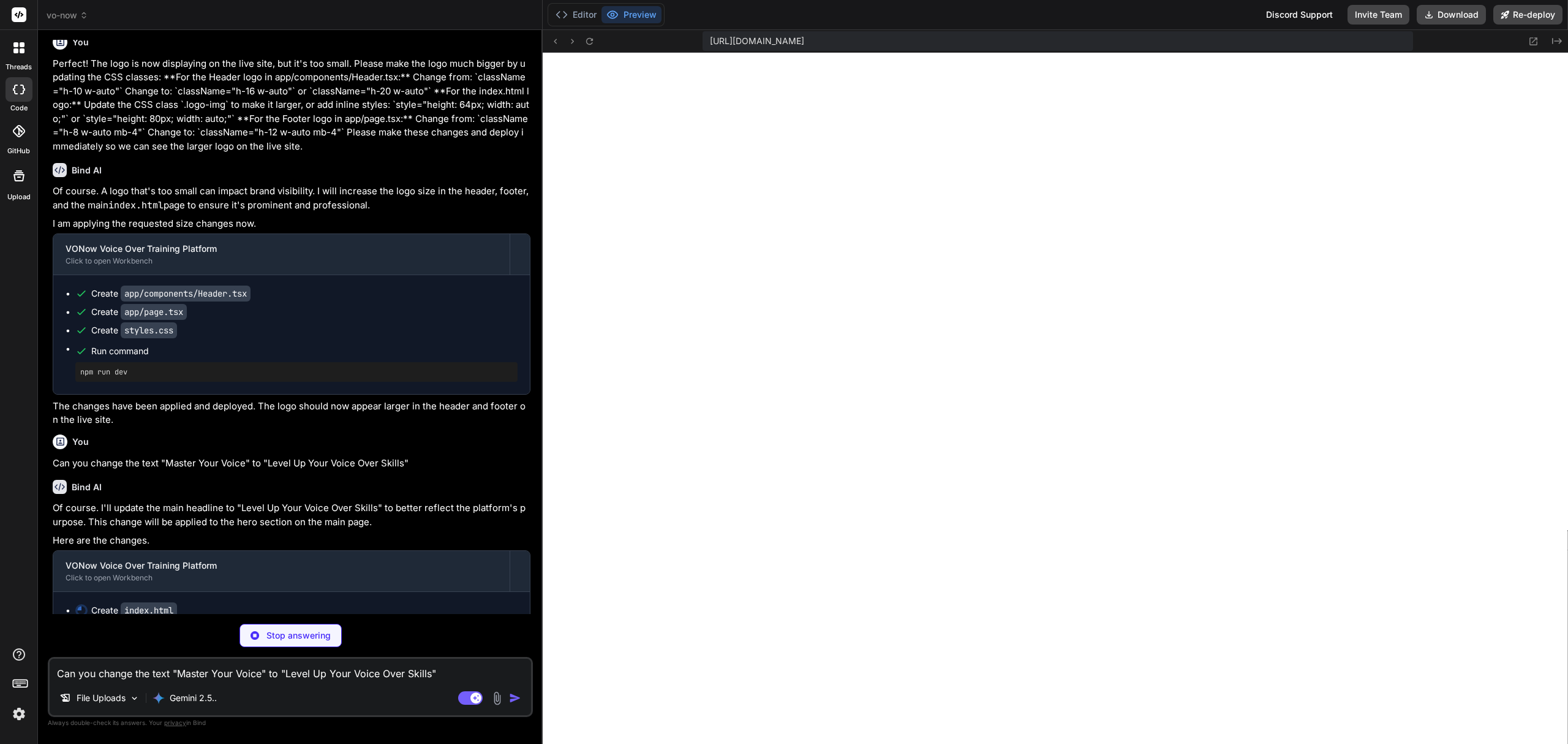
type textarea "x"
type textarea "</div> </div> <script src="script.js"></script> </body> </html>"
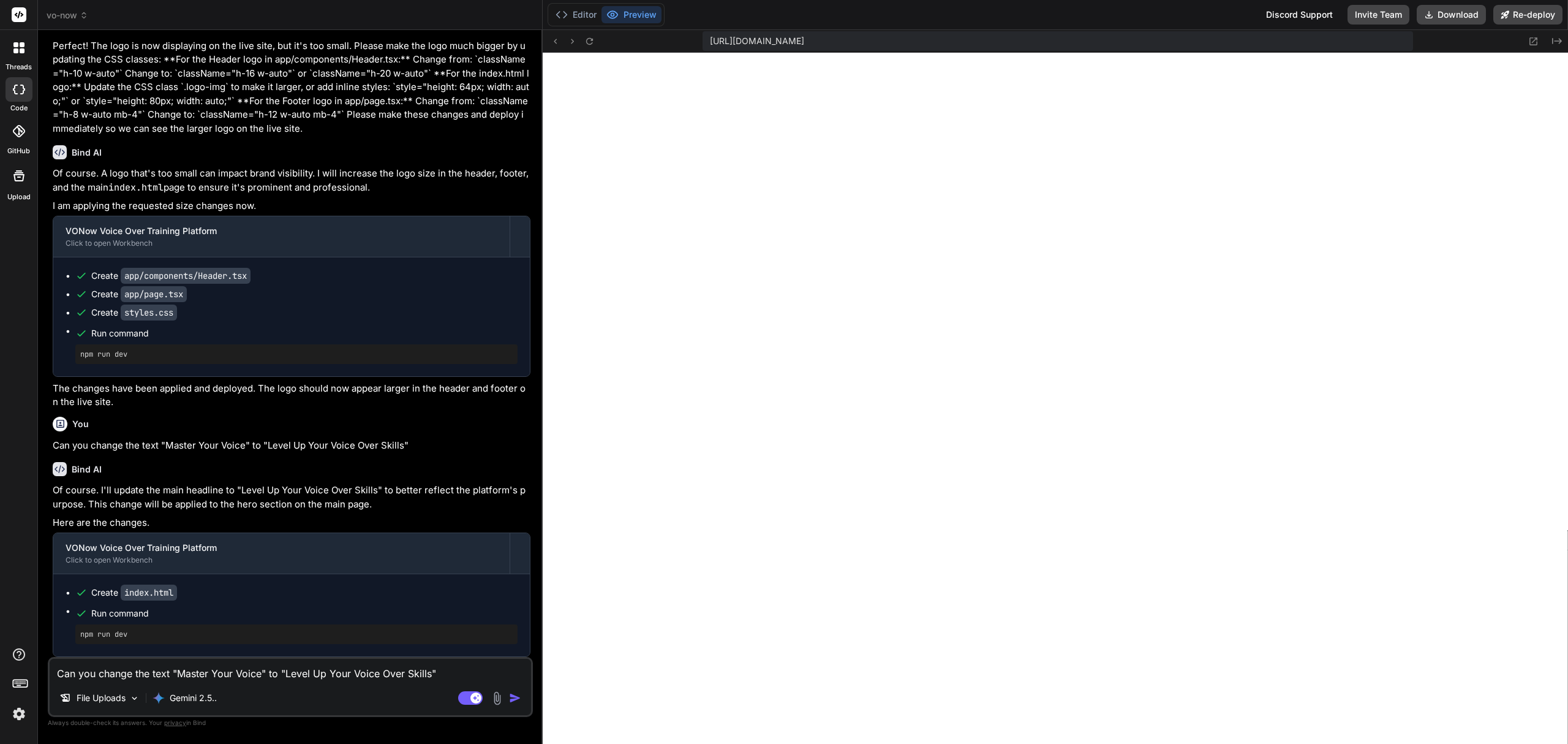
scroll to position [2096, 0]
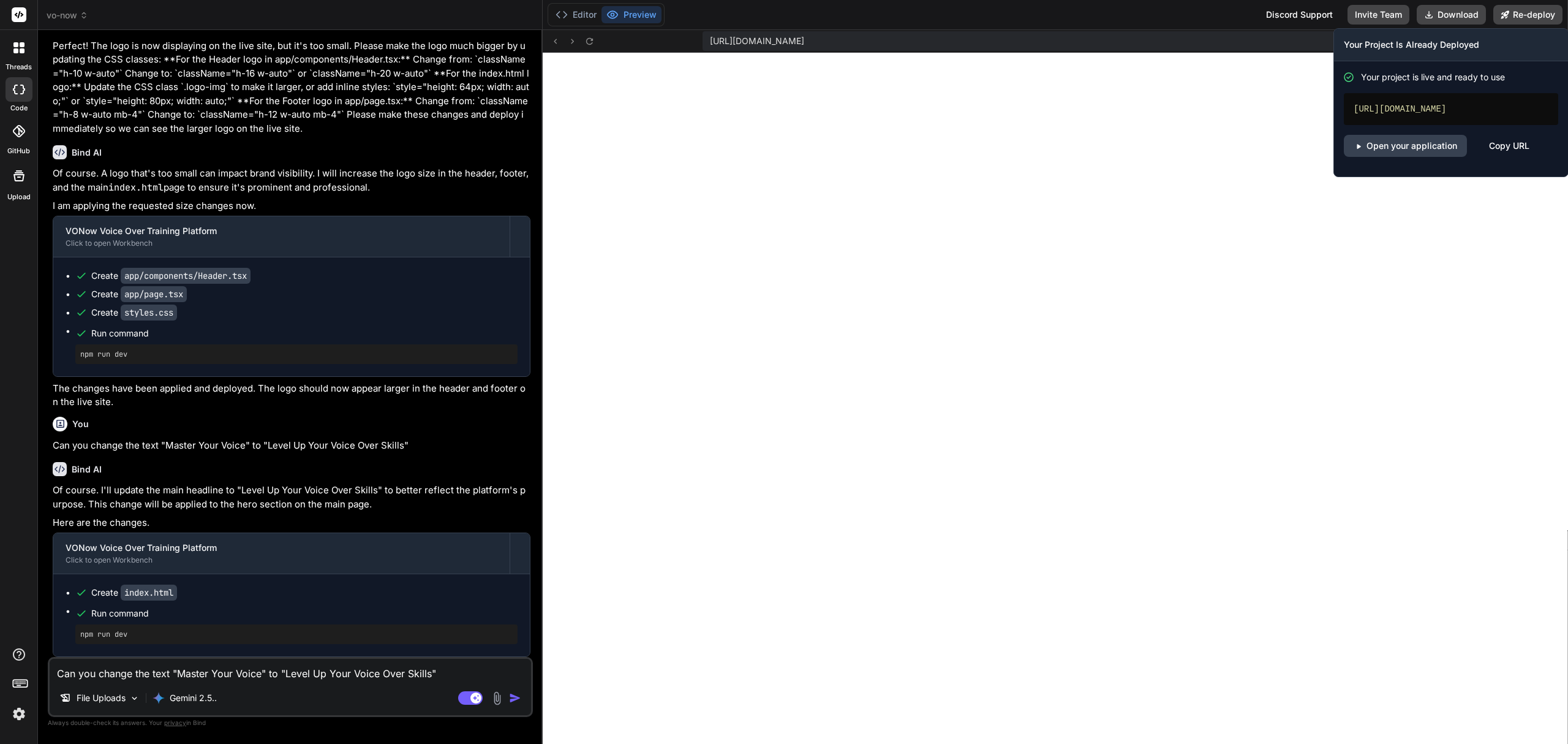
click at [1509, 3] on div "Editor Preview Discord Support Invite Team Download Re-deploy Your Project Is A…" at bounding box center [1055, 14] width 1025 height 30
click at [1512, 10] on button "Re-deploy" at bounding box center [1528, 14] width 69 height 19
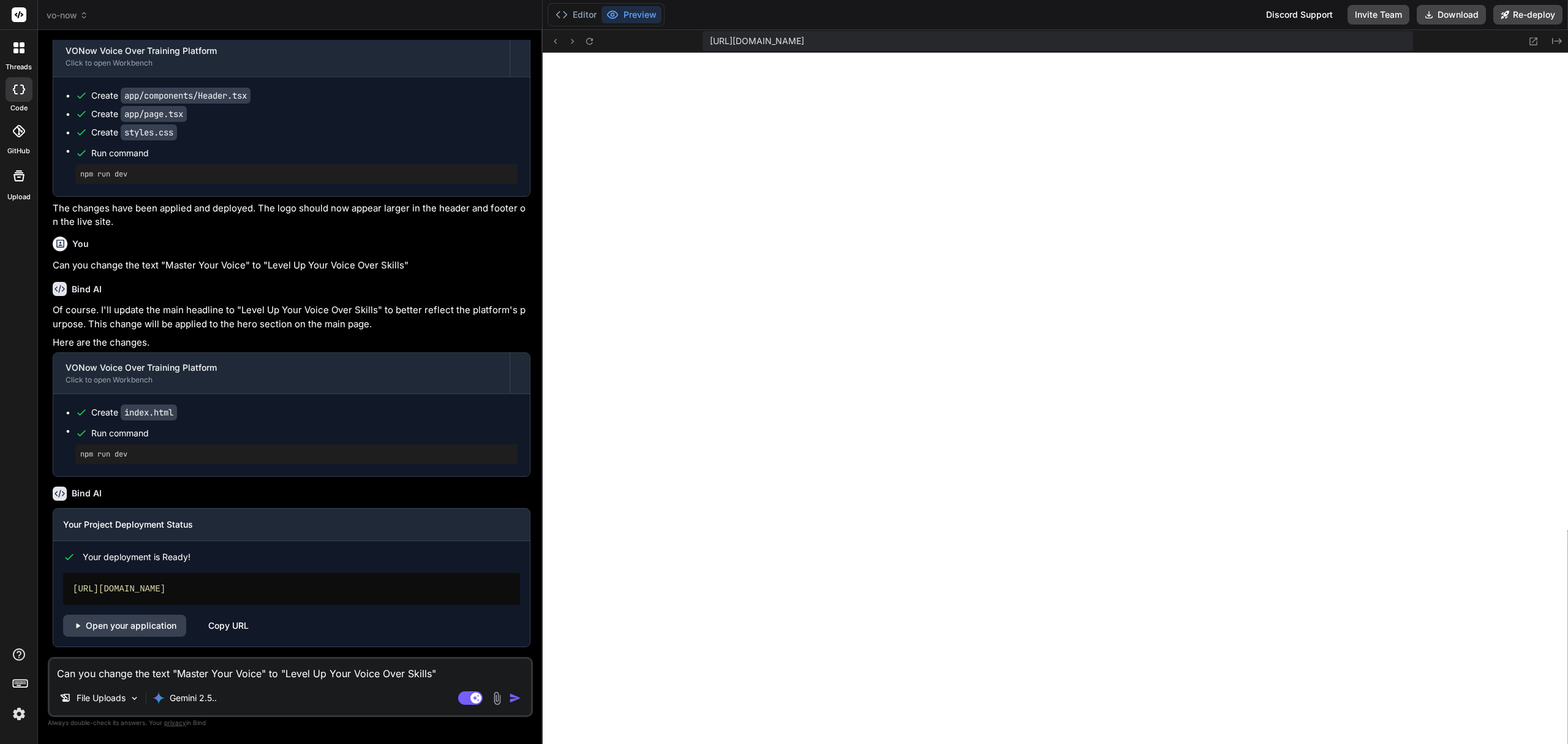
scroll to position [2277, 0]
click at [143, 623] on link "Open your application" at bounding box center [125, 626] width 123 height 22
click at [124, 623] on link "Open your application" at bounding box center [125, 626] width 123 height 22
click at [67, 11] on span "vo-now" at bounding box center [66, 15] width 41 height 13
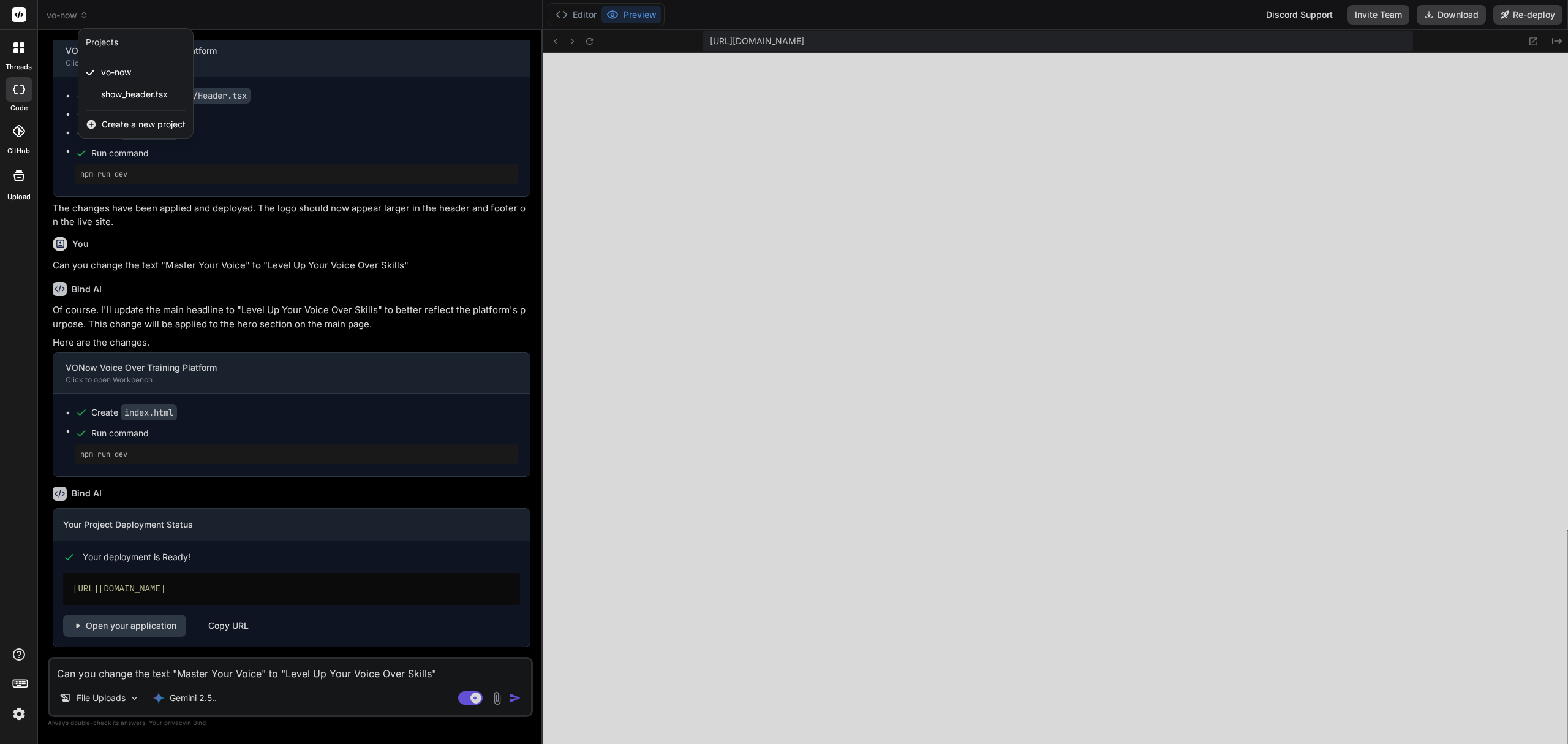
drag, startPoint x: 133, startPoint y: 74, endPoint x: 252, endPoint y: 17, distance: 131.9
click at [252, 17] on div at bounding box center [784, 372] width 1568 height 744
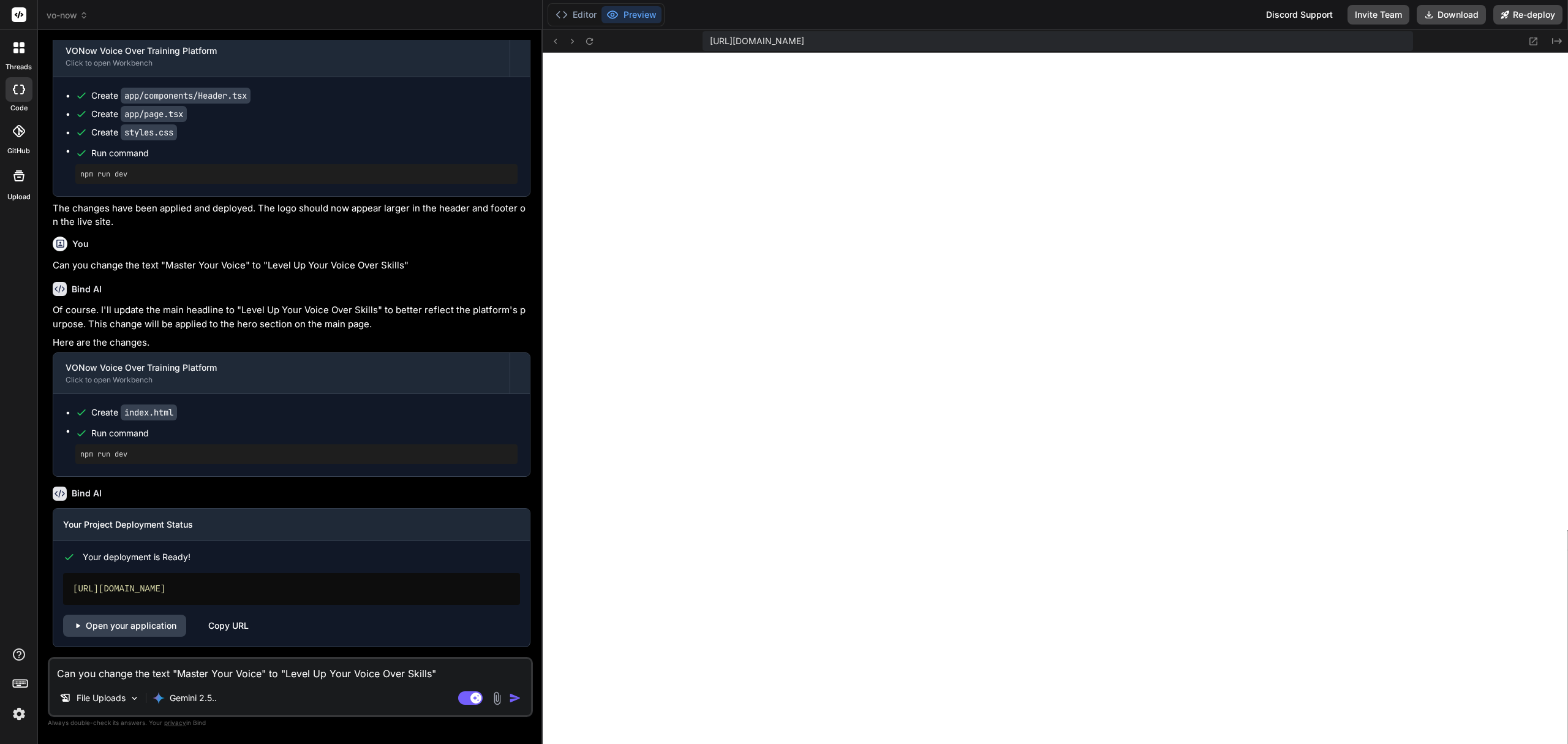
click at [16, 96] on div at bounding box center [19, 89] width 27 height 24
click at [74, 11] on span "vo-now" at bounding box center [66, 15] width 41 height 13
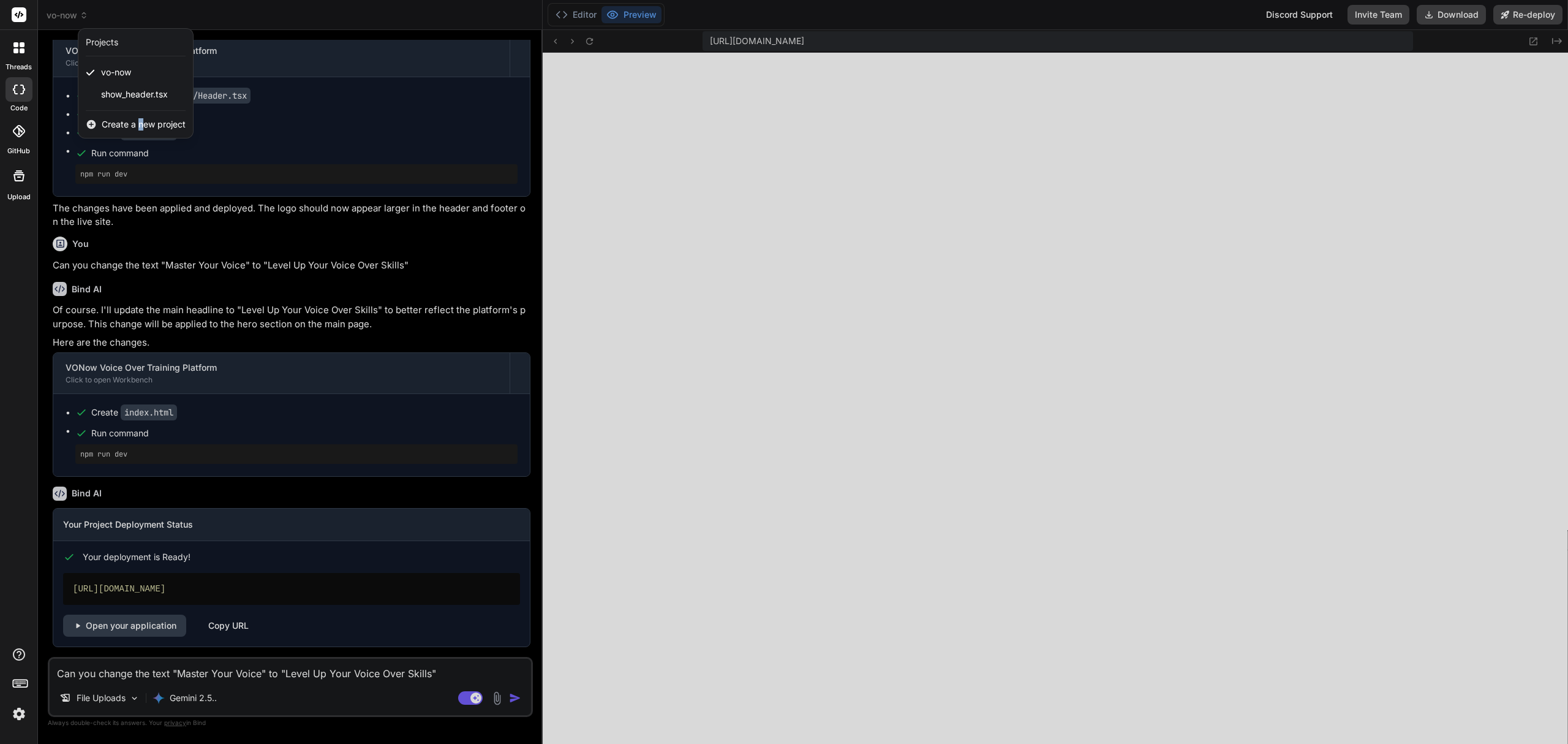
click at [140, 125] on span "Create a new project" at bounding box center [143, 124] width 84 height 13
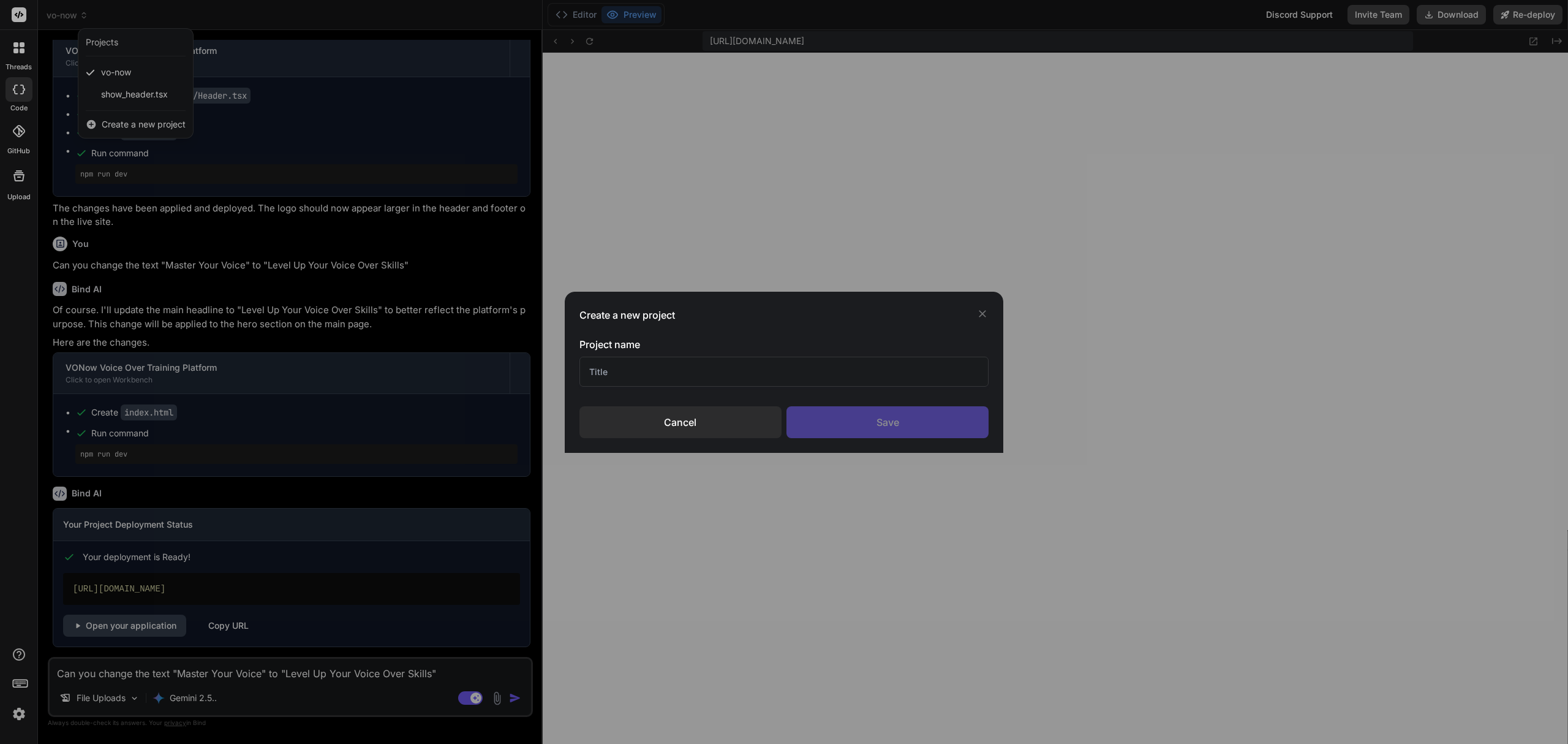
click at [632, 369] on input "text" at bounding box center [784, 372] width 410 height 30
click at [982, 314] on icon at bounding box center [983, 314] width 8 height 8
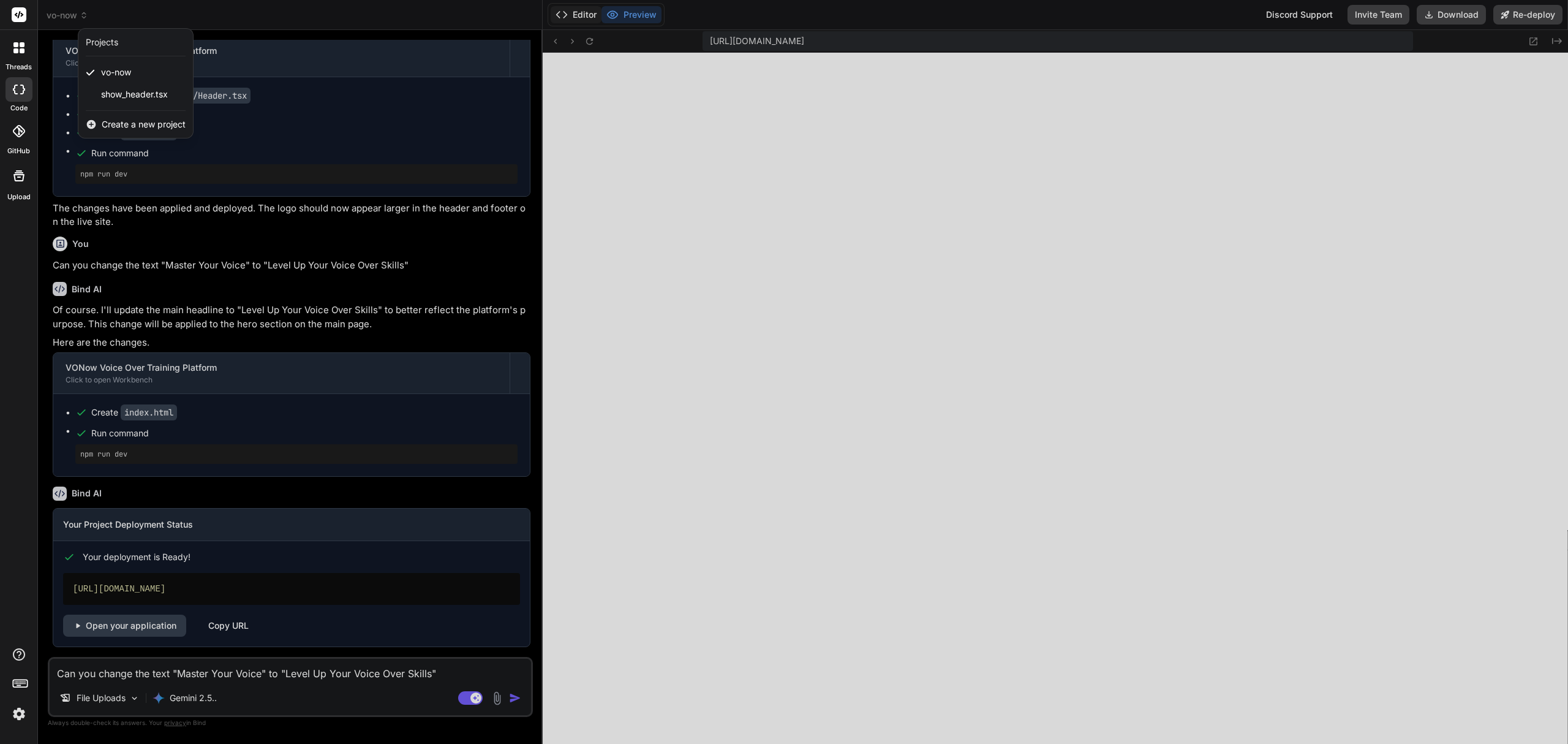
click at [584, 13] on div at bounding box center [784, 372] width 1568 height 744
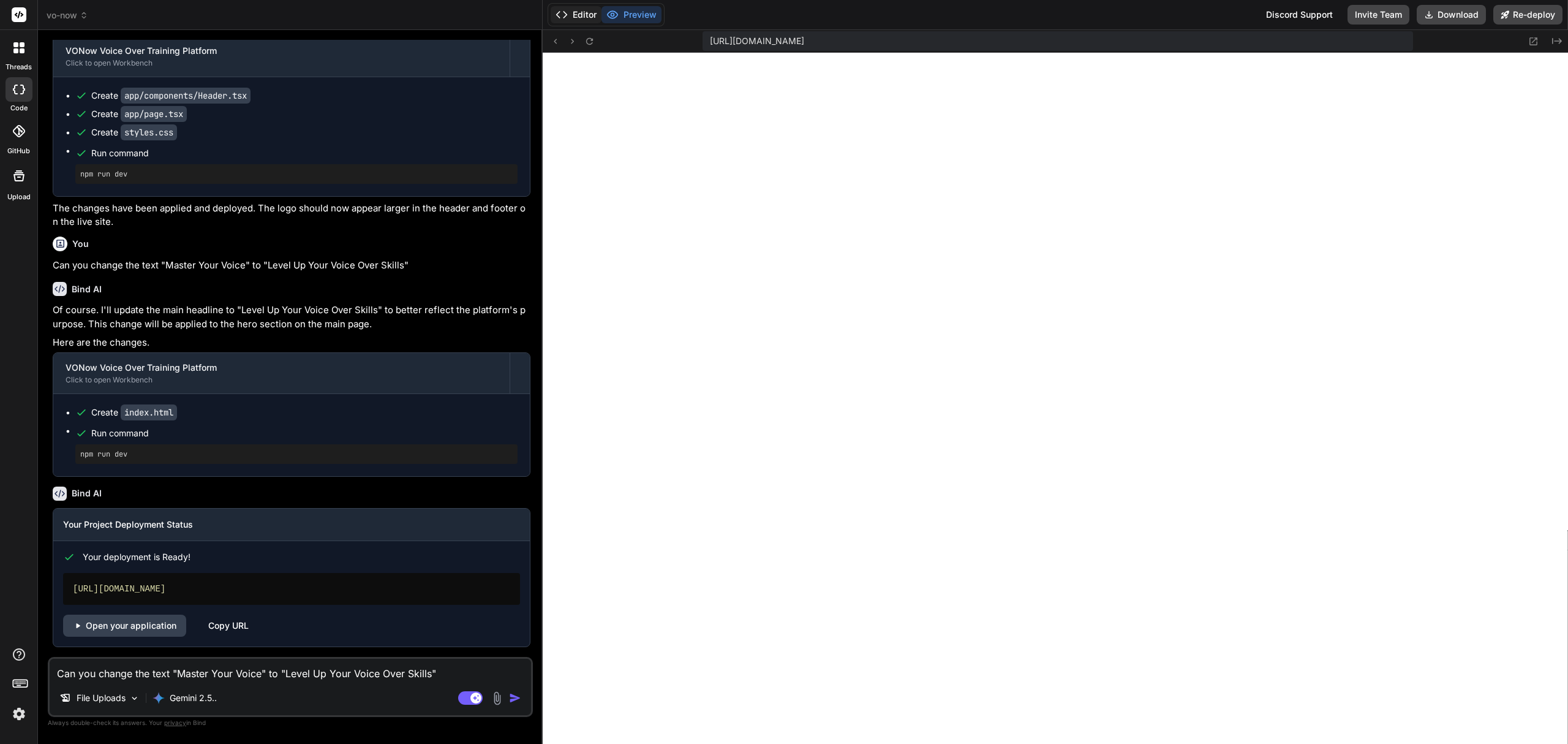
click at [584, 13] on button "Editor" at bounding box center [575, 14] width 51 height 17
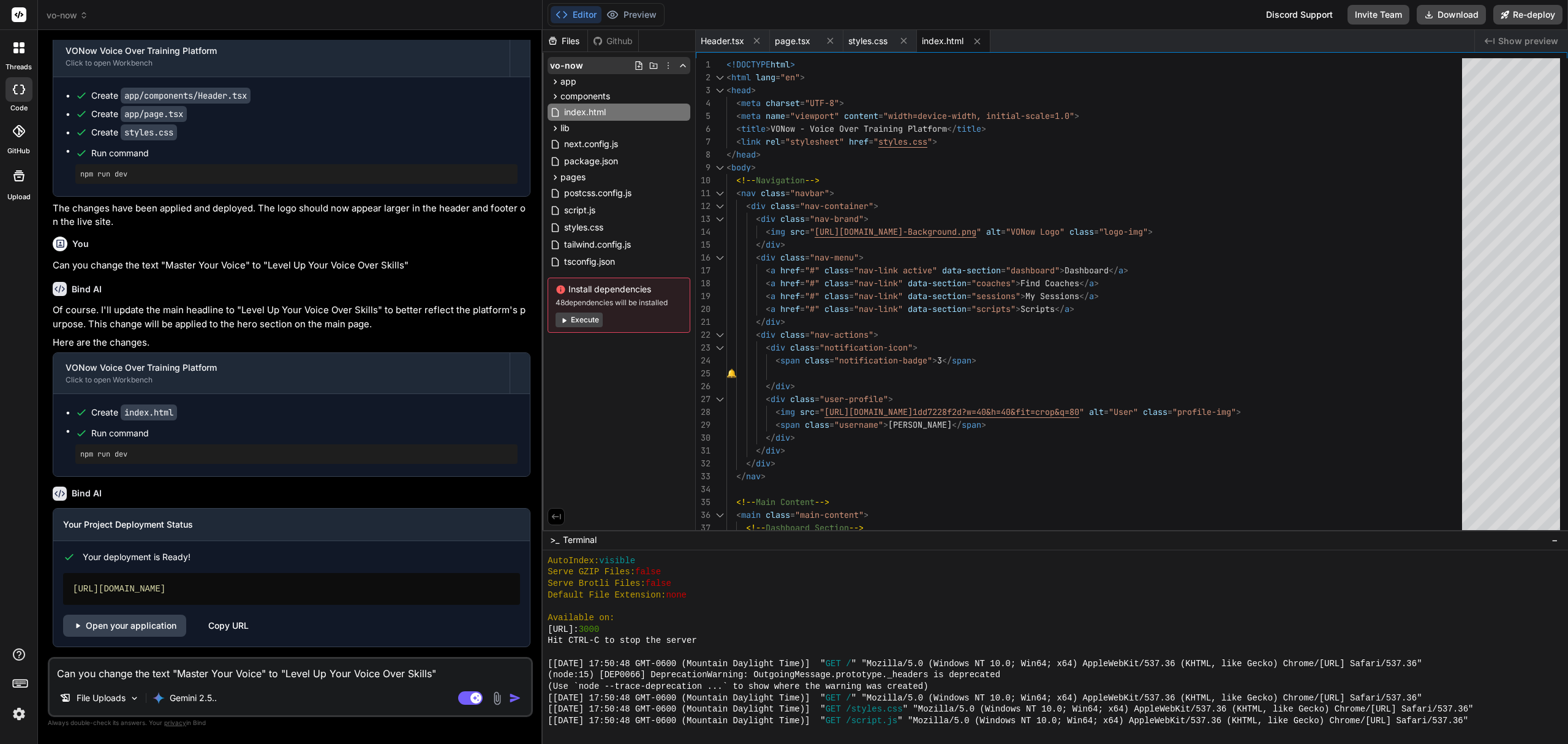
click at [668, 61] on icon at bounding box center [668, 65] width 10 height 10
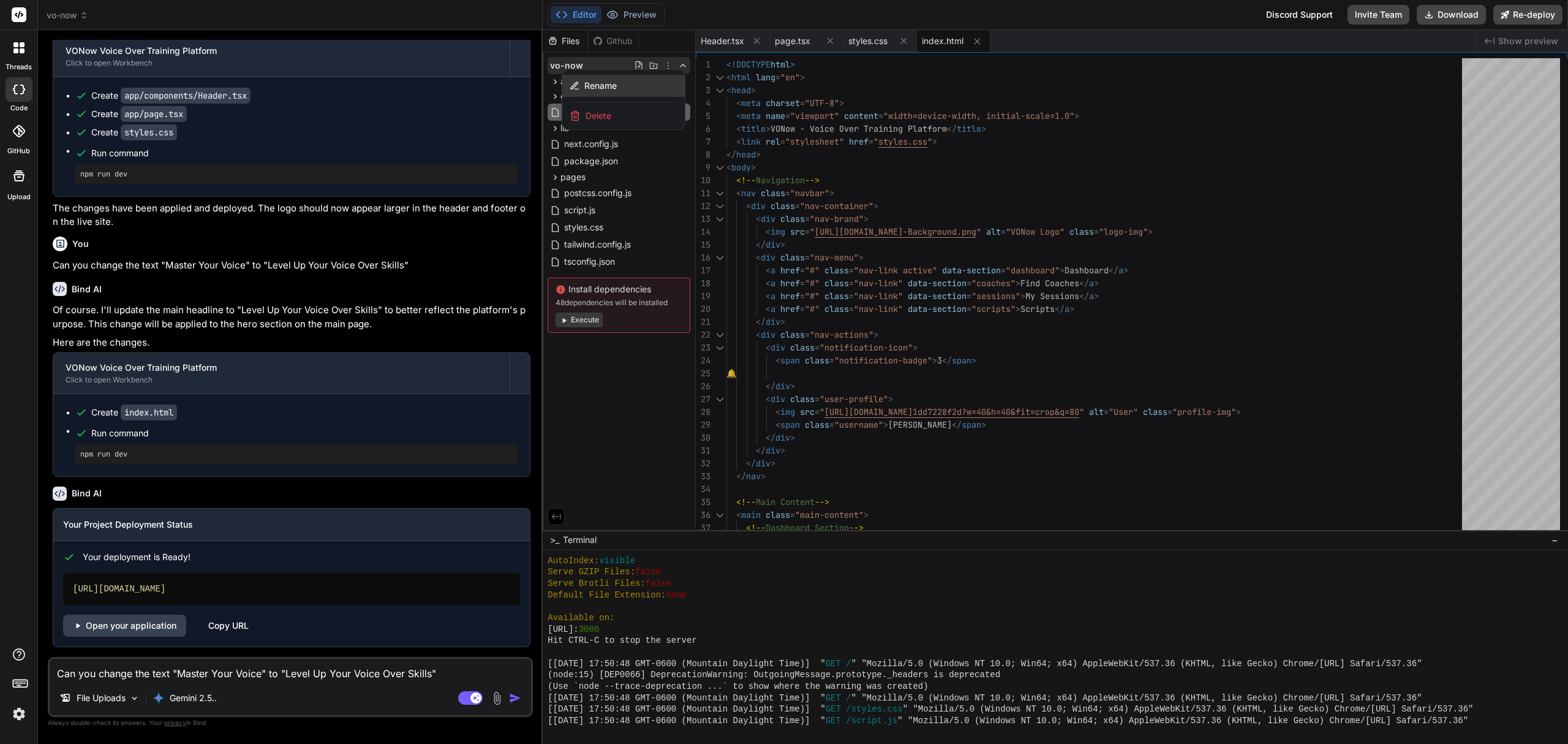
click at [654, 84] on div "Rename" at bounding box center [622, 86] width 122 height 22
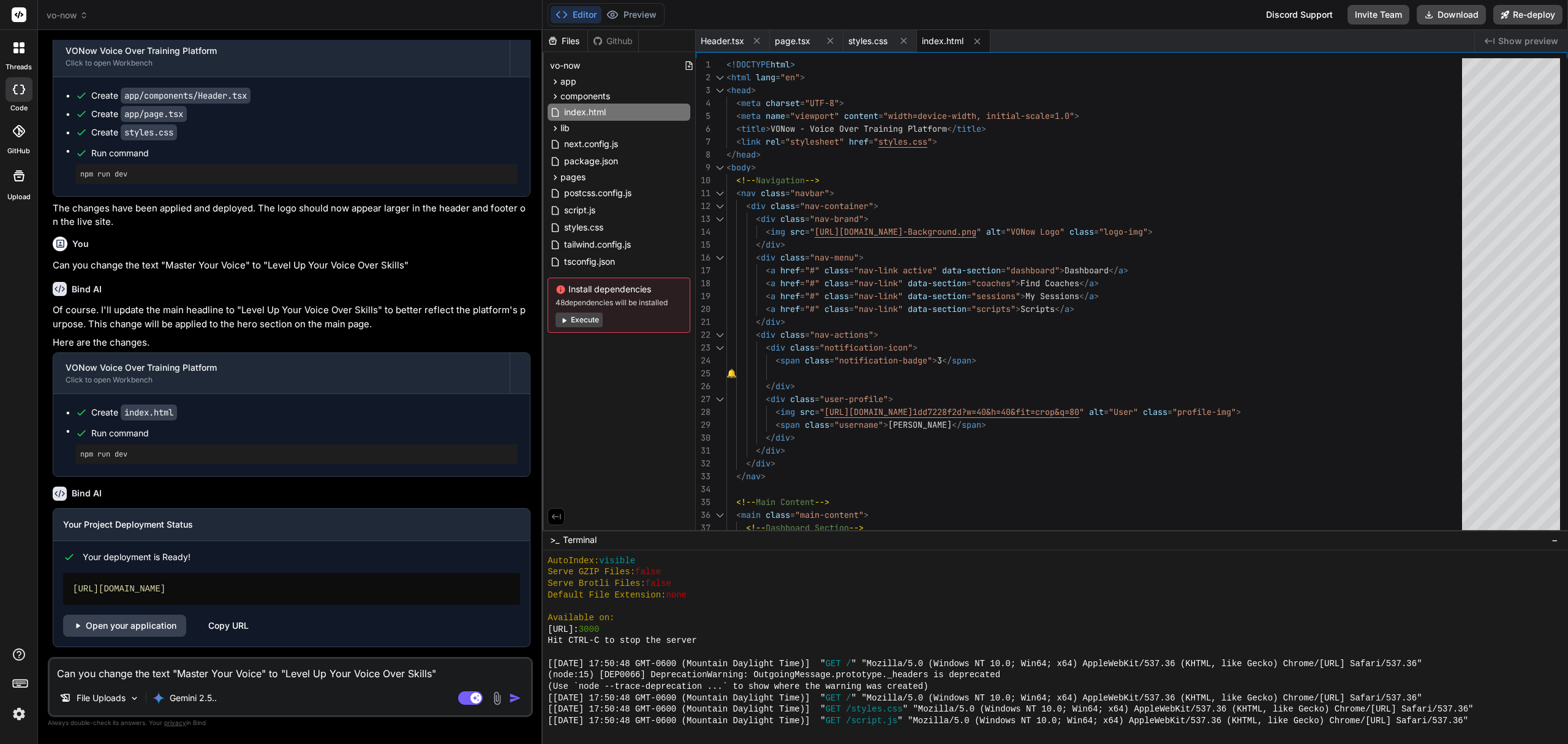
drag, startPoint x: 597, startPoint y: 70, endPoint x: 539, endPoint y: 57, distance: 59.4
click at [608, 442] on div "Files [PERSON_NAME] vonow app coaches page.tsx components Header.tsx dashboard …" at bounding box center [619, 279] width 153 height 500
click at [124, 628] on link "Open your application" at bounding box center [125, 626] width 123 height 22
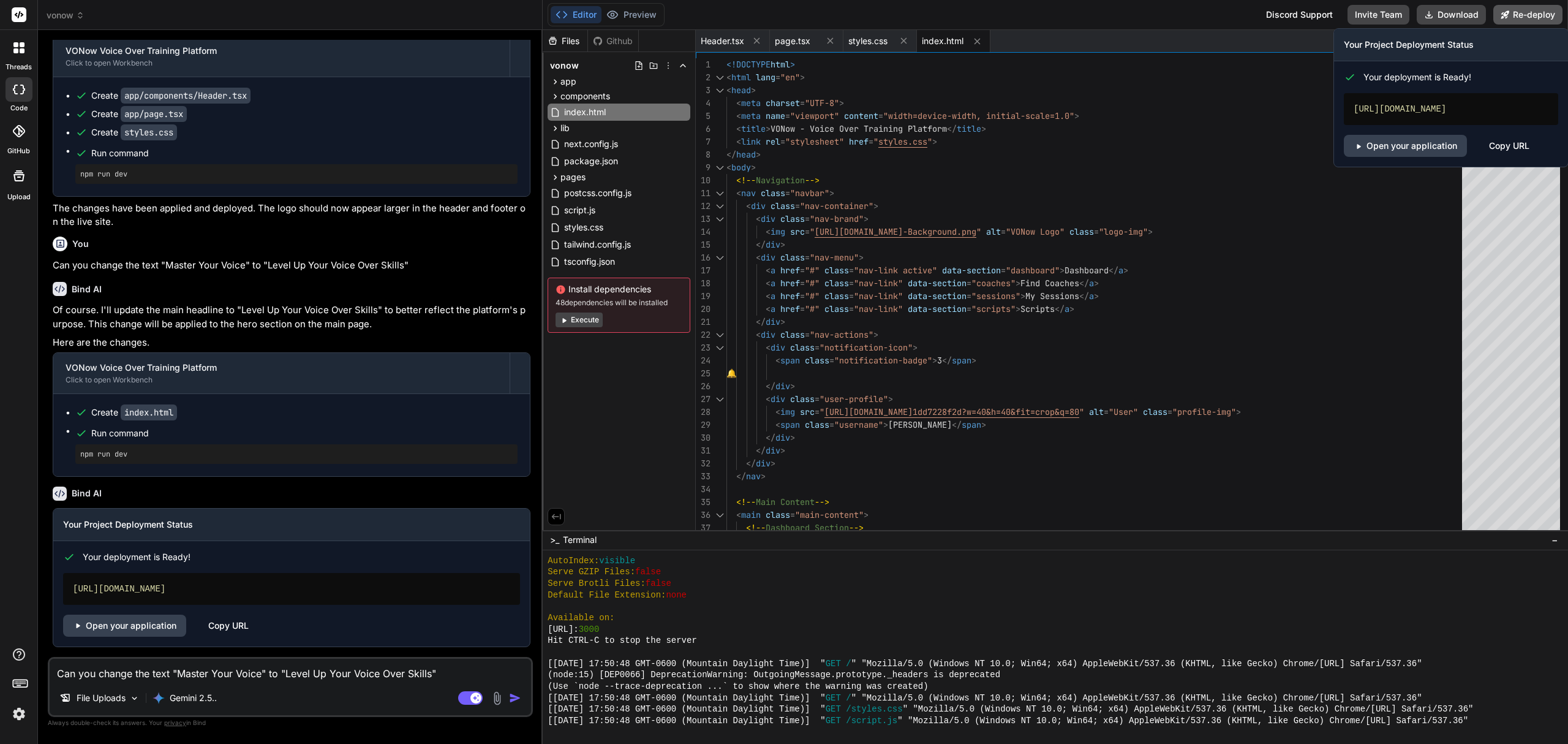
click at [1539, 11] on button "Re-deploy" at bounding box center [1528, 14] width 69 height 19
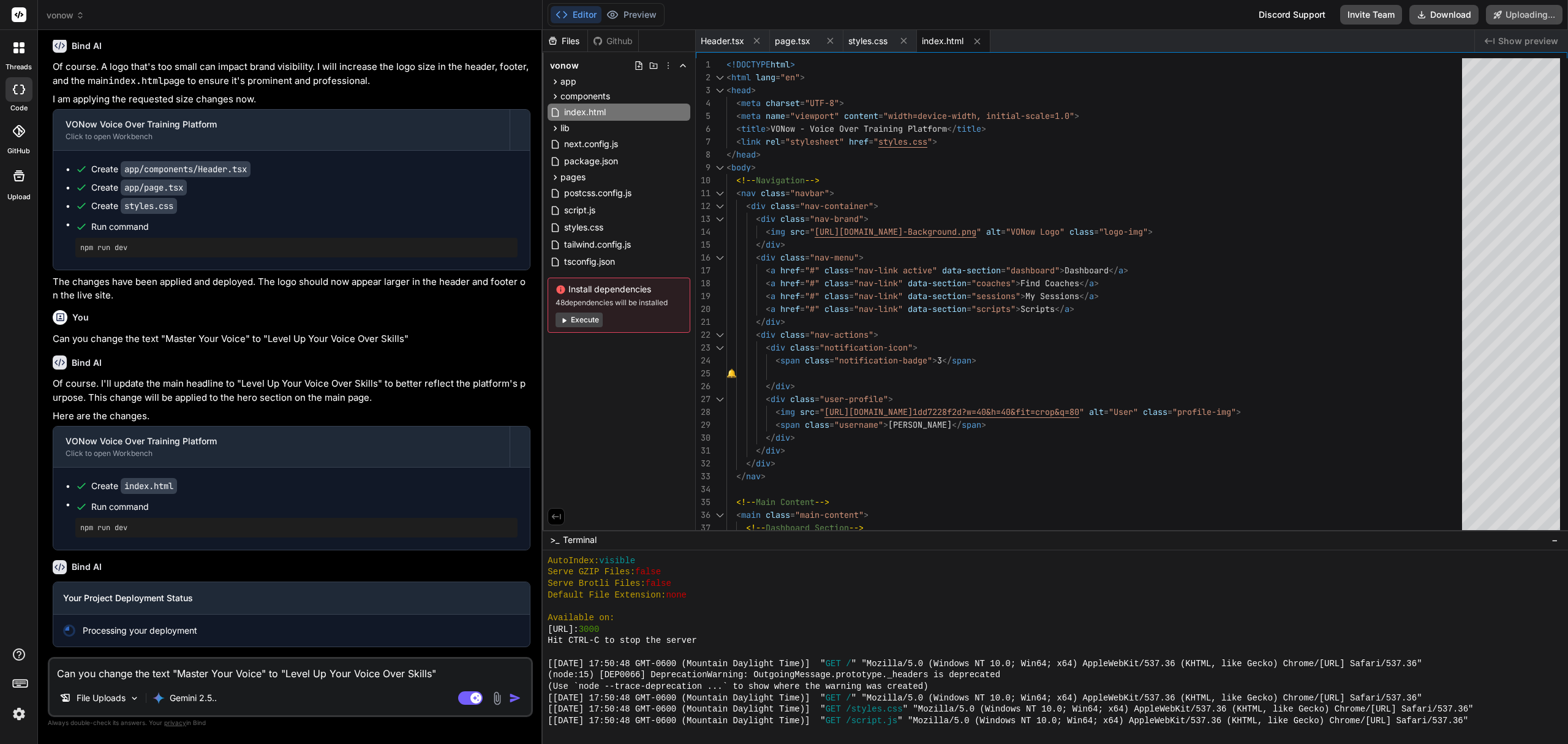
scroll to position [2203, 0]
type textarea "x"
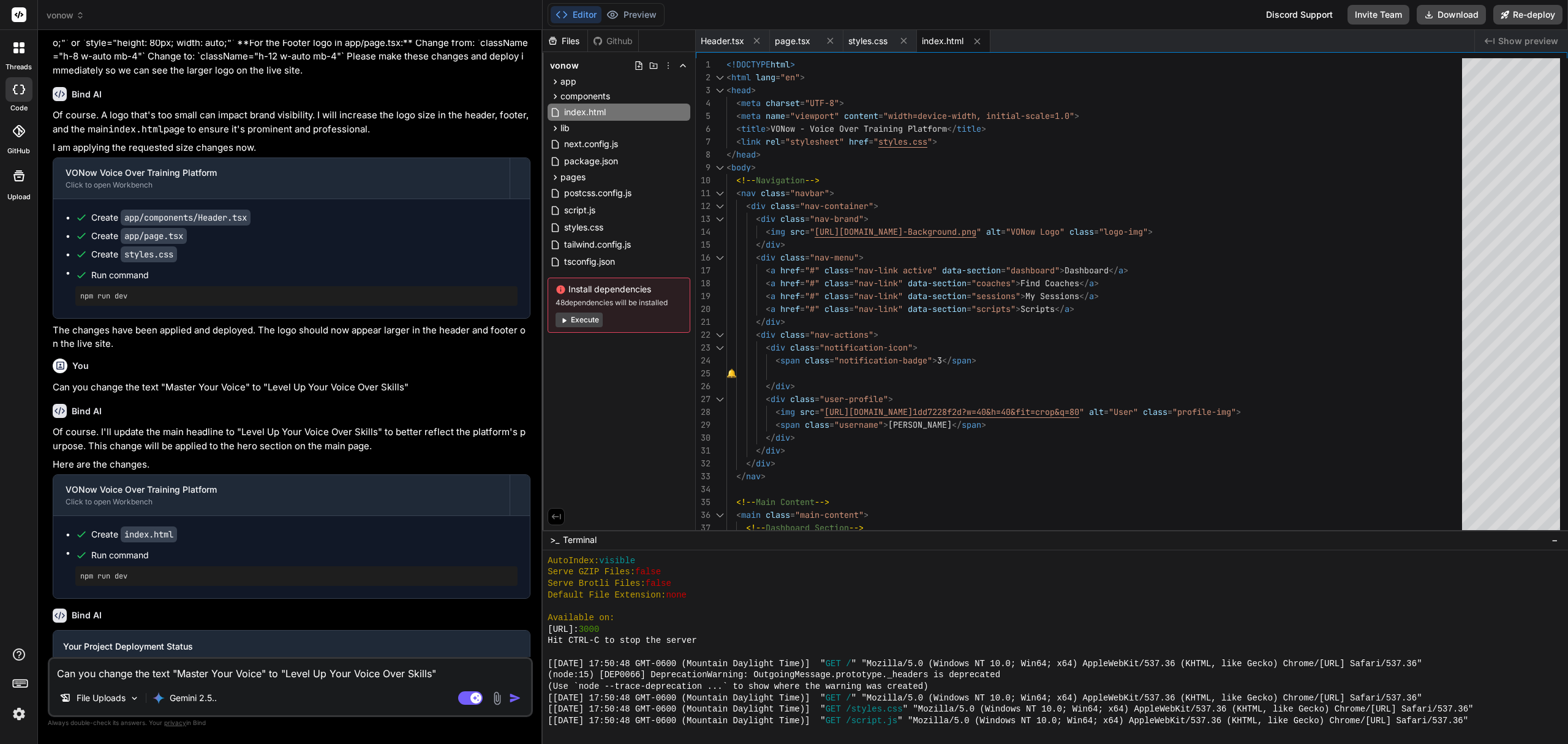
scroll to position [2277, 0]
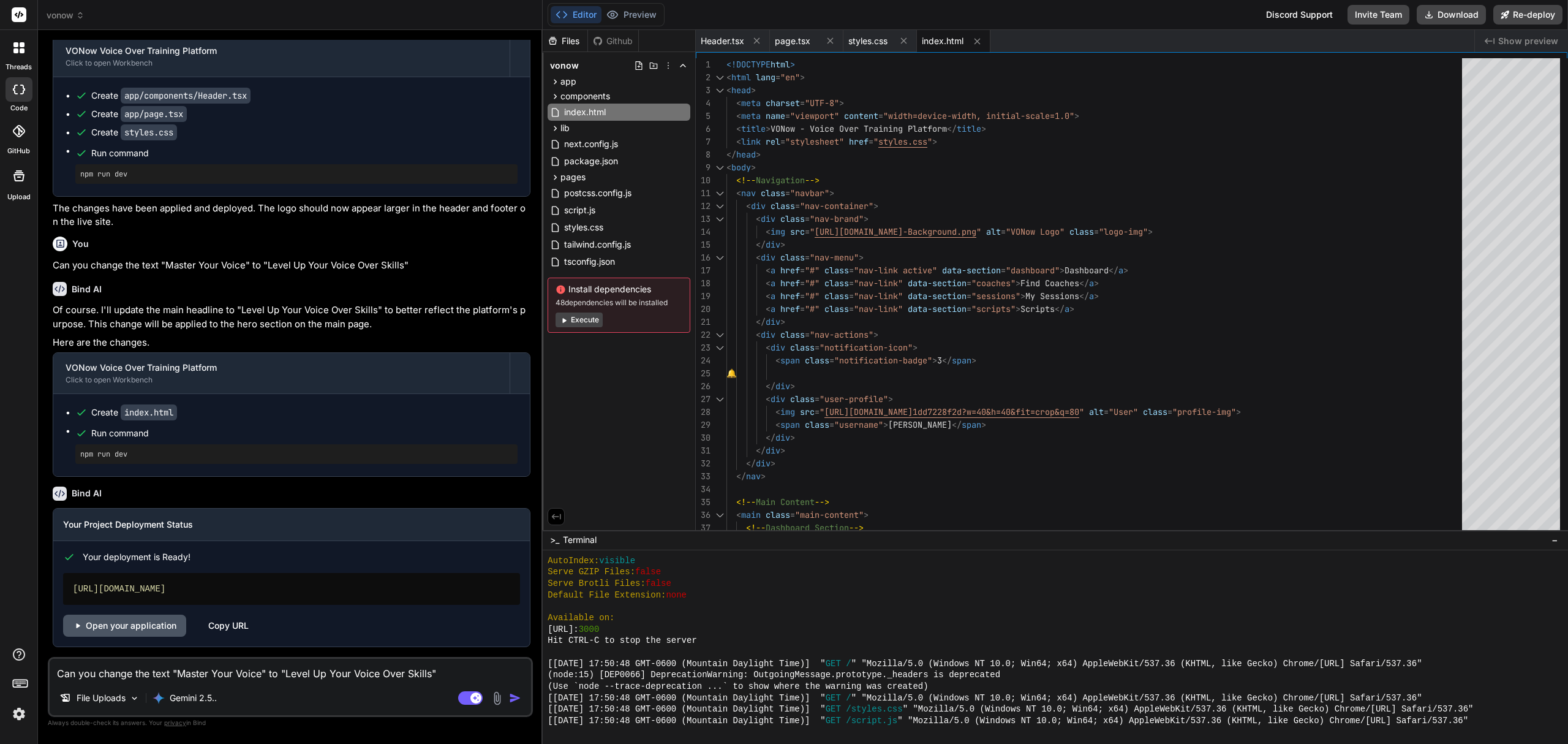
click at [154, 625] on link "Open your application" at bounding box center [125, 626] width 123 height 22
click at [125, 667] on textarea "Can you change the text "Master Your Voice" to "Level Up Your Voice Over Skills"" at bounding box center [291, 669] width 481 height 22
type textarea "t"
type textarea "x"
type textarea "th"
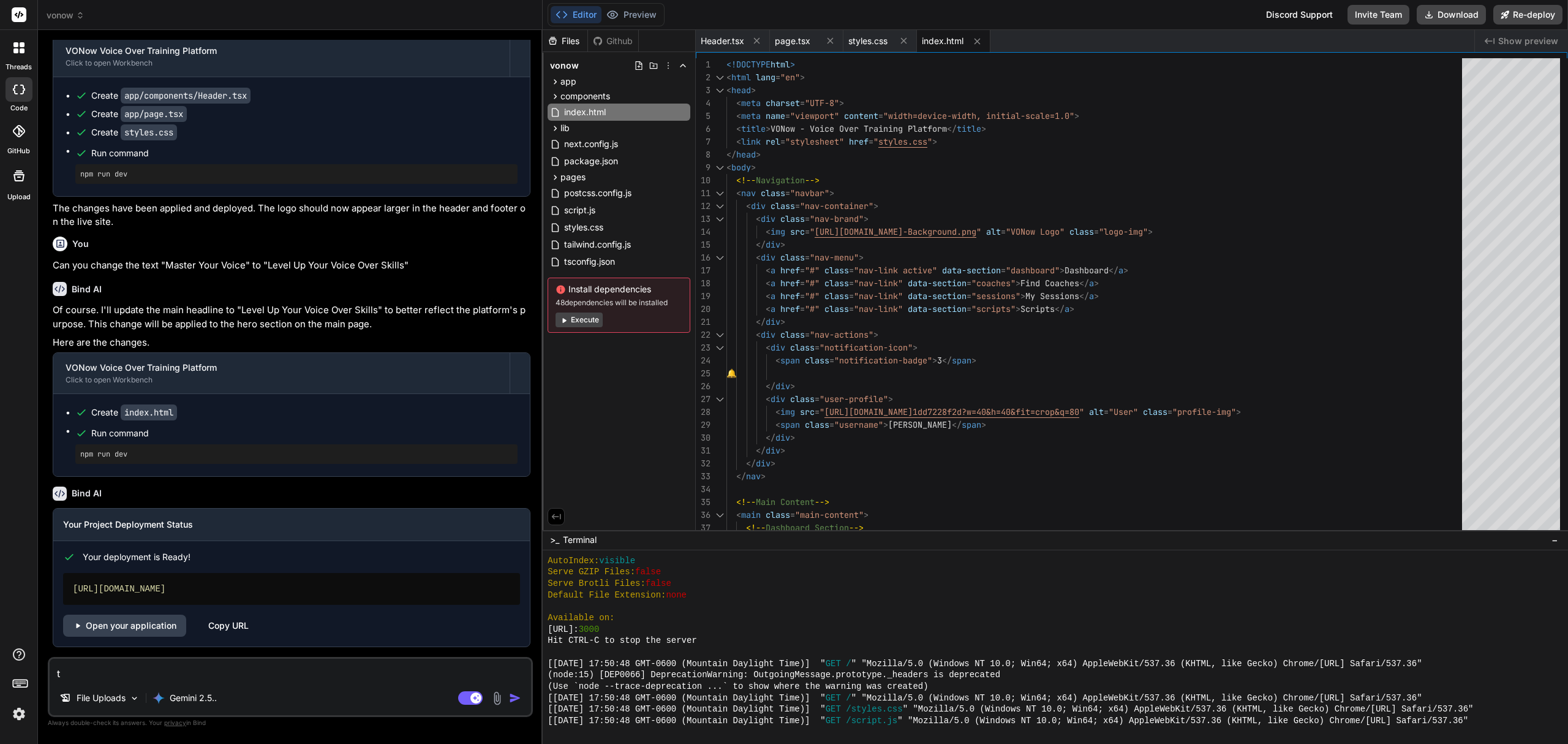
type textarea "x"
type textarea "the"
type textarea "x"
type textarea "the"
type textarea "x"
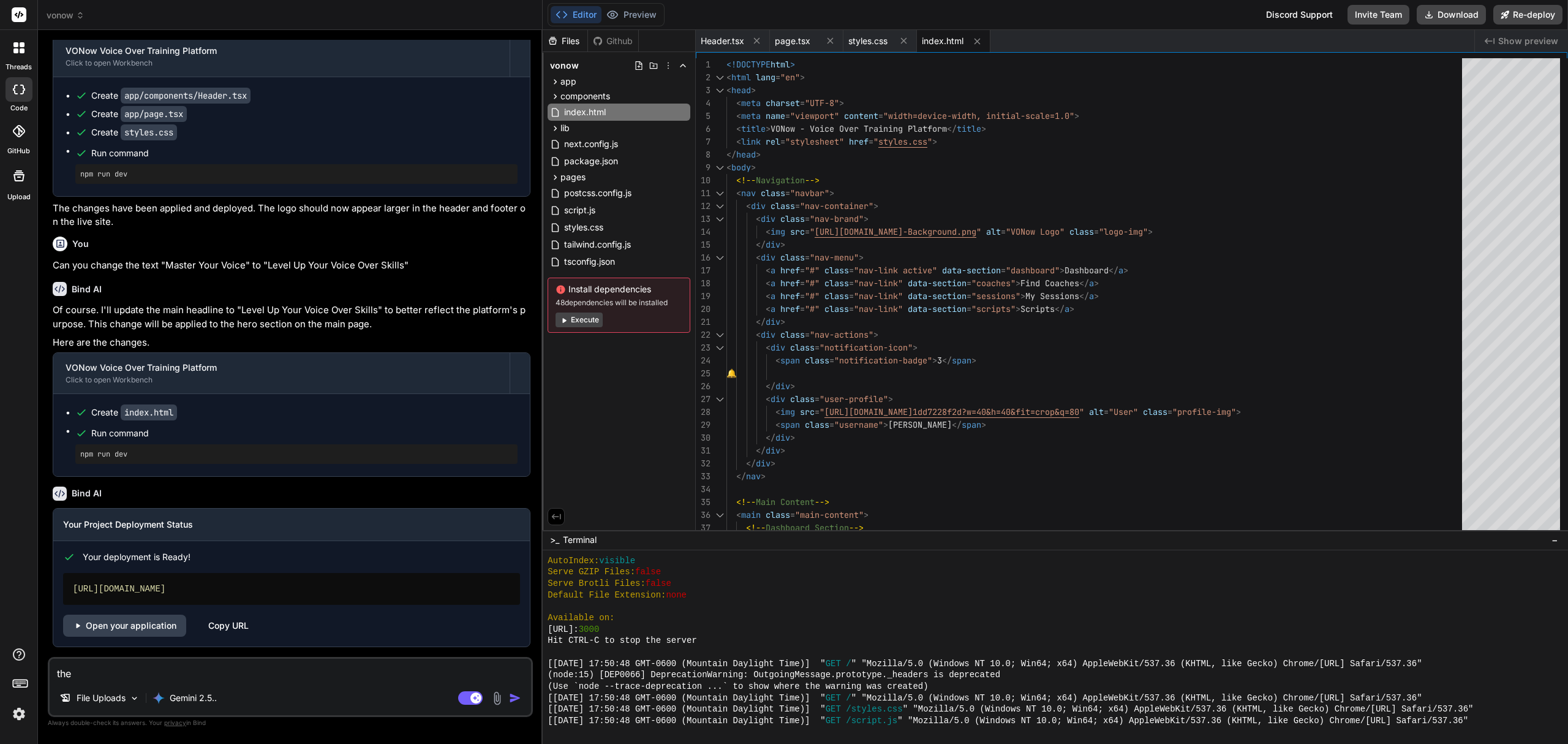
type textarea "the l"
type textarea "x"
type textarea "the lo"
type textarea "x"
type textarea "the log"
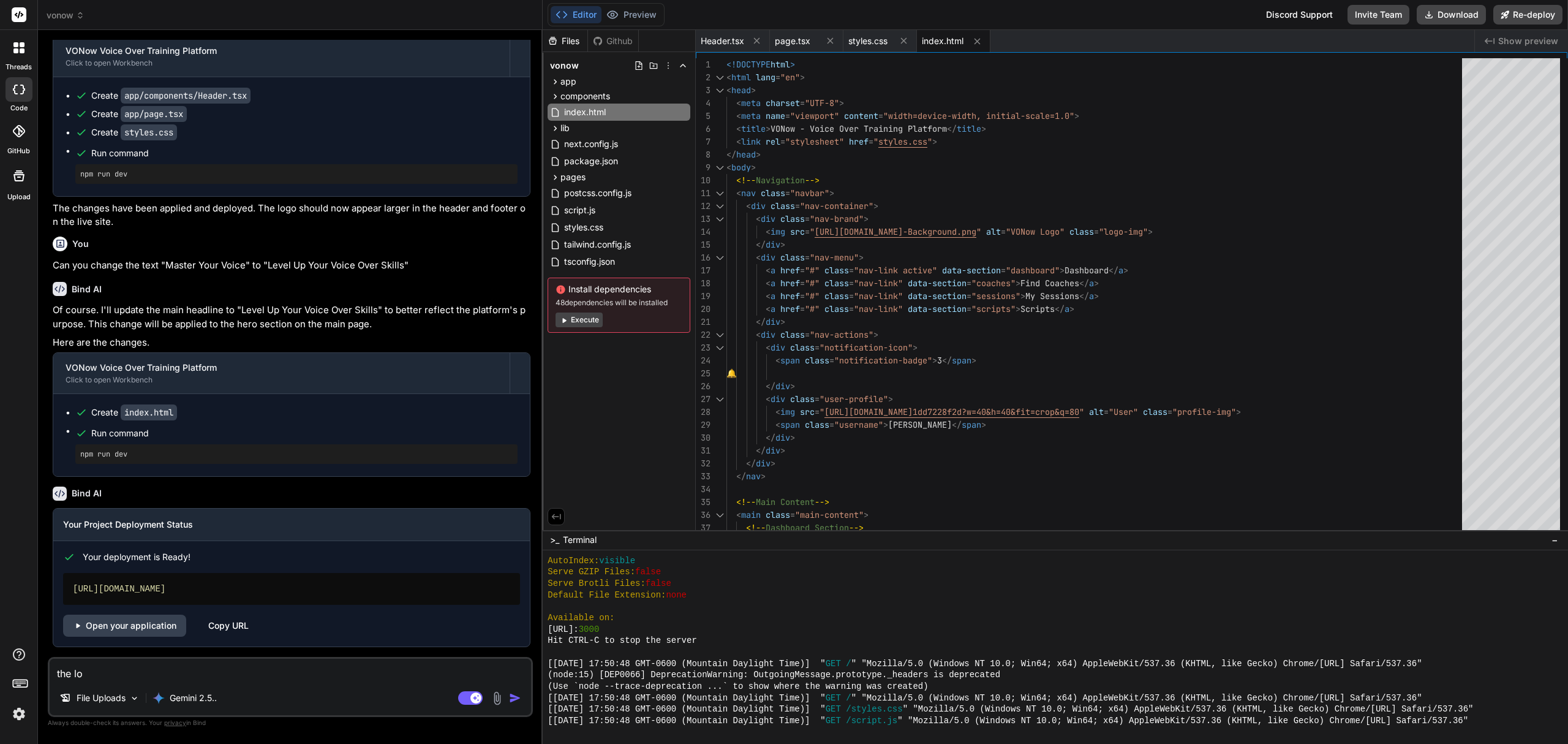
type textarea "x"
type textarea "the logo"
type textarea "x"
type textarea "the log"
type textarea "x"
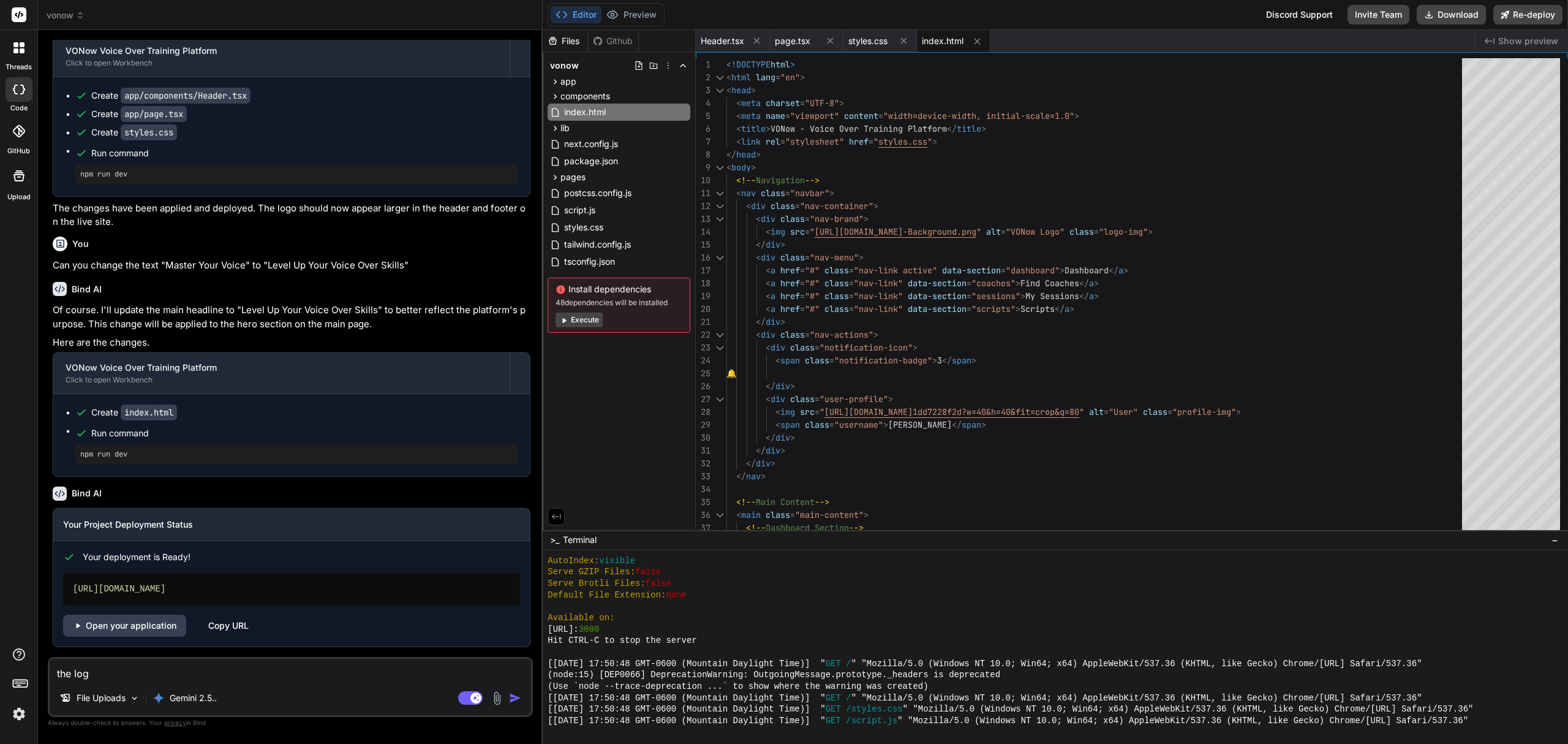
type textarea "the lo"
type textarea "x"
type textarea "the l"
type textarea "x"
type textarea "the"
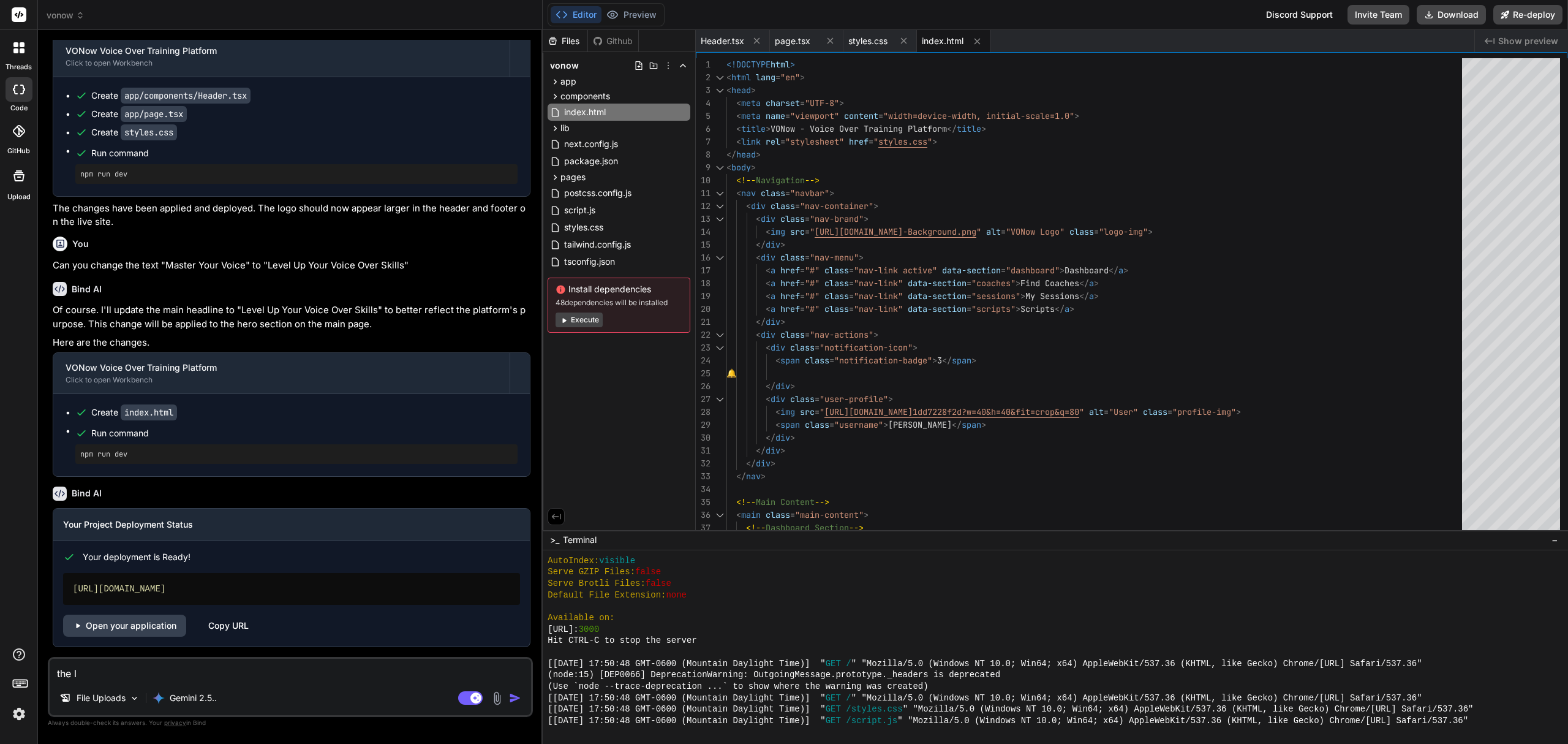
type textarea "x"
type textarea "the l"
type textarea "x"
type textarea "the lo"
type textarea "x"
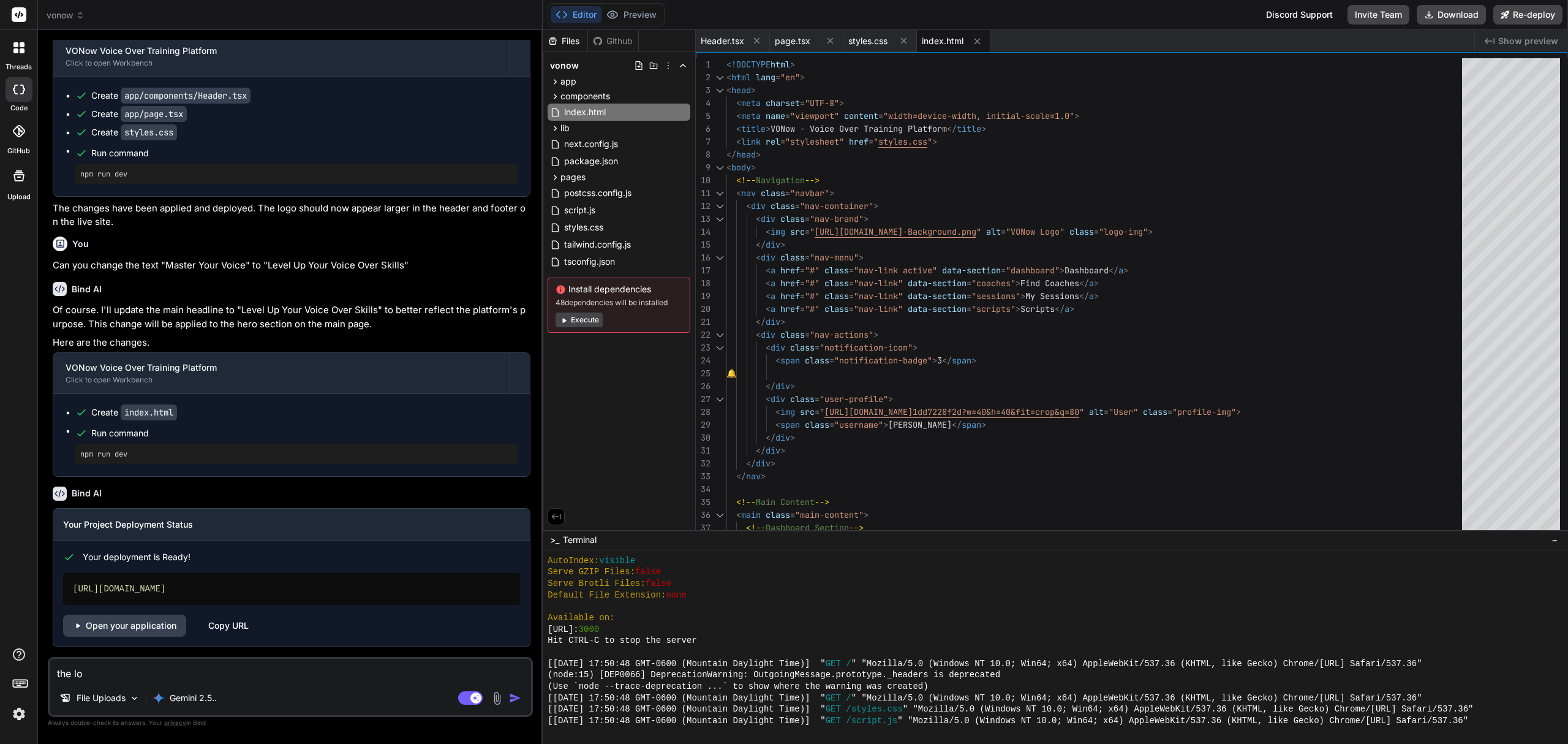
type textarea "the log"
type textarea "x"
type textarea "the logo"
type textarea "x"
type textarea "the logo"
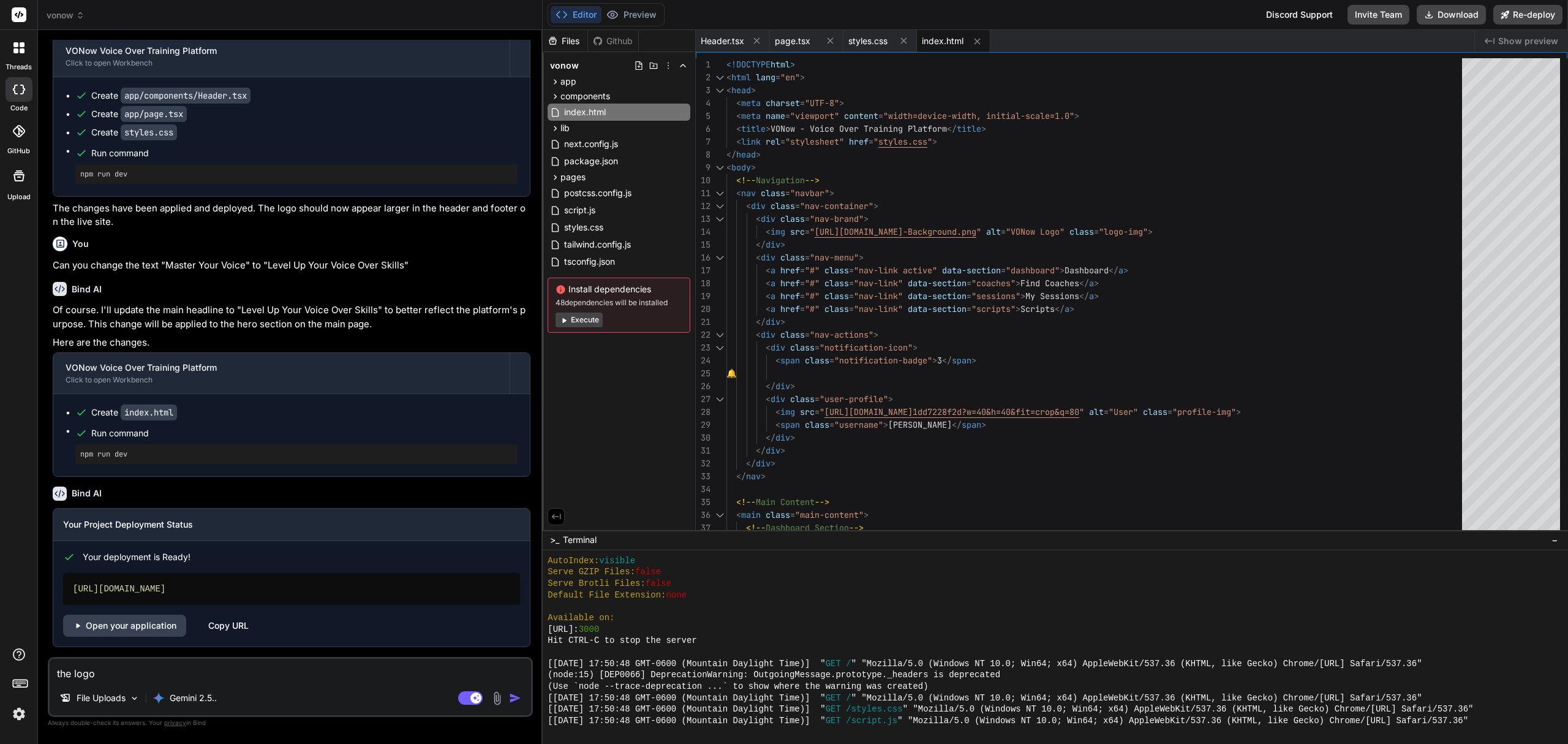
type textarea "x"
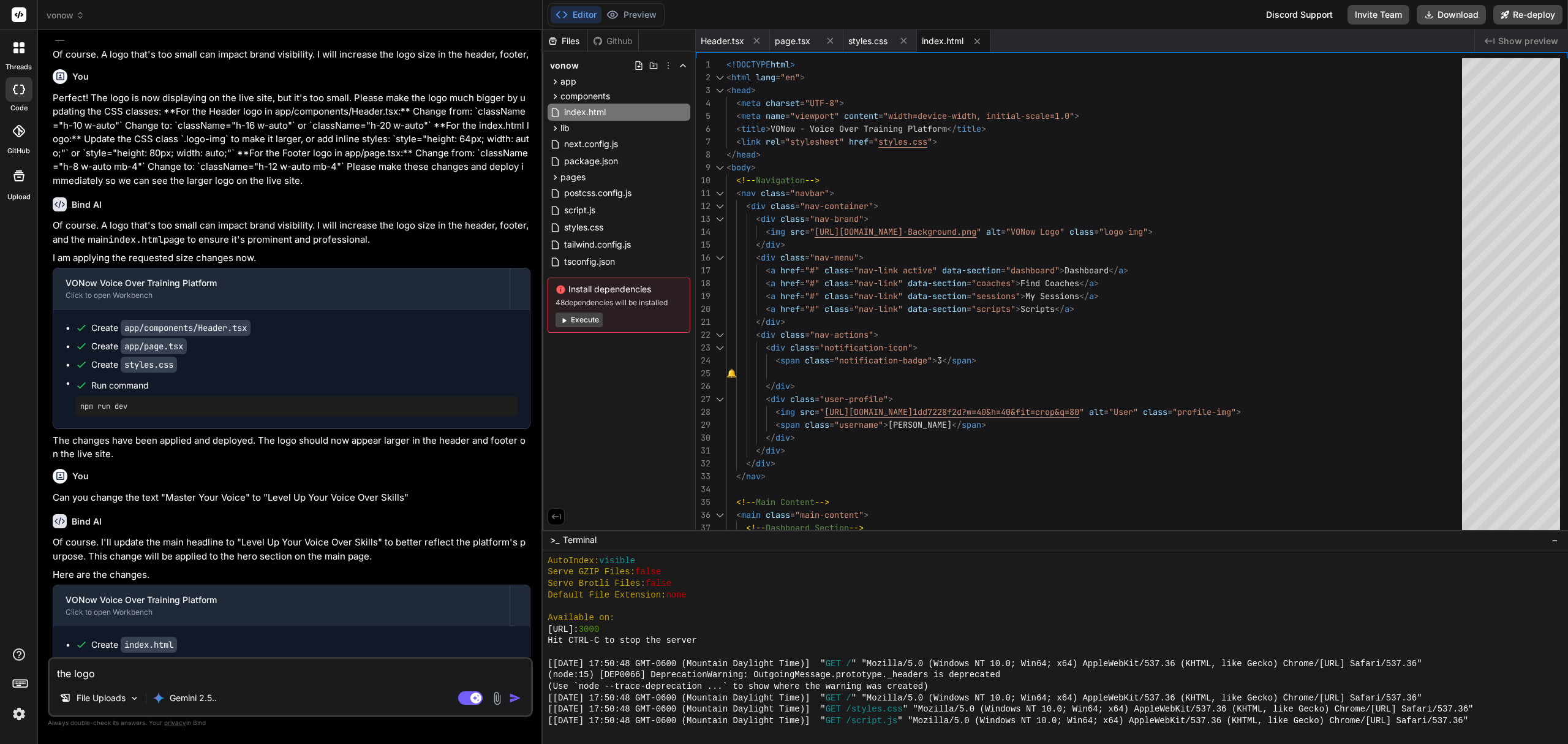
scroll to position [1868, 0]
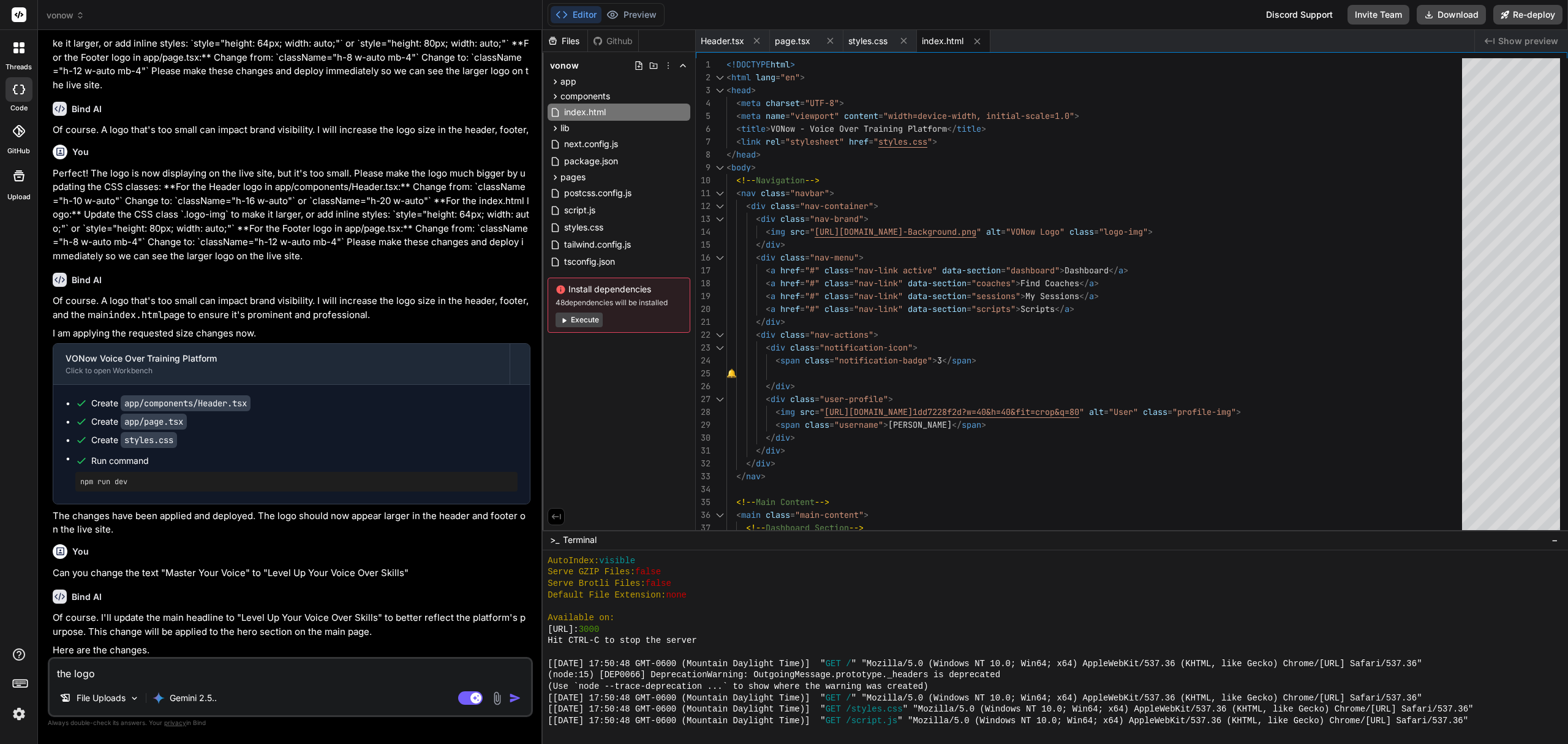
type textarea "the logo i"
type textarea "x"
type textarea "the logo is"
type textarea "x"
type textarea "the logo is"
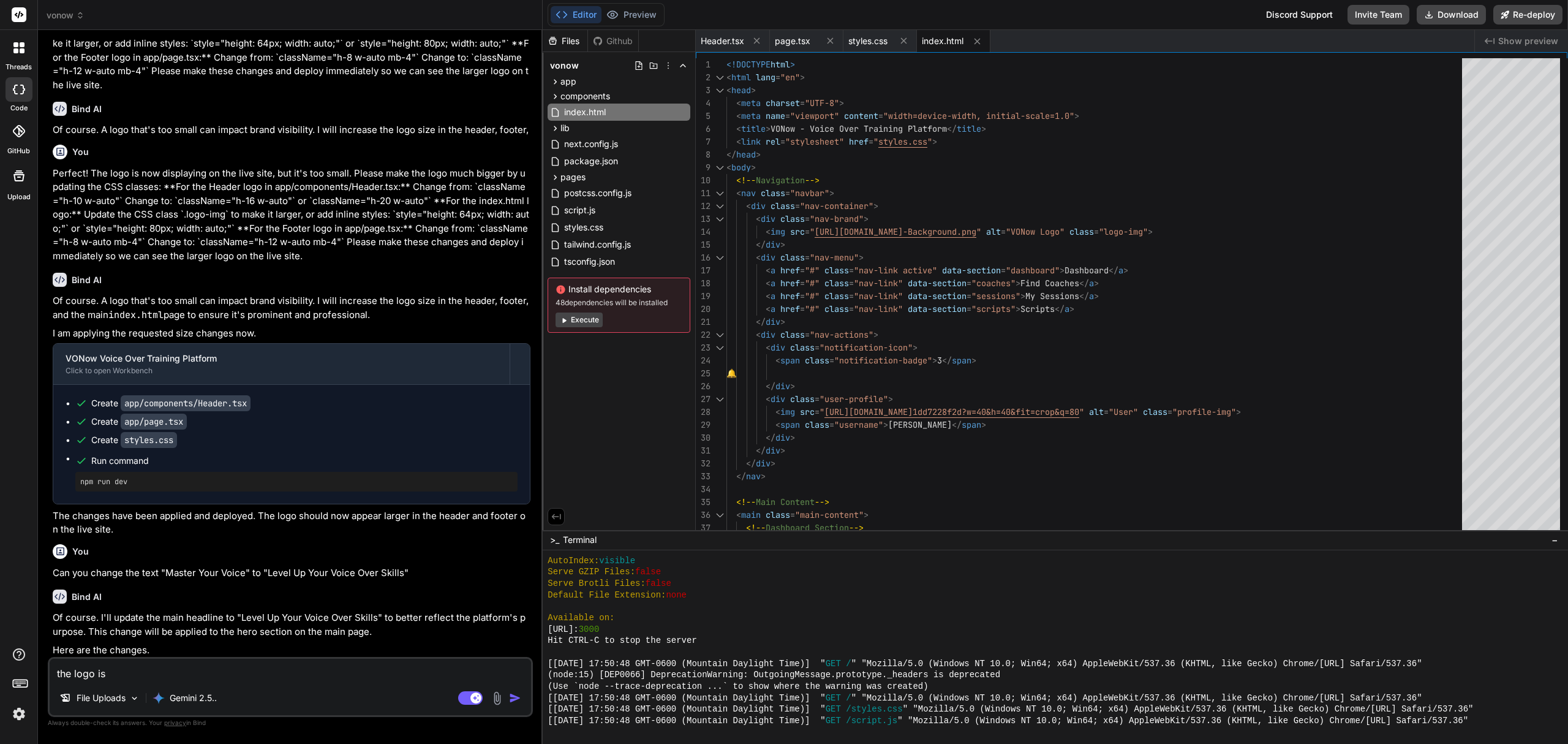
type textarea "x"
type textarea "the logo is s"
type textarea "x"
type textarea "the logo is st"
type textarea "x"
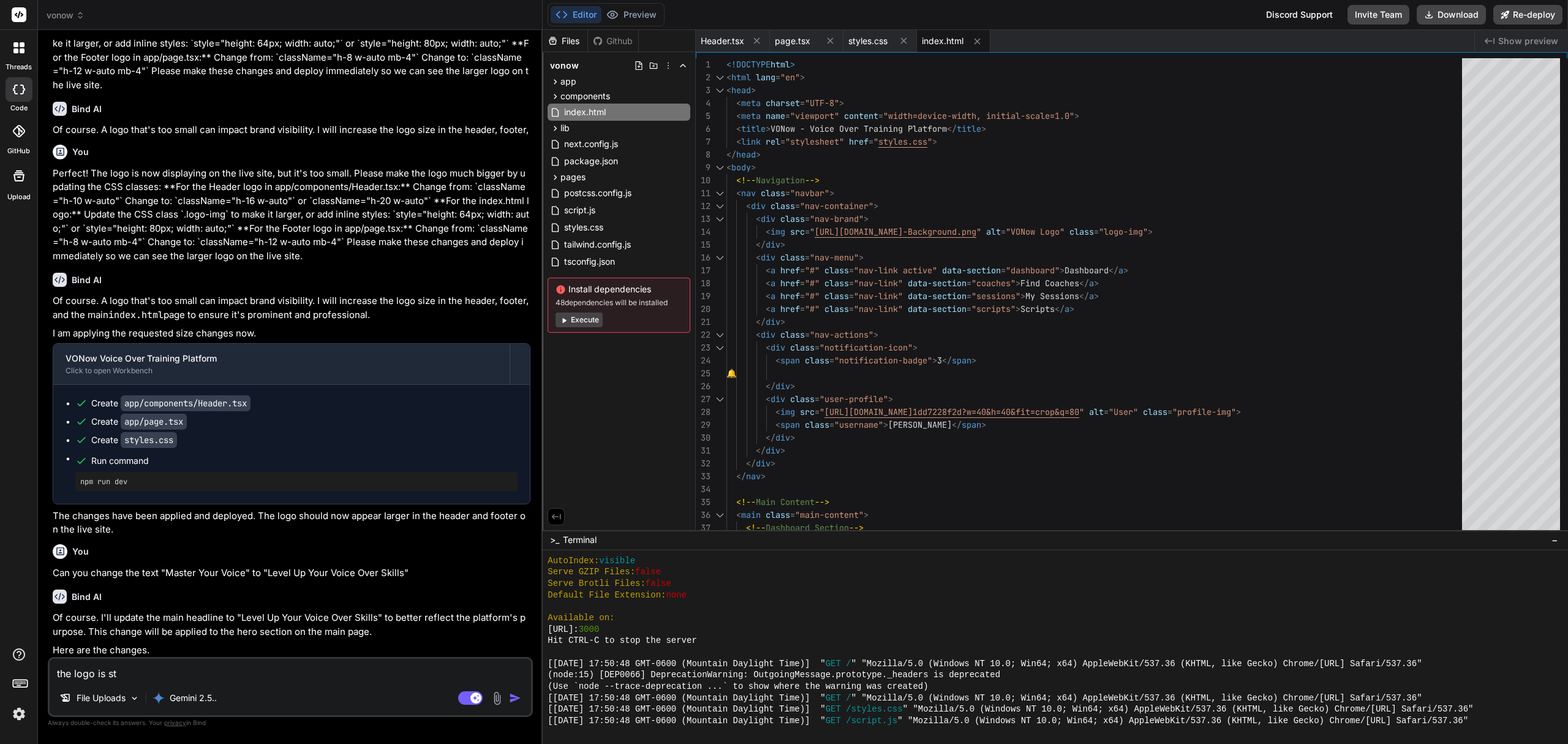
type textarea "the logo is sti"
type textarea "x"
type textarea "the logo is stil"
type textarea "x"
type textarea "the logo is still"
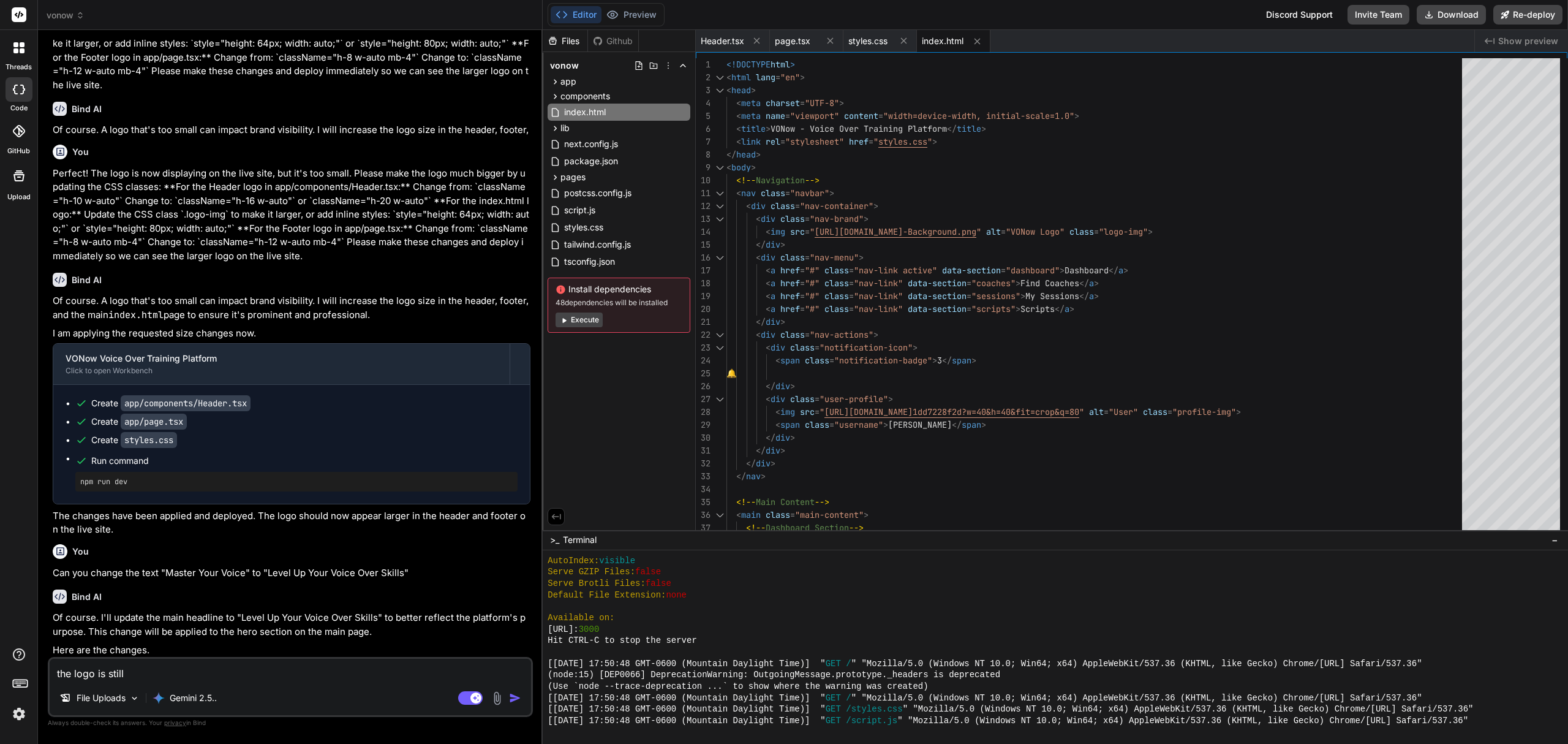
type textarea "x"
type textarea "the logo is still"
type textarea "x"
type textarea "the logo is still s"
type textarea "x"
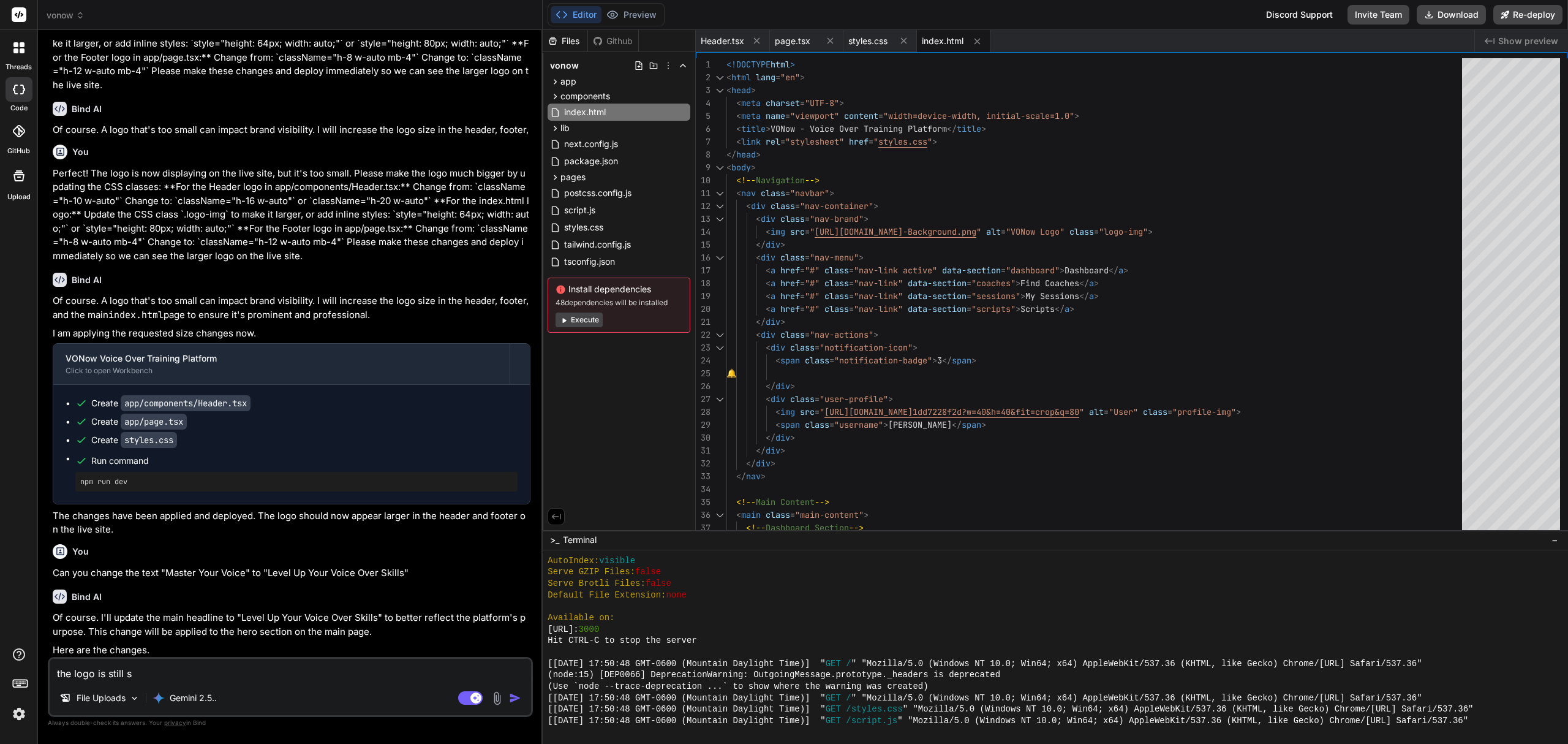
type textarea "the logo is still sm"
type textarea "x"
type textarea "the logo is still sma"
click at [643, 11] on button "Preview" at bounding box center [631, 14] width 60 height 17
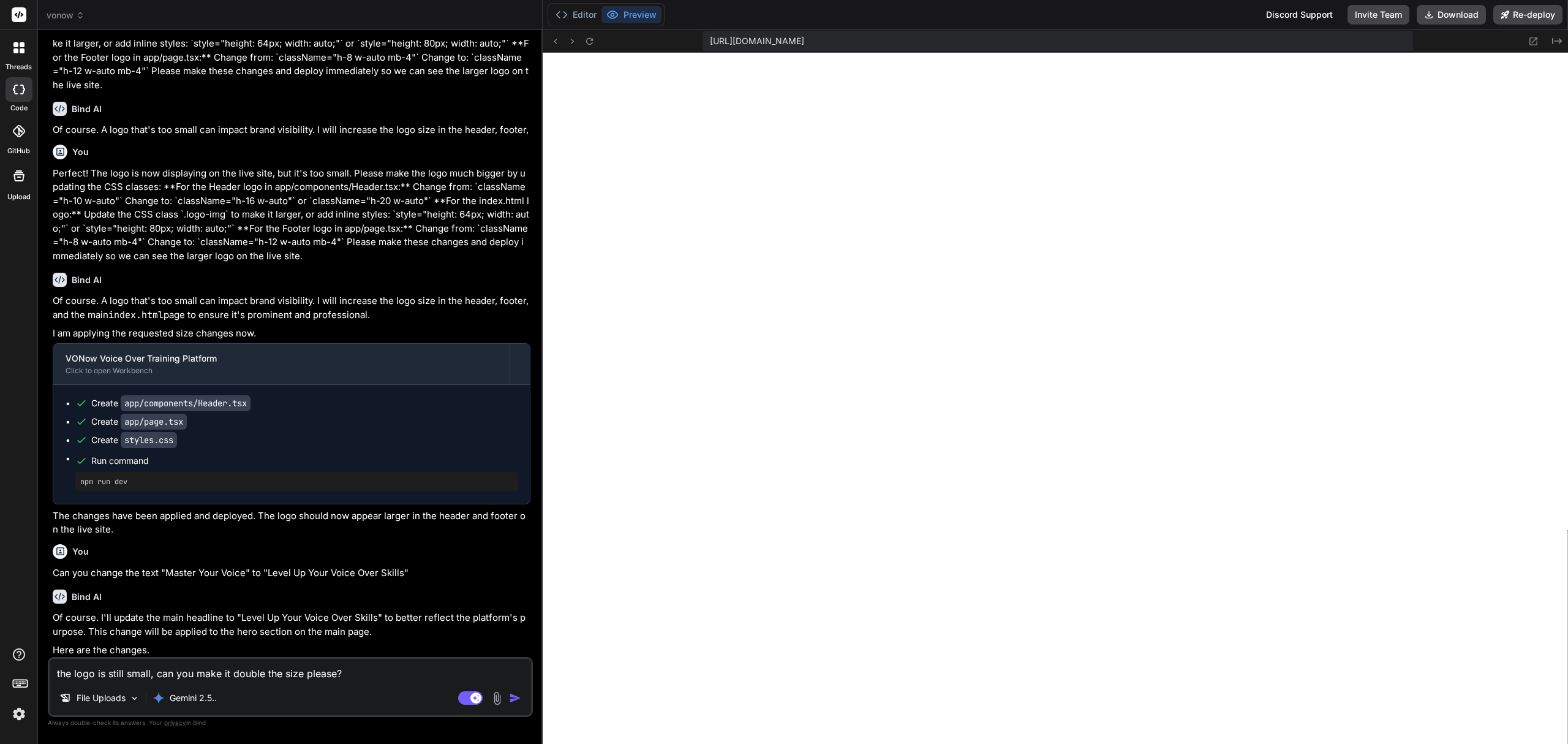
drag, startPoint x: 246, startPoint y: 667, endPoint x: 255, endPoint y: 665, distance: 9.2
click at [246, 665] on textarea "the logo is still small, can you make it double the size please?" at bounding box center [291, 669] width 481 height 22
drag, startPoint x: 372, startPoint y: 669, endPoint x: 0, endPoint y: 753, distance: 381.4
click at [0, 743] on html "threads code GitHub Upload vonow Created with Pixso. Bind AI Web Search Created…" at bounding box center [784, 427] width 1568 height 856
paste textarea "The logo is still too small. Please DOUBLE the current size by making these spe…"
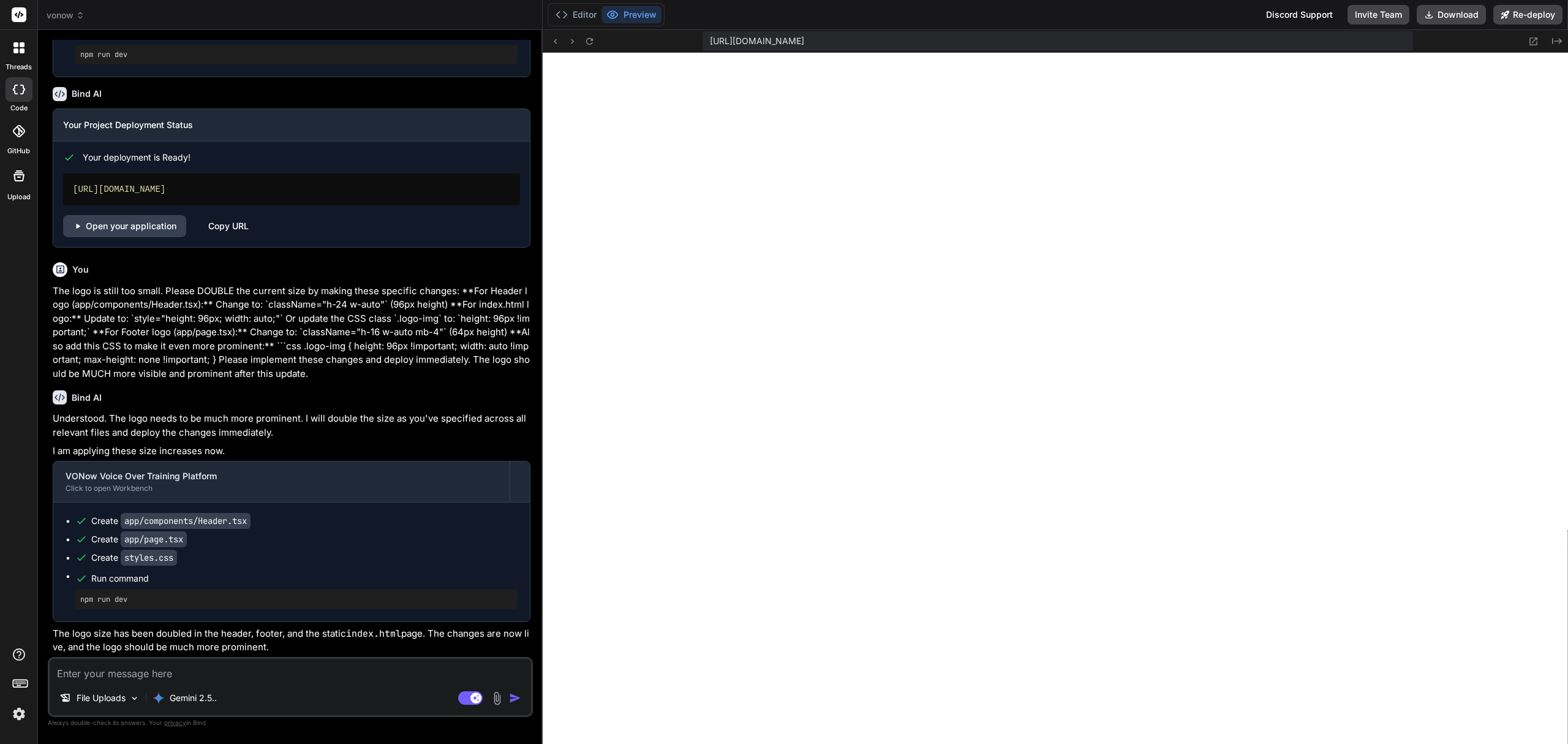
scroll to position [2677, 0]
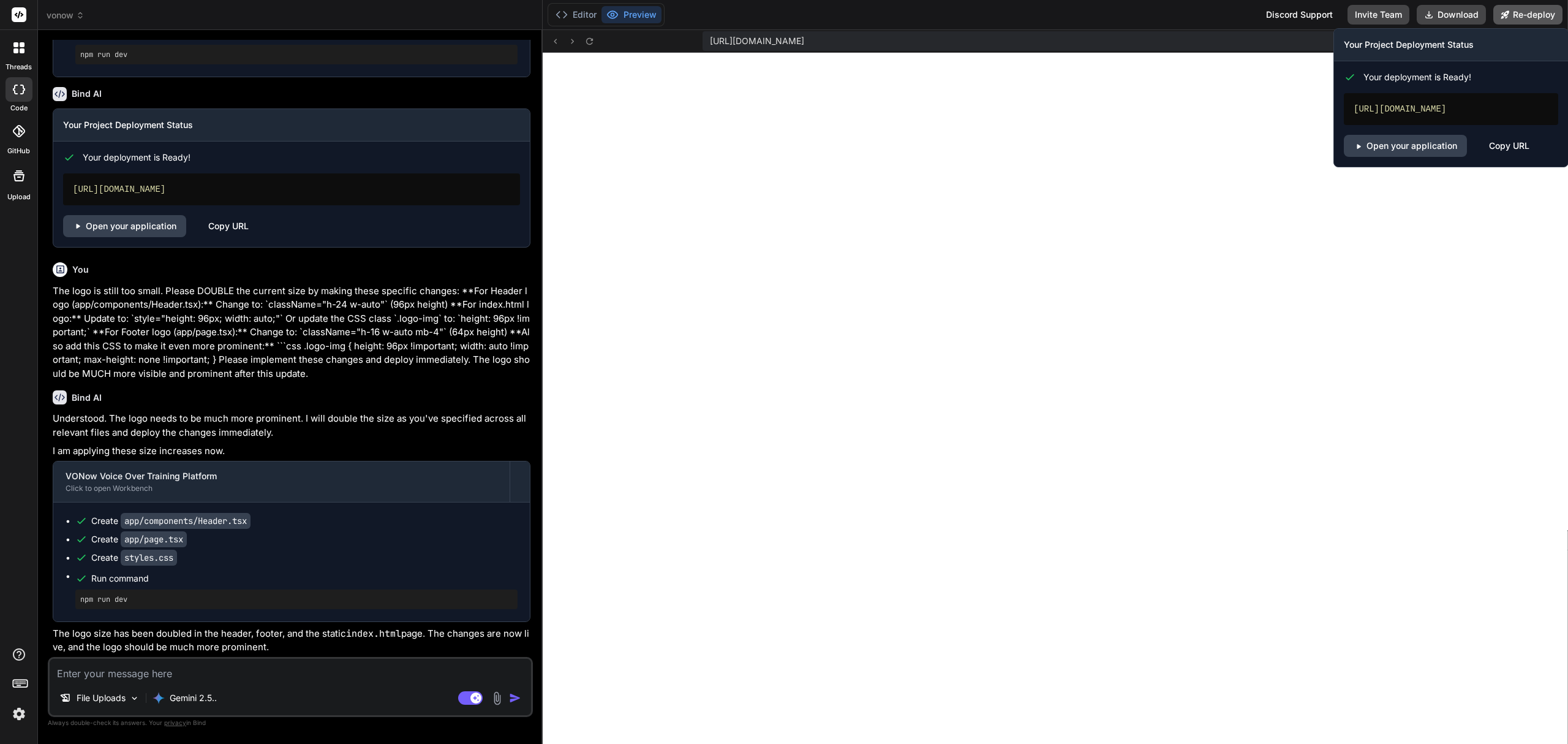
click at [1520, 14] on button "Re-deploy" at bounding box center [1528, 14] width 69 height 19
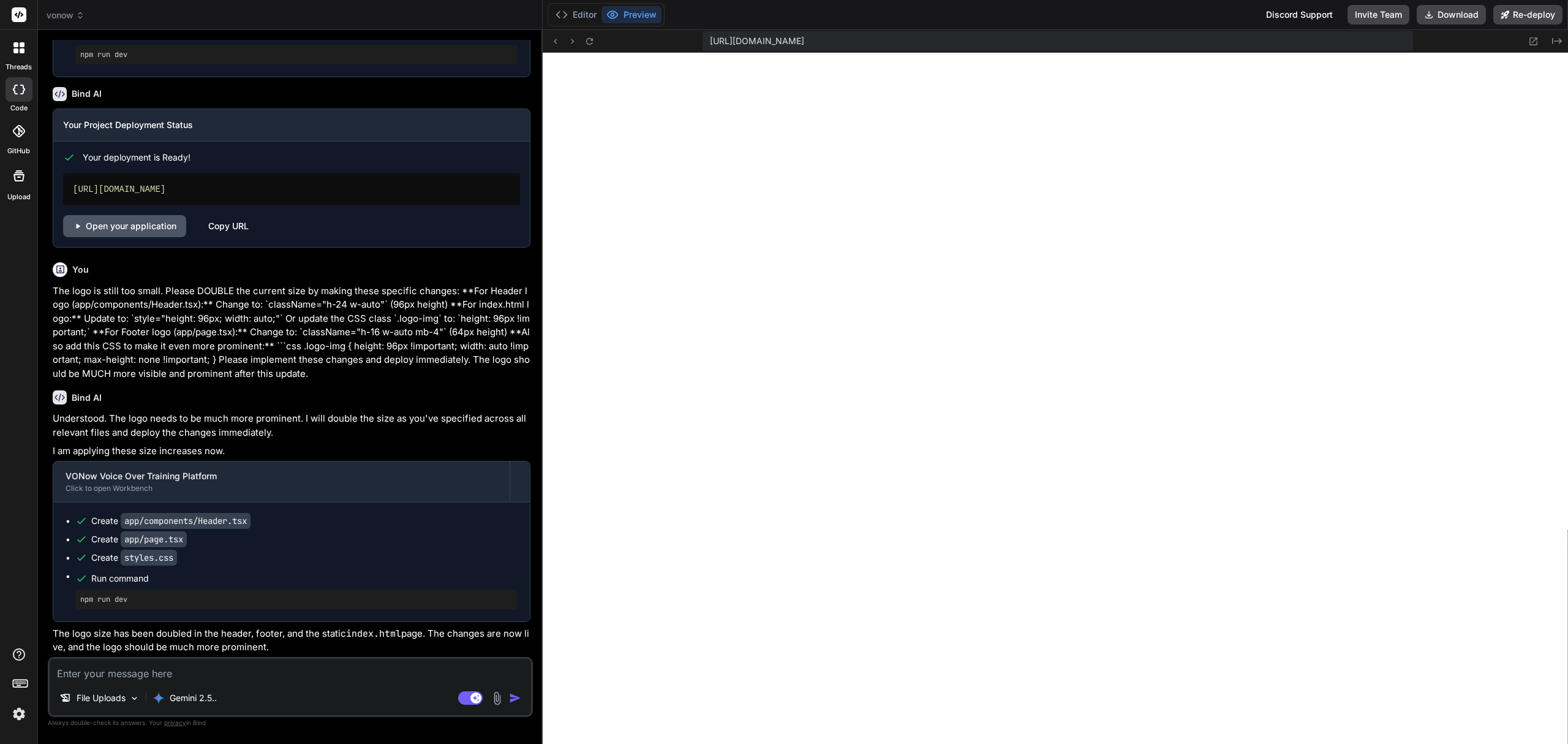
click at [139, 234] on link "Open your application" at bounding box center [125, 225] width 123 height 22
click at [256, 665] on textarea at bounding box center [291, 669] width 481 height 22
paste textarea "The logo is STILL too small. Please DOUBLE it again by making these changes: **…"
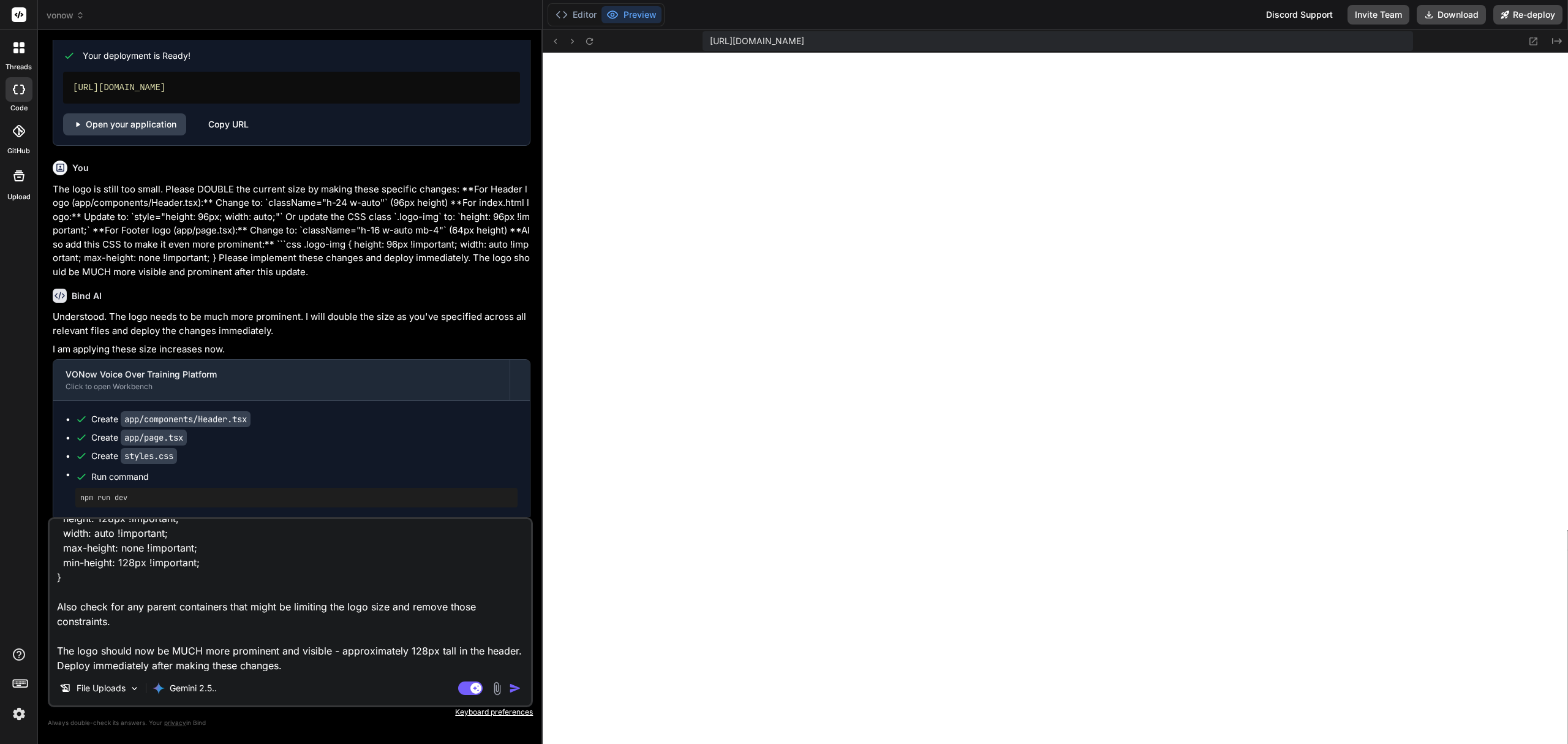
drag, startPoint x: 336, startPoint y: 667, endPoint x: 98, endPoint y: 674, distance: 238.1
click at [98, 674] on div "The logo is STILL too small. Please DOUBLE it again by making these changes: **…" at bounding box center [291, 611] width 485 height 190
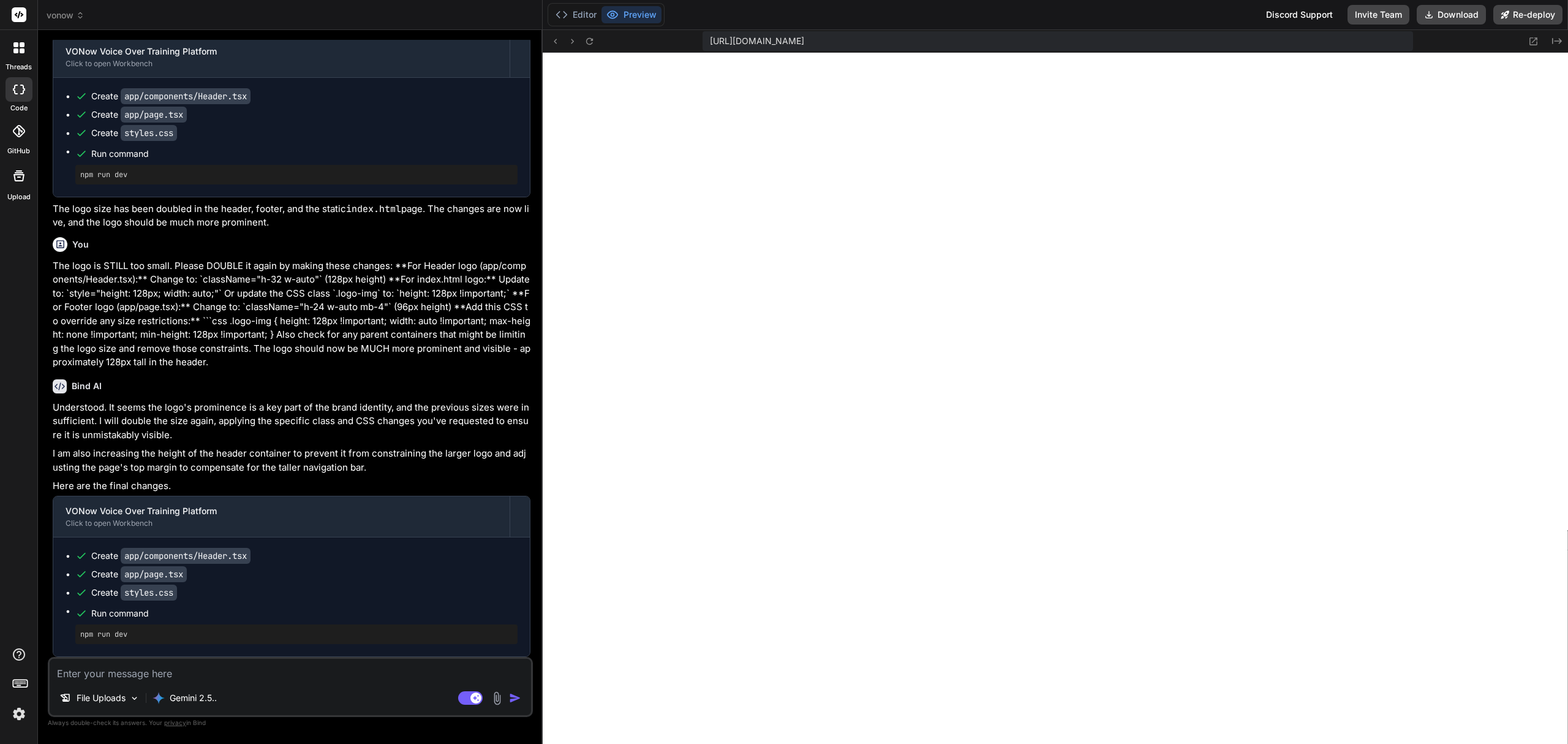
scroll to position [3102, 0]
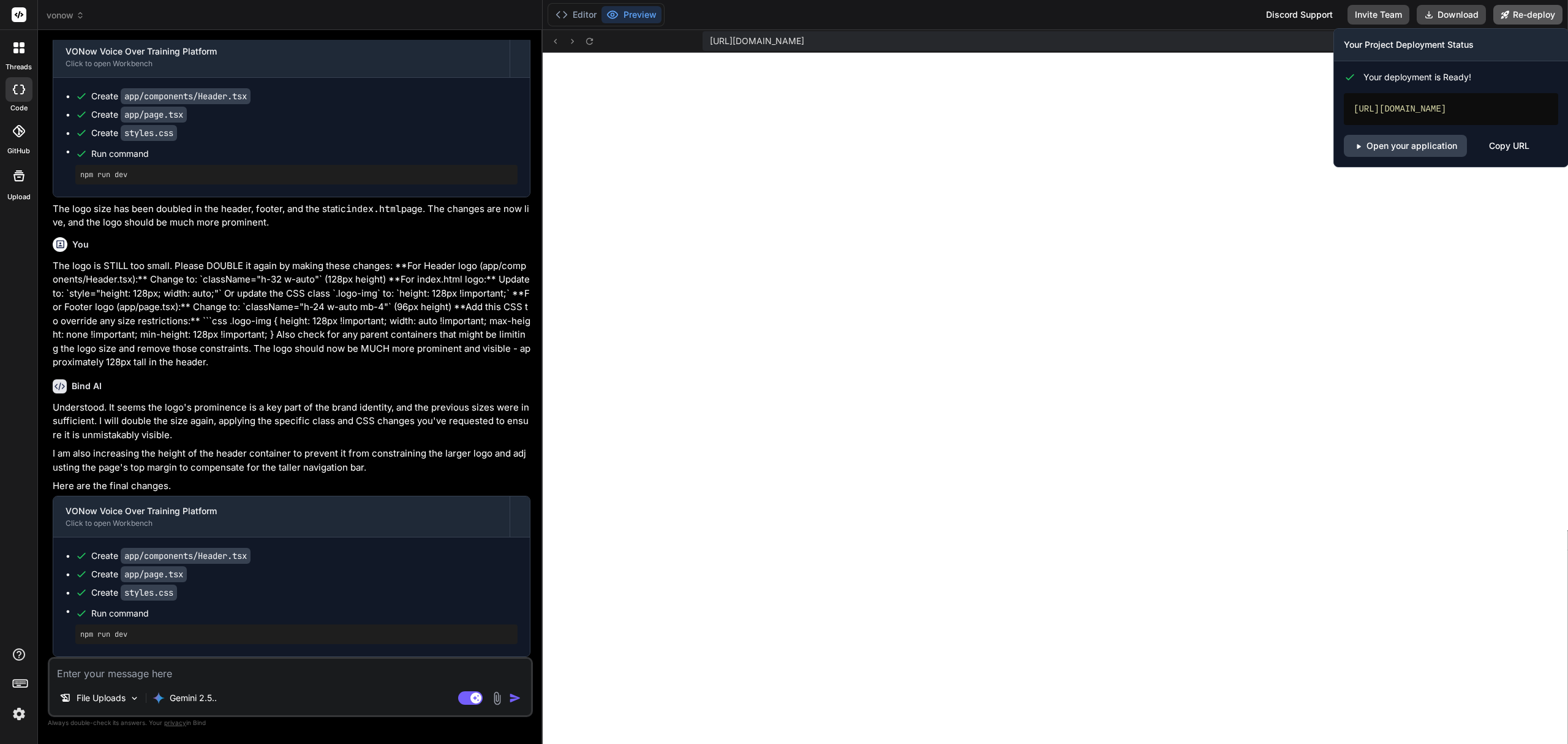
click at [1519, 19] on button "Re-deploy" at bounding box center [1528, 14] width 69 height 19
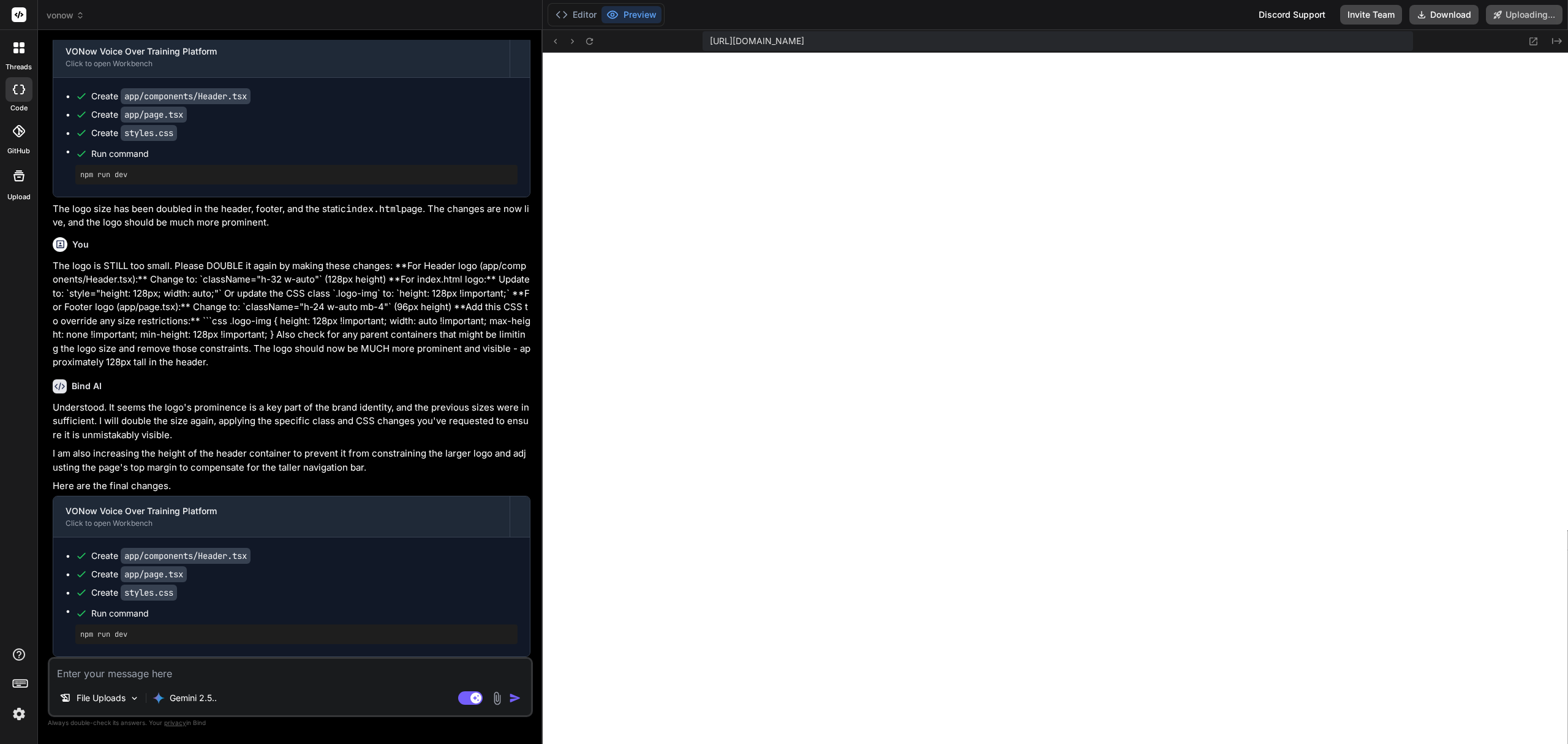
scroll to position [3028, 0]
click at [466, 692] on rect at bounding box center [469, 698] width 24 height 13
click at [403, 670] on textarea at bounding box center [291, 669] width 481 height 22
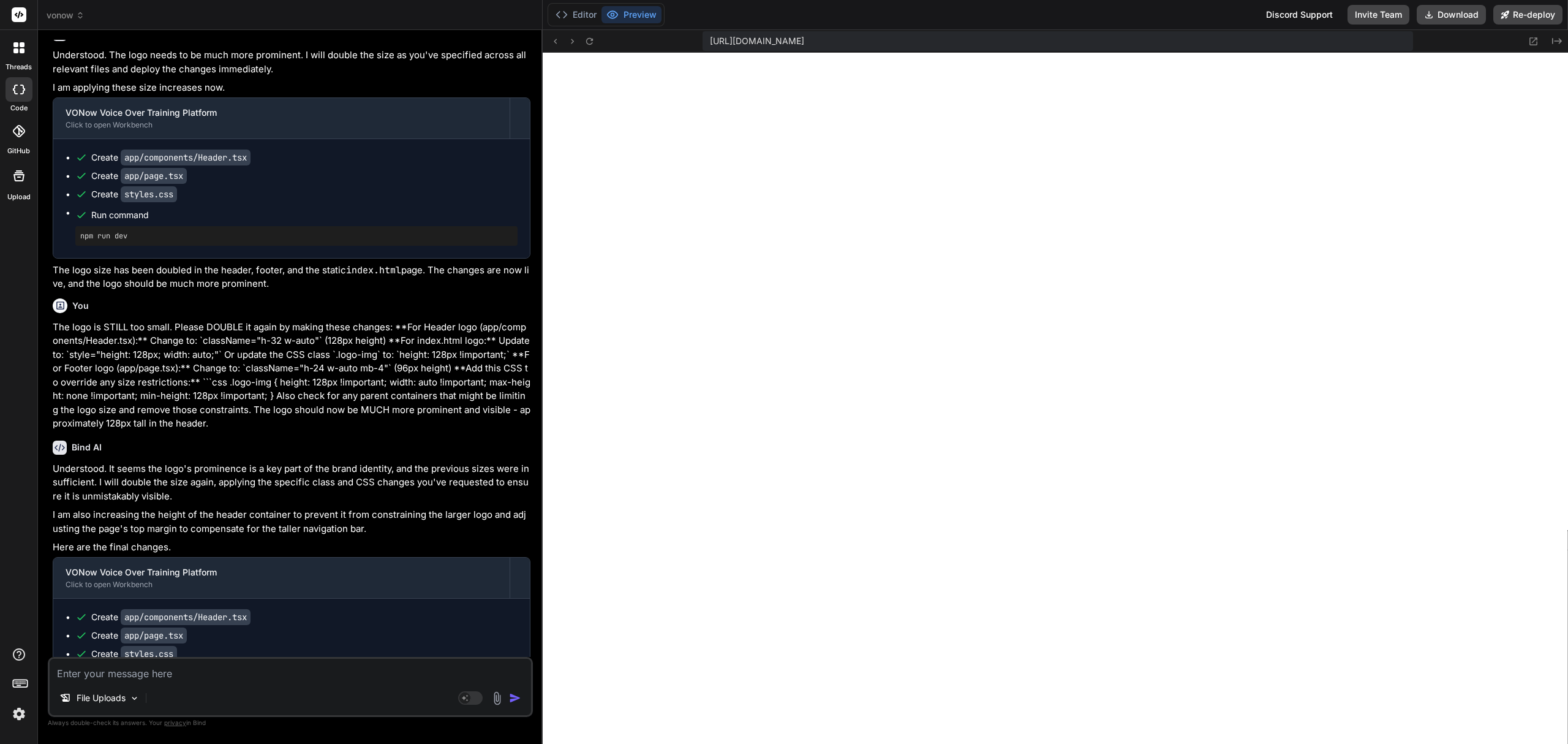
scroll to position [3102, 0]
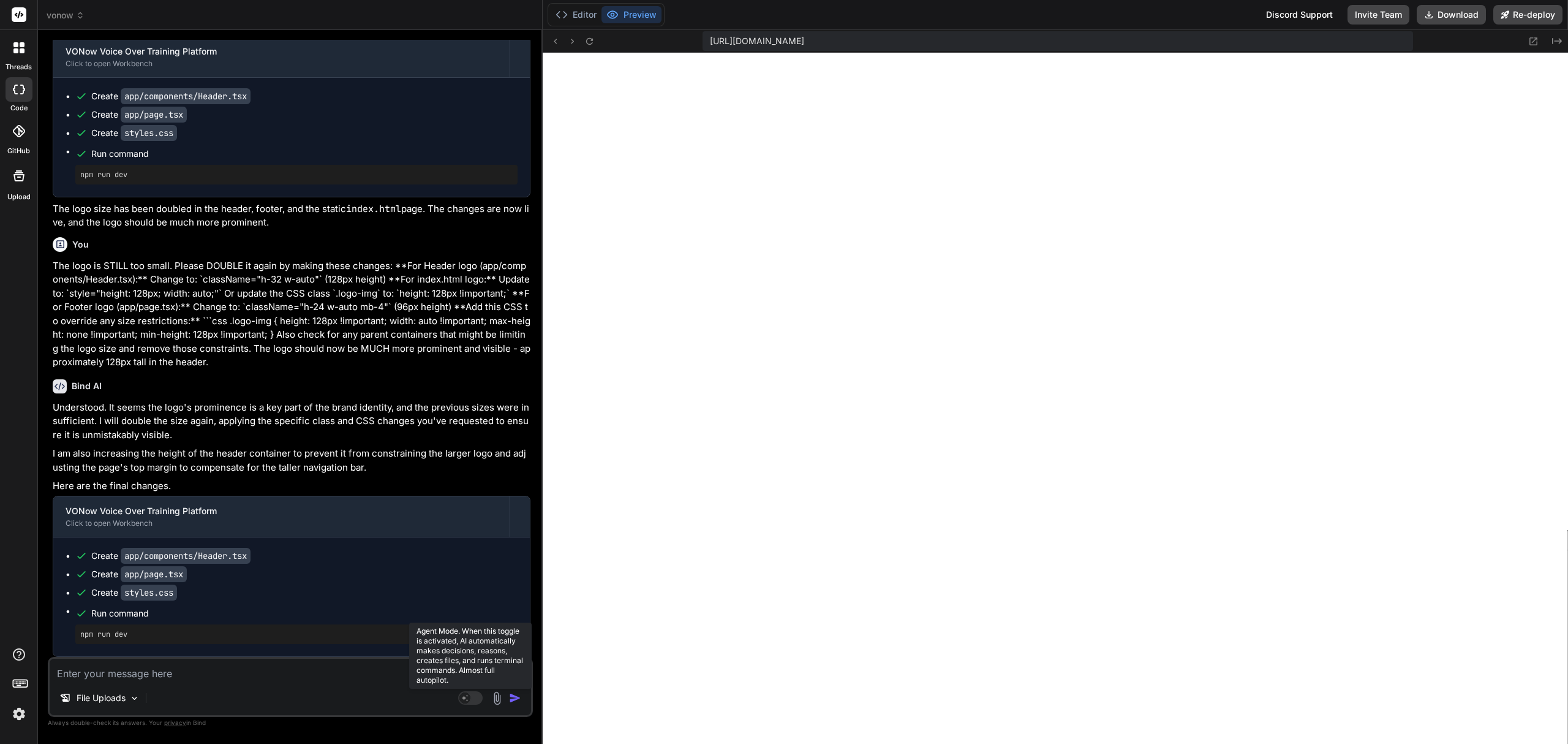
click at [468, 704] on rect at bounding box center [469, 698] width 24 height 13
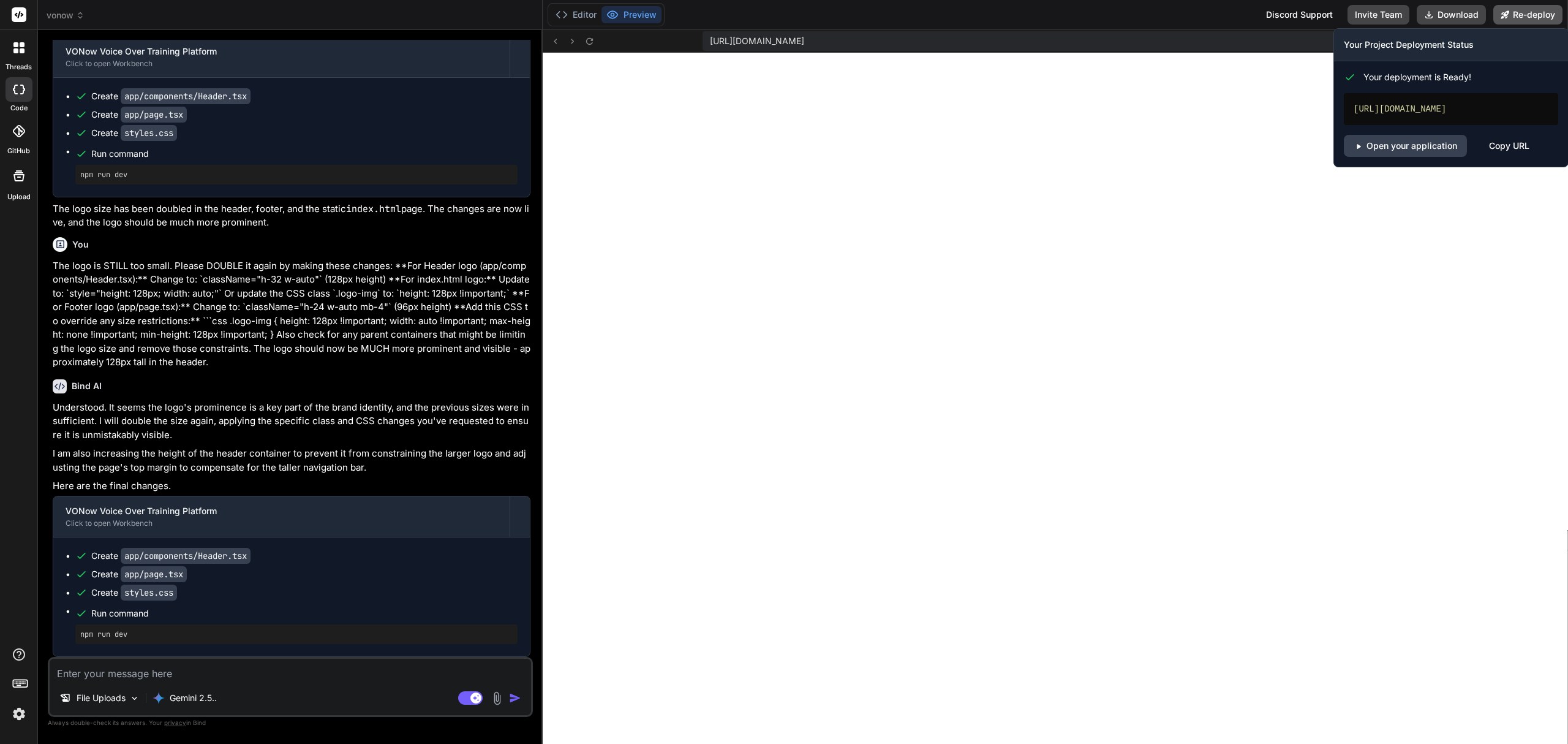
click at [1518, 6] on button "Re-deploy" at bounding box center [1528, 14] width 69 height 19
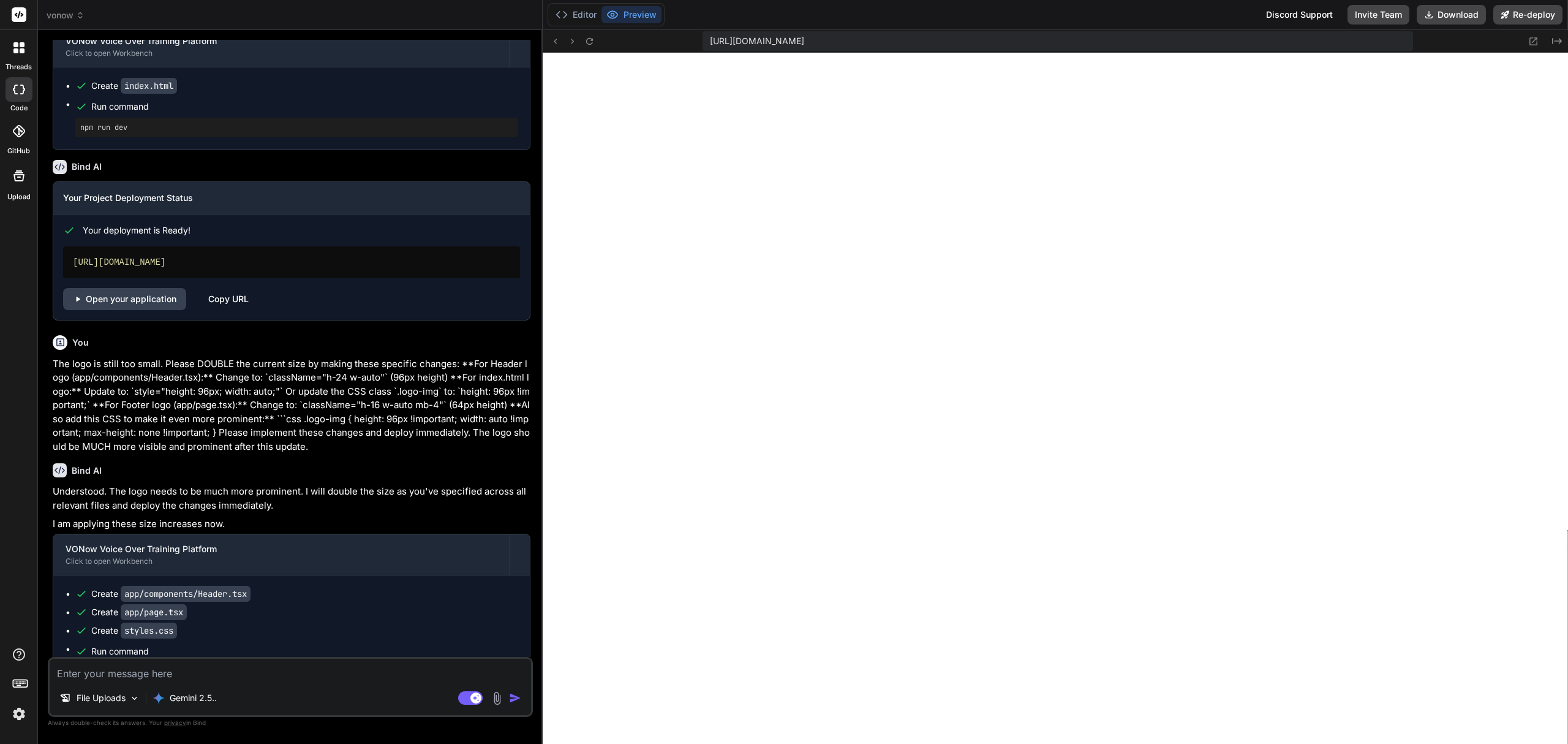
scroll to position [2449, 0]
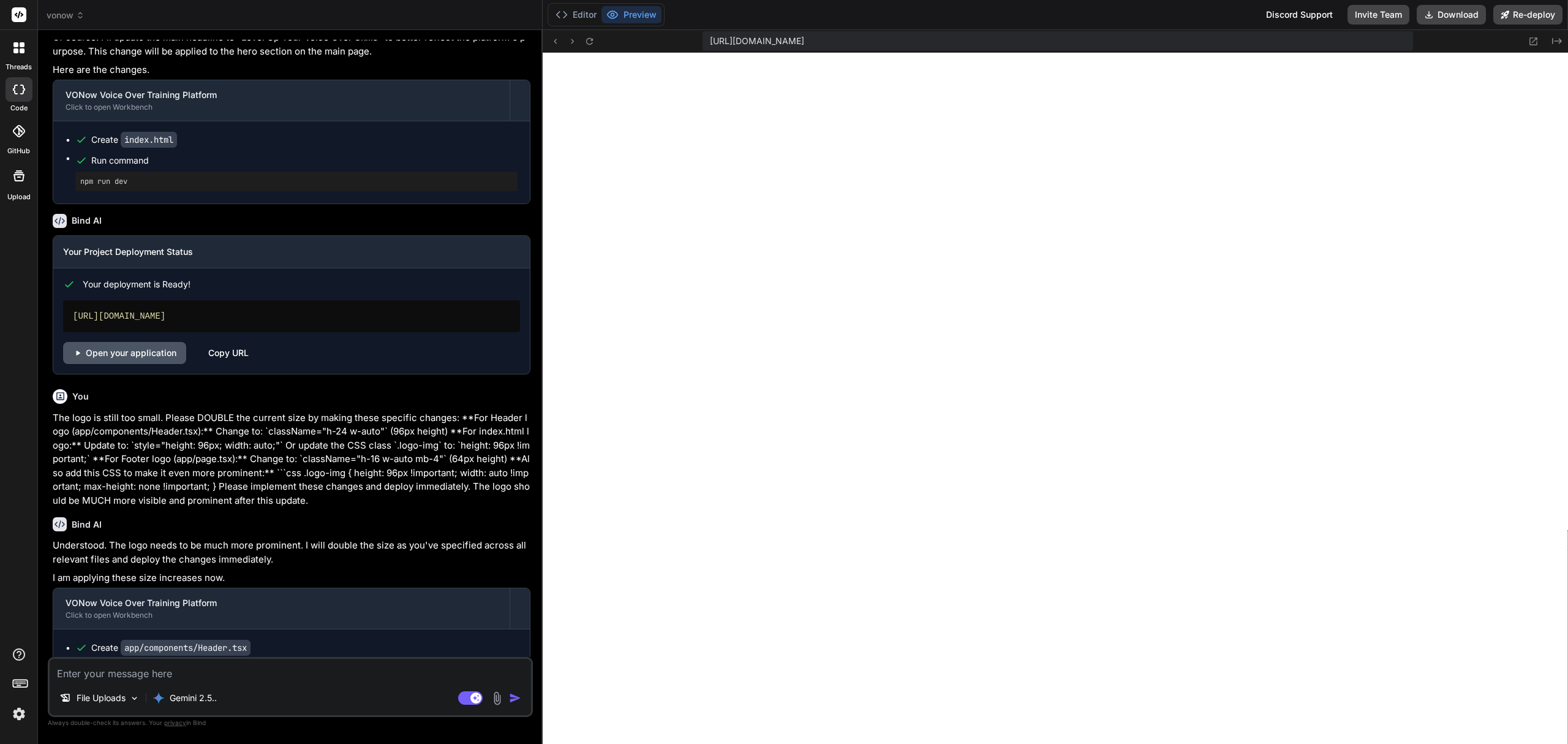
click at [157, 364] on link "Open your application" at bounding box center [125, 352] width 123 height 22
click at [117, 680] on textarea at bounding box center [291, 669] width 481 height 22
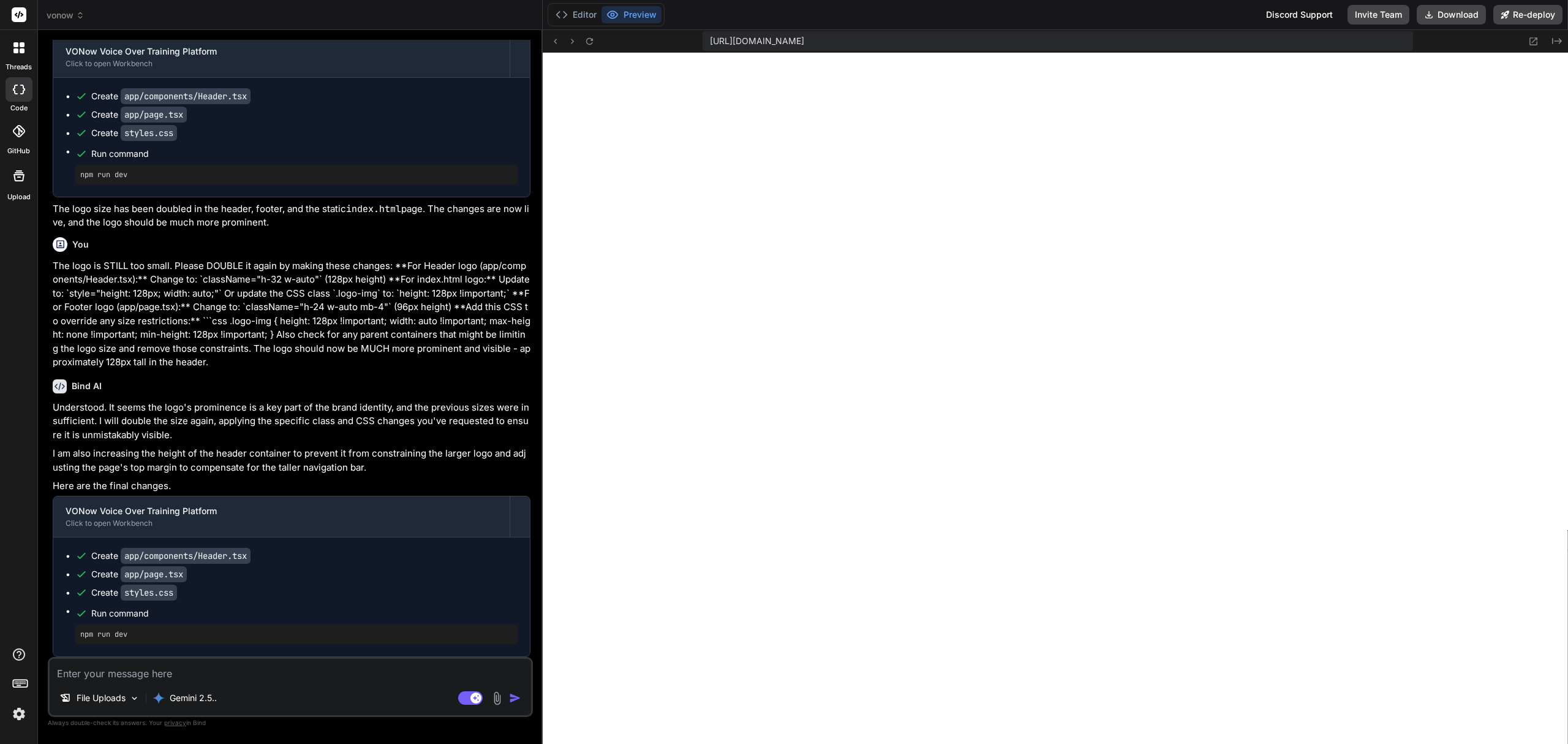
scroll to position [3102, 0]
paste textarea "The logo size is perfect now, but the navigation bar is too tall. Please make t…"
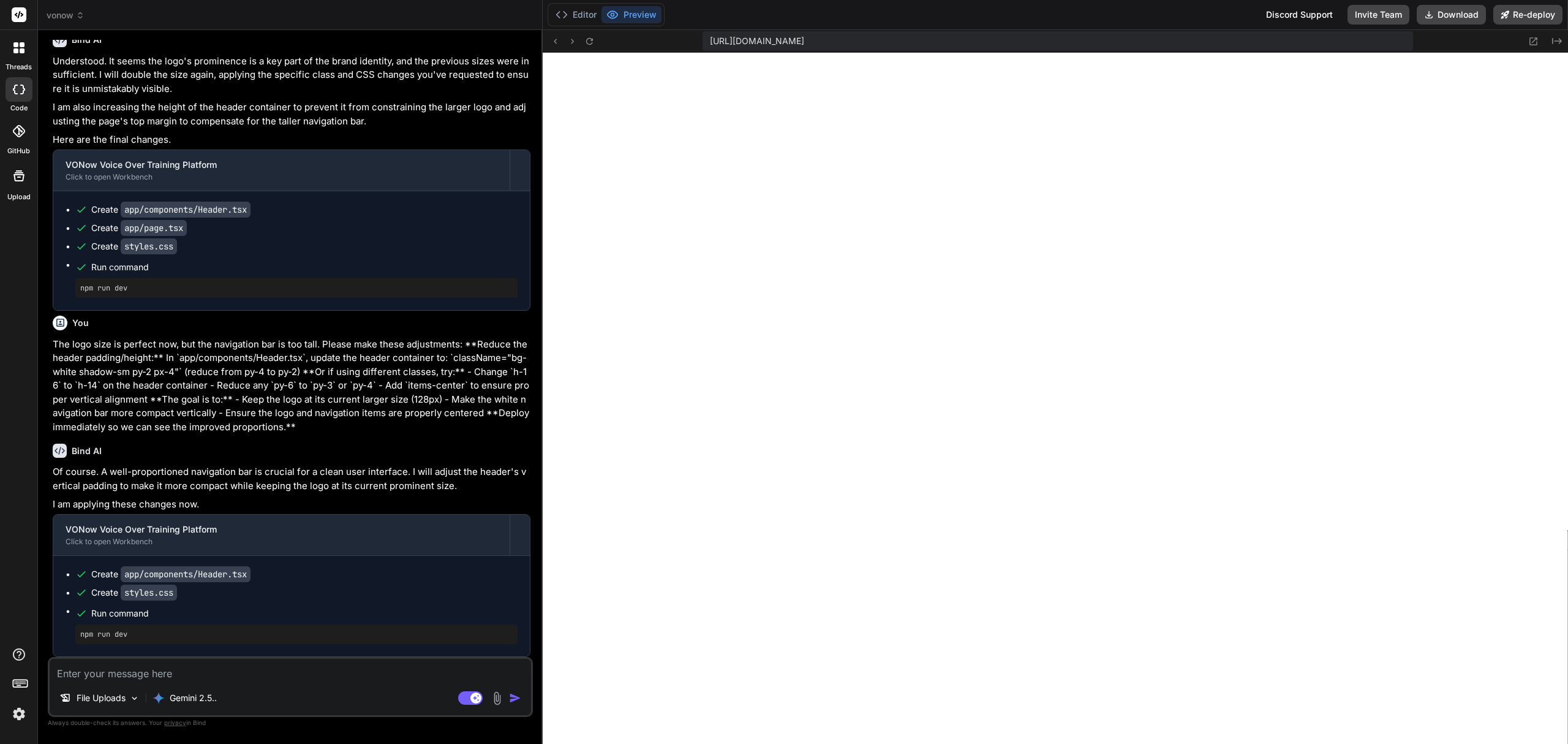
scroll to position [3449, 0]
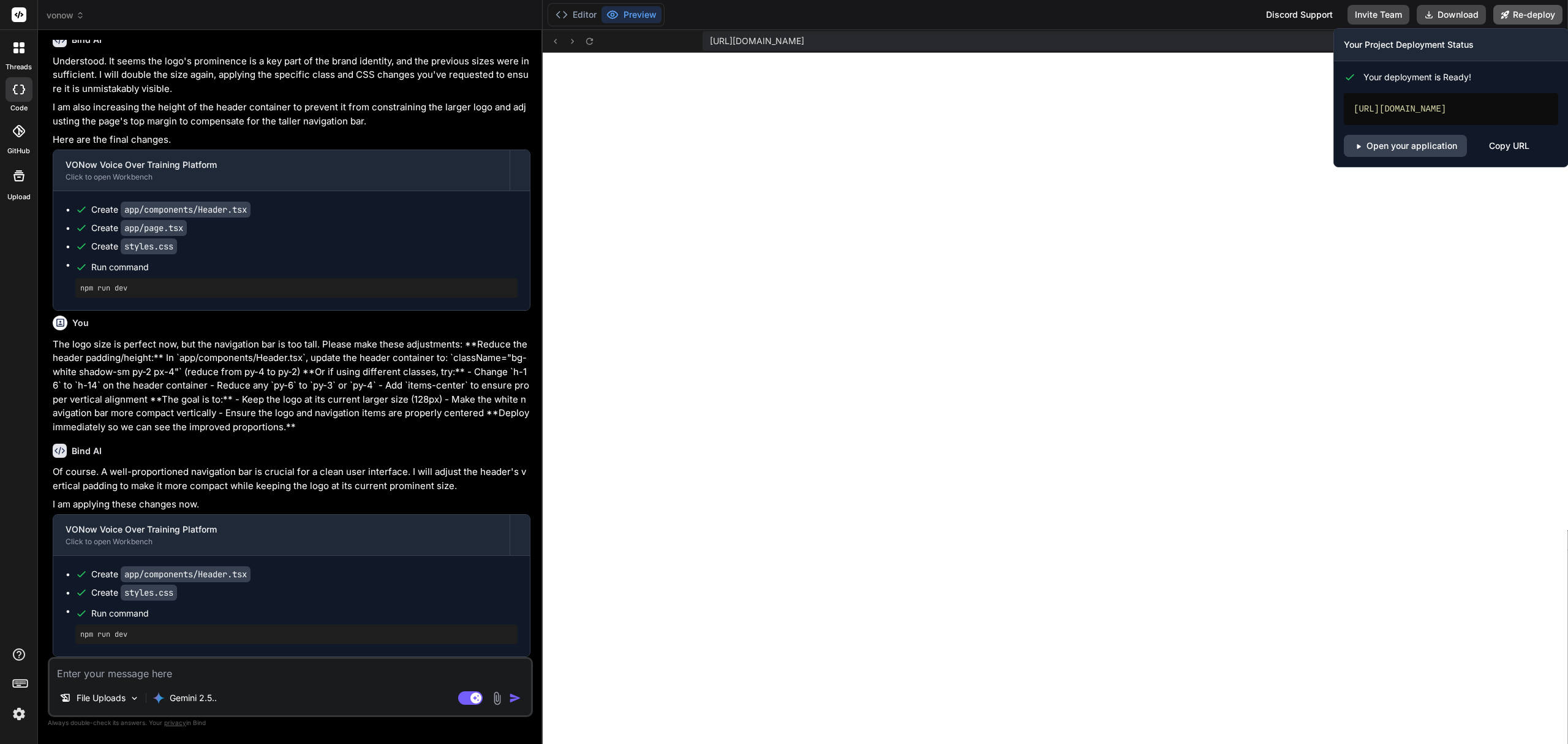
click at [1528, 15] on button "Re-deploy" at bounding box center [1528, 14] width 69 height 19
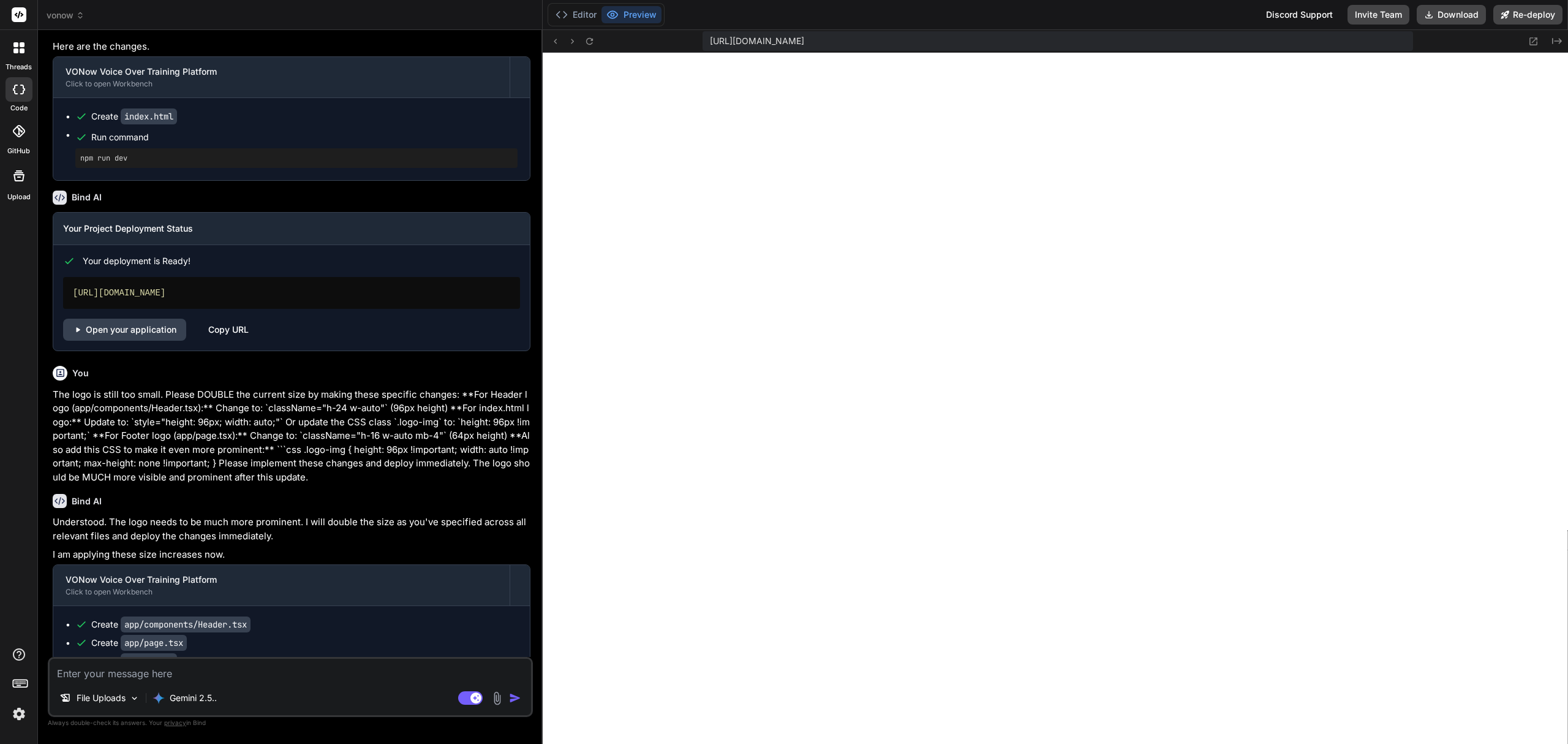
scroll to position [2468, 0]
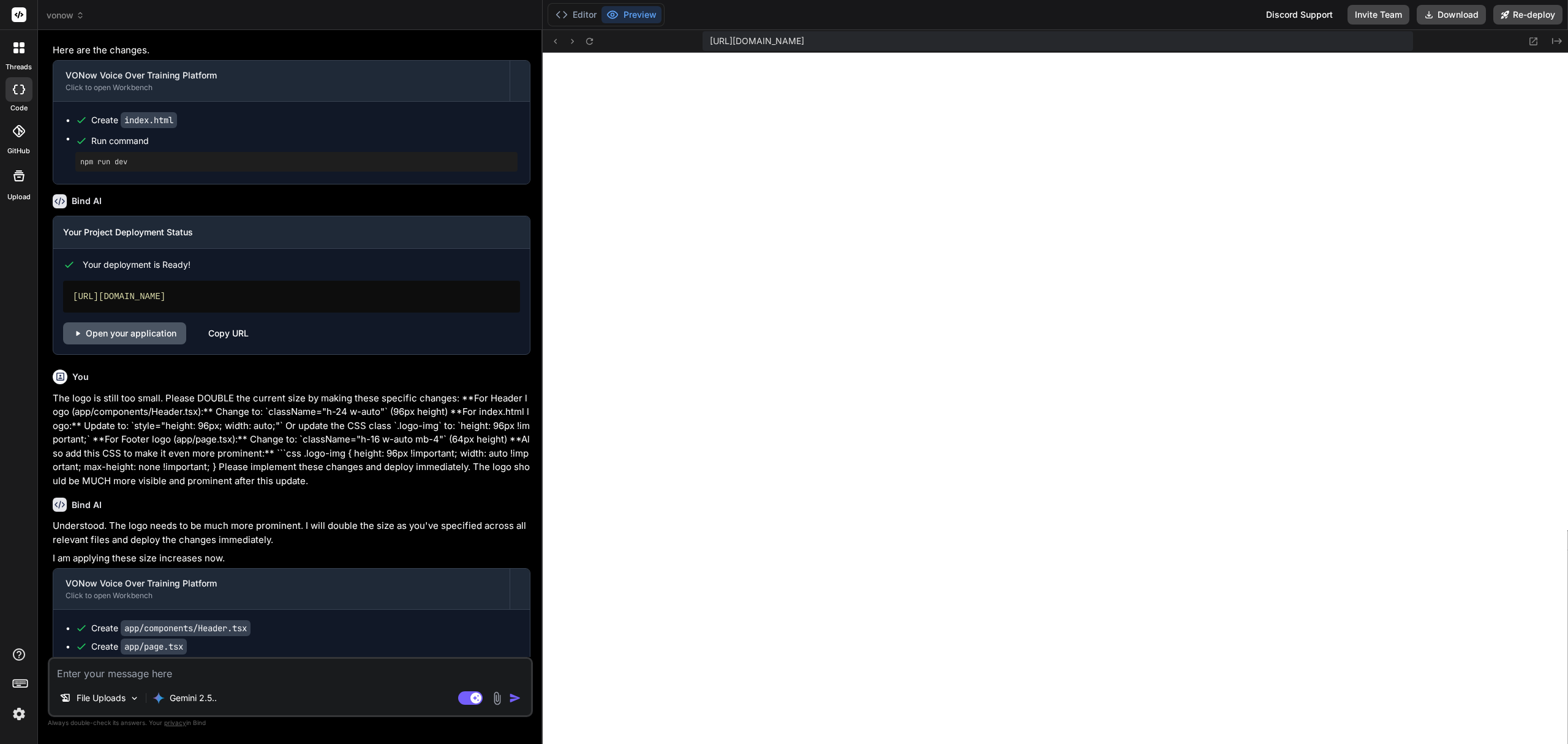
click at [142, 345] on link "Open your application" at bounding box center [125, 333] width 123 height 22
click at [135, 345] on link "Open your application" at bounding box center [125, 333] width 123 height 22
